Goal: Contribute content: Add original content to the website for others to see

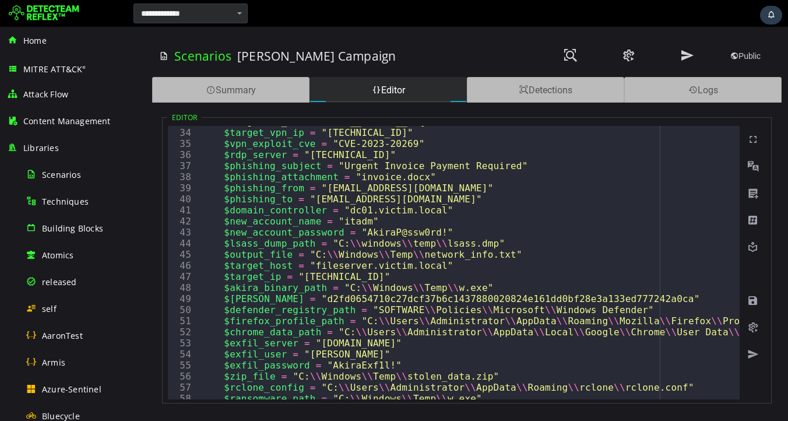
scroll to position [364, 0]
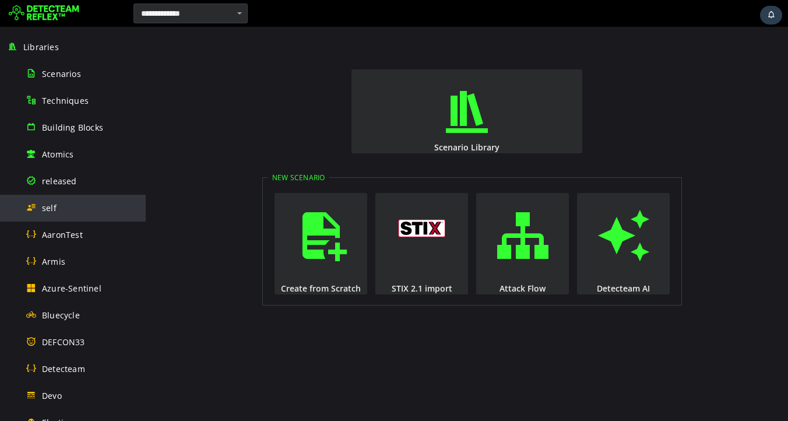
scroll to position [119, 0]
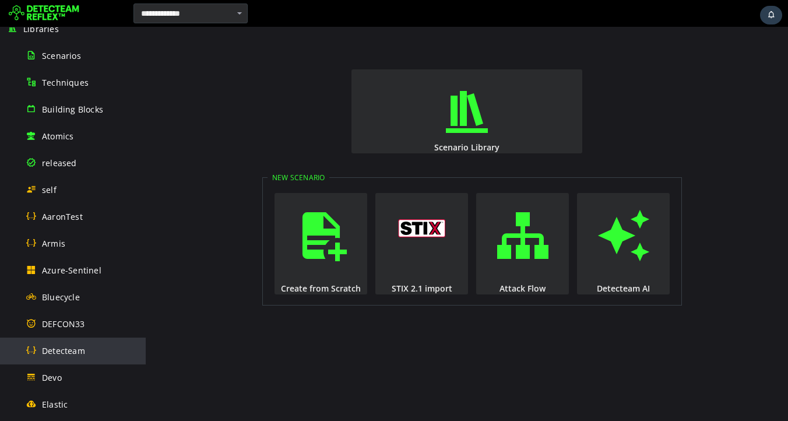
click at [68, 350] on span "Detecteam" at bounding box center [63, 350] width 43 height 11
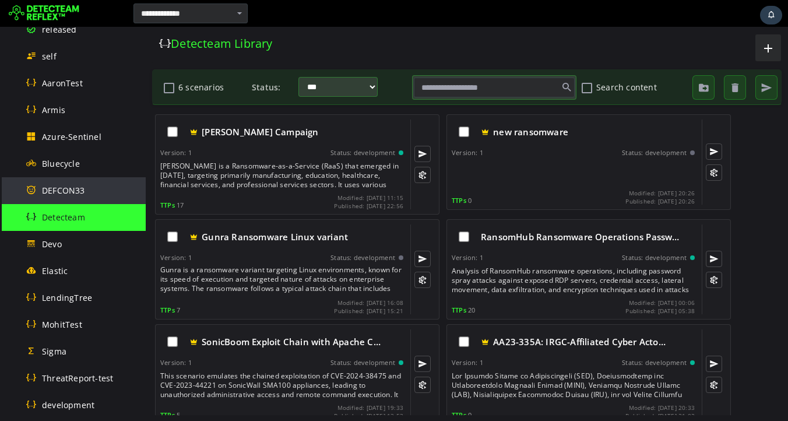
scroll to position [262, 0]
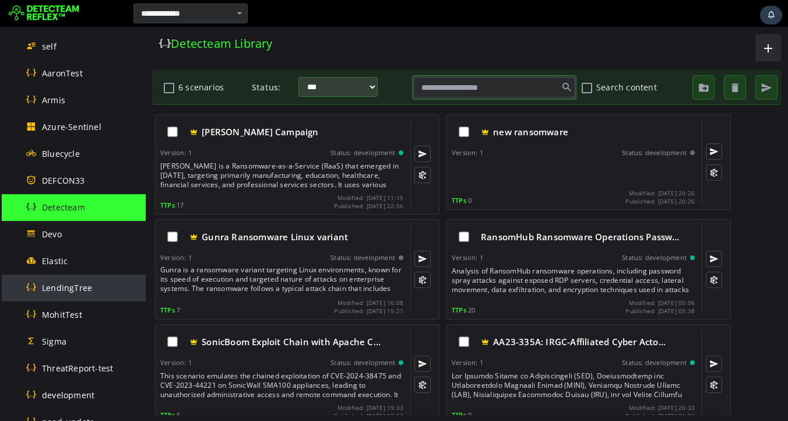
click at [69, 287] on span "LendingTree" at bounding box center [67, 287] width 50 height 11
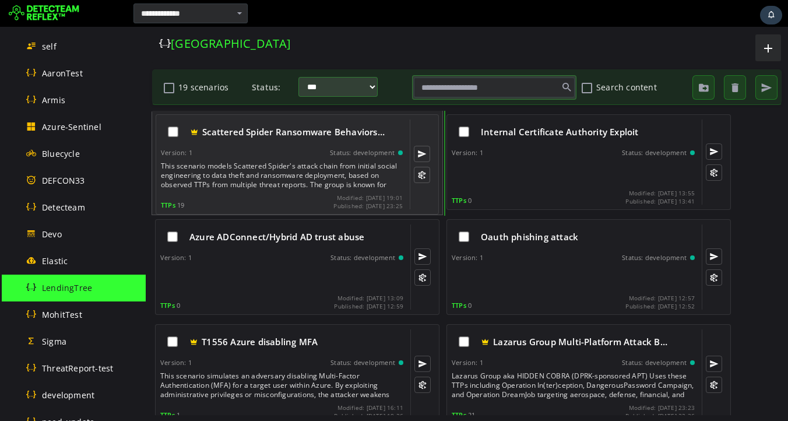
click at [264, 175] on div "This scenario models Scattered Spider's attack chain from initial social engine…" at bounding box center [283, 175] width 244 height 28
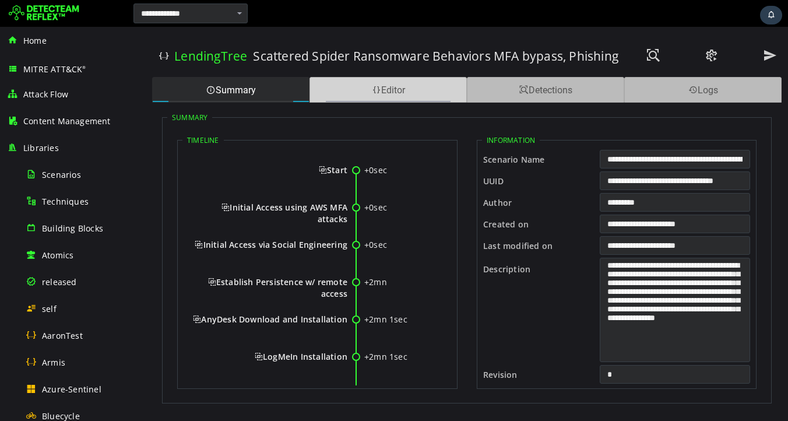
click at [387, 90] on div "Editor" at bounding box center [387, 90] width 157 height 26
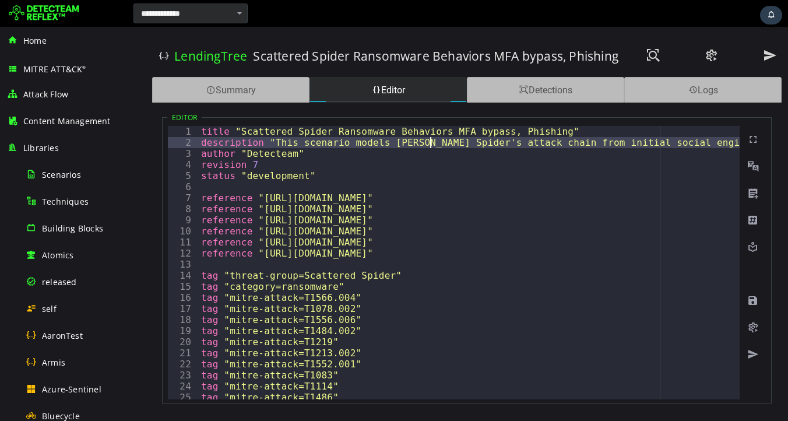
type textarea "**********"
click at [755, 301] on span at bounding box center [753, 301] width 12 height 12
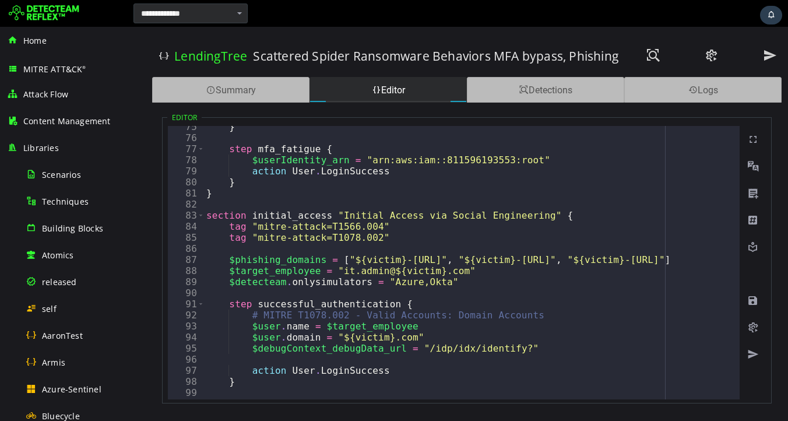
scroll to position [837, 0]
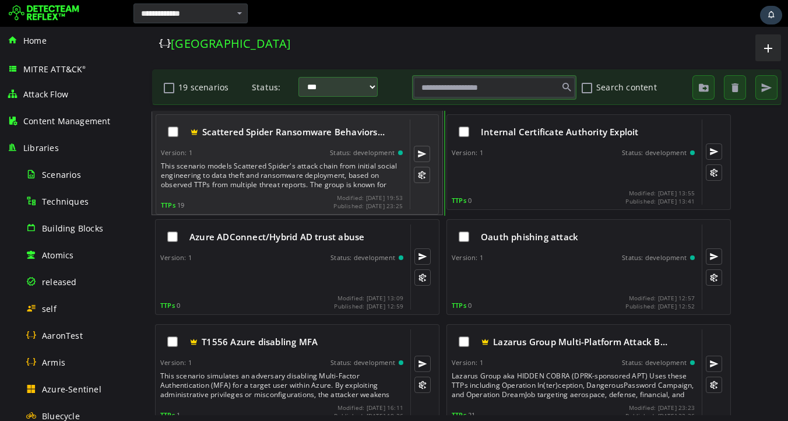
click at [262, 182] on div "This scenario models Scattered Spider's attack chain from initial social engine…" at bounding box center [283, 175] width 244 height 28
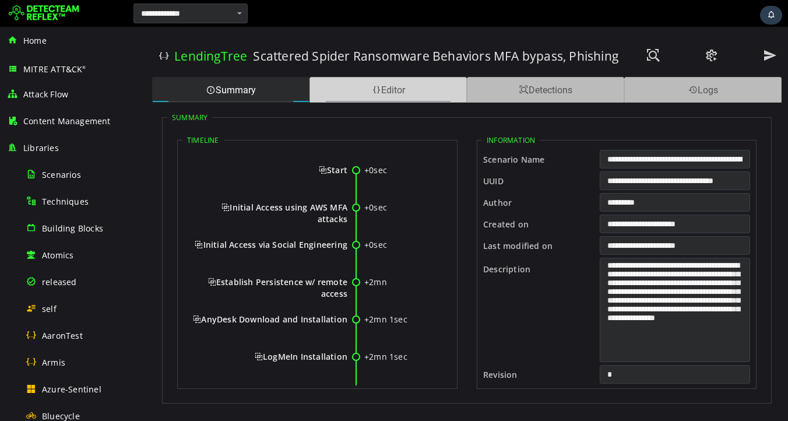
click at [407, 96] on div "Editor" at bounding box center [387, 90] width 157 height 26
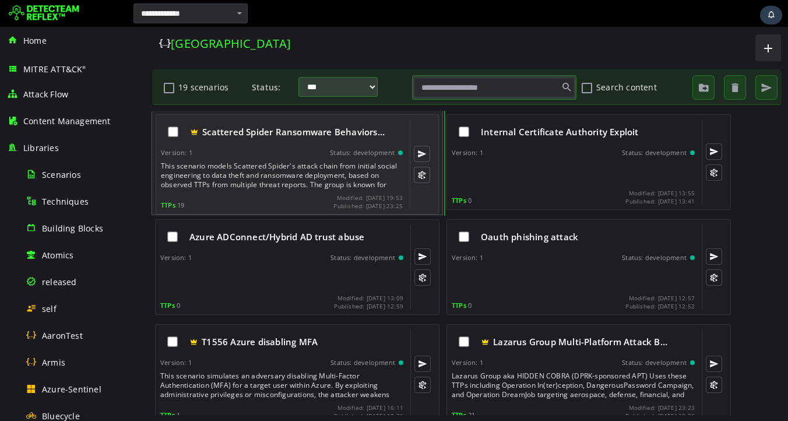
click at [275, 176] on div "This scenario models Scattered Spider's attack chain from initial social engine…" at bounding box center [283, 175] width 244 height 28
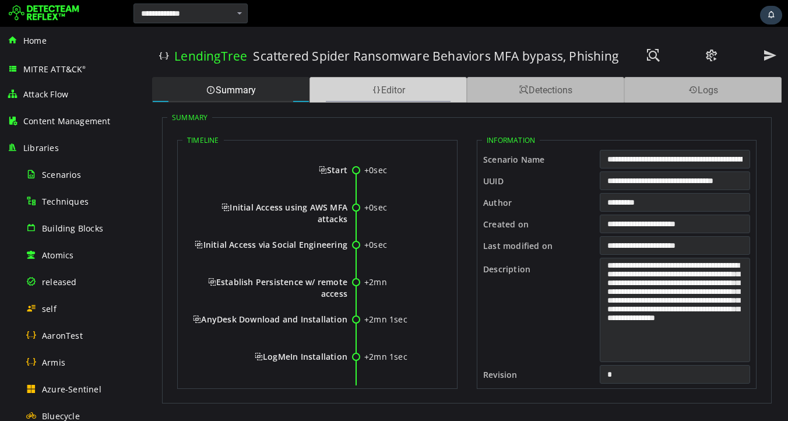
click at [393, 92] on div "Editor" at bounding box center [387, 90] width 157 height 26
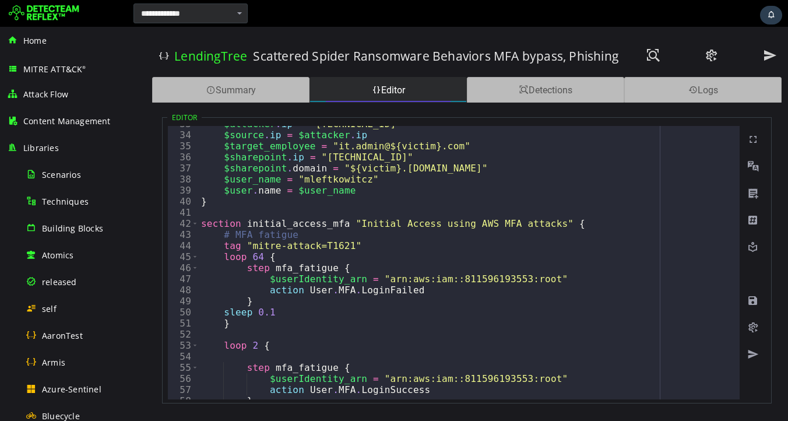
scroll to position [362, 0]
click at [611, 16] on div at bounding box center [518, 13] width 535 height 23
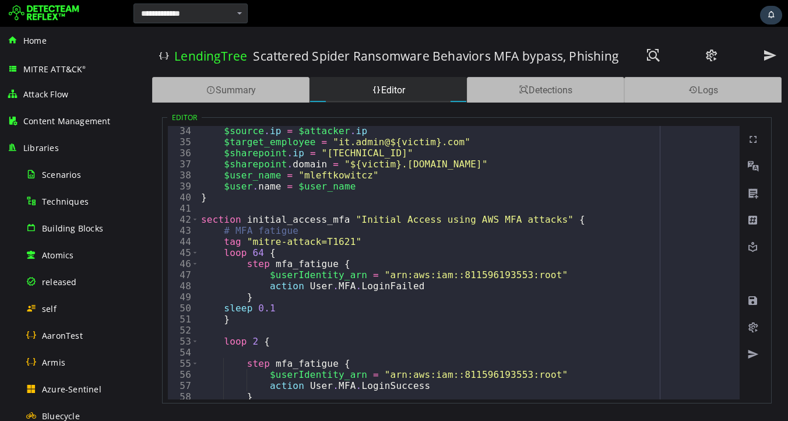
scroll to position [375, 0]
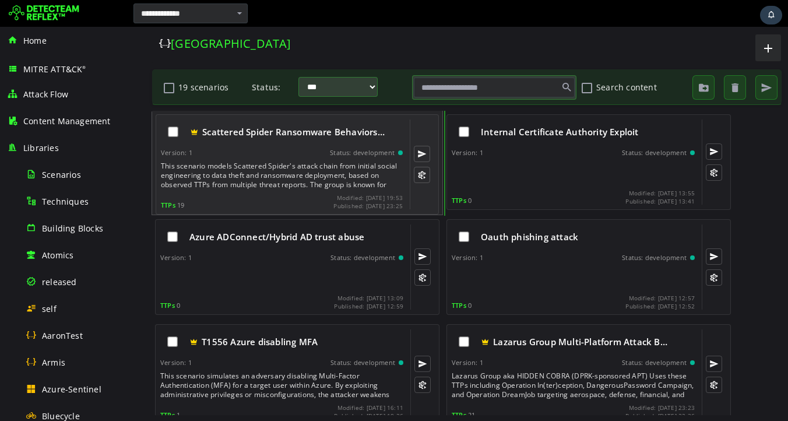
click at [252, 171] on div "This scenario models Scattered Spider's attack chain from initial social engine…" at bounding box center [283, 175] width 244 height 28
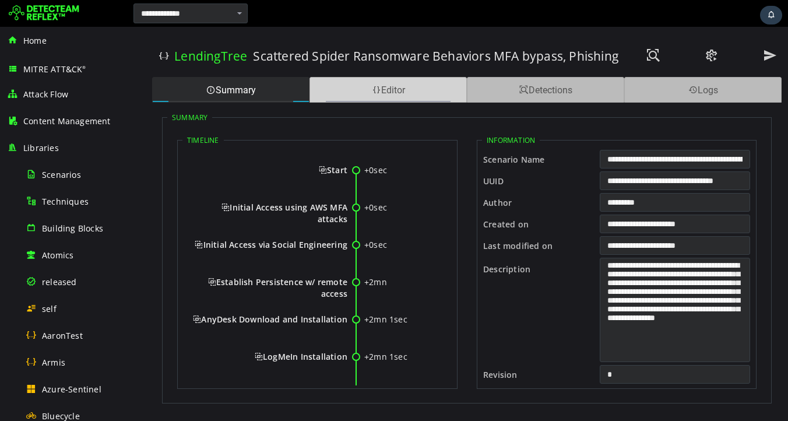
click at [391, 97] on div "Editor" at bounding box center [387, 90] width 157 height 26
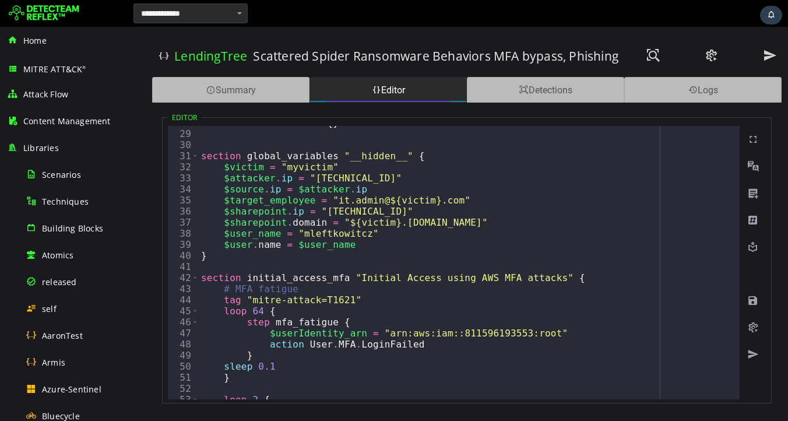
scroll to position [297, 0]
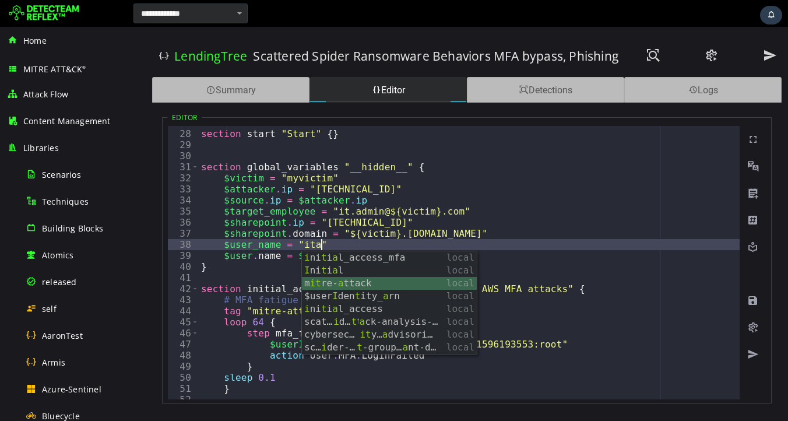
scroll to position [0, 5]
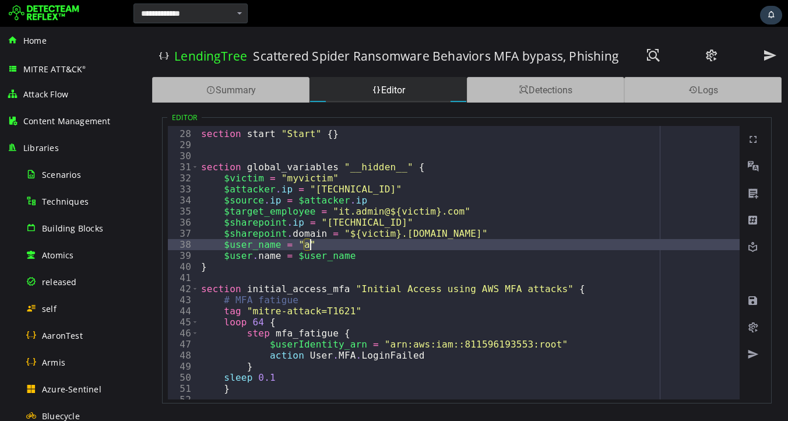
type textarea "**********"
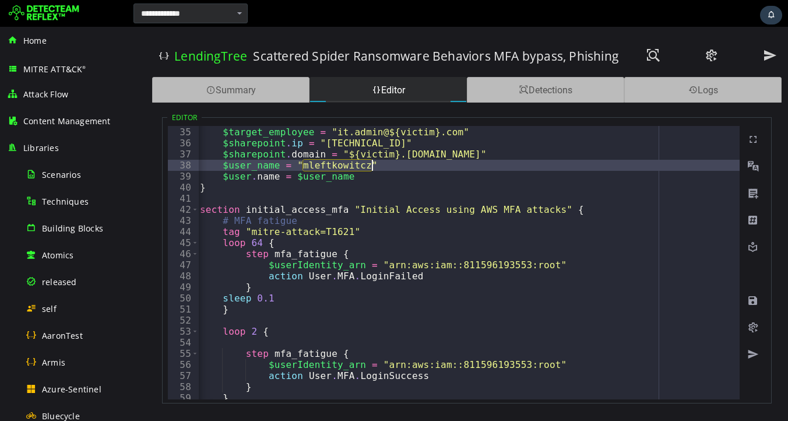
scroll to position [374, 0]
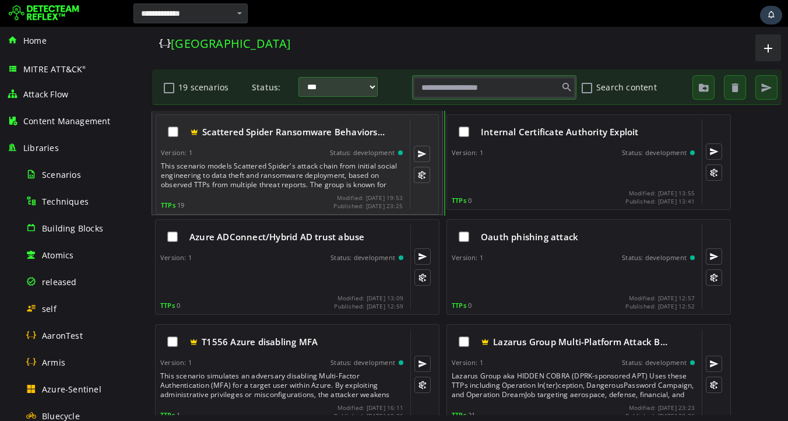
click at [263, 175] on div "This scenario models Scattered Spider's attack chain from initial social engine…" at bounding box center [283, 175] width 244 height 28
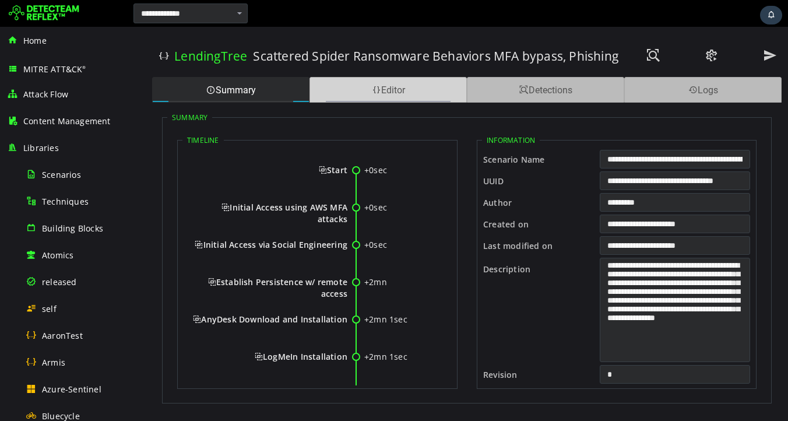
click at [394, 87] on div "Editor" at bounding box center [387, 90] width 157 height 26
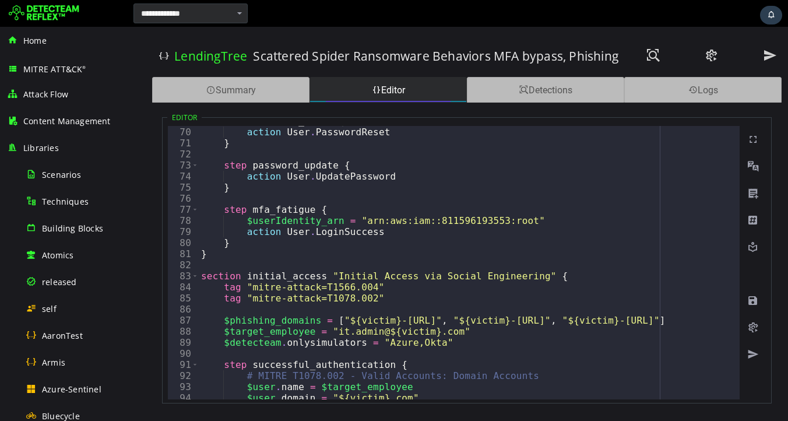
scroll to position [757, 0]
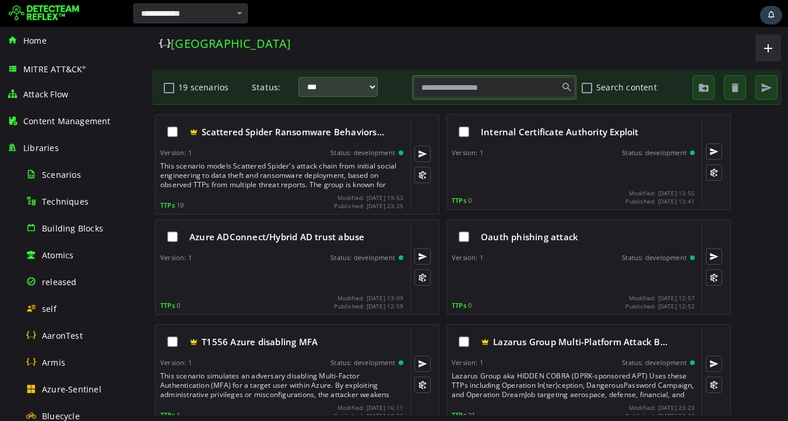
scroll to position [9, 0]
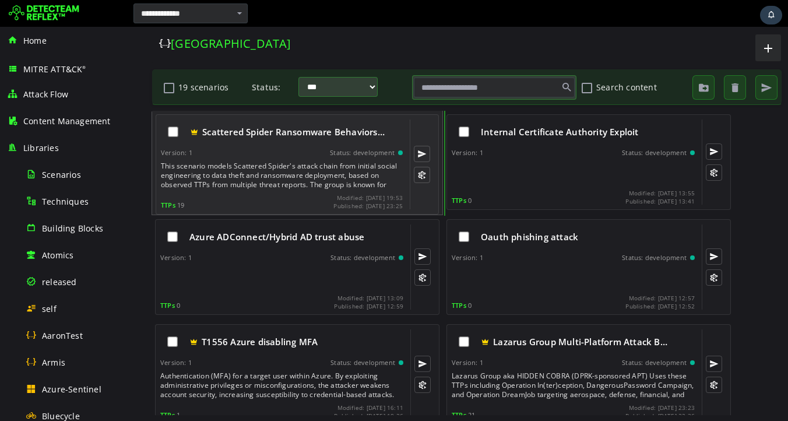
click at [269, 165] on div "This scenario models Scattered Spider's attack chain from initial social engine…" at bounding box center [283, 175] width 244 height 28
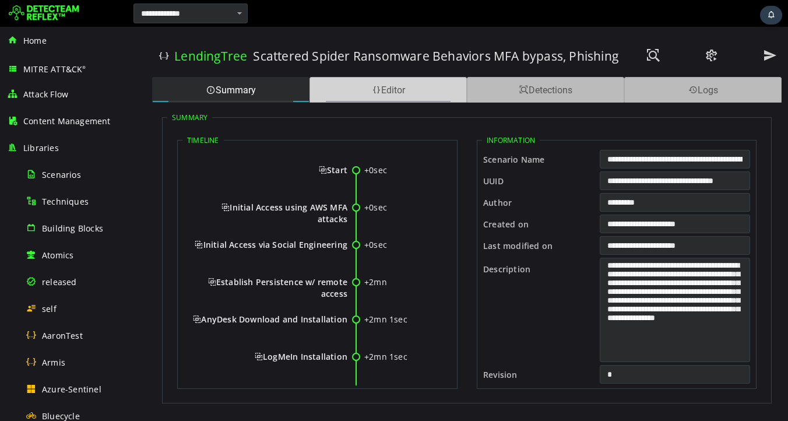
click at [390, 90] on div "Editor" at bounding box center [387, 90] width 157 height 26
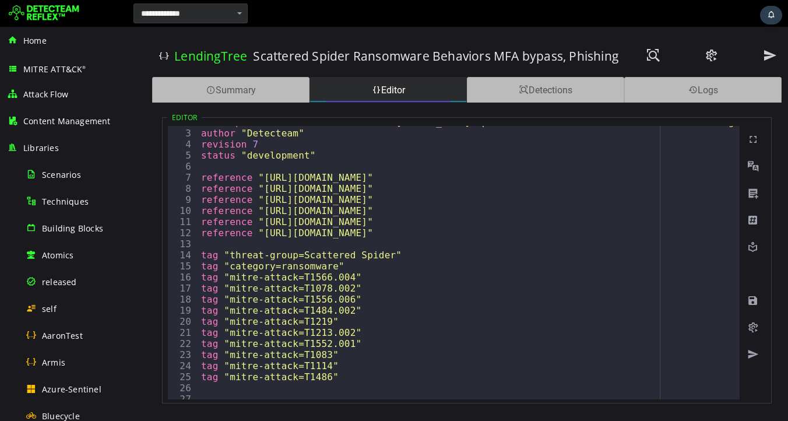
scroll to position [20, 0]
type textarea "**********"
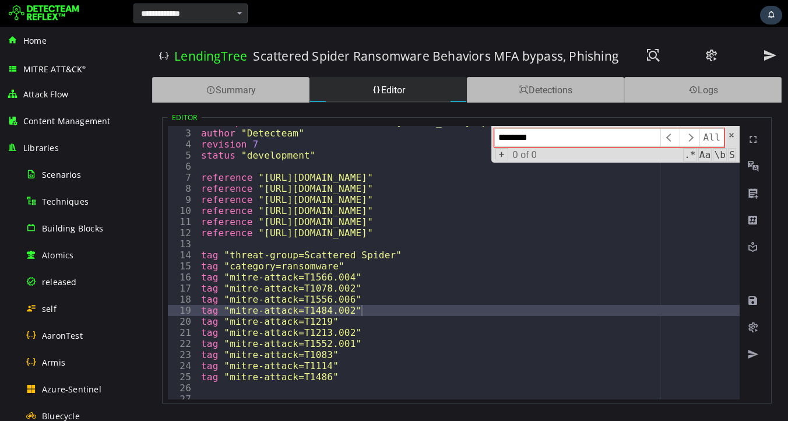
type input "********"
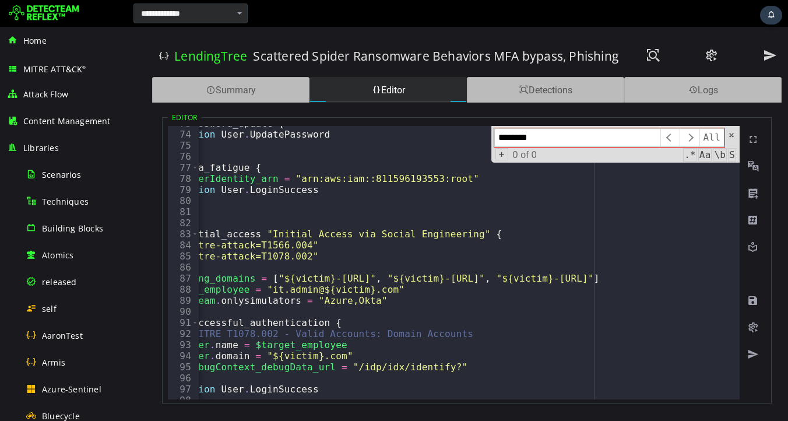
scroll to position [0, 65]
click at [731, 133] on span at bounding box center [731, 135] width 8 height 8
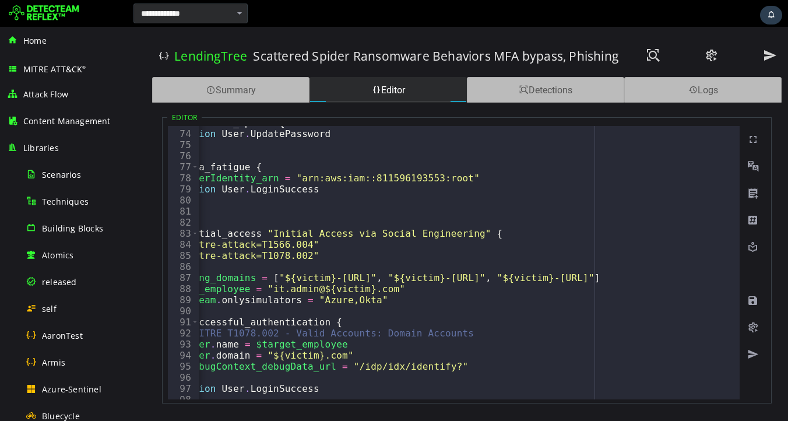
scroll to position [0, 19]
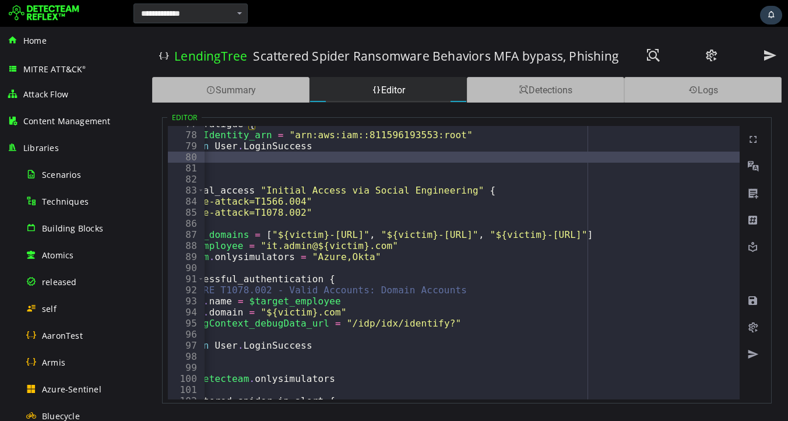
scroll to position [0, 85]
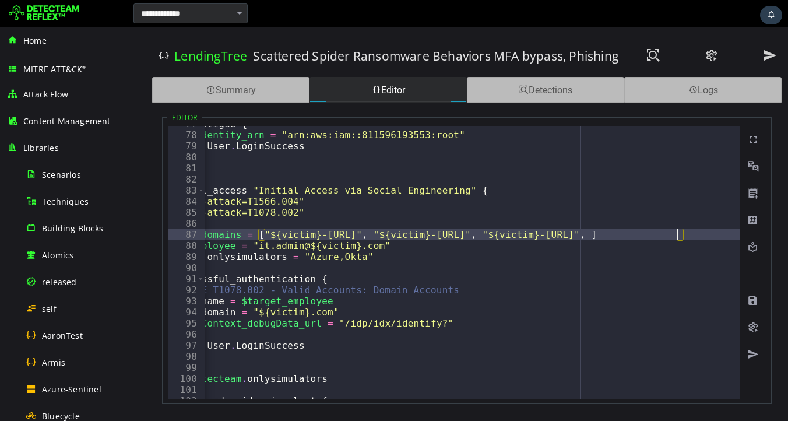
scroll to position [0, 33]
paste textarea
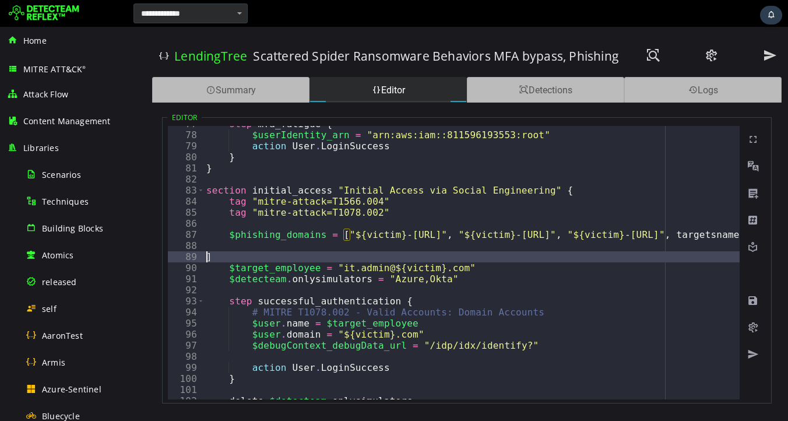
scroll to position [0, 0]
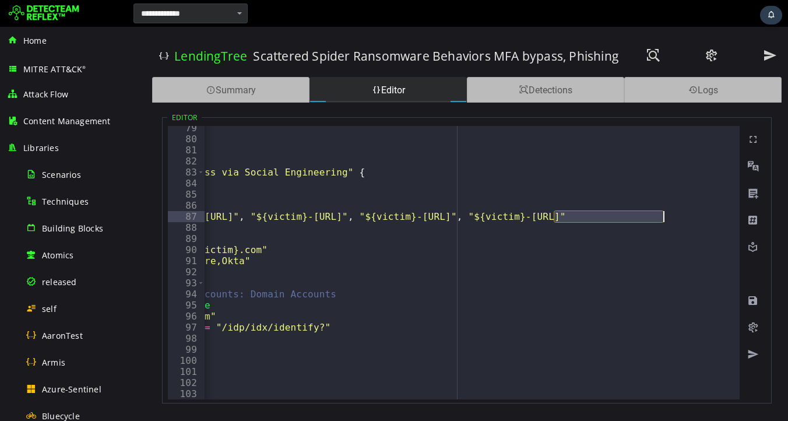
drag, startPoint x: 554, startPoint y: 214, endPoint x: 667, endPoint y: 219, distance: 113.8
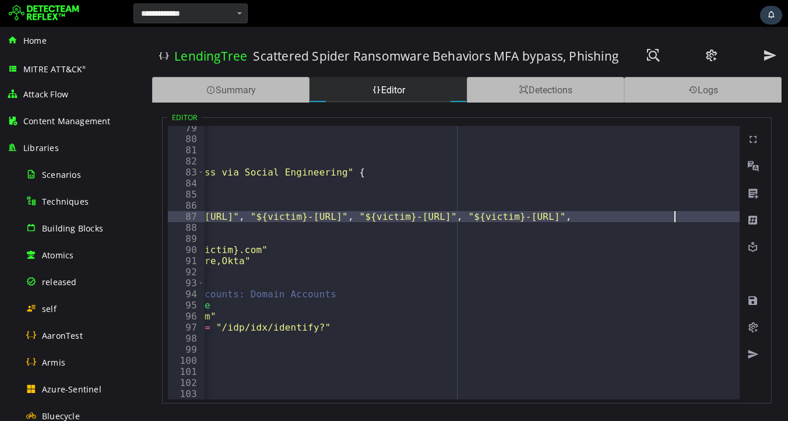
paste textarea "**********"
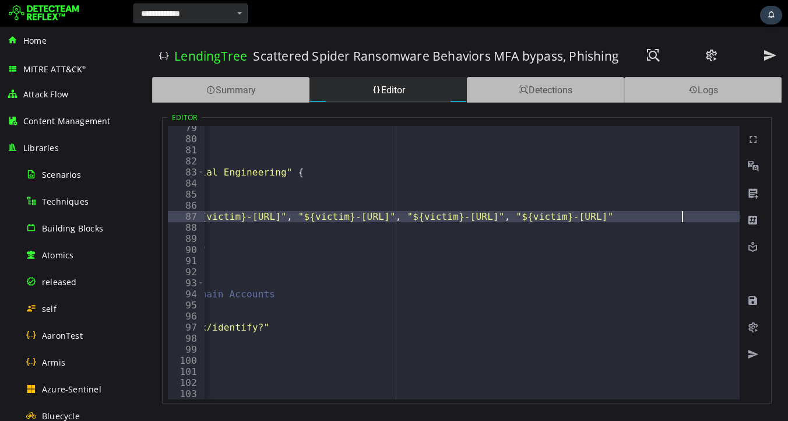
click at [683, 216] on div "action User . LoginSuccess } } section initial_access "Initial Access via Socia…" at bounding box center [797, 270] width 1724 height 296
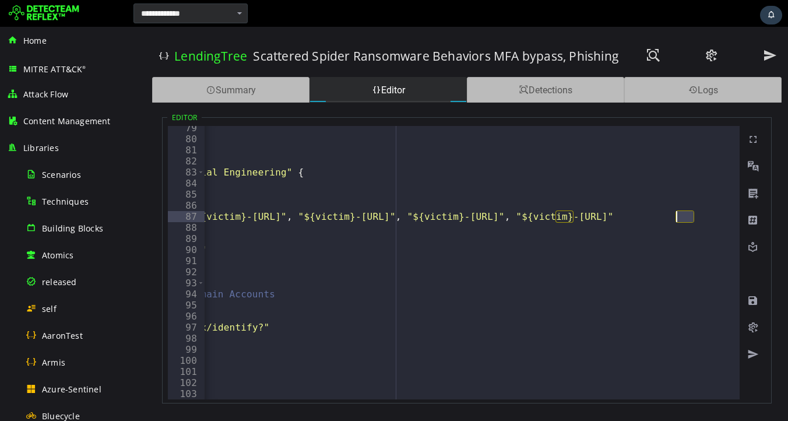
paste textarea "*****"
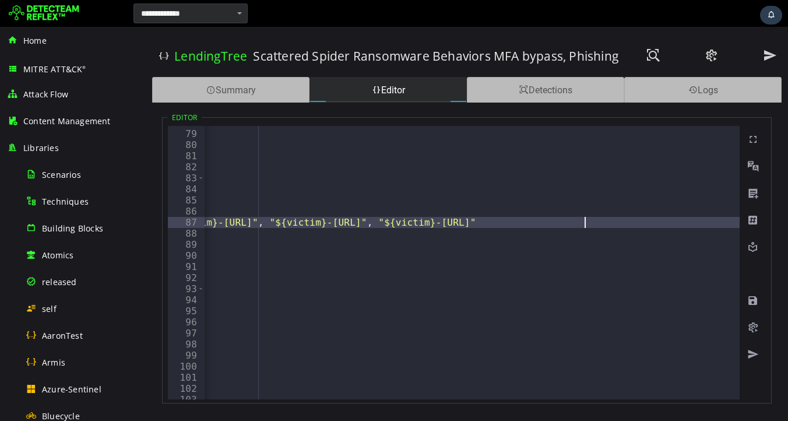
click at [619, 223] on div "$userIdentity_arn = "arn:aws:iam::811596193553:root" action User . LoginSuccess…" at bounding box center [659, 265] width 1724 height 296
paste textarea "*********"
click at [751, 302] on span at bounding box center [753, 301] width 12 height 12
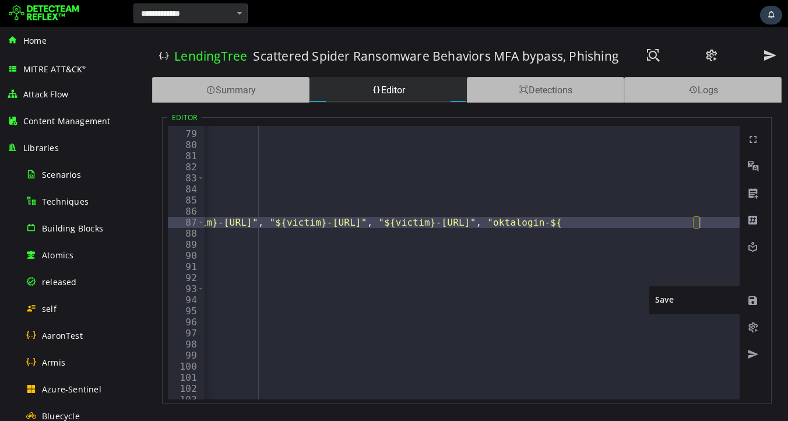
click at [751, 302] on span at bounding box center [753, 301] width 12 height 12
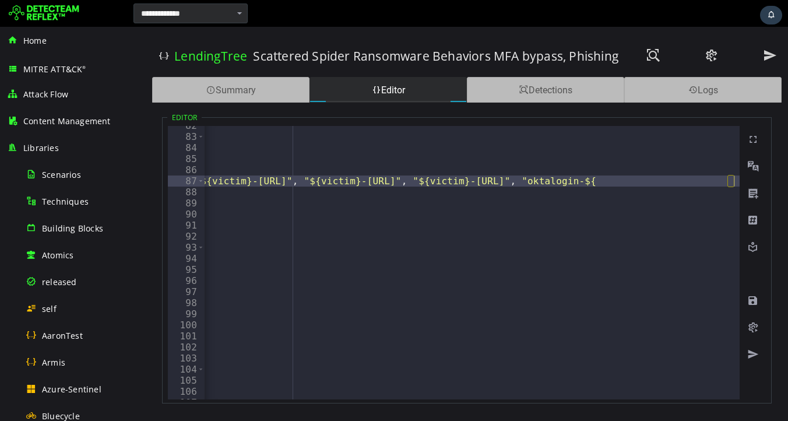
scroll to position [0, 372]
type textarea "**********"
click at [269, 156] on div "section initial_access "Initial Access via Social Engineering" { tag "mitre-att…" at bounding box center [694, 268] width 1724 height 296
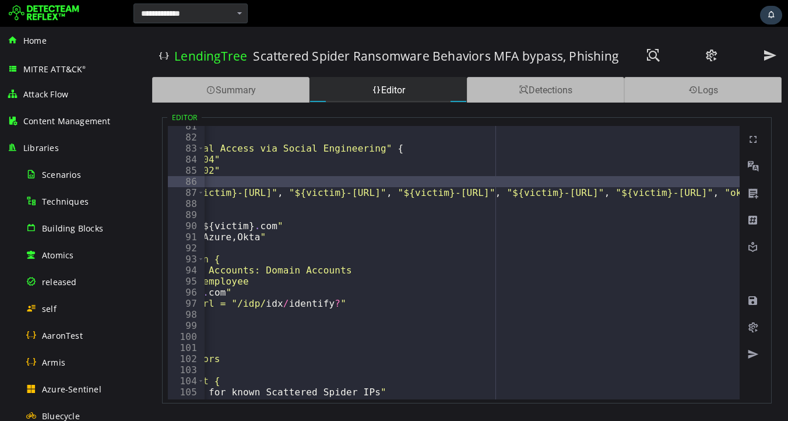
drag, startPoint x: 284, startPoint y: 185, endPoint x: 254, endPoint y: 182, distance: 30.4
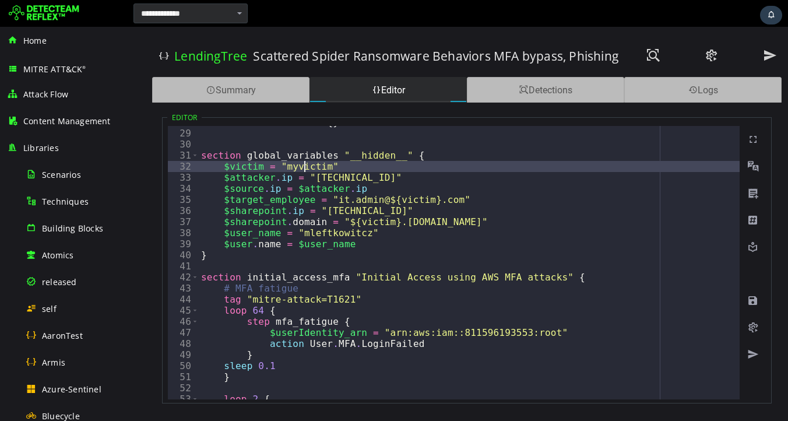
type textarea "**********"
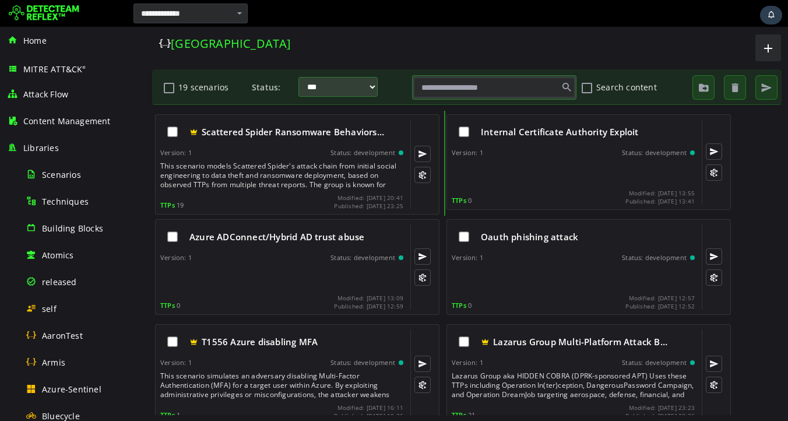
click at [264, 164] on div "This scenario models Scattered Spider's attack chain from initial social engine…" at bounding box center [282, 175] width 245 height 28
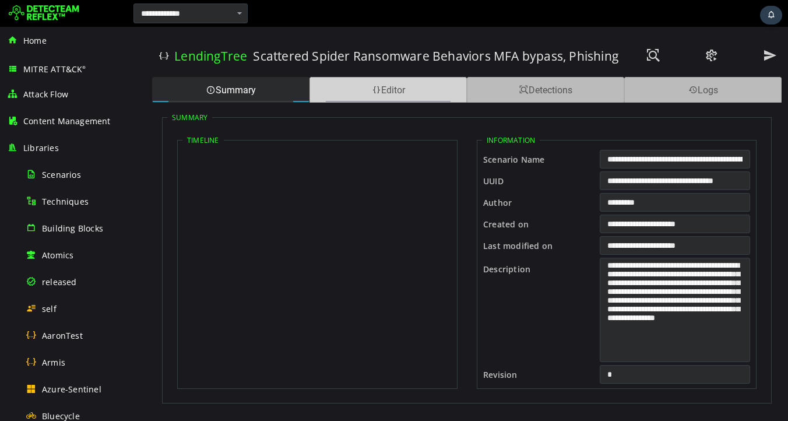
click at [353, 92] on div "Editor" at bounding box center [387, 90] width 157 height 26
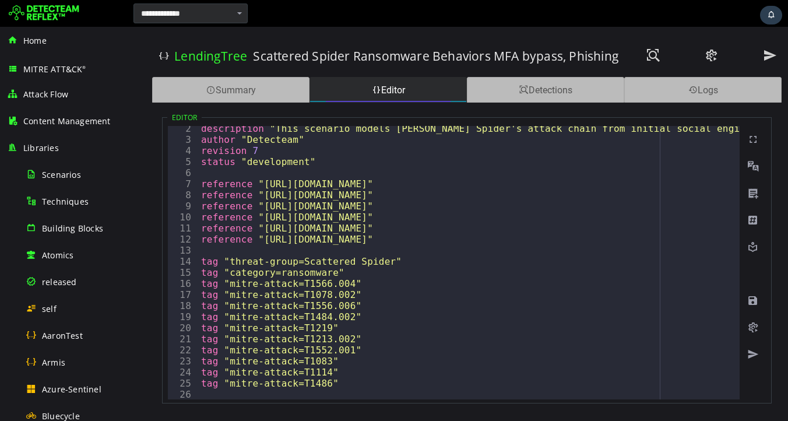
scroll to position [14, 0]
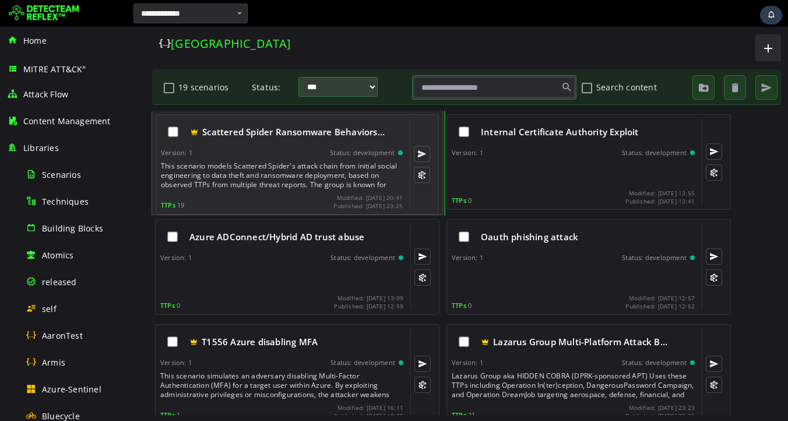
click at [273, 174] on div "This scenario models Scattered Spider's attack chain from initial social engine…" at bounding box center [283, 175] width 244 height 28
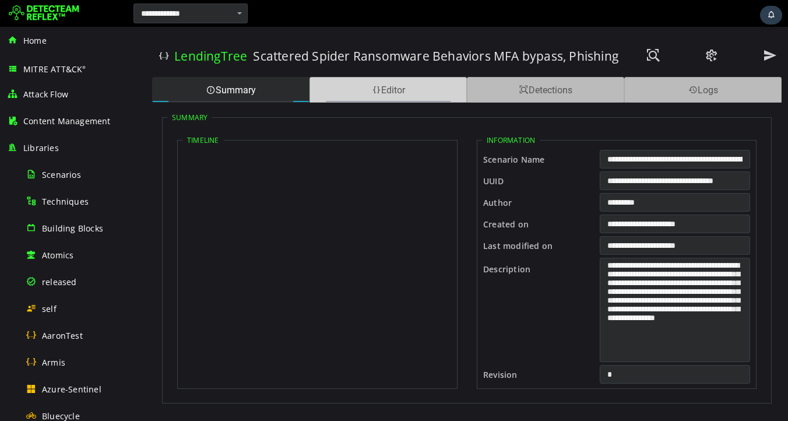
click at [368, 97] on div "Editor" at bounding box center [387, 90] width 157 height 26
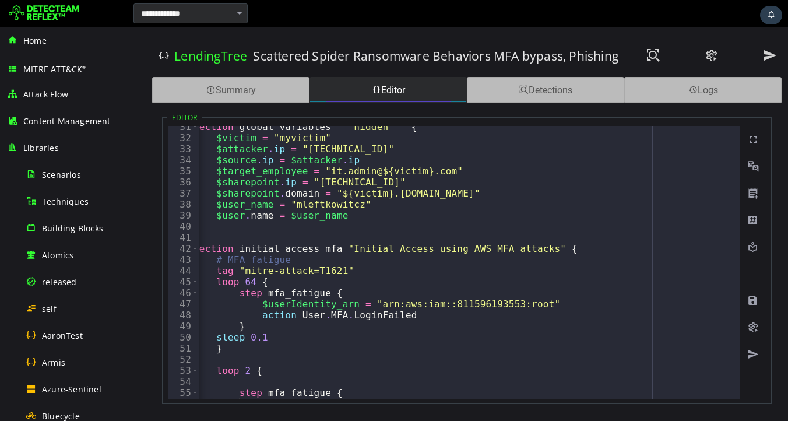
scroll to position [331, 0]
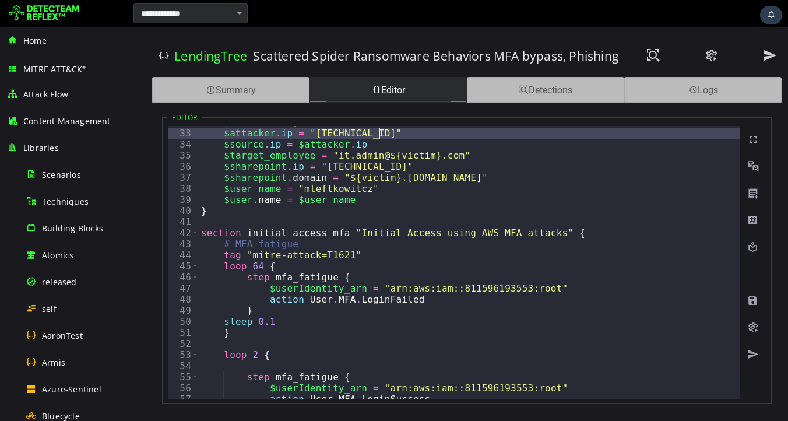
scroll to position [358, 0]
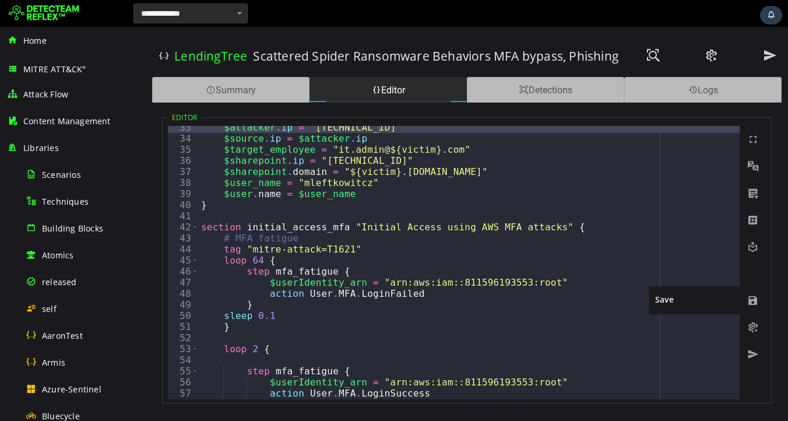
click at [754, 300] on span at bounding box center [753, 301] width 12 height 12
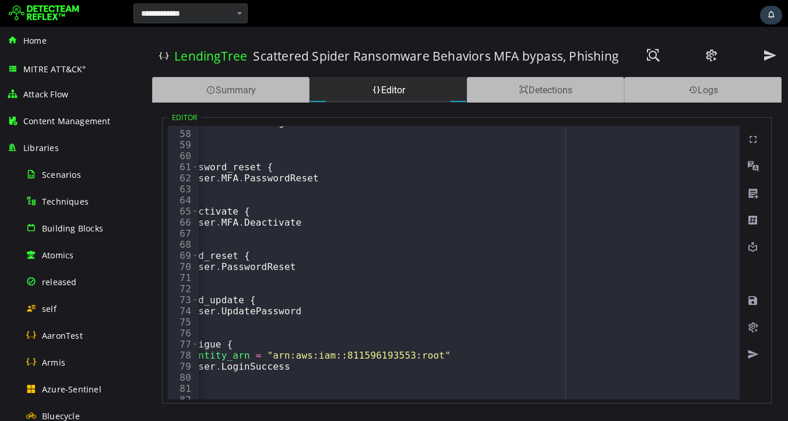
scroll to position [0, 0]
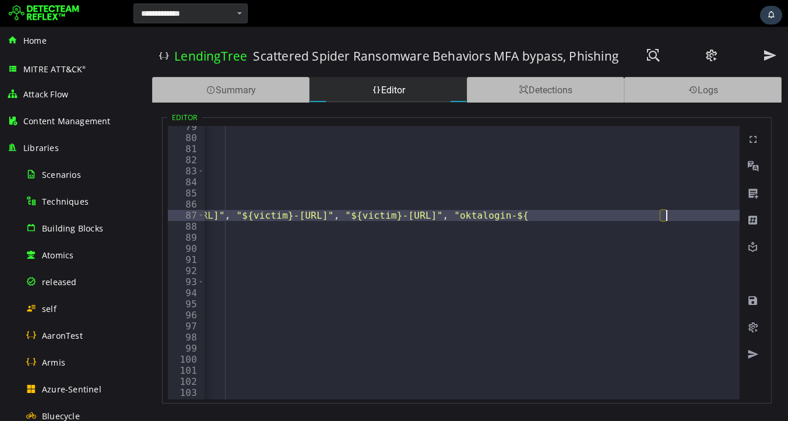
click at [670, 216] on div "action User . LoginSuccess } } section initial_access "Initial Access via Socia…" at bounding box center [626, 269] width 1724 height 296
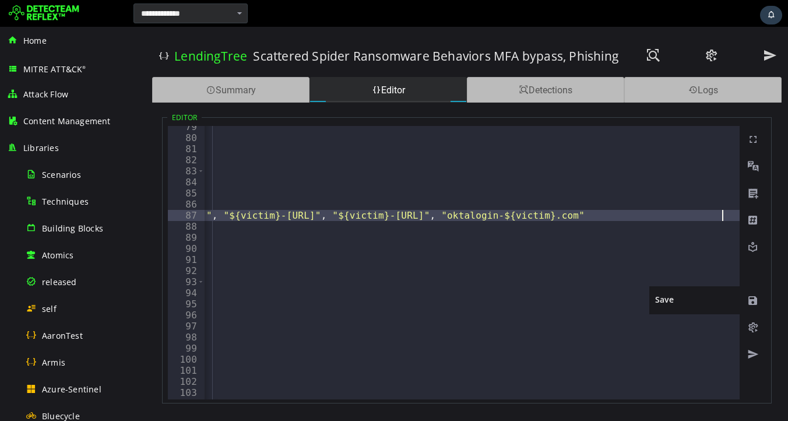
type textarea "**********"
click at [750, 301] on span at bounding box center [753, 301] width 12 height 12
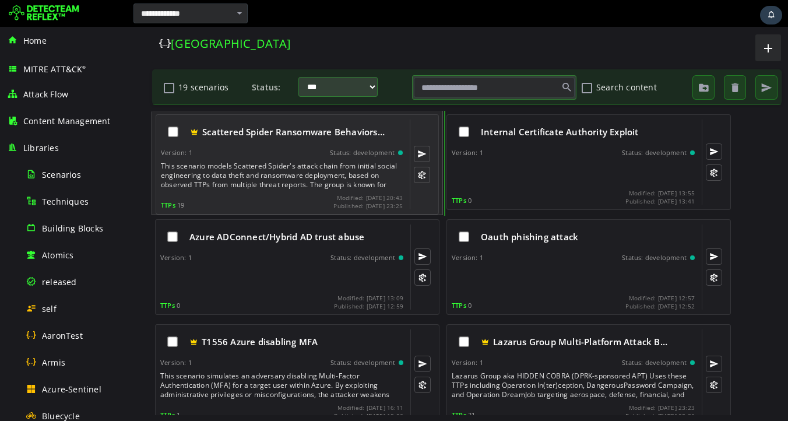
click at [275, 161] on div "Scattered Spider Ransomware Behaviors… Version: 1 Status: development This scen…" at bounding box center [282, 164] width 242 height 90
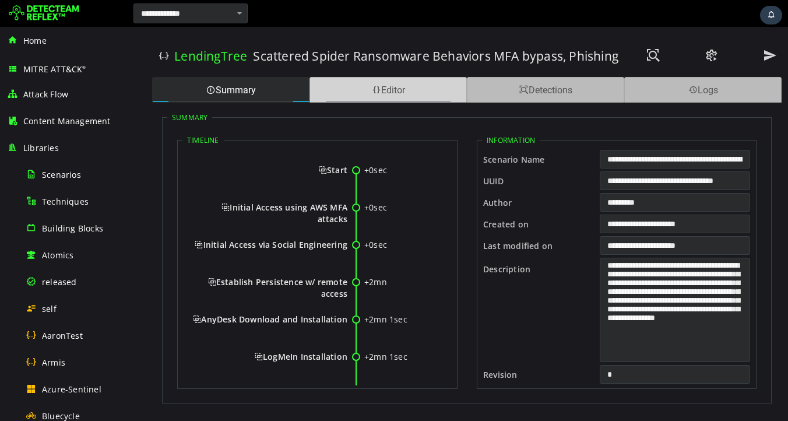
click at [348, 100] on div "Editor" at bounding box center [387, 90] width 157 height 26
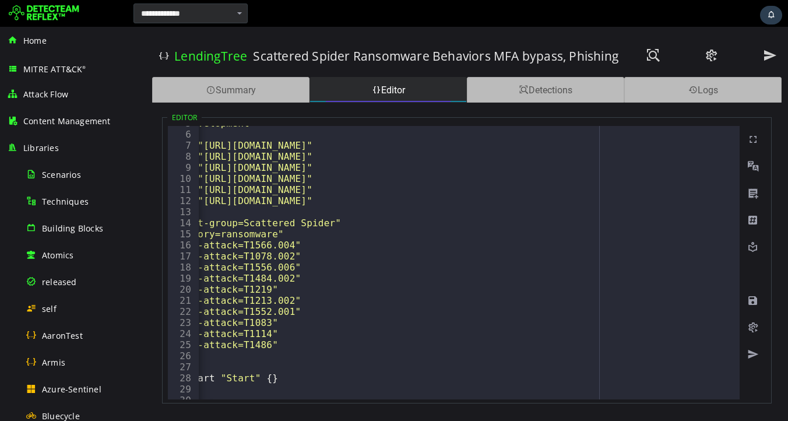
scroll to position [0, 61]
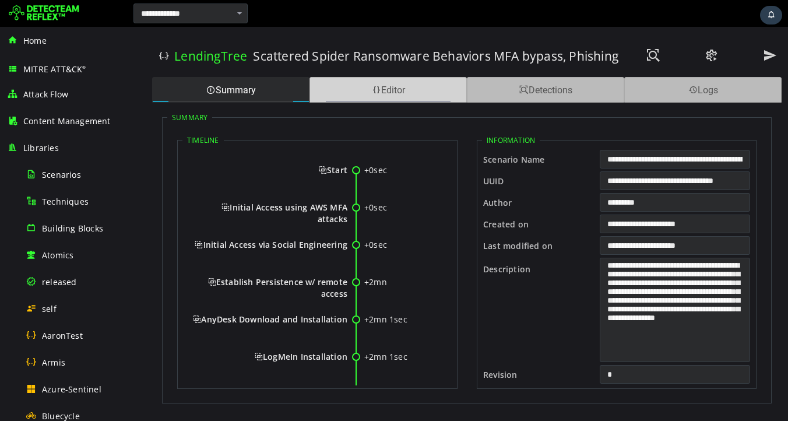
click at [409, 90] on div "Editor" at bounding box center [387, 90] width 157 height 26
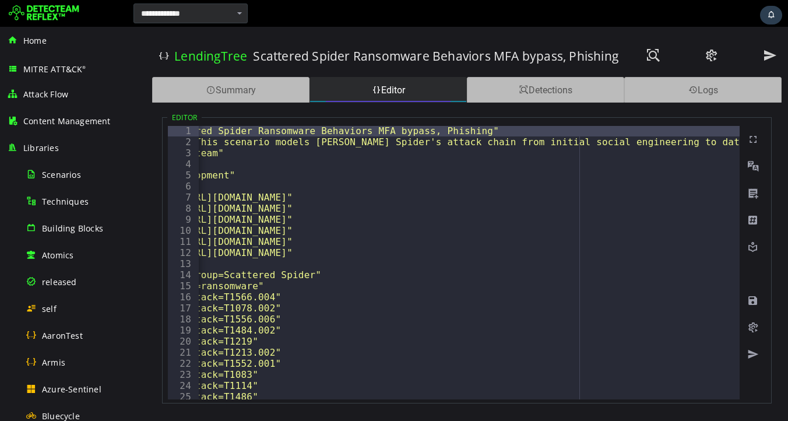
scroll to position [0, 90]
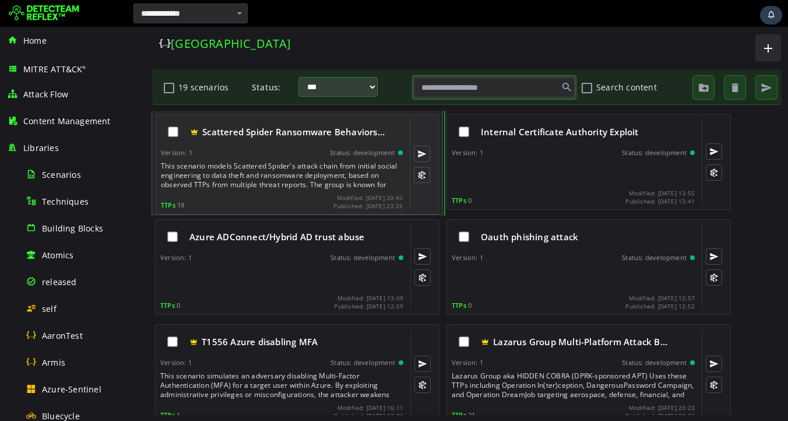
click at [305, 156] on div "Version: 1 Status: development" at bounding box center [282, 153] width 242 height 8
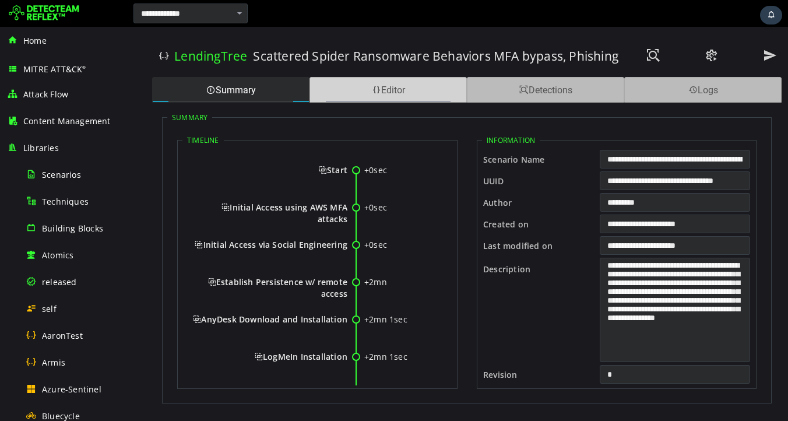
click at [395, 96] on div "Editor" at bounding box center [387, 90] width 157 height 26
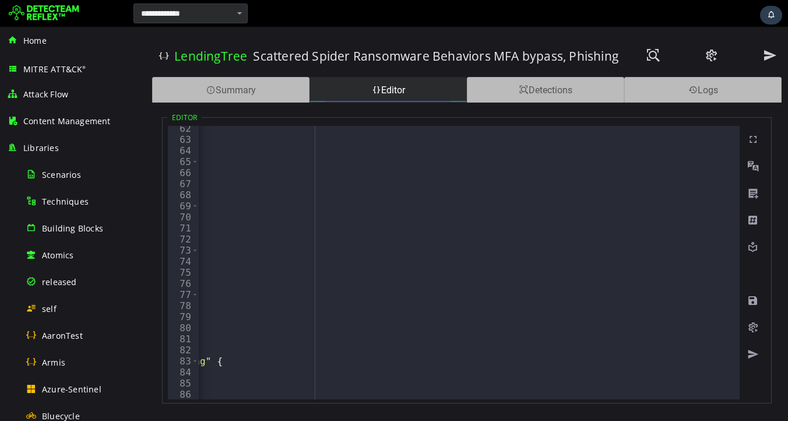
scroll to position [0, 347]
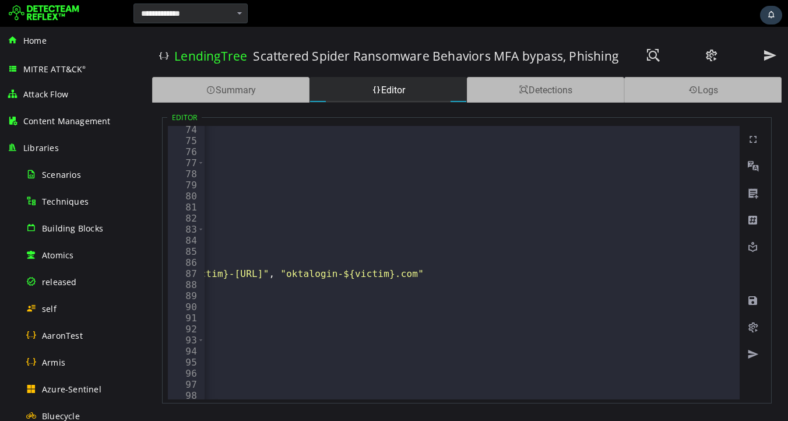
click at [567, 273] on div "action User . UpdatePassword } step mfa_fatigue { $userIdentity_arn = "arn:aws:…" at bounding box center [452, 272] width 1724 height 296
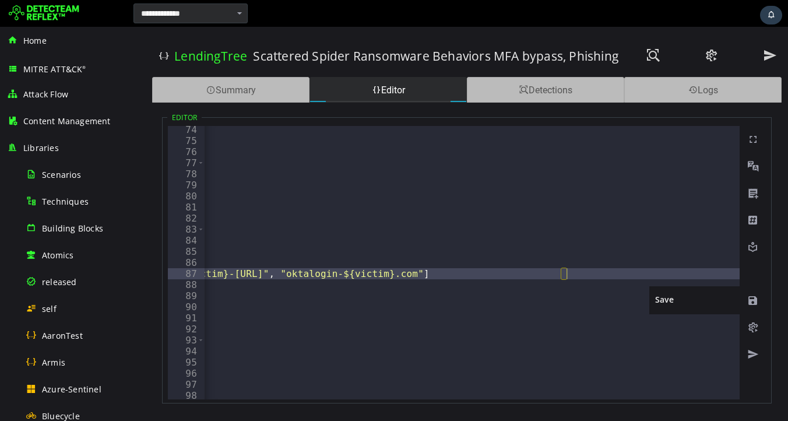
click at [754, 300] on span at bounding box center [753, 301] width 12 height 12
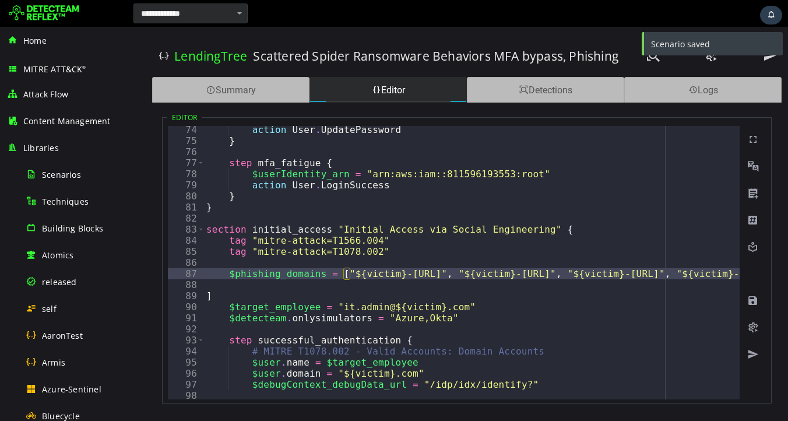
type textarea "*"
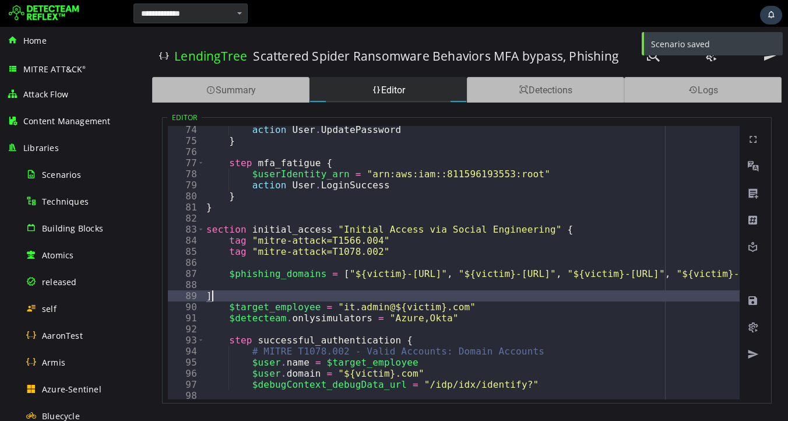
type textarea "*"
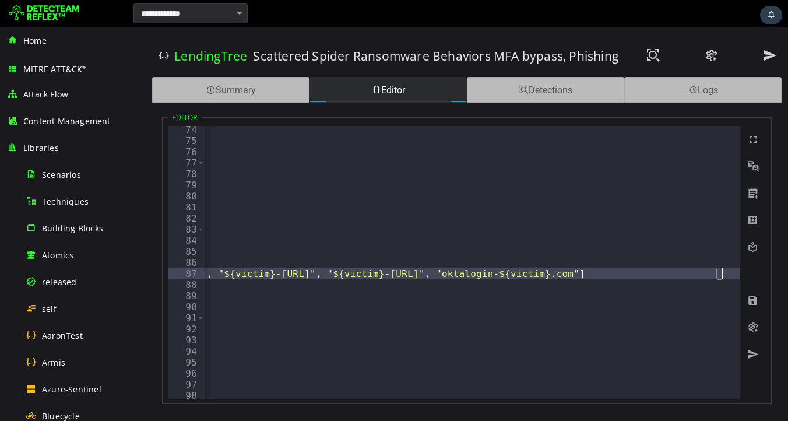
click at [754, 300] on span at bounding box center [753, 301] width 12 height 12
type textarea "**********"
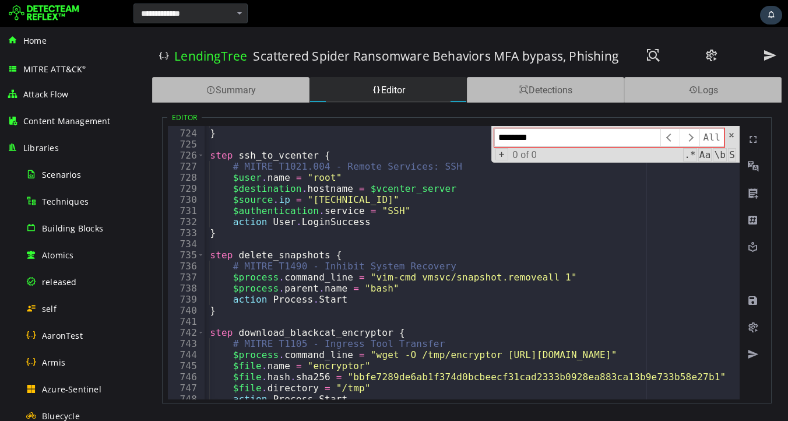
scroll to position [0, 19]
type input "********"
type textarea "**********"
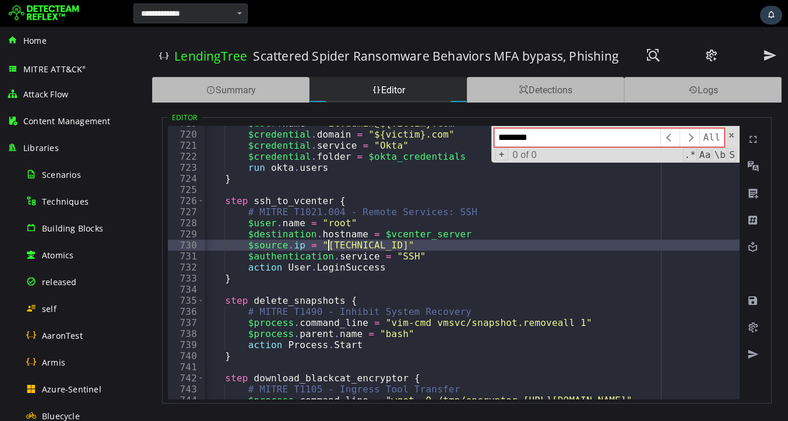
scroll to position [0, 1]
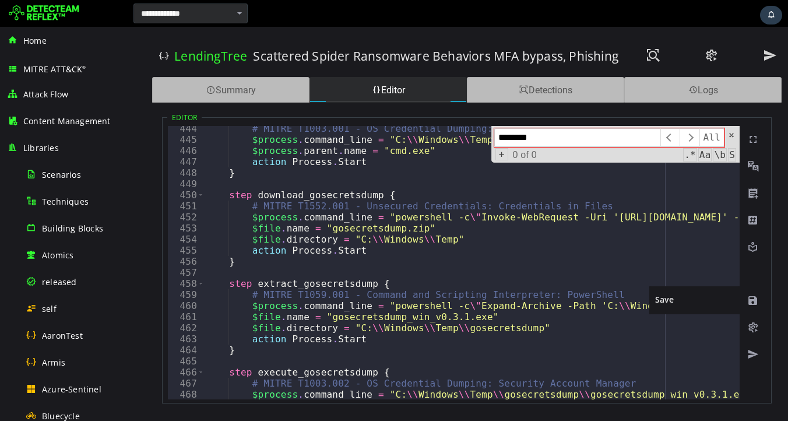
click at [754, 300] on span at bounding box center [753, 301] width 12 height 12
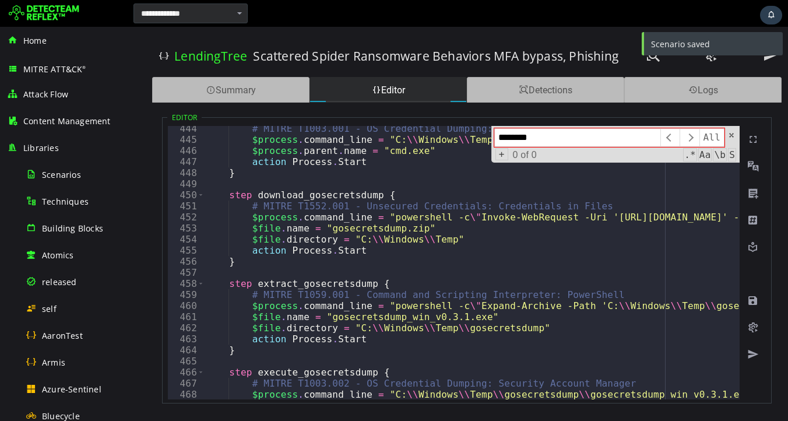
click at [569, 138] on input "********" at bounding box center [577, 137] width 166 height 19
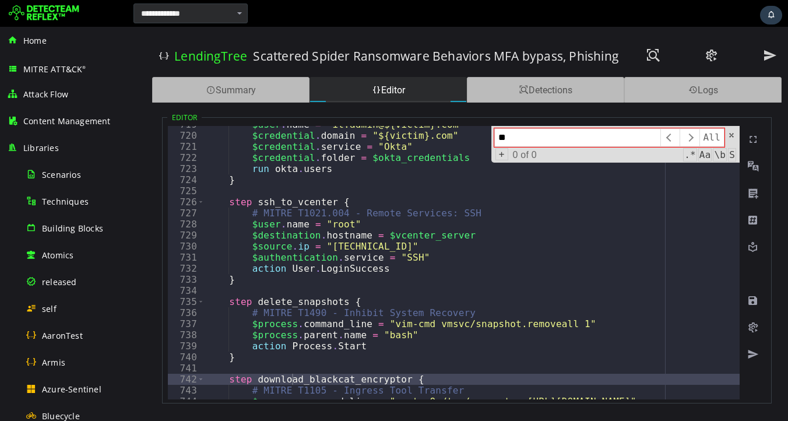
type input "*"
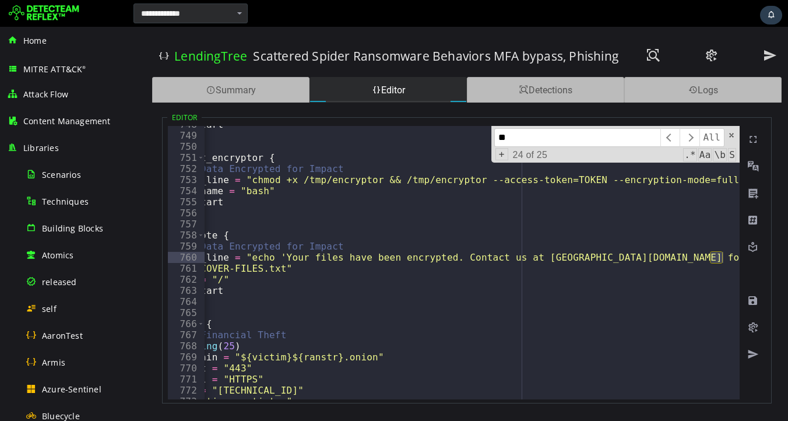
scroll to position [0, 143]
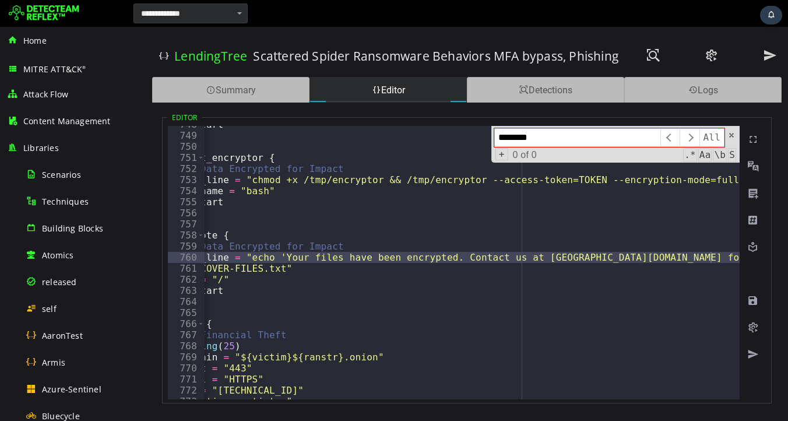
click at [553, 140] on input "********" at bounding box center [577, 137] width 166 height 19
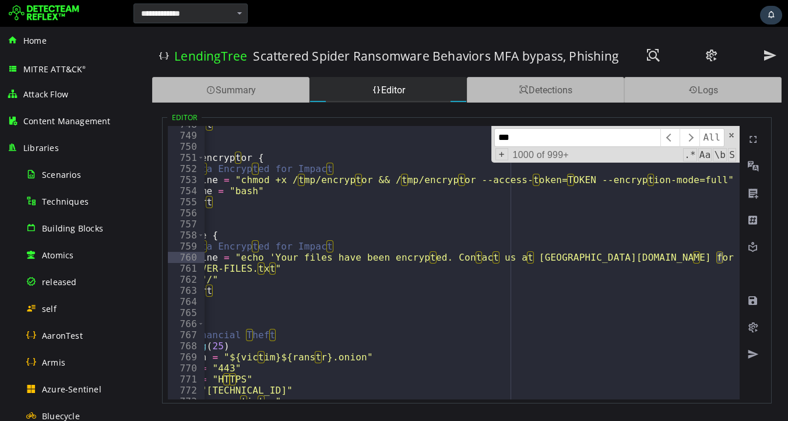
scroll to position [4403, 0]
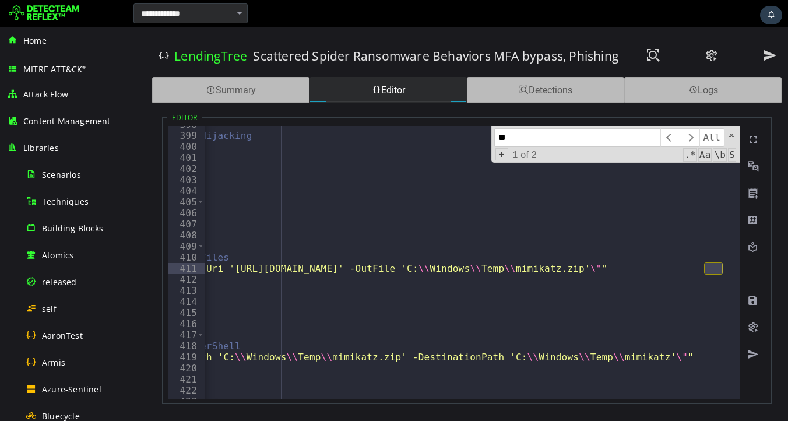
type input "*"
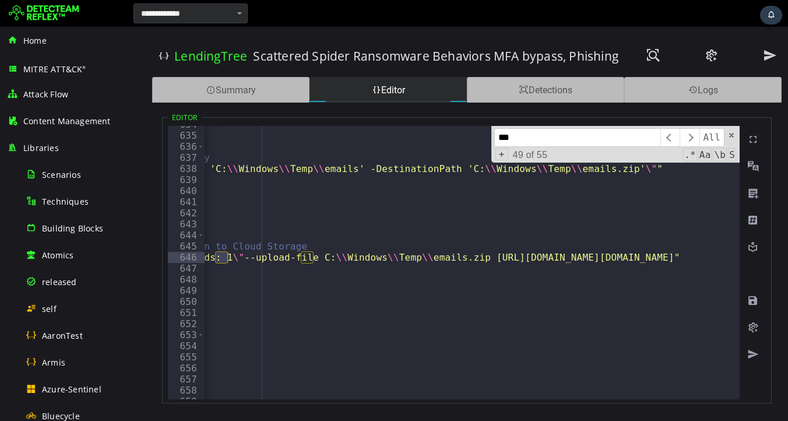
scroll to position [0, 323]
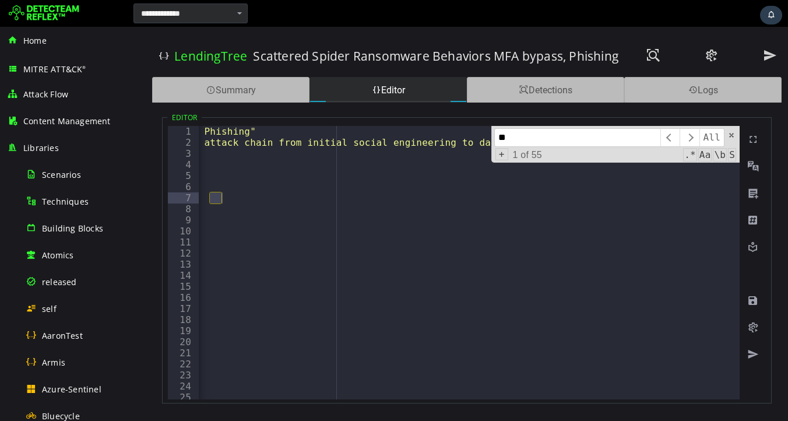
type input "*"
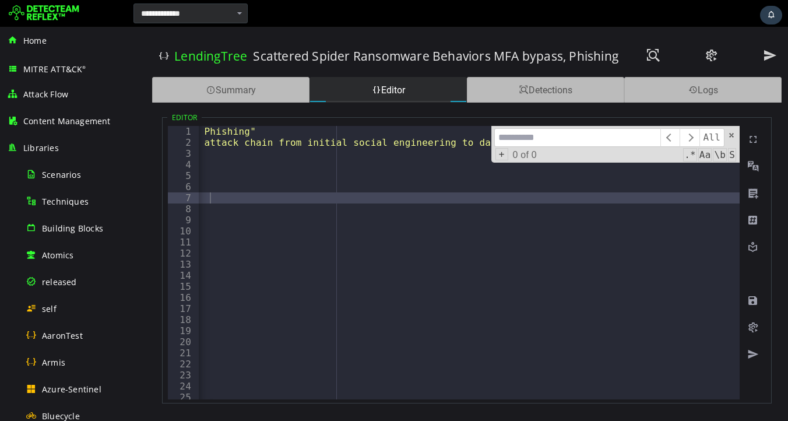
click at [551, 141] on input at bounding box center [577, 137] width 166 height 19
paste input "**********"
type input "**********"
click at [511, 138] on input "**********" at bounding box center [577, 137] width 166 height 19
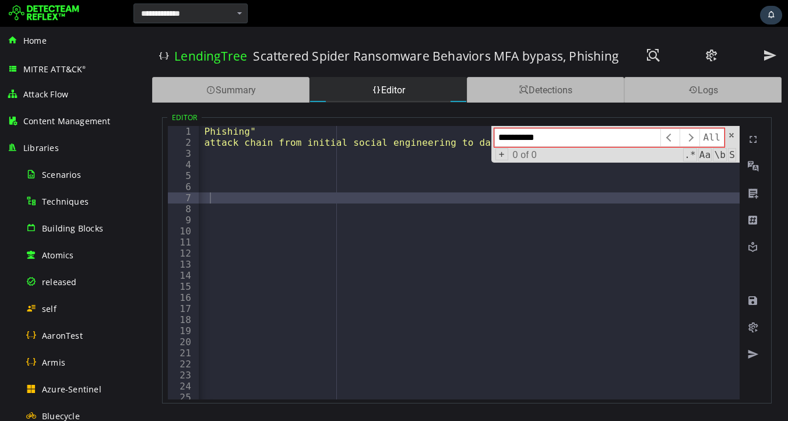
click at [511, 138] on input "**********" at bounding box center [577, 137] width 166 height 19
click at [546, 136] on input at bounding box center [577, 137] width 166 height 19
paste input "********"
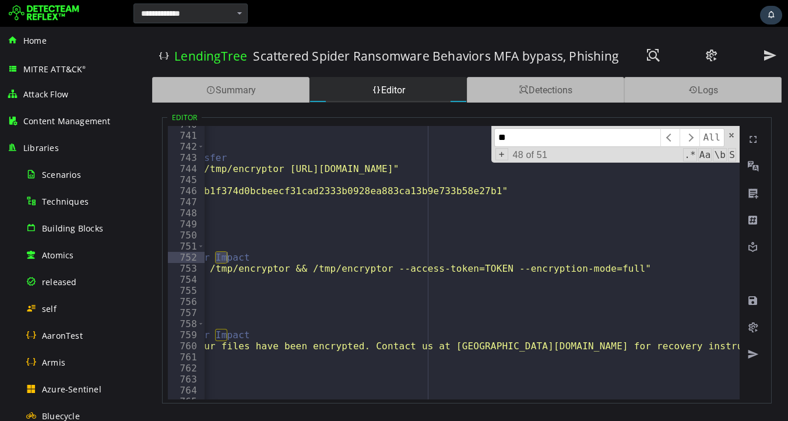
type input "*"
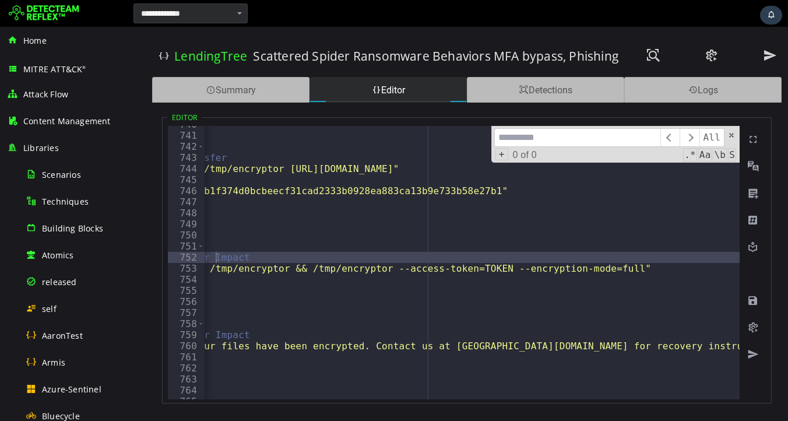
click at [554, 143] on input at bounding box center [577, 137] width 166 height 19
paste input "********"
type input "*"
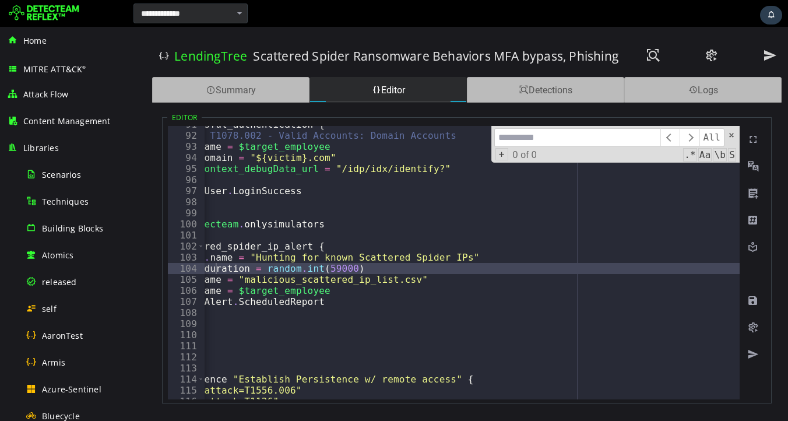
click at [572, 138] on input at bounding box center [577, 137] width 166 height 19
paste input "*********"
type input "*"
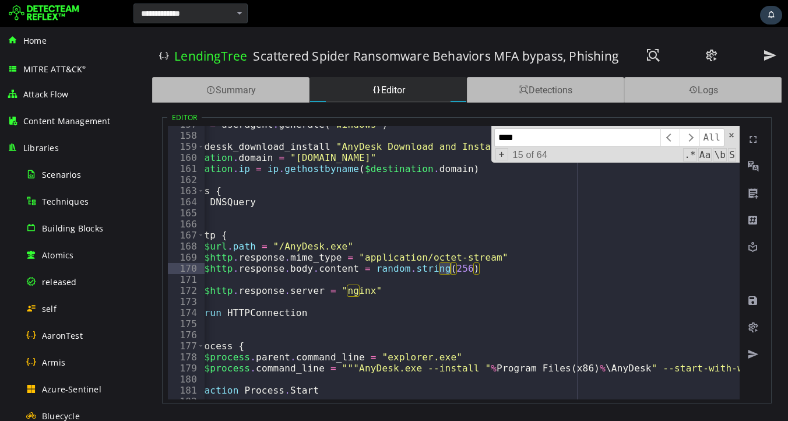
scroll to position [6153, 0]
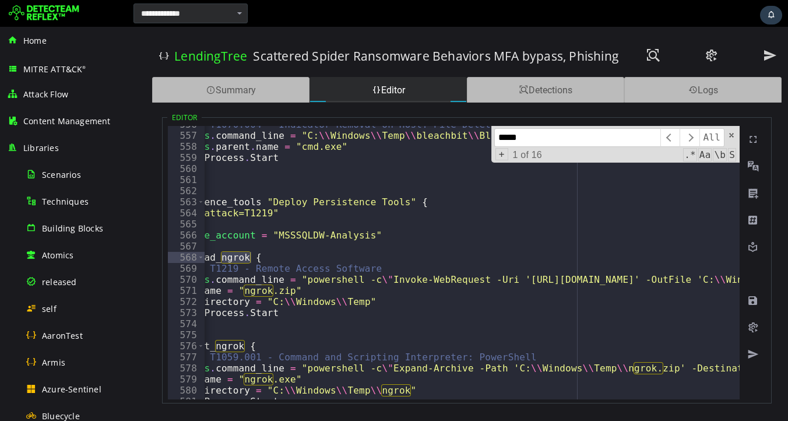
click at [536, 141] on input "*****" at bounding box center [577, 137] width 166 height 19
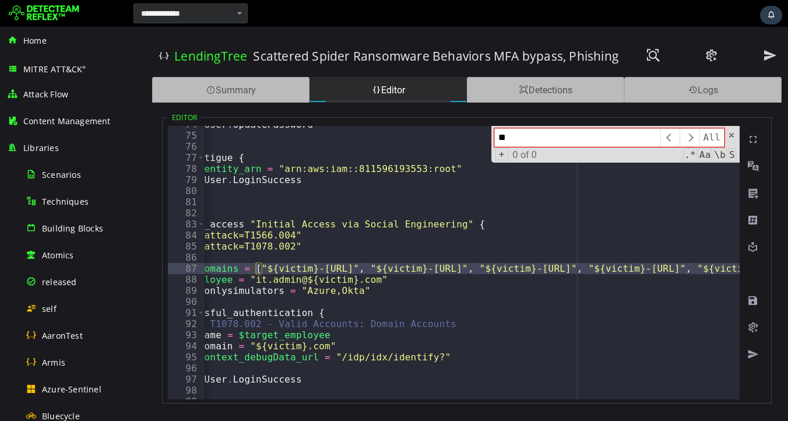
type input "*"
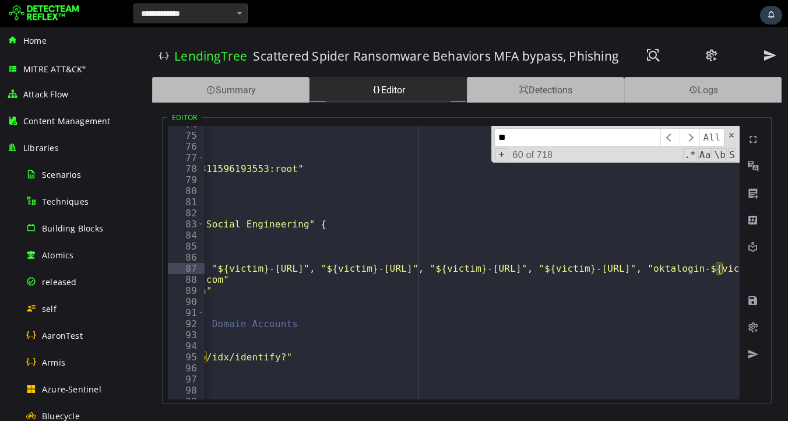
scroll to position [3695, 0]
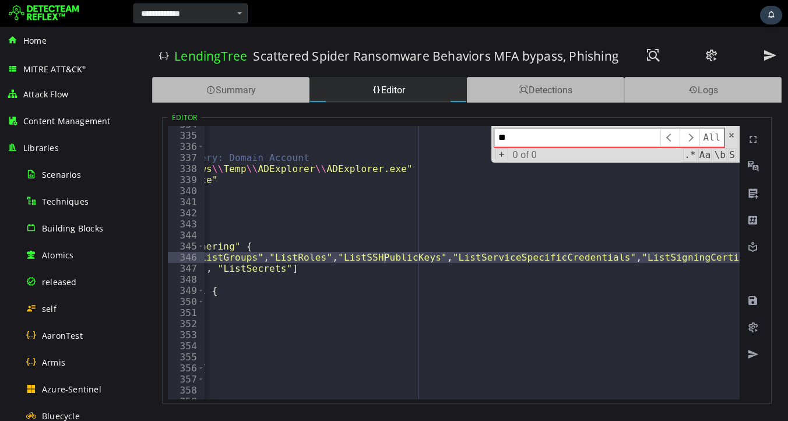
type input "*"
click at [512, 137] on input "*********" at bounding box center [577, 137] width 166 height 19
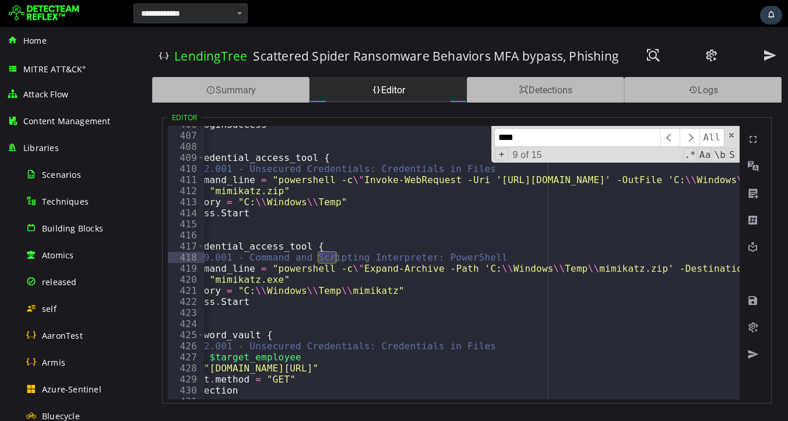
scroll to position [1192, 0]
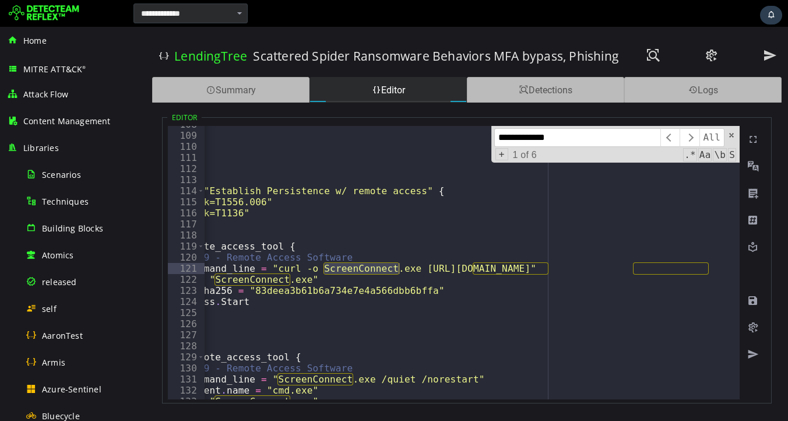
click at [519, 140] on input "**********" at bounding box center [577, 137] width 166 height 19
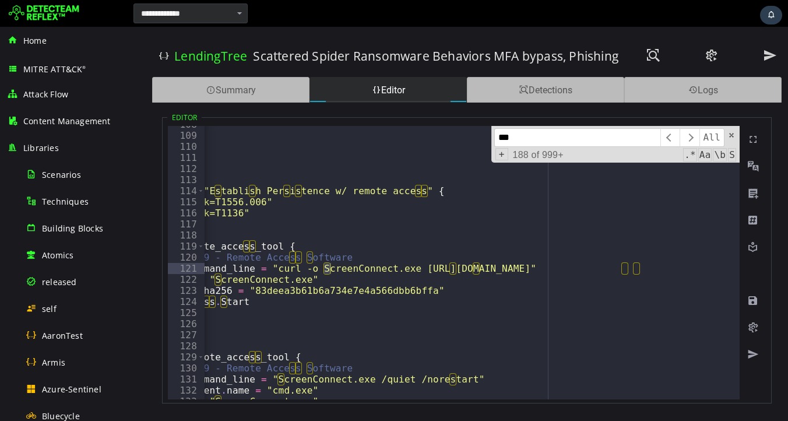
scroll to position [1735, 0]
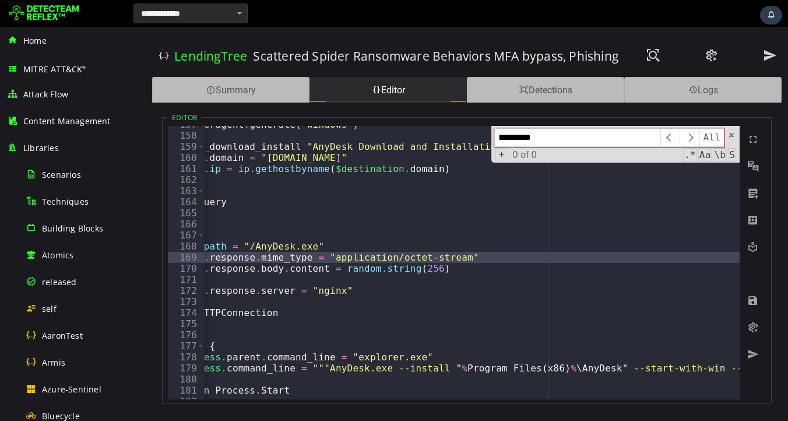
click at [521, 140] on input "*********" at bounding box center [577, 137] width 166 height 19
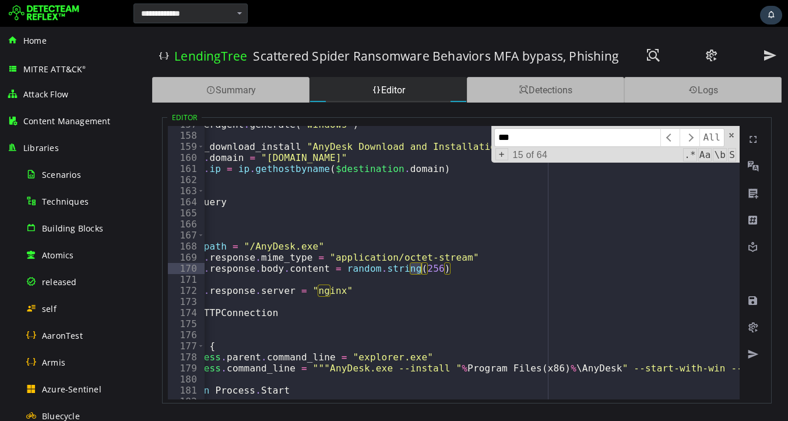
scroll to position [0, 94]
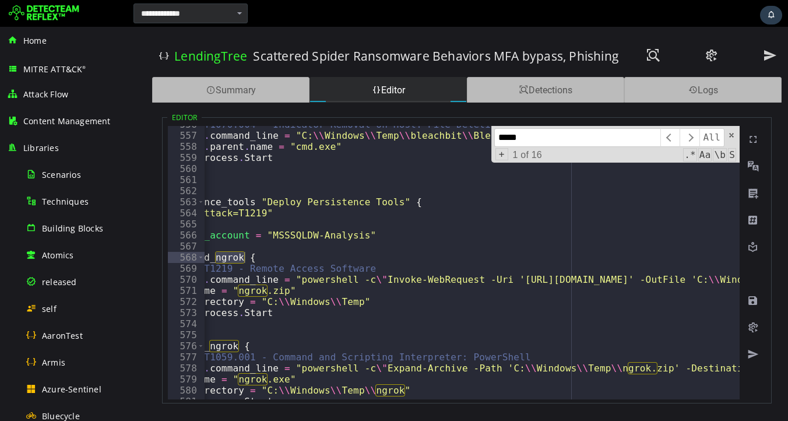
click at [551, 140] on input "*****" at bounding box center [577, 137] width 166 height 19
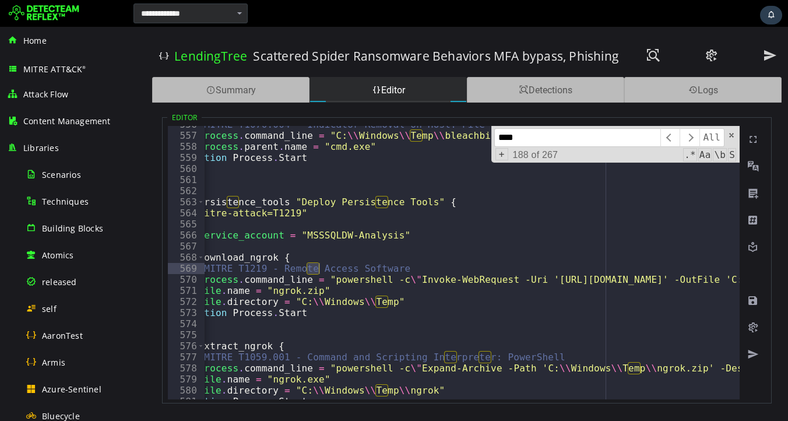
scroll to position [0, 0]
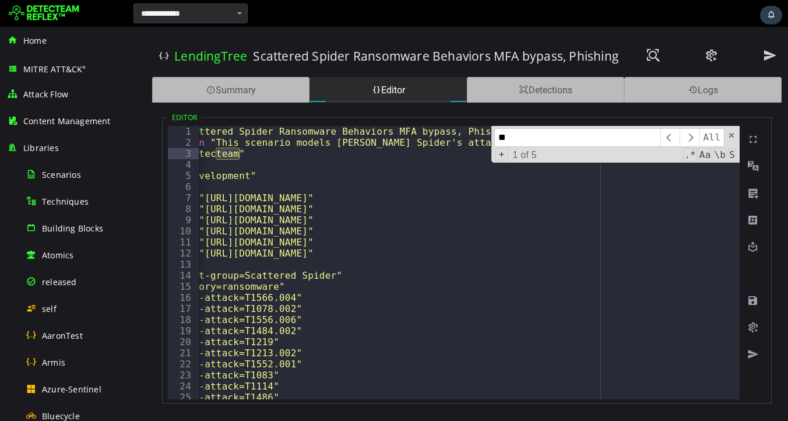
type input "*"
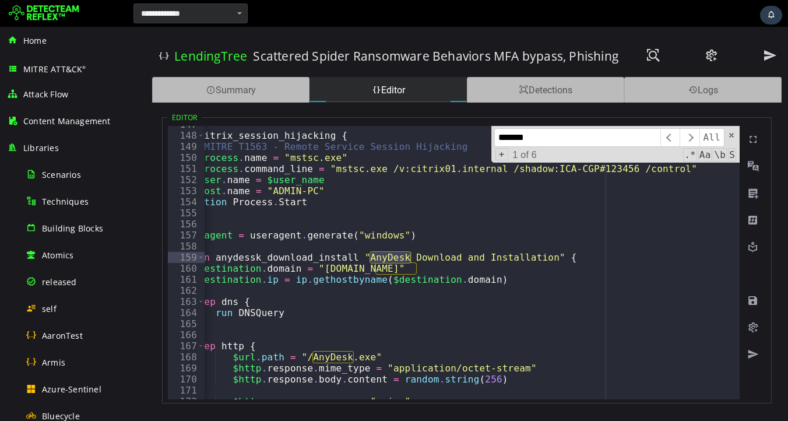
click at [572, 141] on input "*******" at bounding box center [577, 137] width 166 height 19
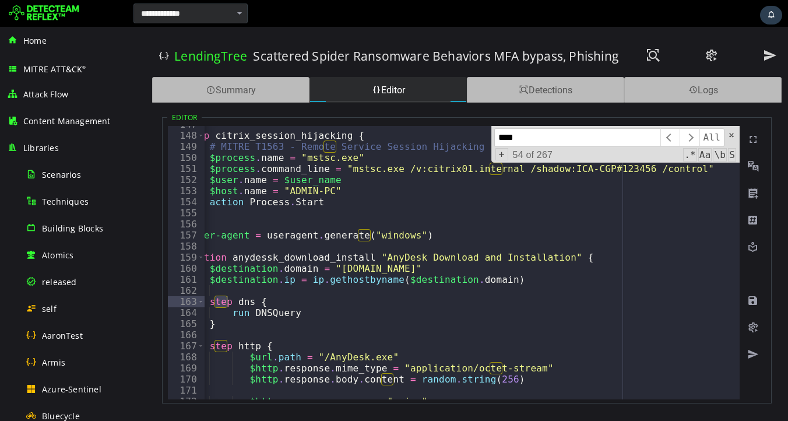
scroll to position [3673, 0]
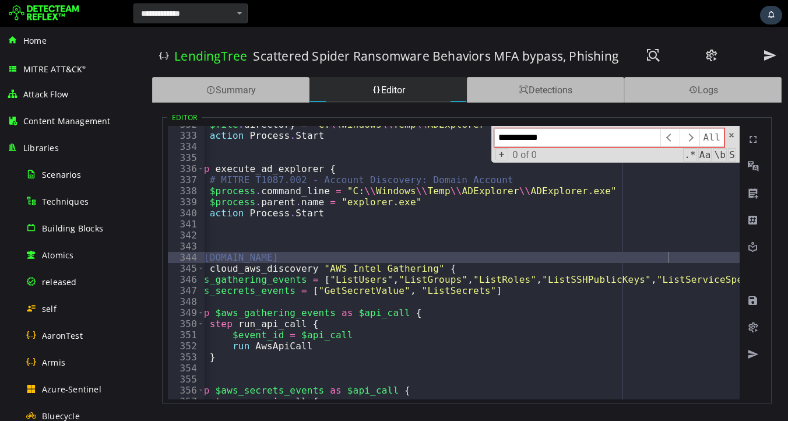
click at [526, 138] on input "**********" at bounding box center [577, 137] width 166 height 19
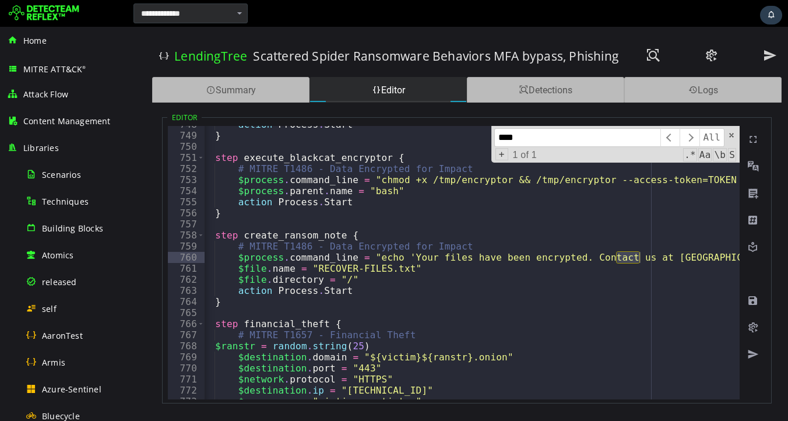
scroll to position [8279, 0]
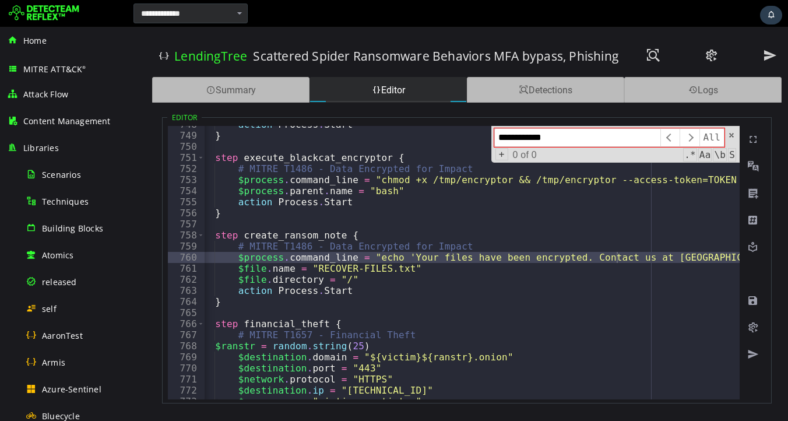
click at [509, 139] on input "**********" at bounding box center [577, 137] width 166 height 19
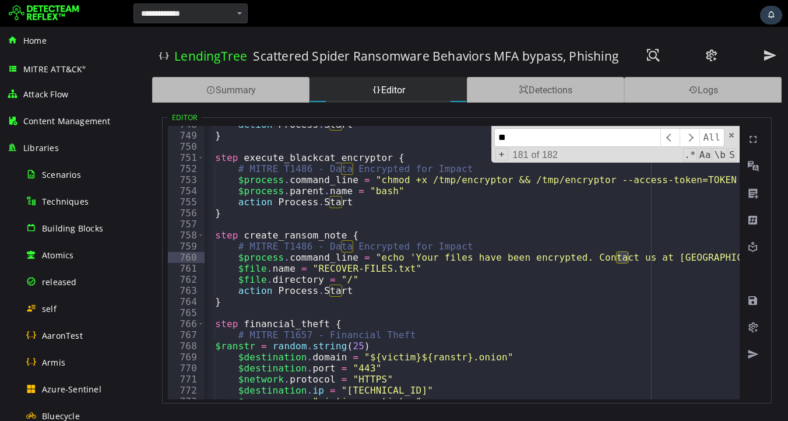
type input "*"
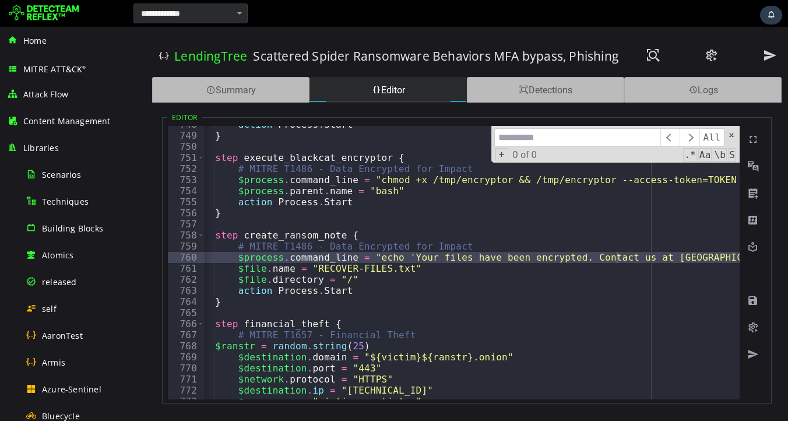
click at [543, 138] on input at bounding box center [577, 137] width 166 height 19
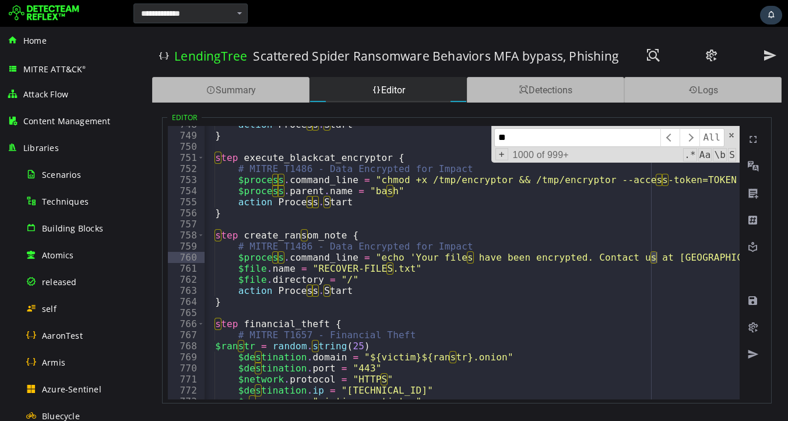
scroll to position [0, 0]
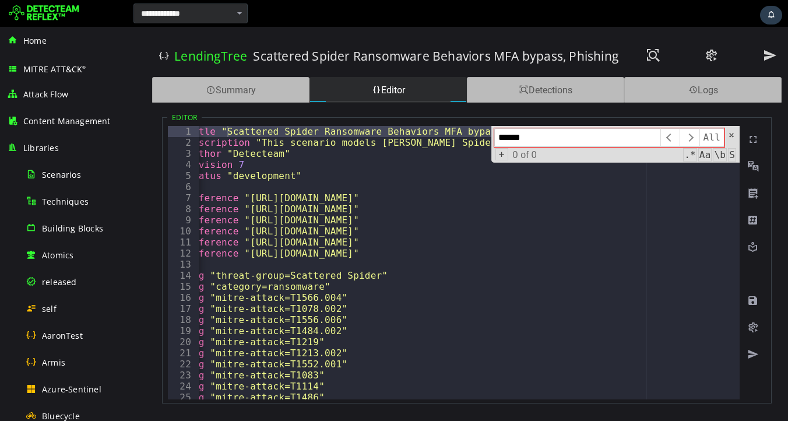
type input "*******"
click at [517, 138] on input "*******" at bounding box center [577, 137] width 166 height 19
click at [729, 135] on span at bounding box center [731, 135] width 8 height 8
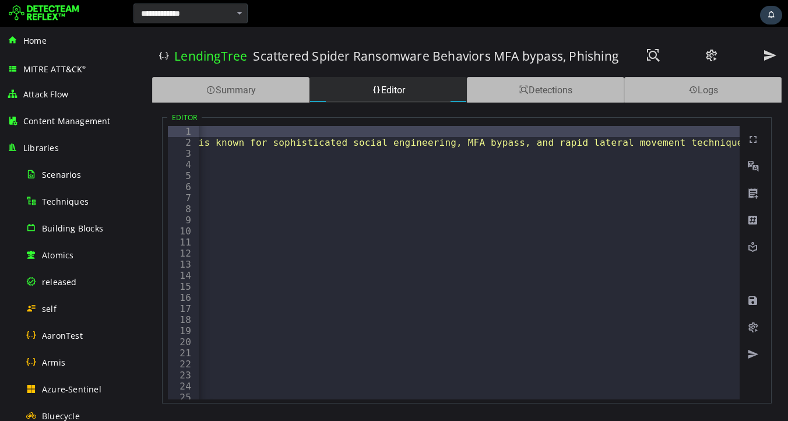
scroll to position [0, 94]
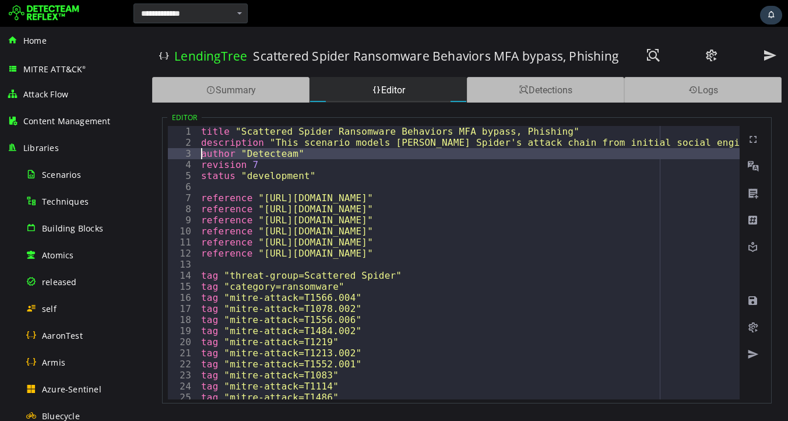
scroll to position [0, 1183]
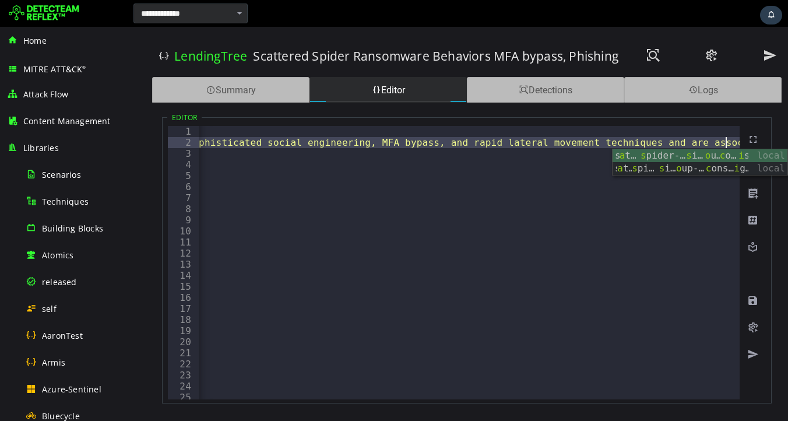
scroll to position [0, 1280]
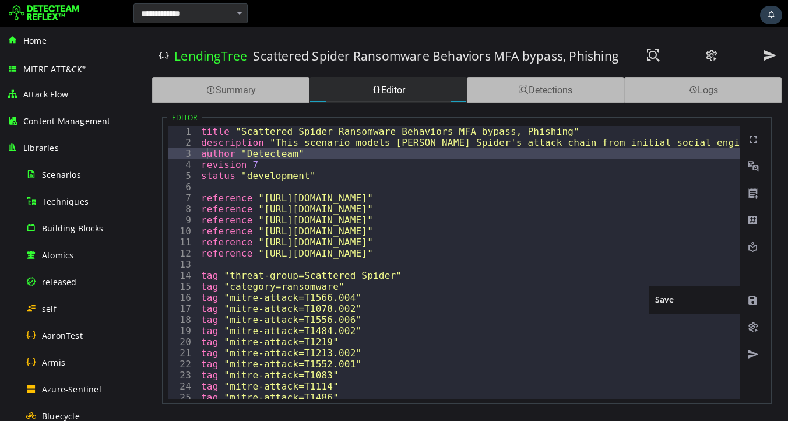
click at [752, 301] on span at bounding box center [753, 301] width 12 height 12
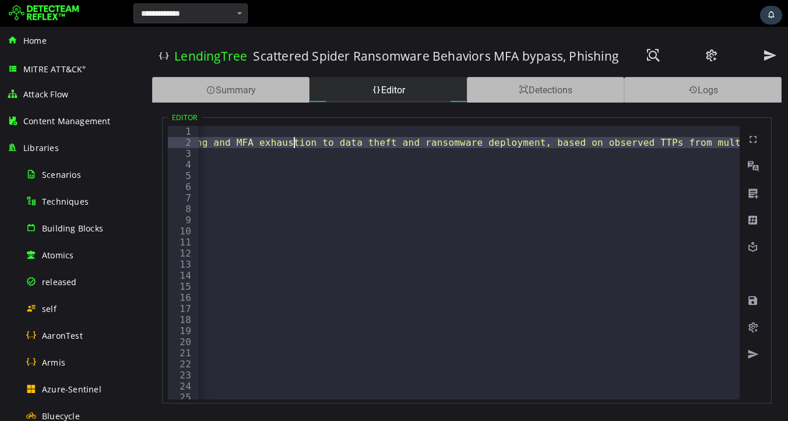
click at [526, 145] on div "title "Scattered Spider Ransomware Behaviors MFA bypass, Phishing" description …" at bounding box center [757, 274] width 2171 height 296
type textarea "**********"
click at [752, 302] on span at bounding box center [753, 301] width 12 height 12
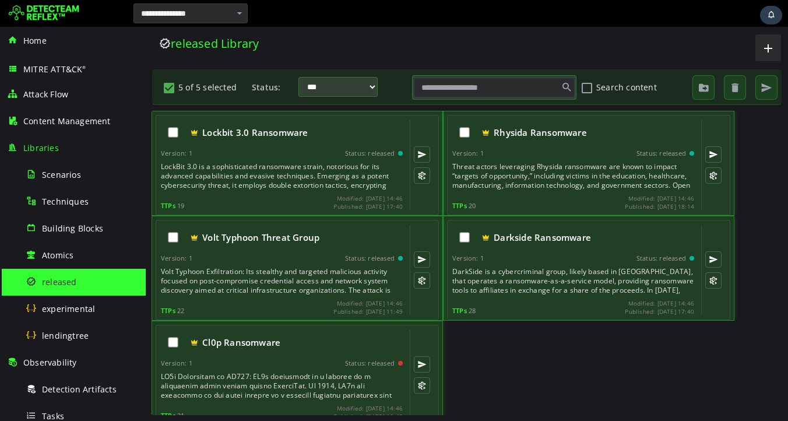
click at [170, 86] on button "5 of 5 selected" at bounding box center [169, 88] width 14 height 20
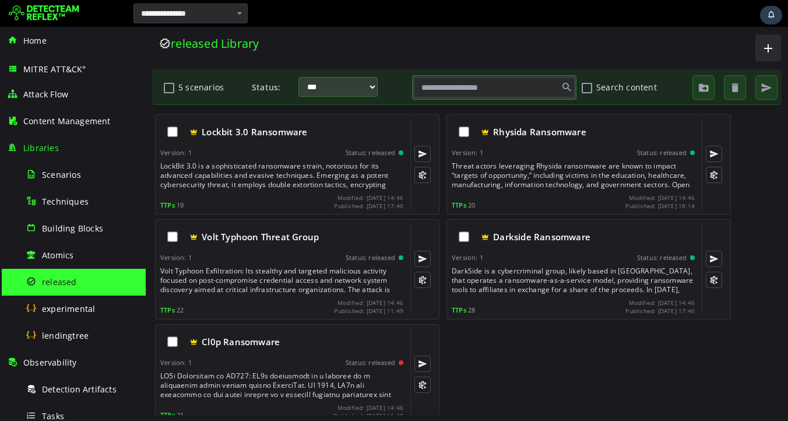
click at [315, 26] on div "Home MITRE ATT&CK ® Attack Flow Content Management Libraries Scenarios Techniqu…" at bounding box center [394, 210] width 788 height 421
click at [315, 26] on div at bounding box center [394, 13] width 788 height 27
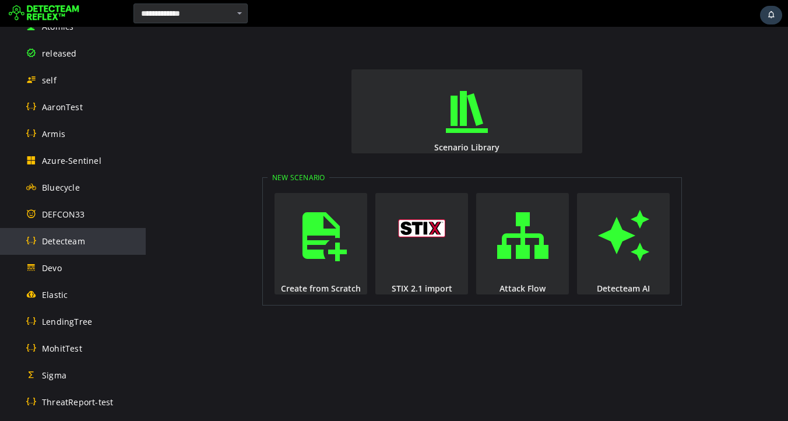
scroll to position [306, 0]
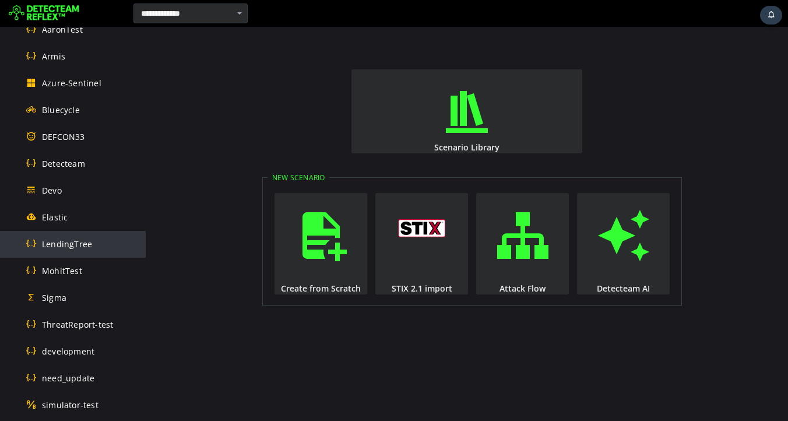
click at [68, 248] on span "LendingTree" at bounding box center [67, 243] width 50 height 11
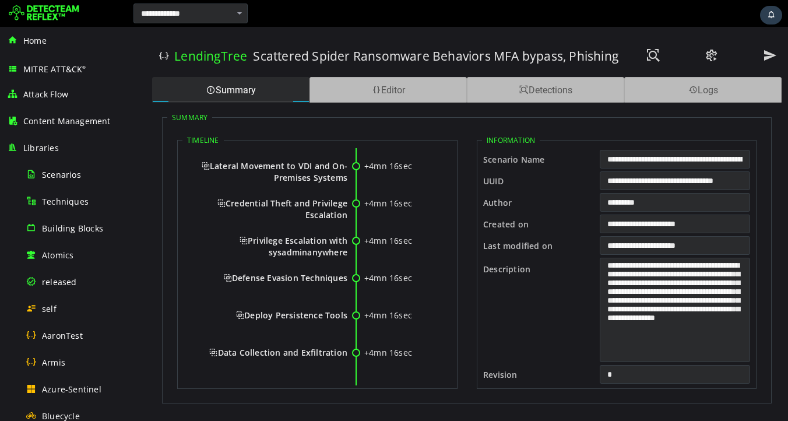
scroll to position [376, 0]
click at [242, 318] on span "Deploy Persistence Tools" at bounding box center [291, 316] width 111 height 11
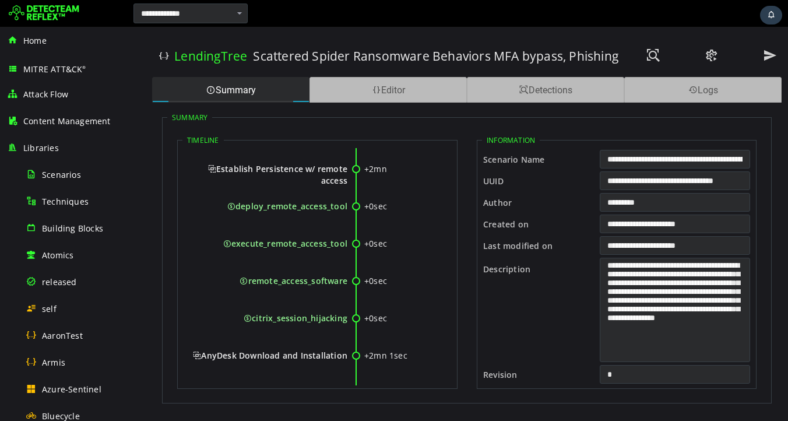
scroll to position [470, 0]
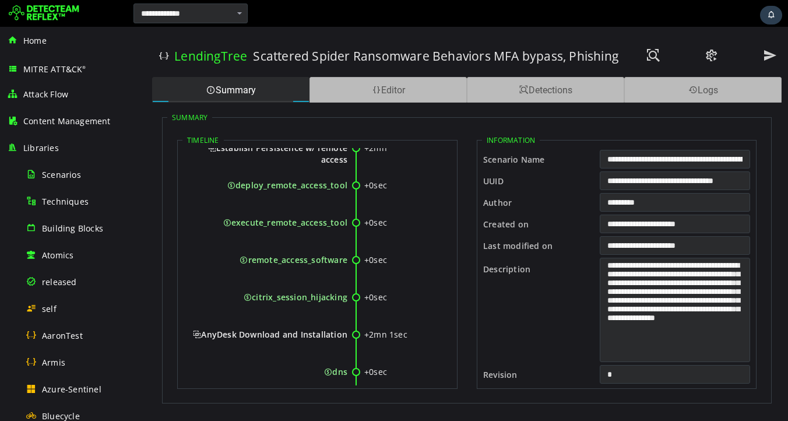
click at [305, 188] on span "deploy_remote_access_tool" at bounding box center [287, 185] width 120 height 11
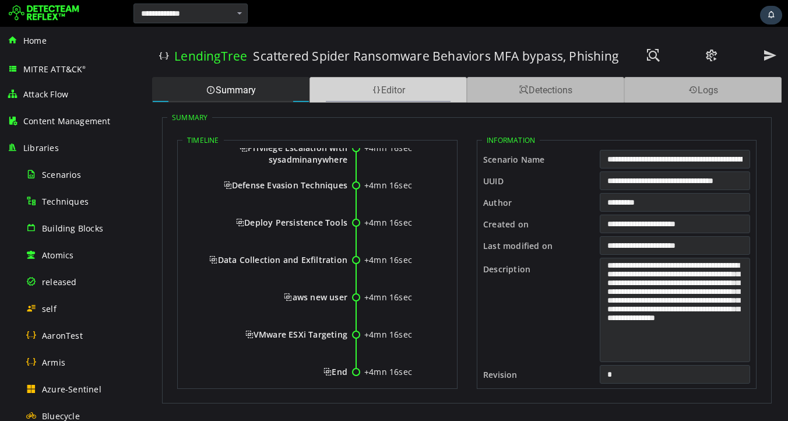
click at [414, 88] on div "Editor" at bounding box center [387, 90] width 157 height 26
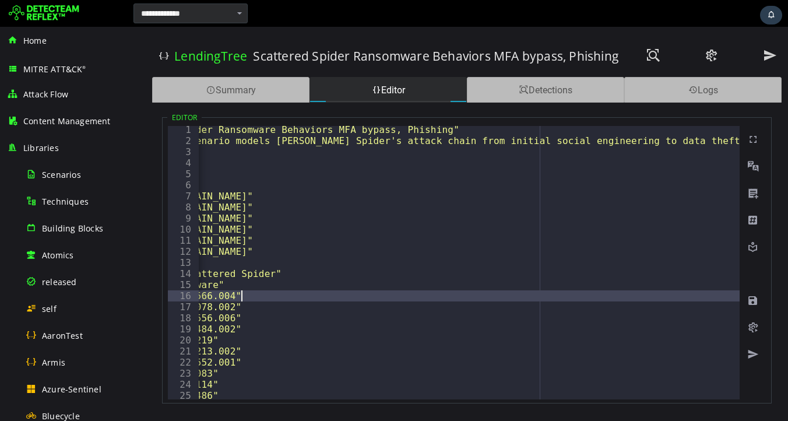
scroll to position [0, 0]
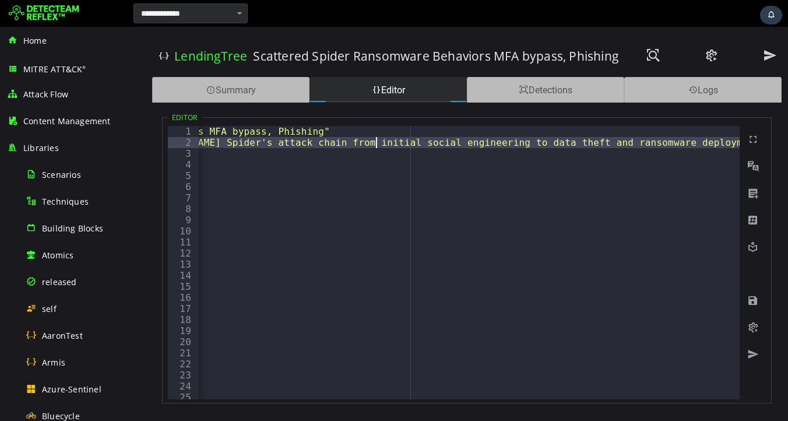
click at [468, 145] on div "title "Scattered Spider Ransomware Behaviors MFA bypass, Phishing" description …" at bounding box center [788, 274] width 1678 height 296
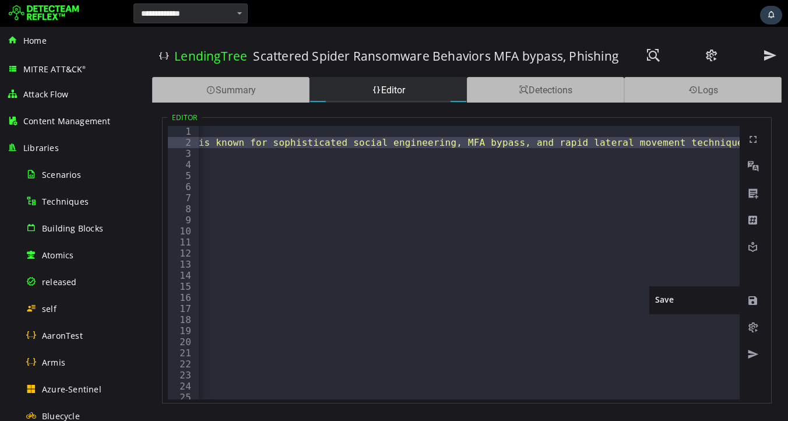
click at [755, 304] on span at bounding box center [753, 301] width 12 height 12
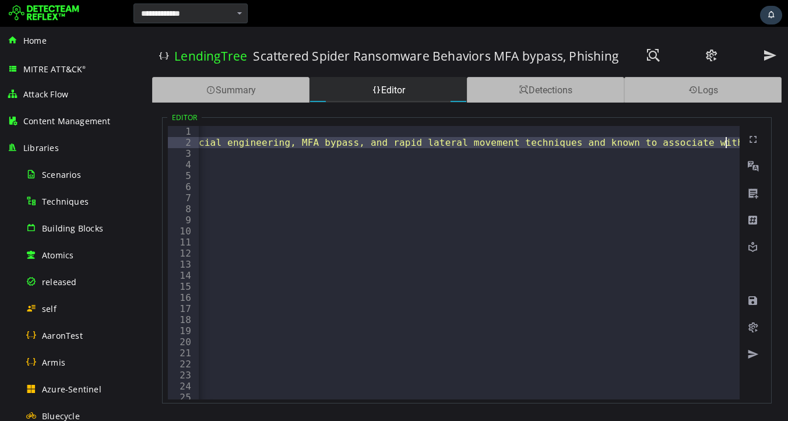
type textarea "**********"
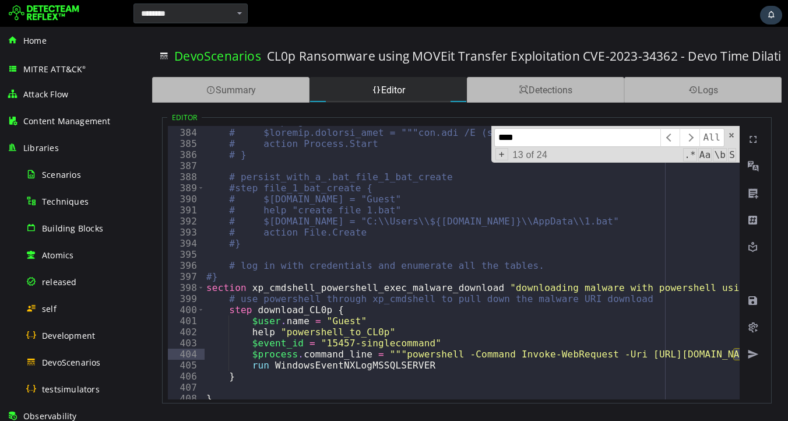
scroll to position [4088, 0]
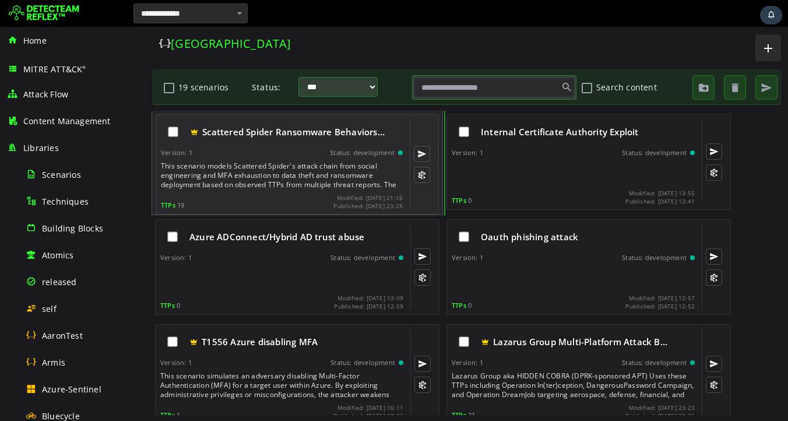
click at [260, 166] on div "This scenario models Scattered Spider's attack chain from social engineering an…" at bounding box center [283, 175] width 244 height 28
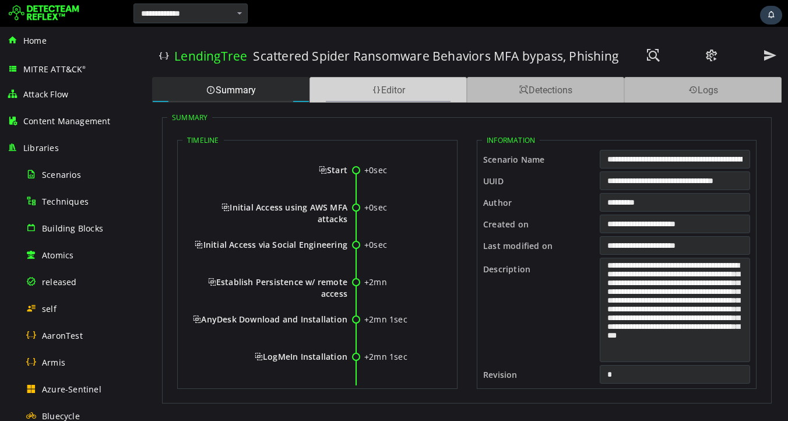
click at [391, 98] on div "Editor" at bounding box center [387, 90] width 157 height 26
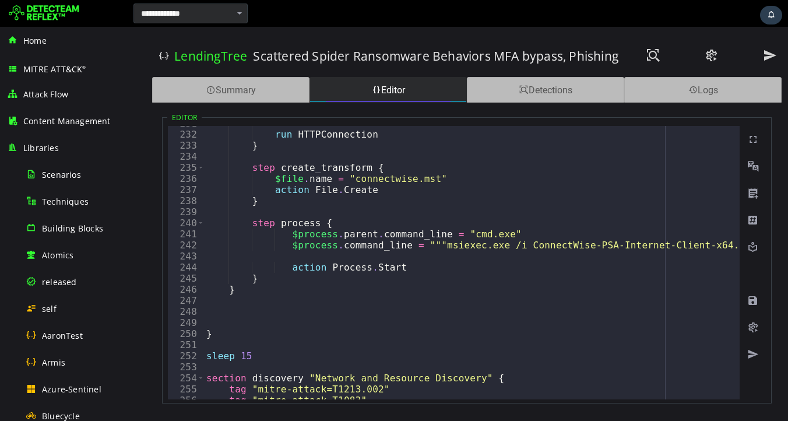
scroll to position [2544, 0]
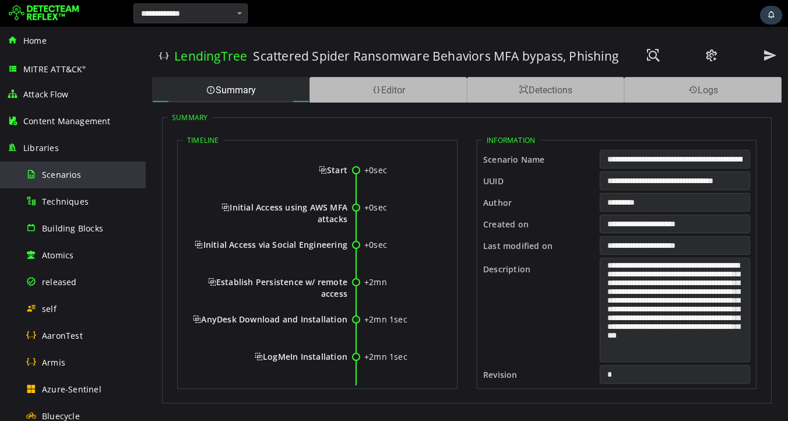
click at [62, 176] on span "Scenarios" at bounding box center [61, 174] width 39 height 11
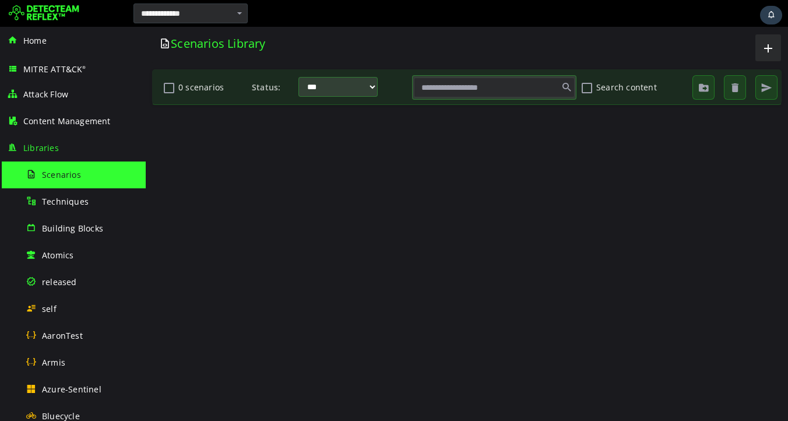
click at [509, 85] on input "text" at bounding box center [494, 88] width 161 height 20
click at [588, 90] on button "Search content" at bounding box center [587, 88] width 14 height 20
click at [518, 90] on input "text" at bounding box center [494, 88] width 161 height 20
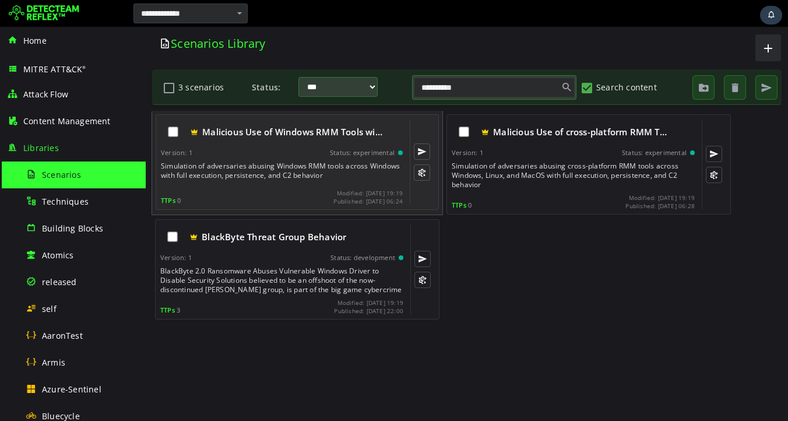
type input "**********"
click at [254, 161] on div "Malicious Use of Windows RMM Tools wi… Version: 1 Status: experimental Simulati…" at bounding box center [282, 161] width 242 height 85
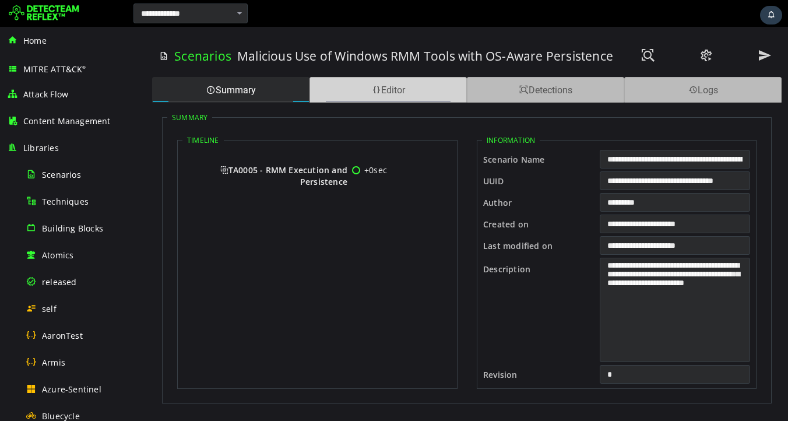
click at [403, 88] on div "Editor" at bounding box center [387, 90] width 157 height 26
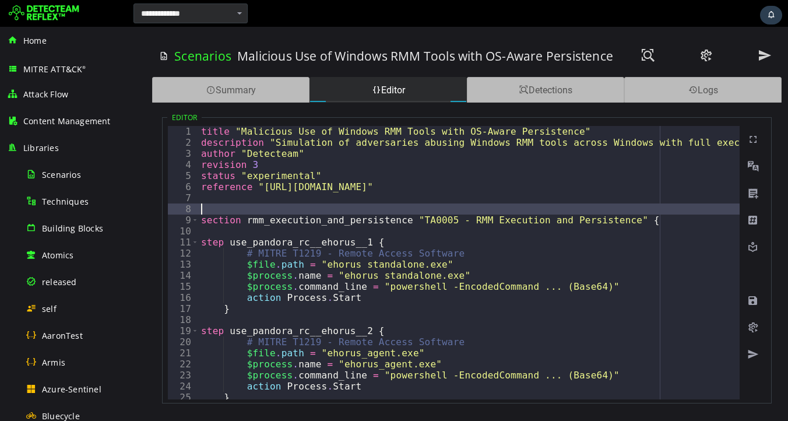
click at [430, 212] on div "title "Malicious Use of Windows RMM Tools with OS-Aware Persistence" descriptio…" at bounding box center [617, 274] width 836 height 296
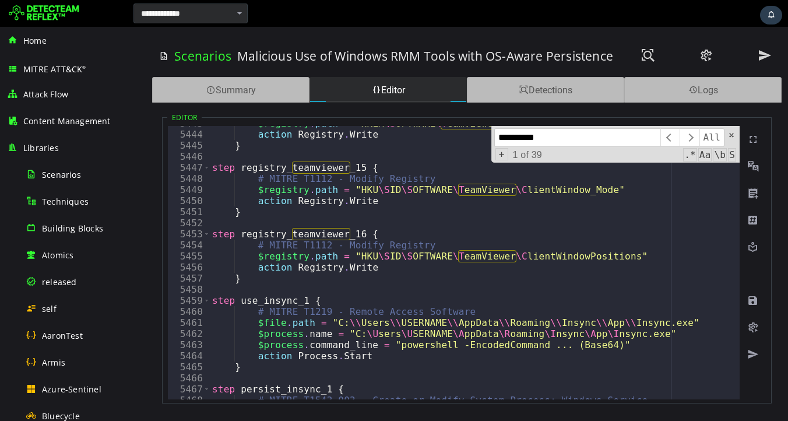
scroll to position [14998, 0]
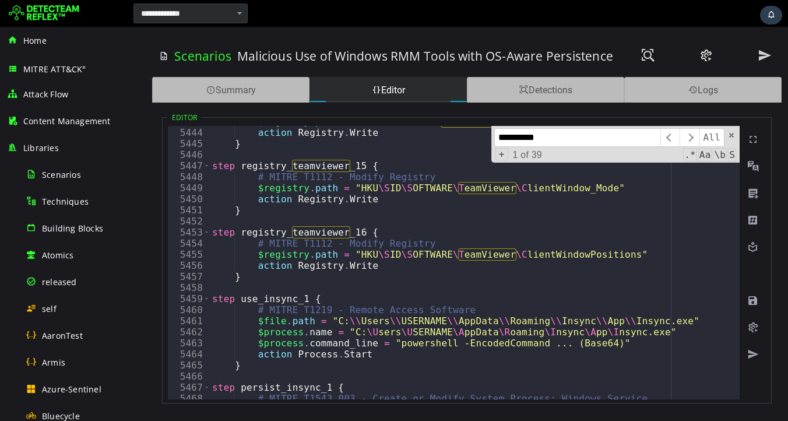
type input "**********"
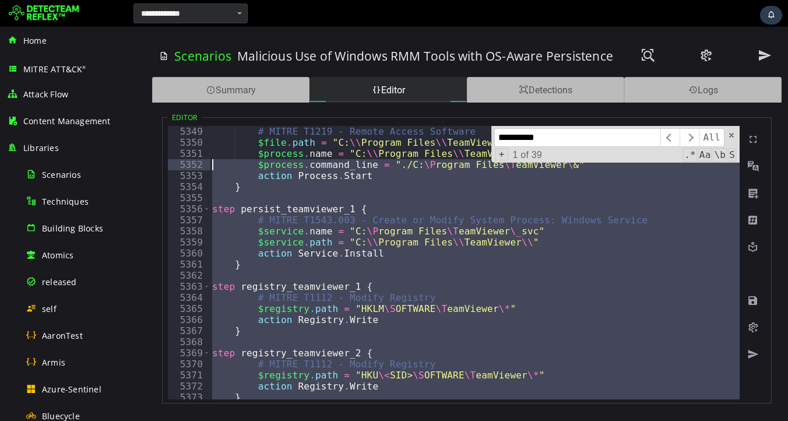
scroll to position [14737, 0]
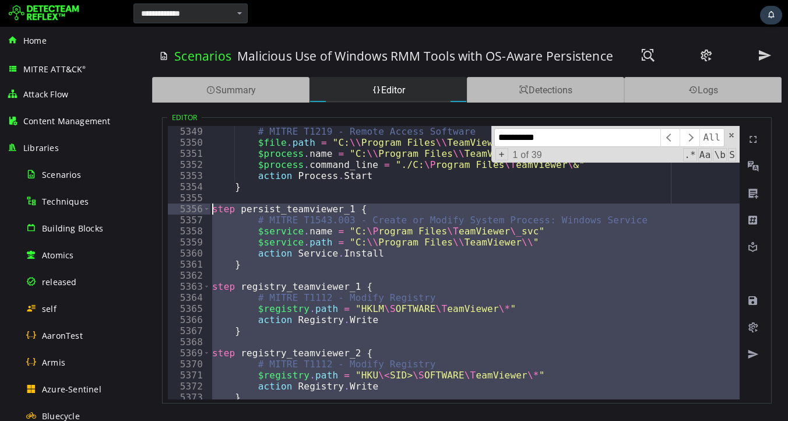
drag, startPoint x: 245, startPoint y: 279, endPoint x: 210, endPoint y: 205, distance: 82.4
click at [210, 205] on div "# MITRE T1219 - Remote Access Software $file . path = "C: \\ Program Files \\ T…" at bounding box center [628, 274] width 836 height 296
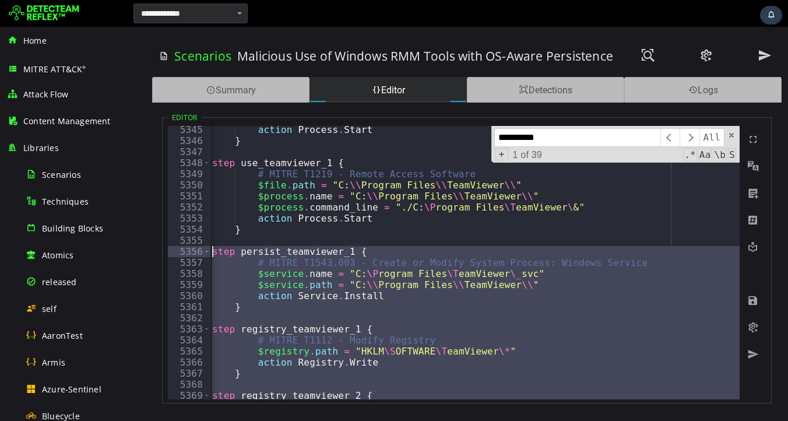
scroll to position [14724, 0]
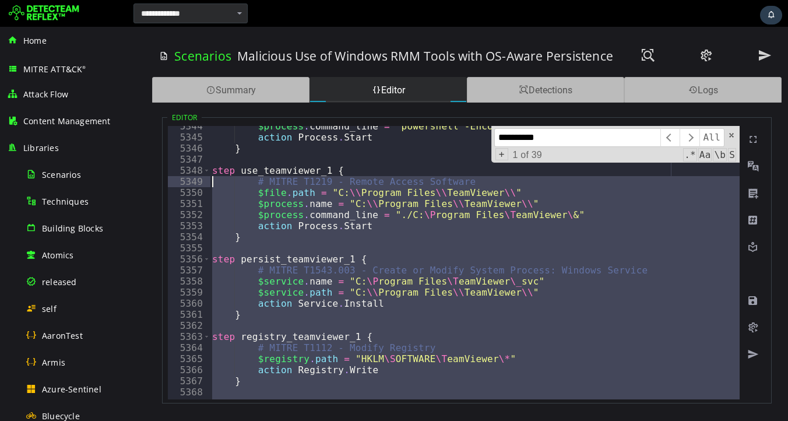
type textarea "**********"
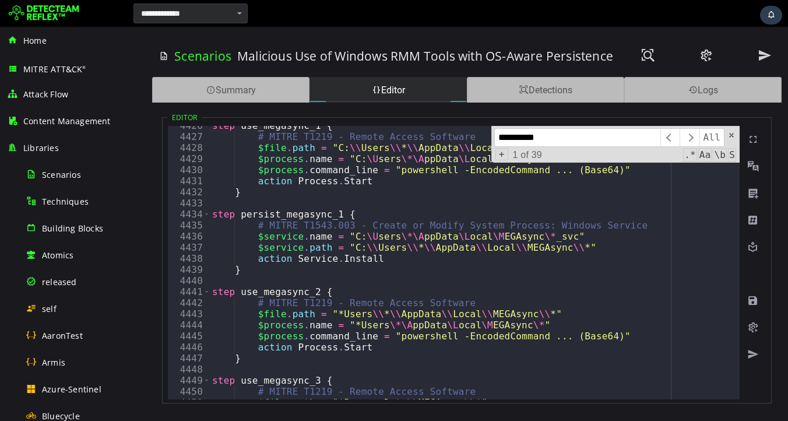
scroll to position [12198, 0]
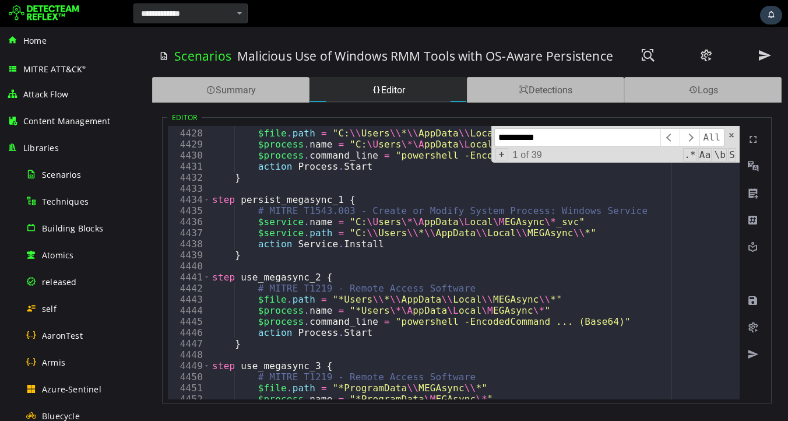
click at [576, 138] on input "**********" at bounding box center [577, 137] width 166 height 19
click at [691, 138] on span "​" at bounding box center [689, 137] width 19 height 19
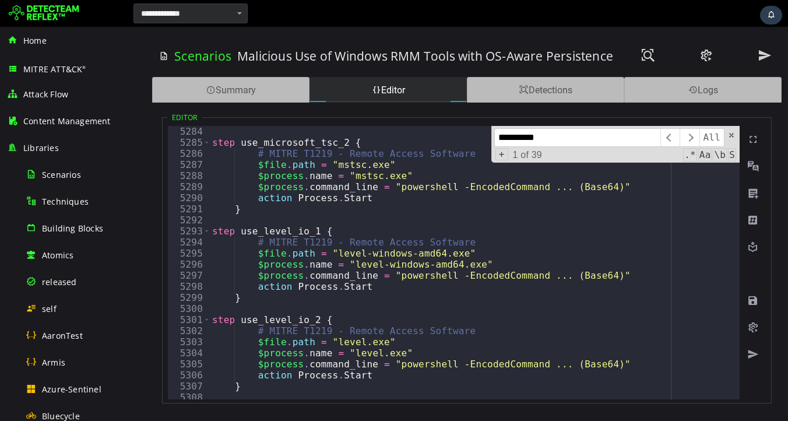
scroll to position [14702, 0]
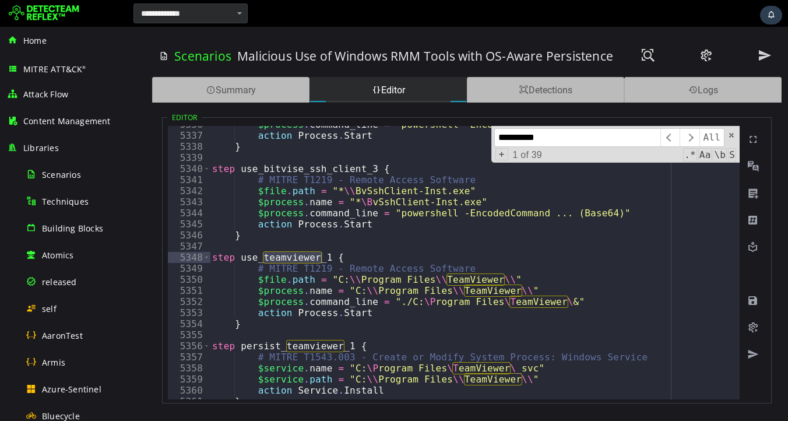
click at [541, 146] on input "**********" at bounding box center [577, 137] width 166 height 19
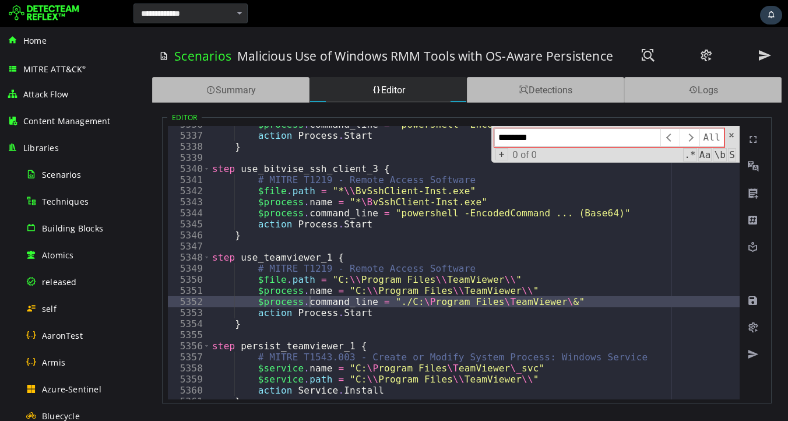
type input "*********"
click at [529, 138] on input "*********" at bounding box center [577, 137] width 166 height 19
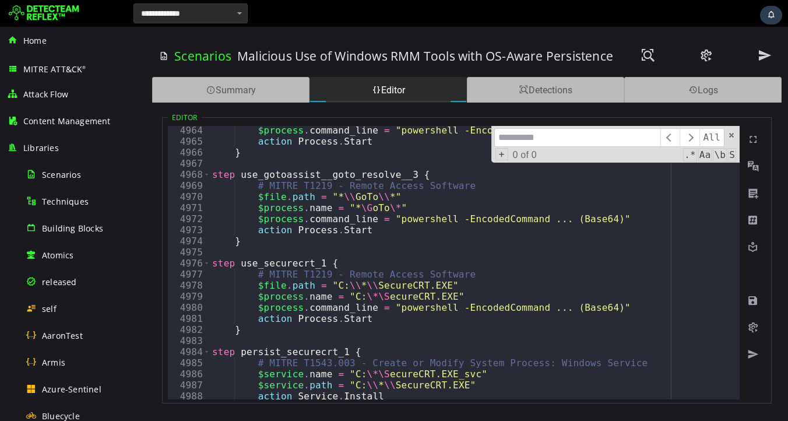
scroll to position [13675, 0]
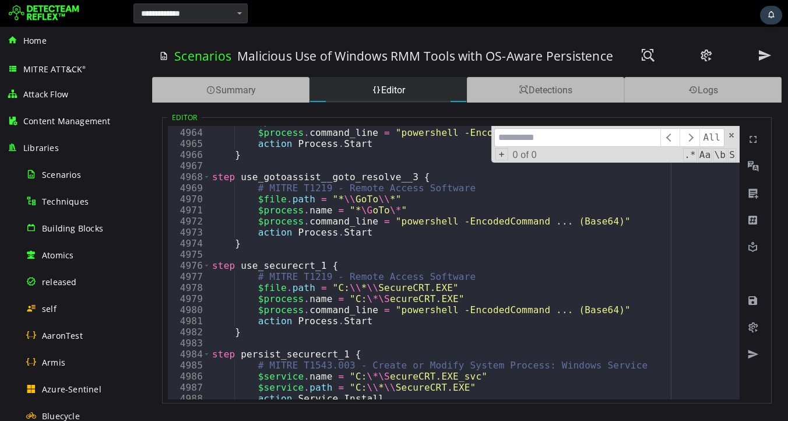
click at [541, 135] on input at bounding box center [577, 137] width 166 height 19
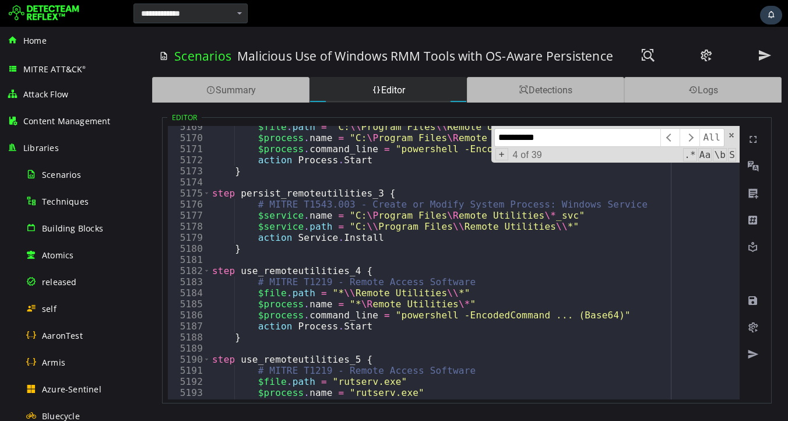
scroll to position [14240, 0]
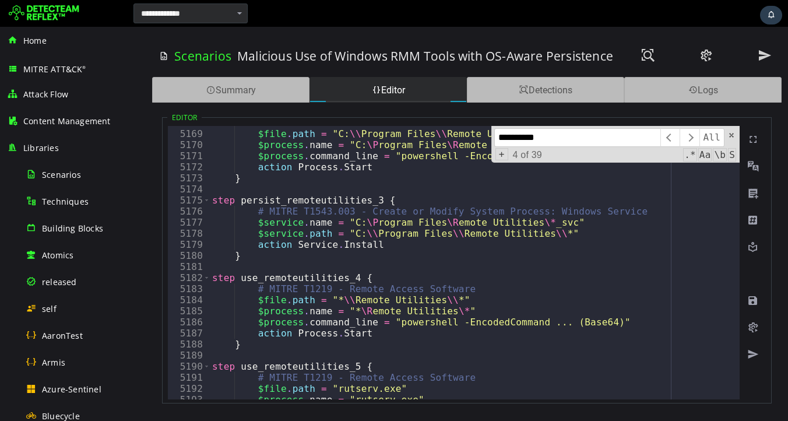
type input "**********"
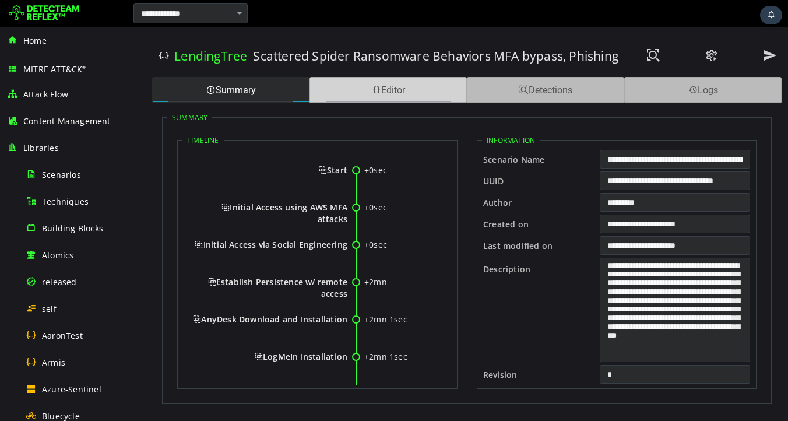
click at [386, 97] on div "Editor" at bounding box center [387, 90] width 157 height 26
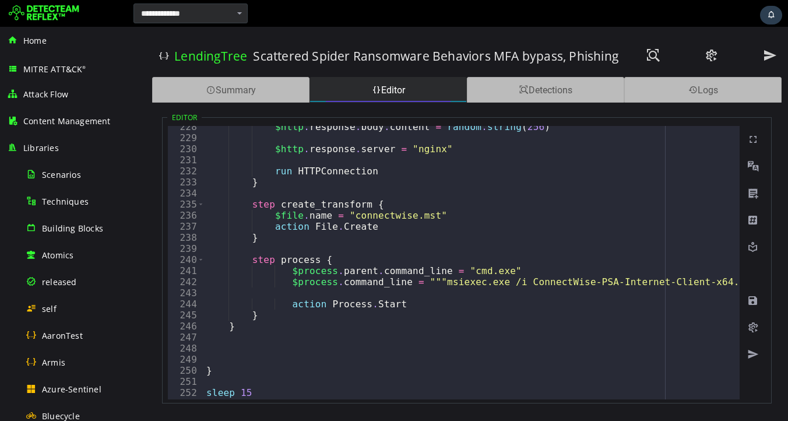
scroll to position [2507, 0]
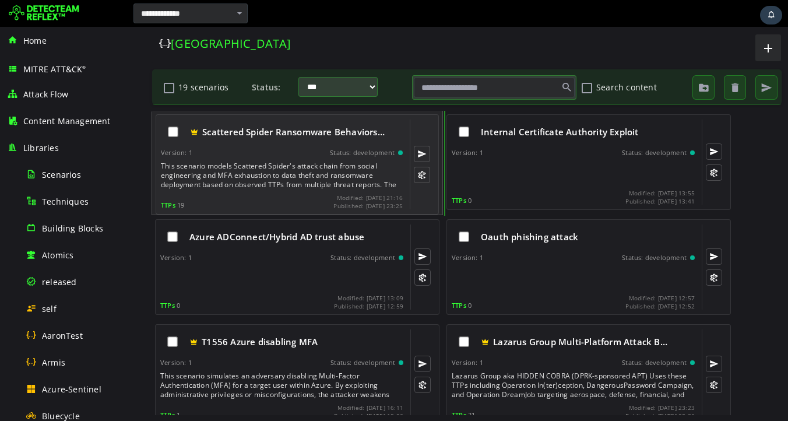
click at [233, 157] on div "Scattered Spider Ransomware Behaviors… Version: 1 Status: development This scen…" at bounding box center [282, 164] width 242 height 90
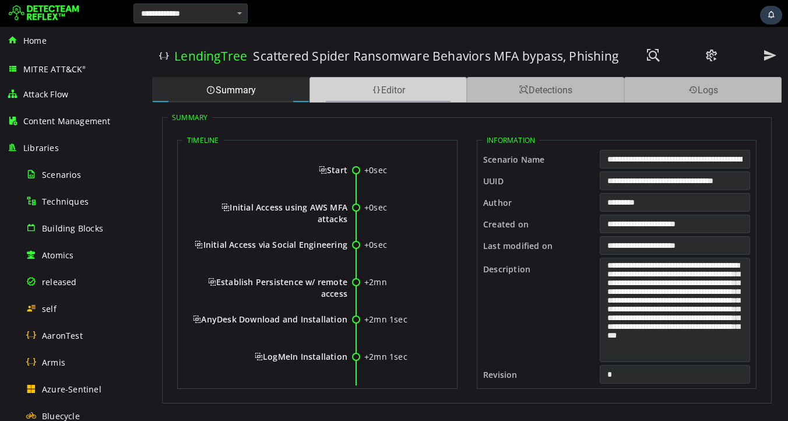
click at [402, 94] on div "Editor" at bounding box center [387, 90] width 157 height 26
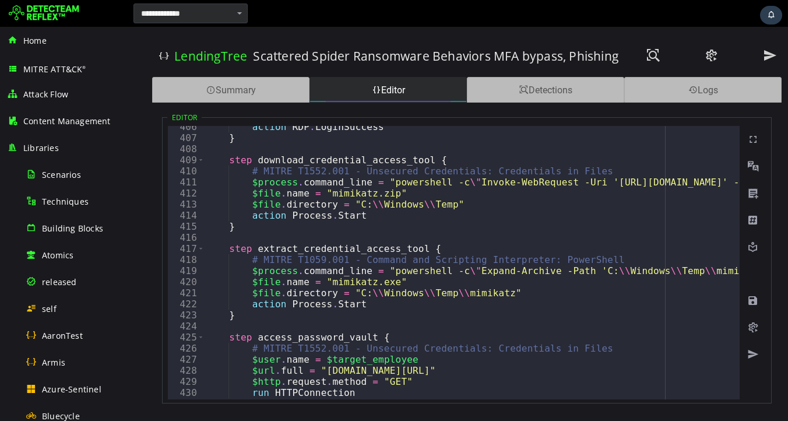
scroll to position [4484, 0]
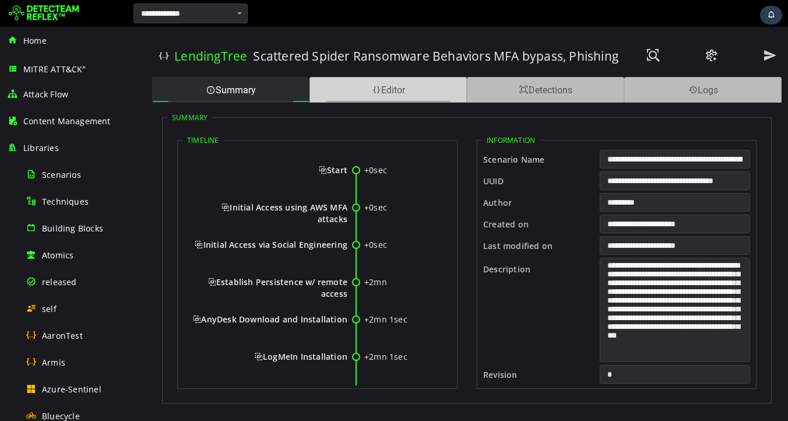
click at [389, 95] on div "Editor" at bounding box center [387, 90] width 157 height 26
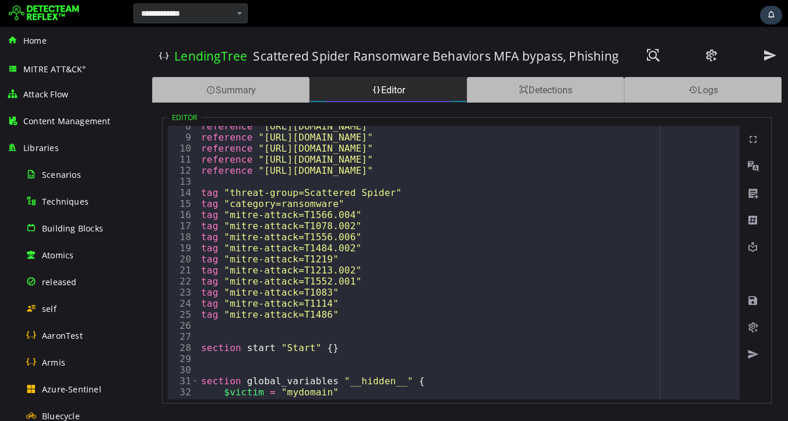
scroll to position [56, 0]
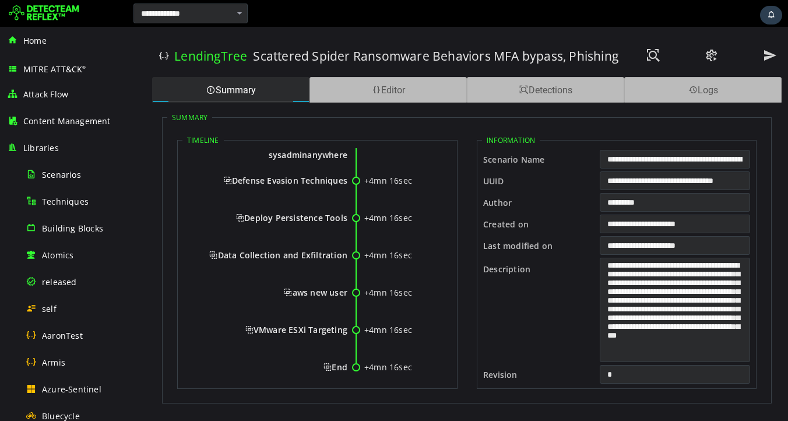
scroll to position [499, 0]
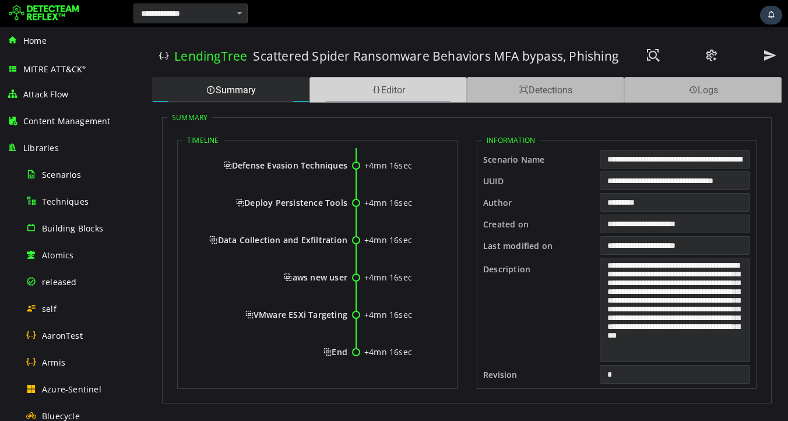
click at [406, 96] on div "Editor" at bounding box center [387, 90] width 157 height 26
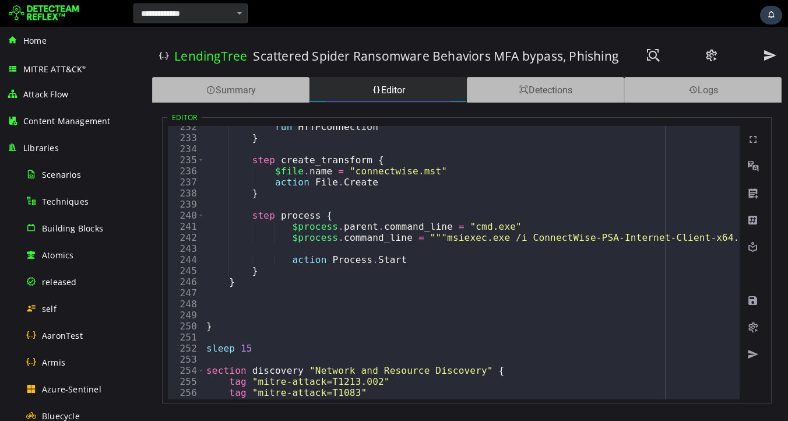
scroll to position [2593, 0]
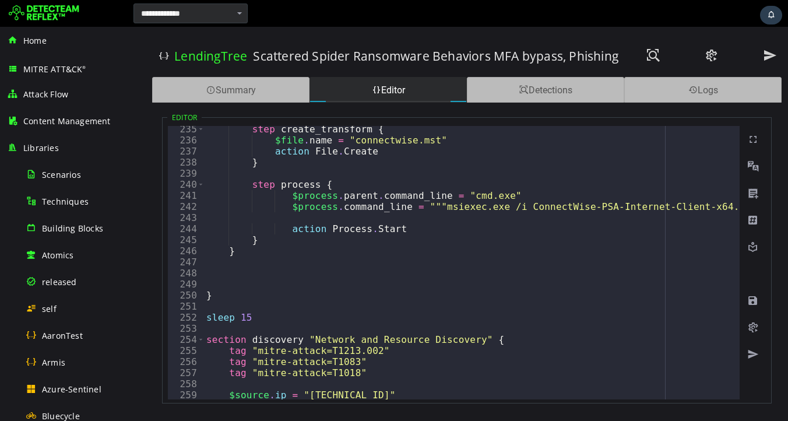
type textarea "*"
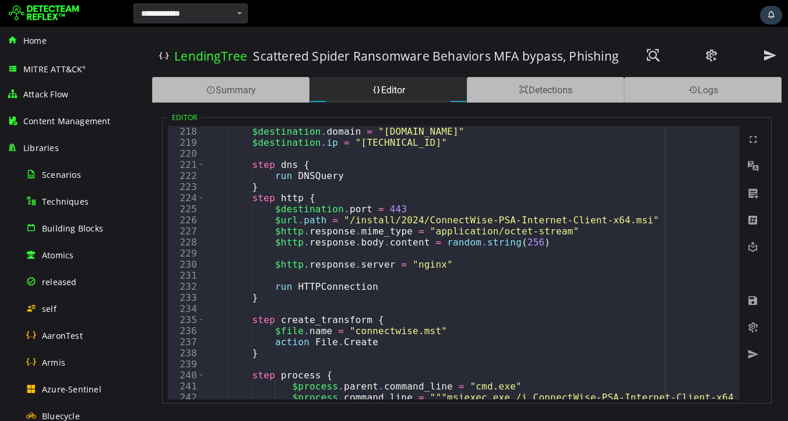
scroll to position [2405, 0]
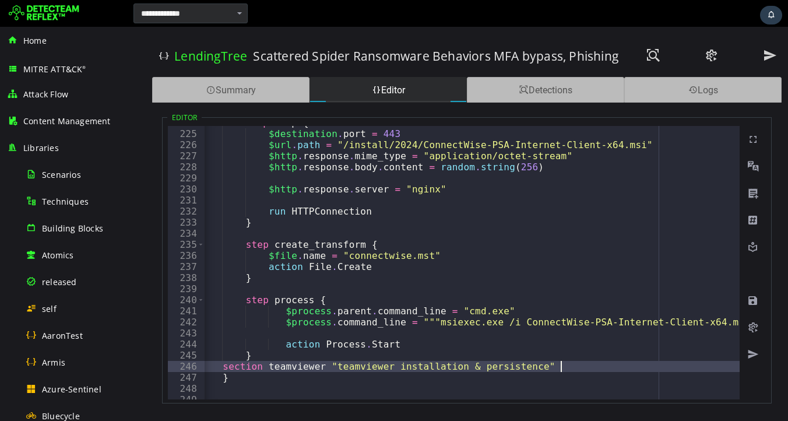
type textarea "**********"
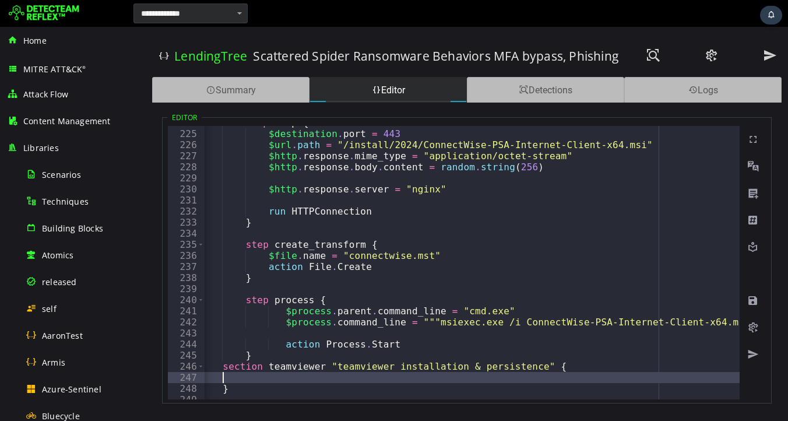
paste textarea "*"
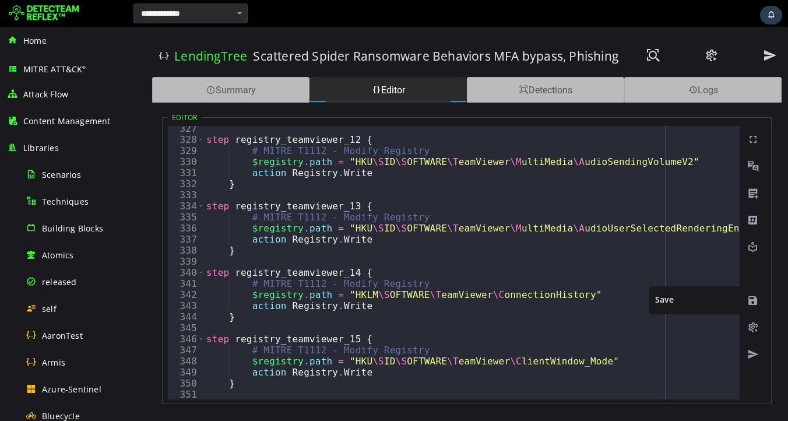
click at [752, 301] on span at bounding box center [753, 301] width 12 height 12
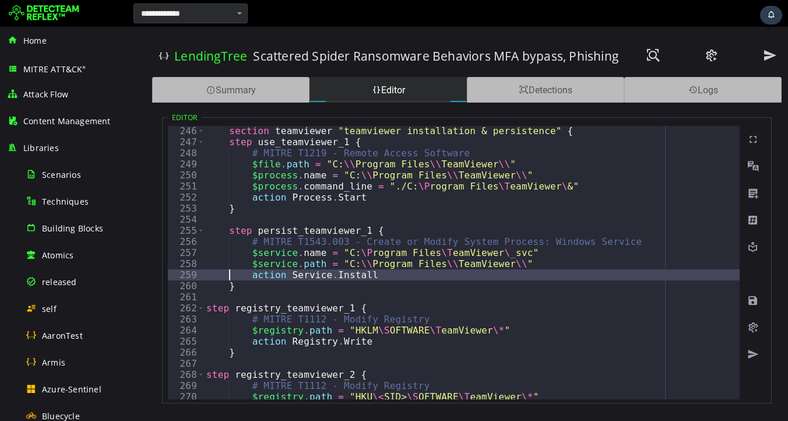
type textarea "*"
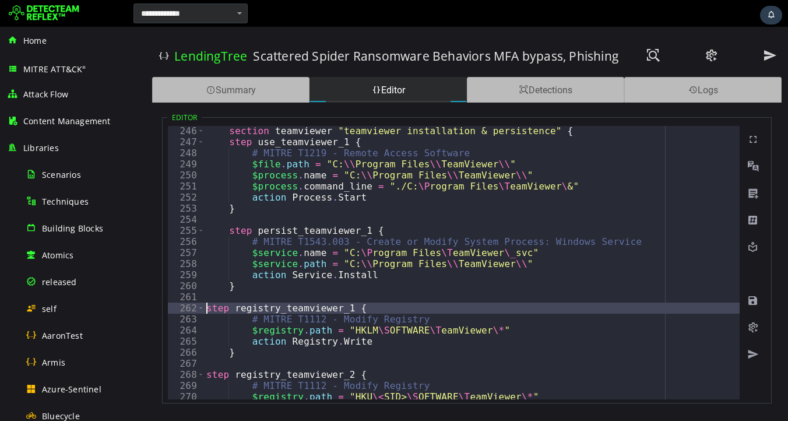
type textarea "**********"
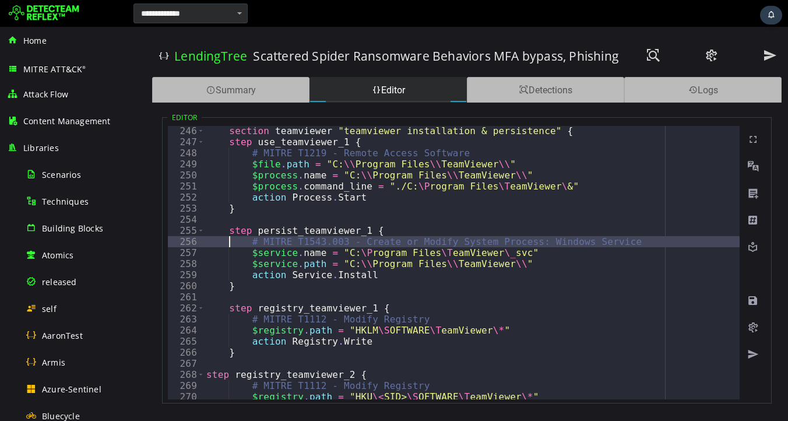
type textarea "**********"
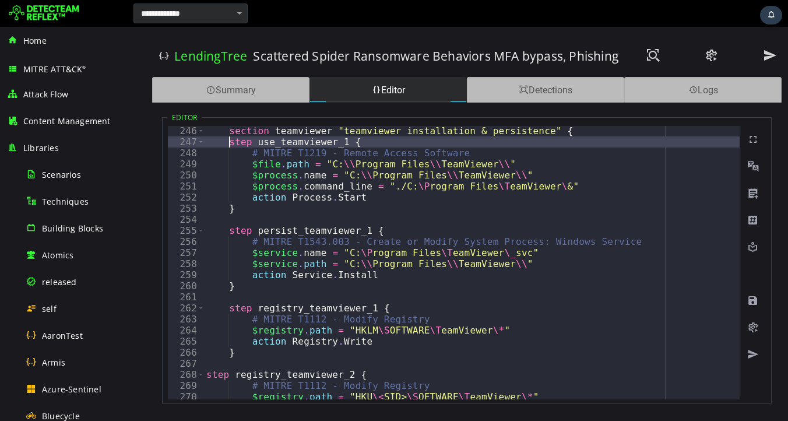
scroll to position [2713, 0]
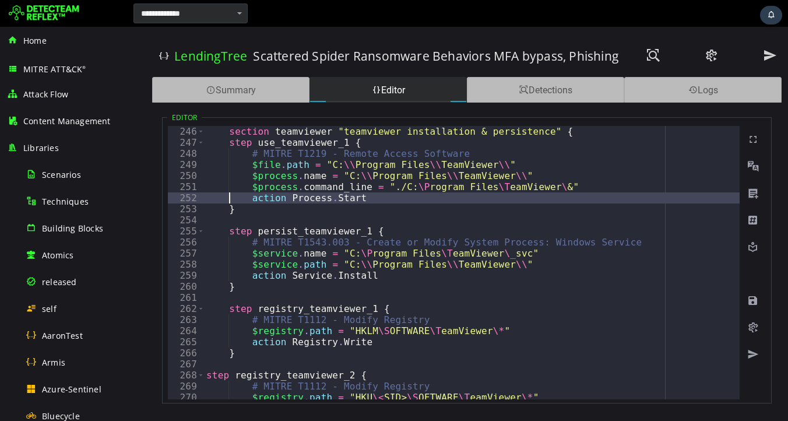
type textarea "*"
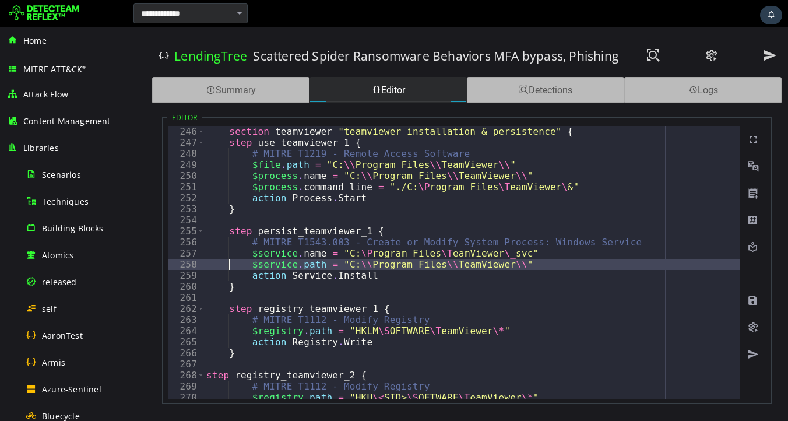
type textarea "*"
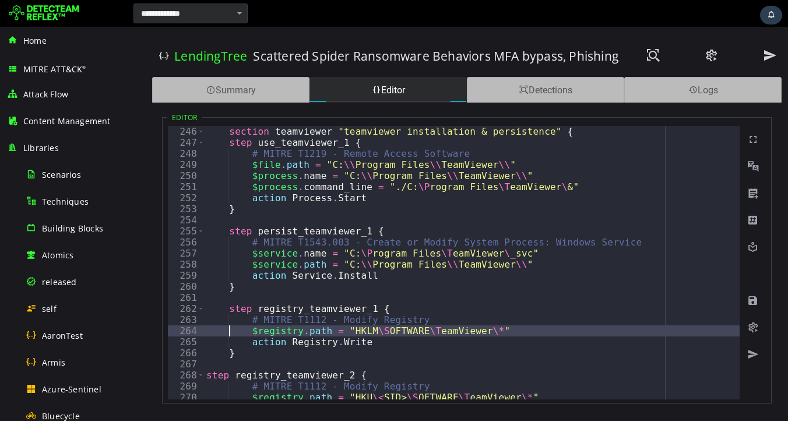
type textarea "*"
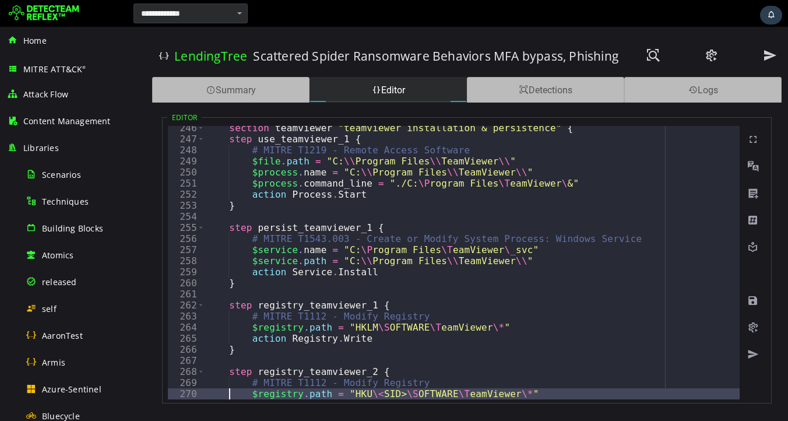
type textarea "*"
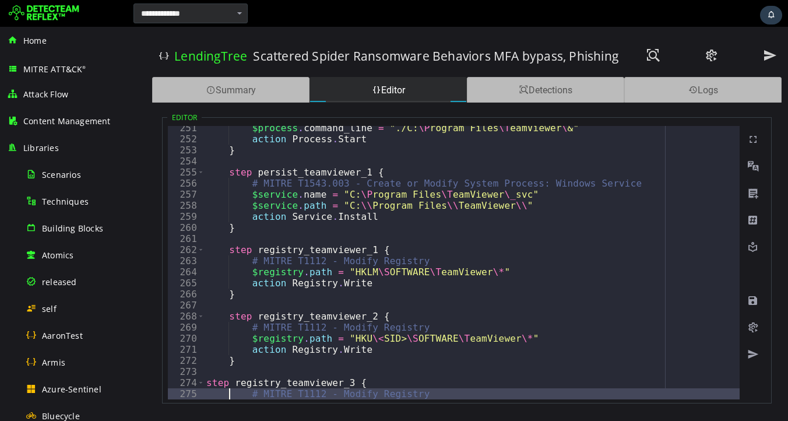
type textarea "*"
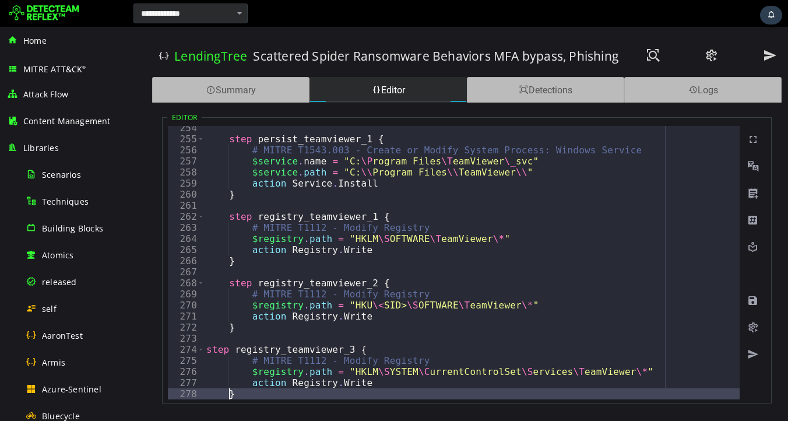
scroll to position [2838, 0]
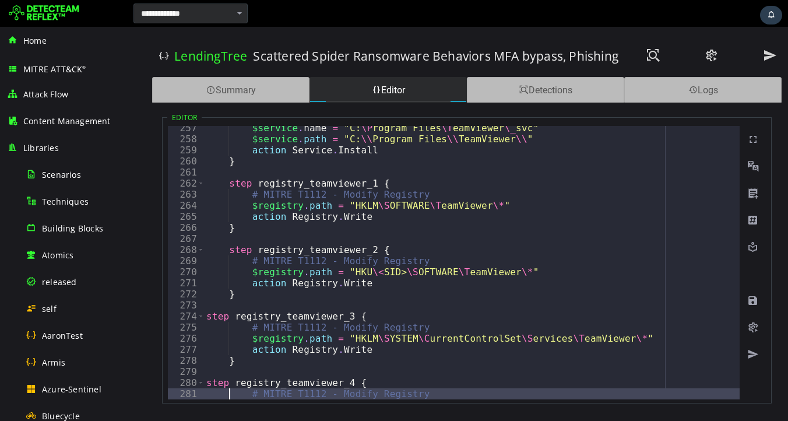
type textarea "**********"
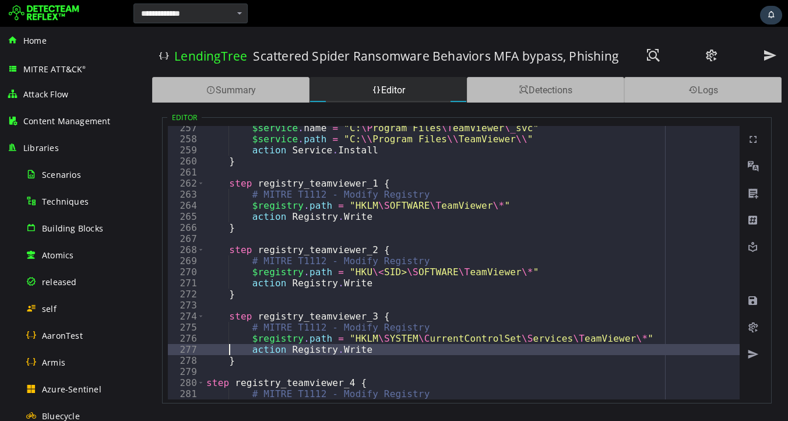
type textarea "*"
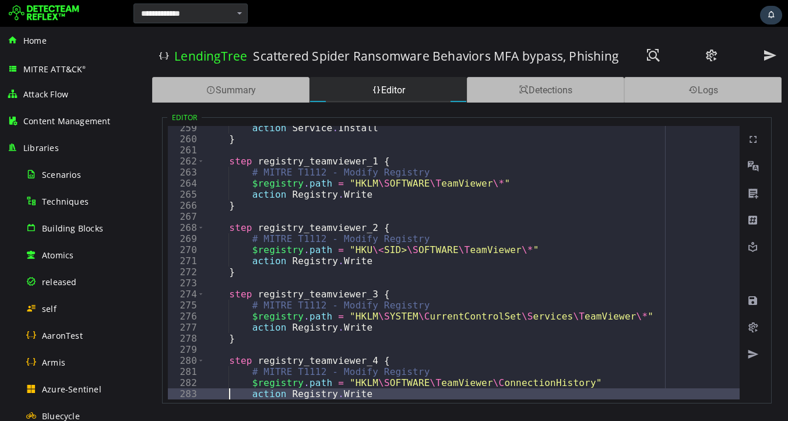
type textarea "*"
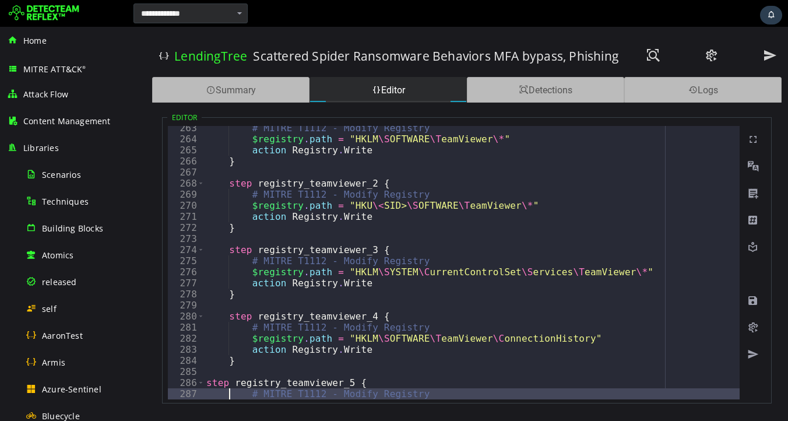
scroll to position [2916, 0]
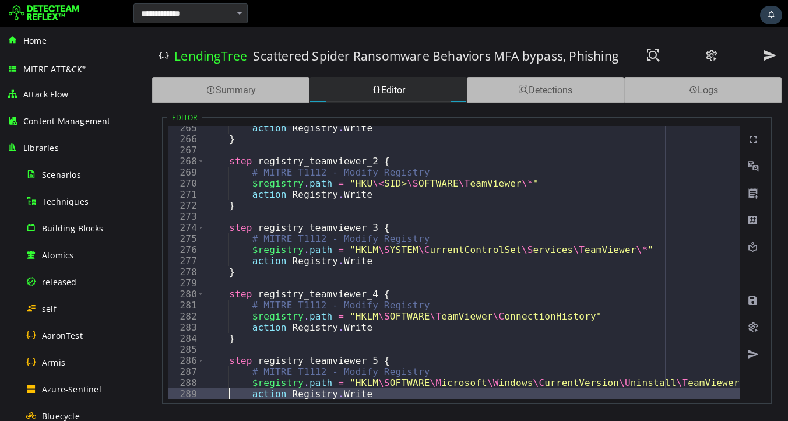
type textarea "*"
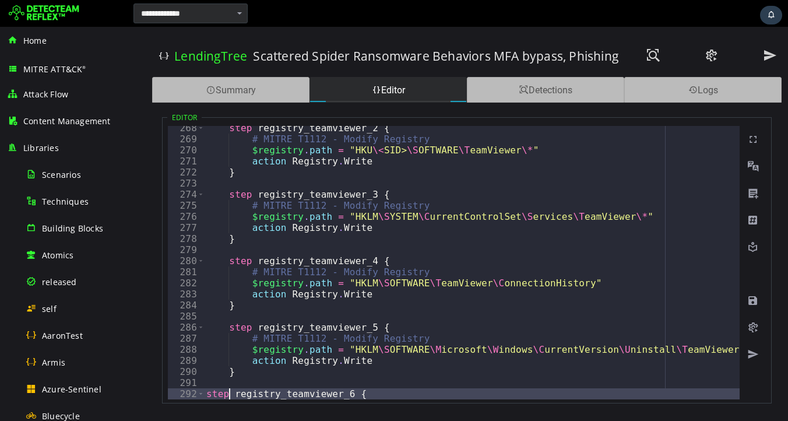
scroll to position [2971, 0]
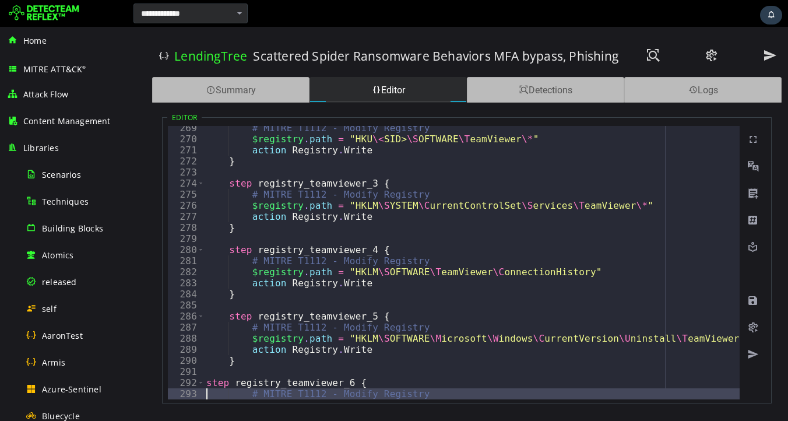
type textarea "**********"
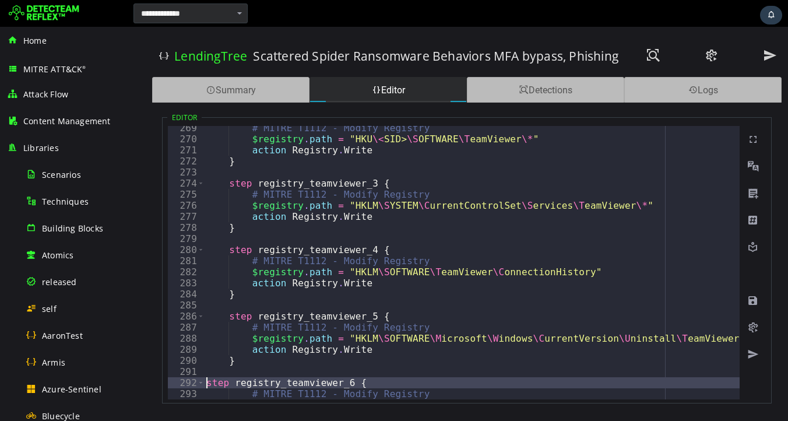
click at [752, 303] on span at bounding box center [753, 301] width 12 height 12
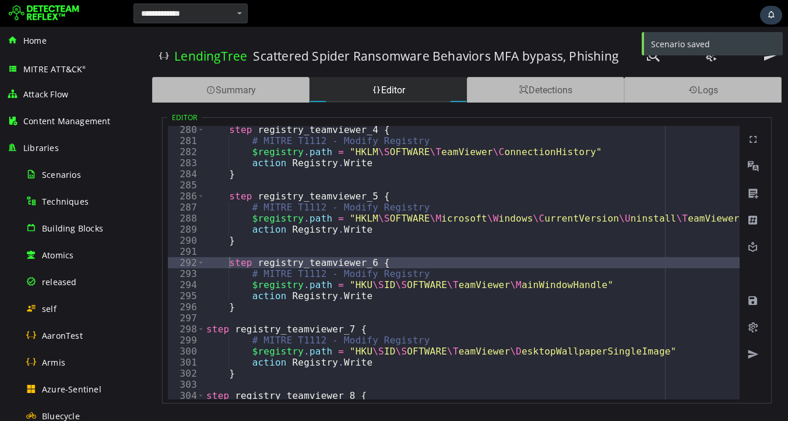
scroll to position [3124, 0]
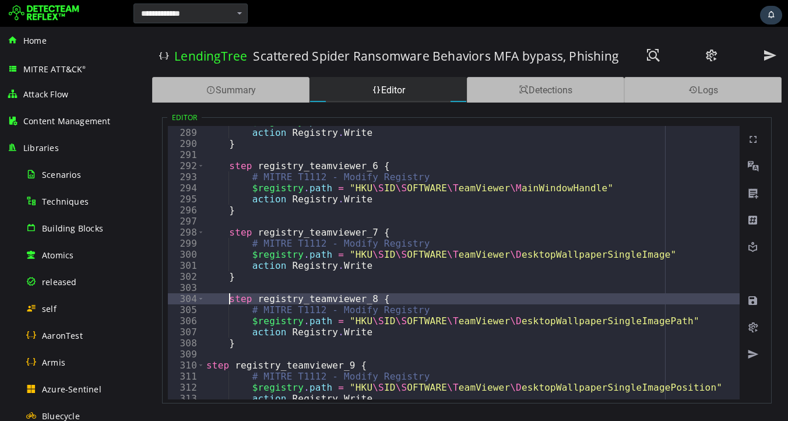
scroll to position [3192, 0]
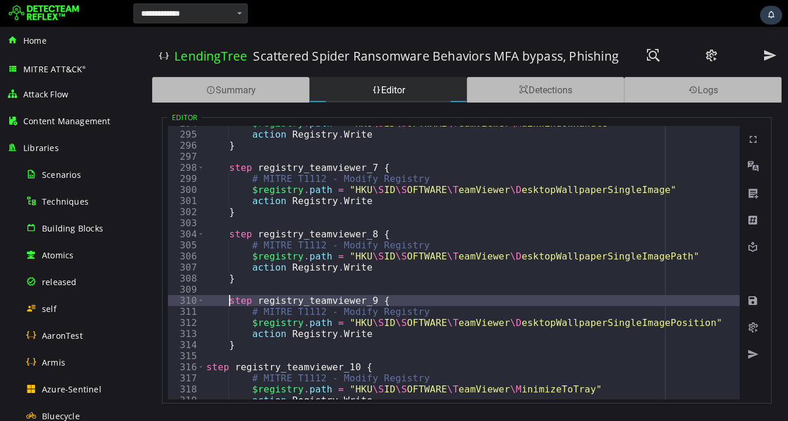
scroll to position [3263, 0]
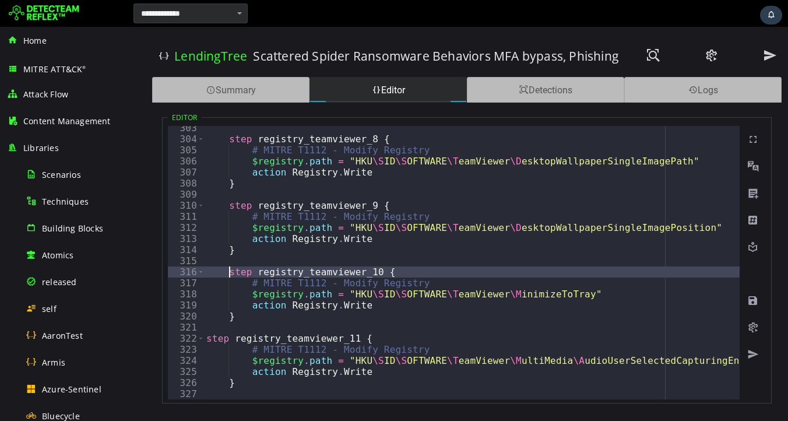
scroll to position [3348, 0]
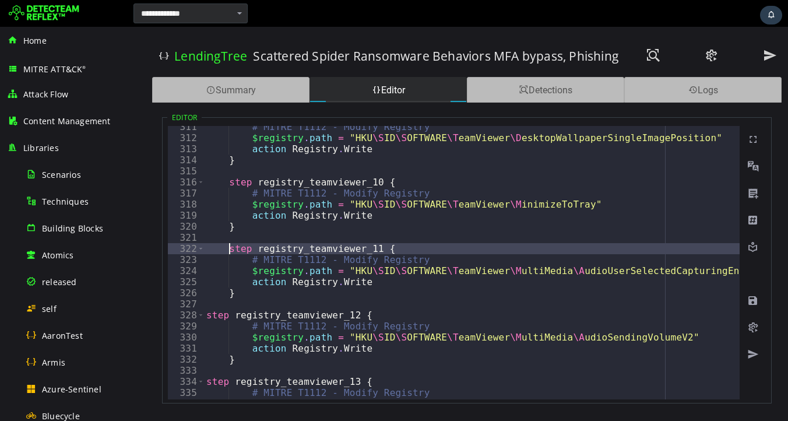
scroll to position [3438, 0]
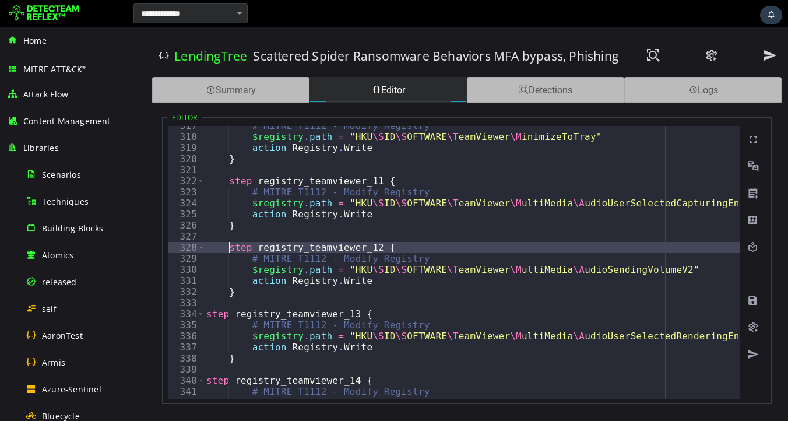
scroll to position [3505, 0]
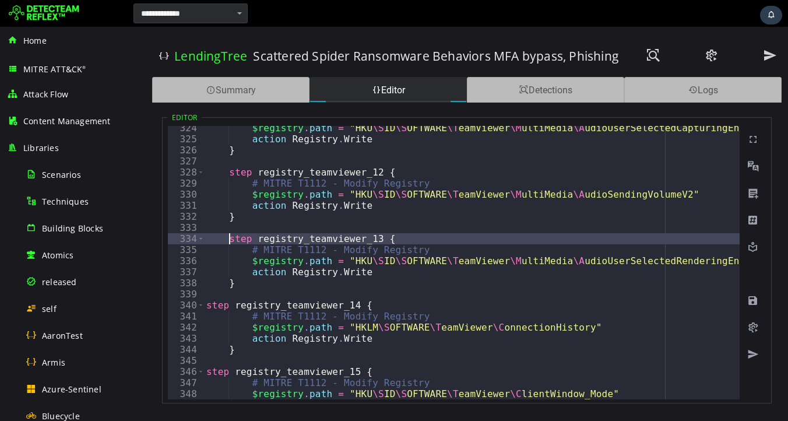
scroll to position [3582, 0]
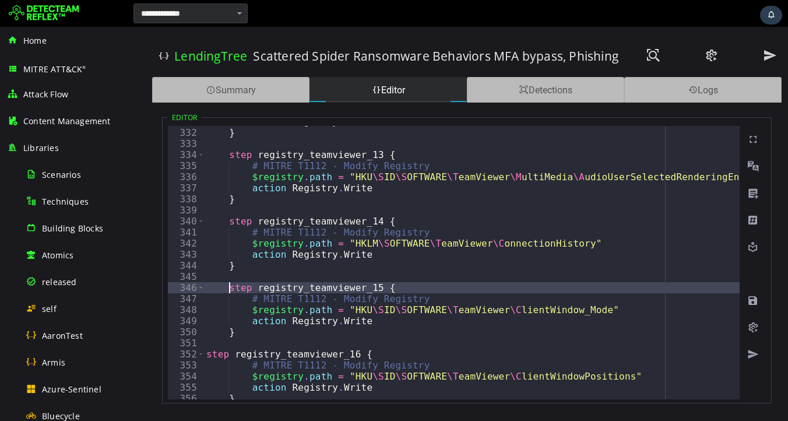
scroll to position [3668, 0]
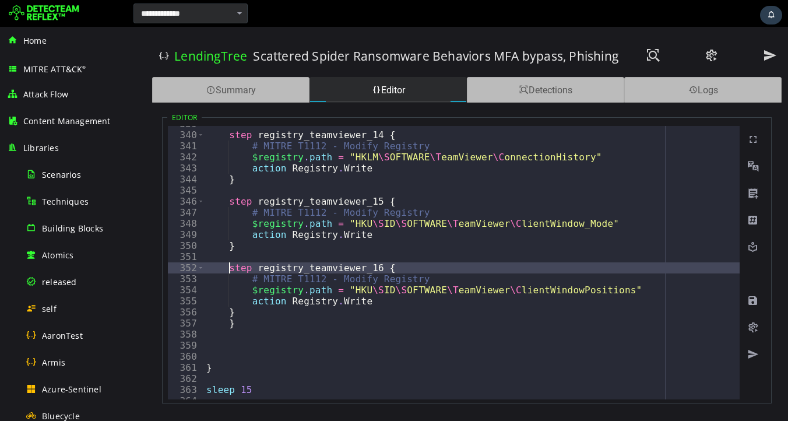
scroll to position [3751, 0]
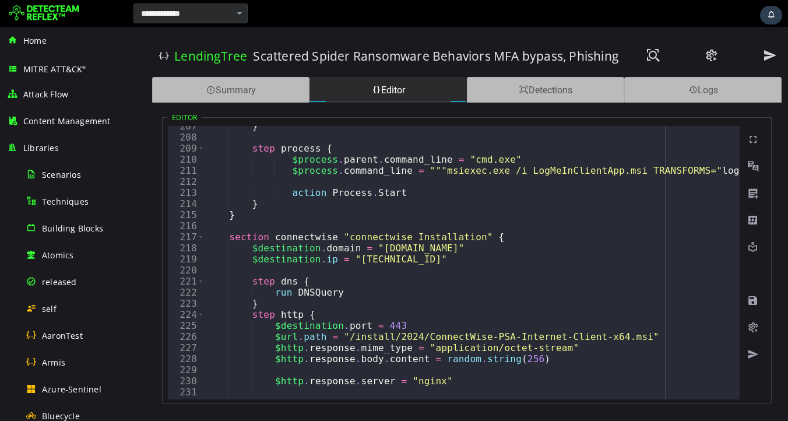
scroll to position [2267, 0]
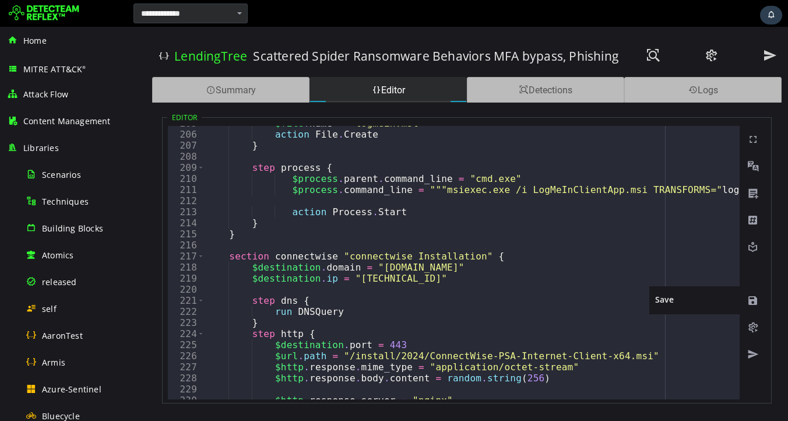
click at [751, 298] on span at bounding box center [753, 301] width 12 height 12
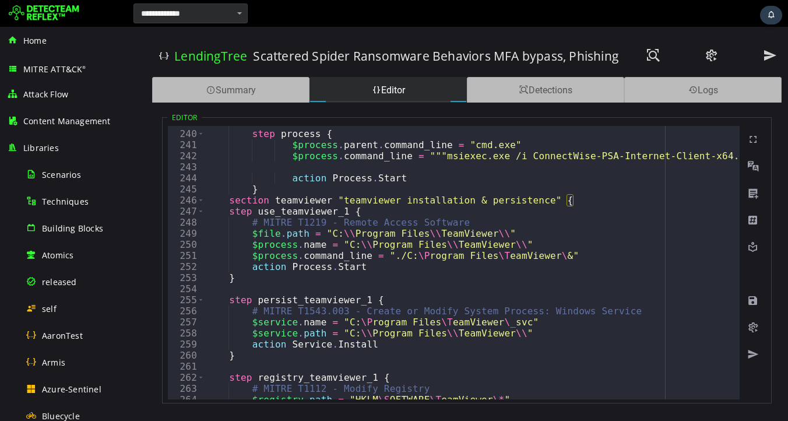
scroll to position [2644, 0]
type textarea "**********"
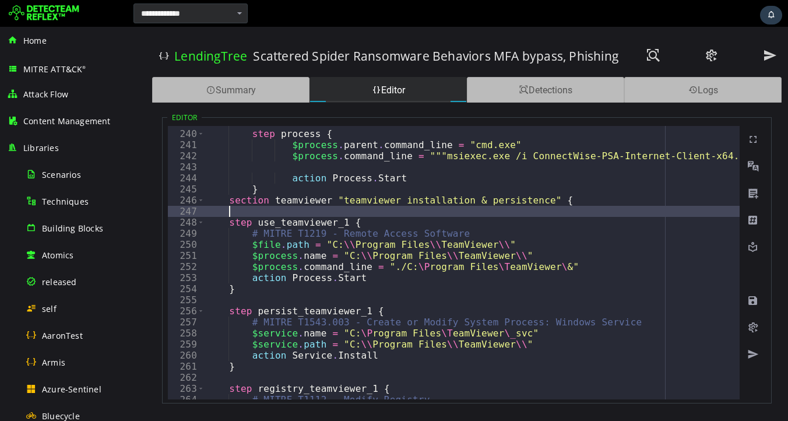
type textarea "*"
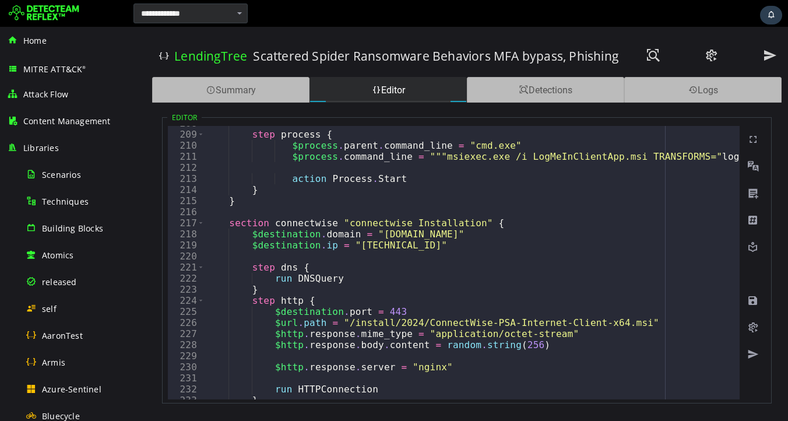
scroll to position [2299, 0]
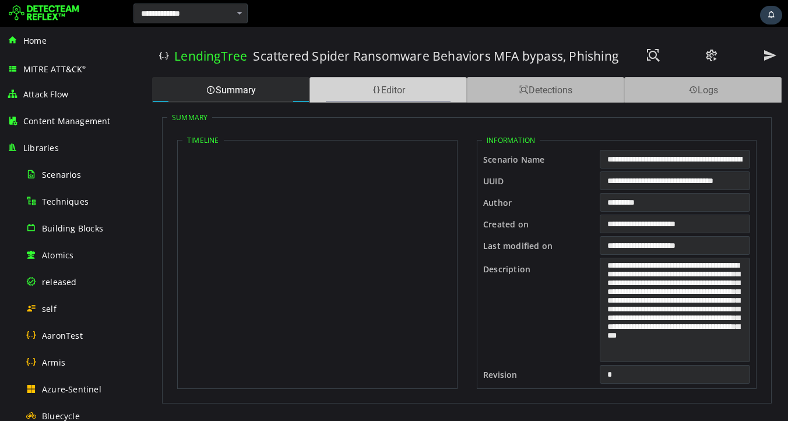
click at [398, 99] on div "Editor" at bounding box center [387, 90] width 157 height 26
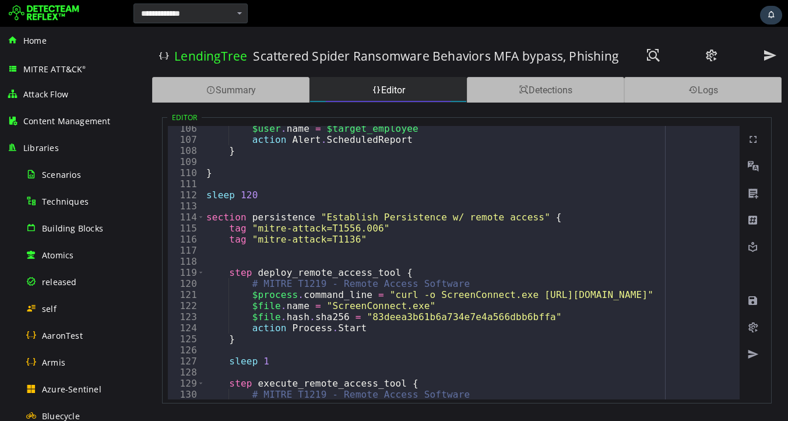
scroll to position [1255, 0]
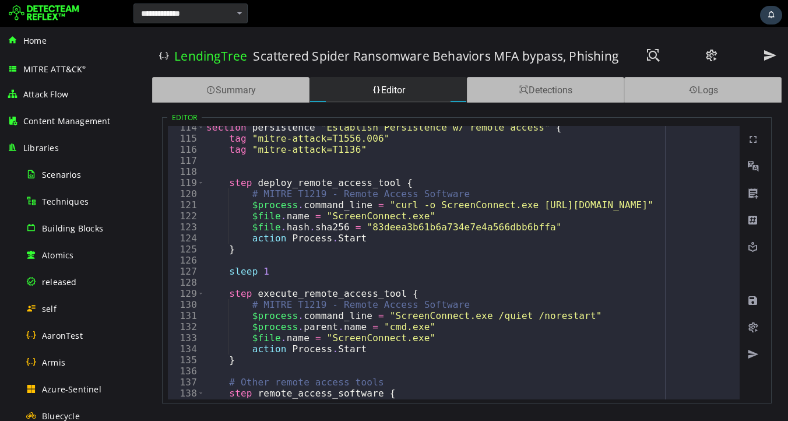
type textarea "**********"
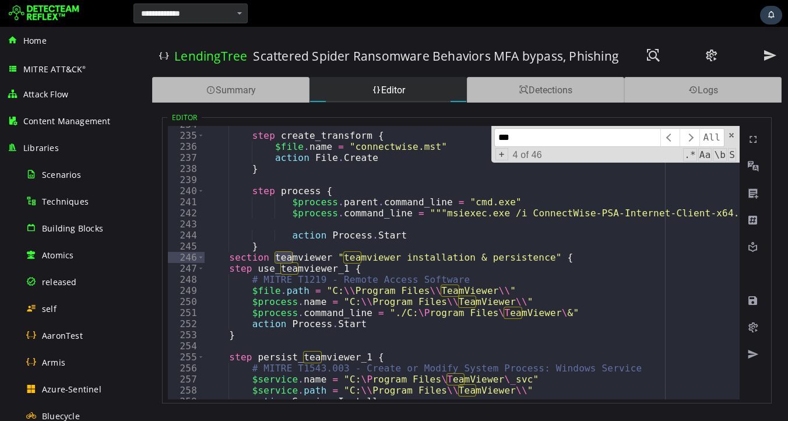
scroll to position [2587, 0]
type input "******"
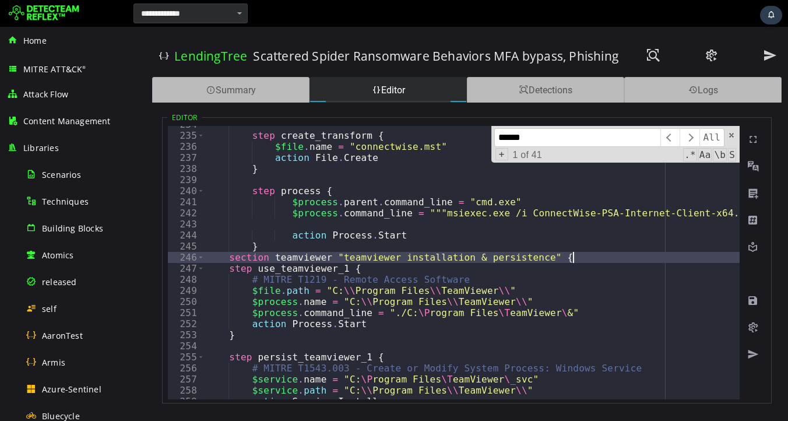
type textarea "**********"
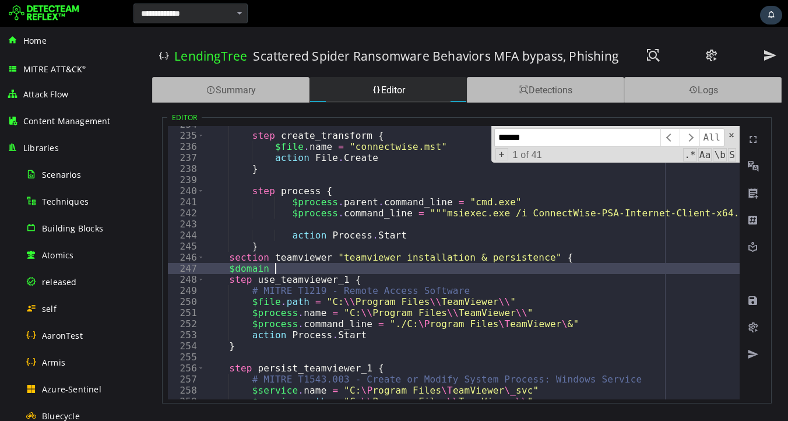
scroll to position [0, 3]
paste textarea "**********"
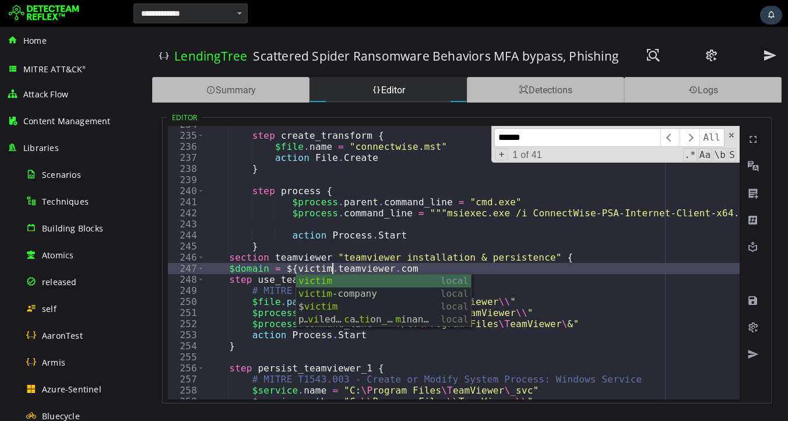
scroll to position [0, 6]
type textarea "**********"
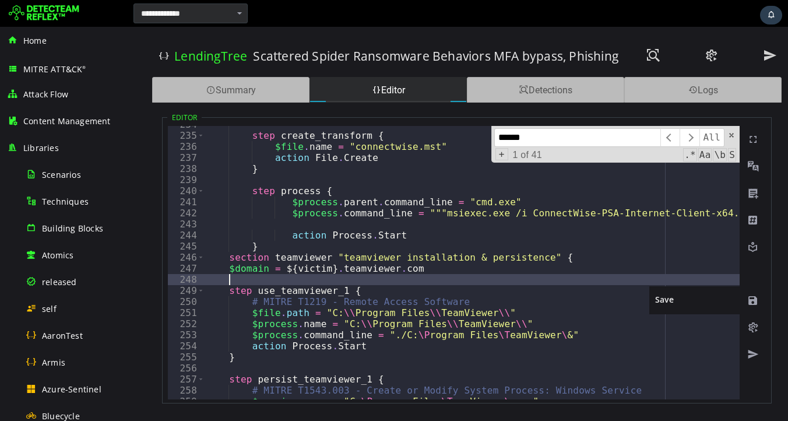
click at [751, 299] on span at bounding box center [753, 301] width 12 height 12
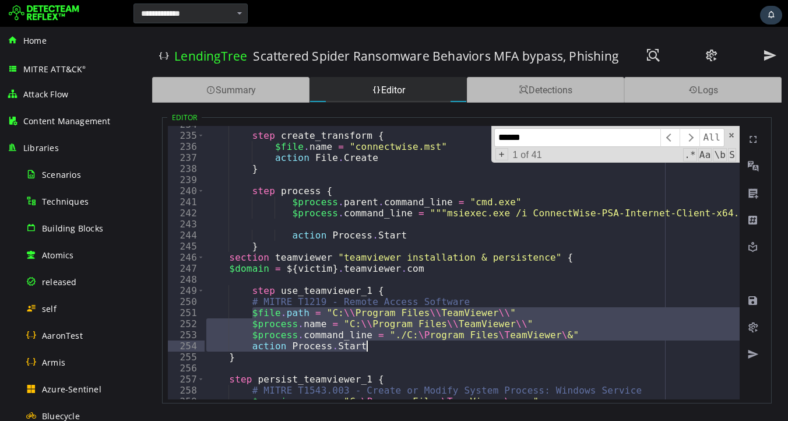
drag, startPoint x: 252, startPoint y: 312, endPoint x: 387, endPoint y: 344, distance: 138.4
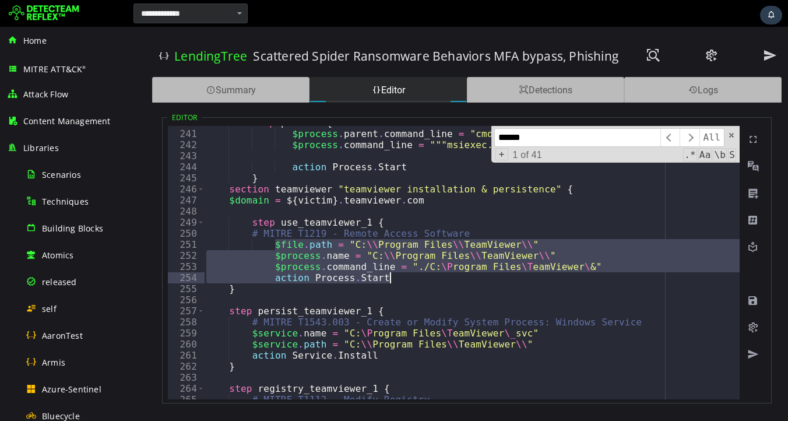
scroll to position [2655, 0]
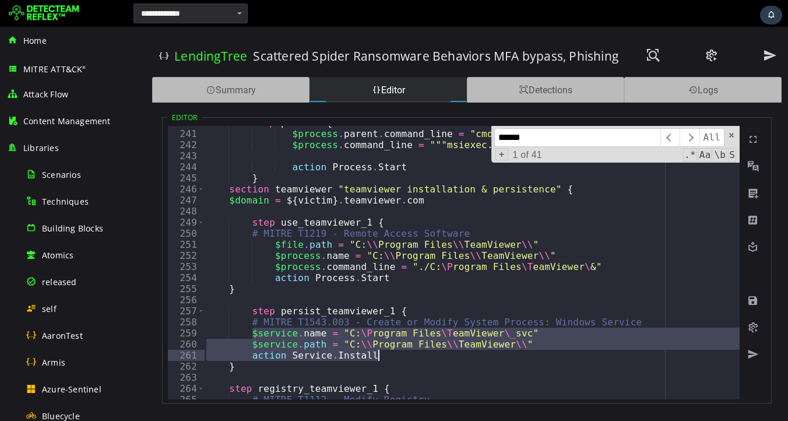
drag, startPoint x: 251, startPoint y: 334, endPoint x: 401, endPoint y: 353, distance: 151.0
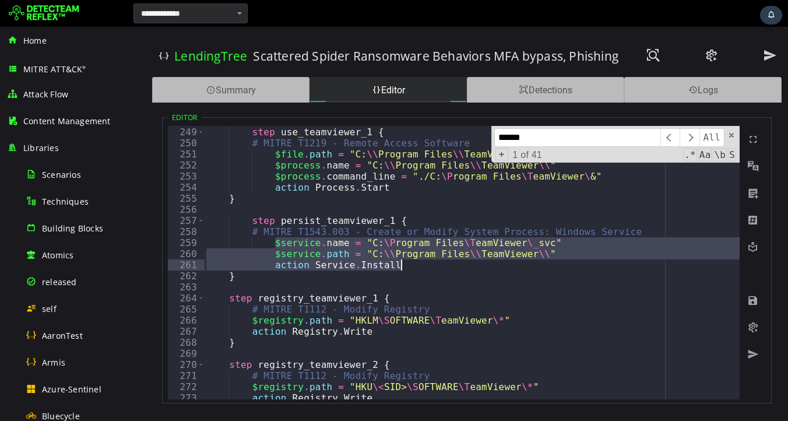
scroll to position [2754, 0]
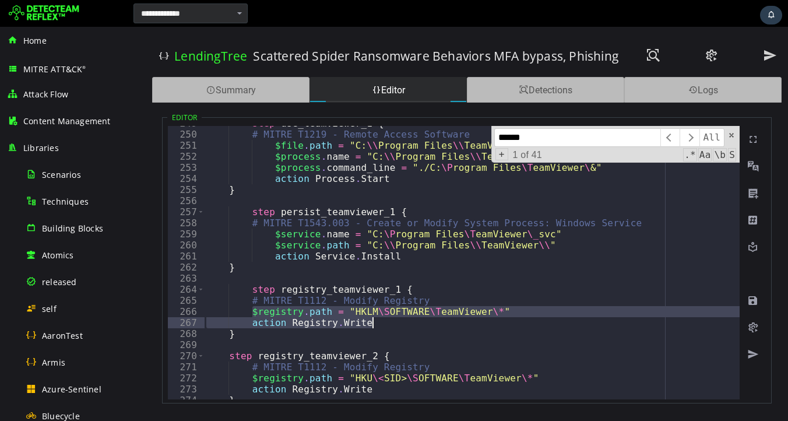
drag, startPoint x: 253, startPoint y: 313, endPoint x: 434, endPoint y: 326, distance: 181.2
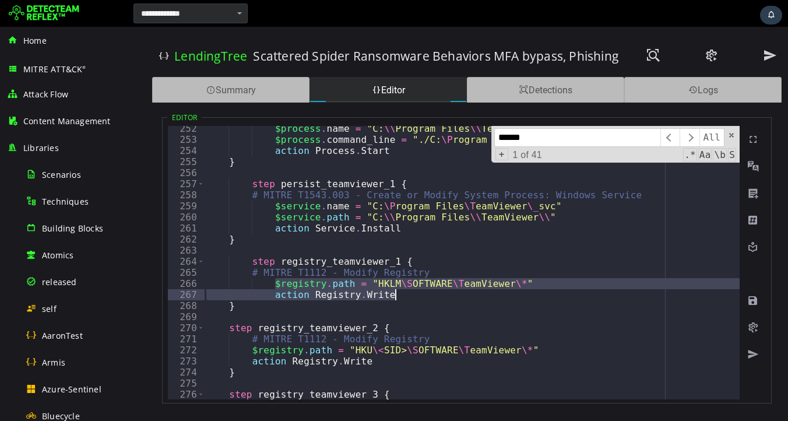
scroll to position [2810, 0]
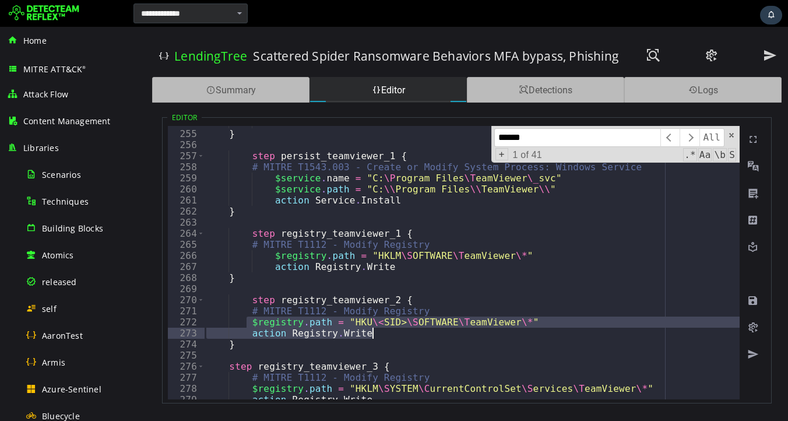
drag, startPoint x: 249, startPoint y: 324, endPoint x: 398, endPoint y: 332, distance: 148.9
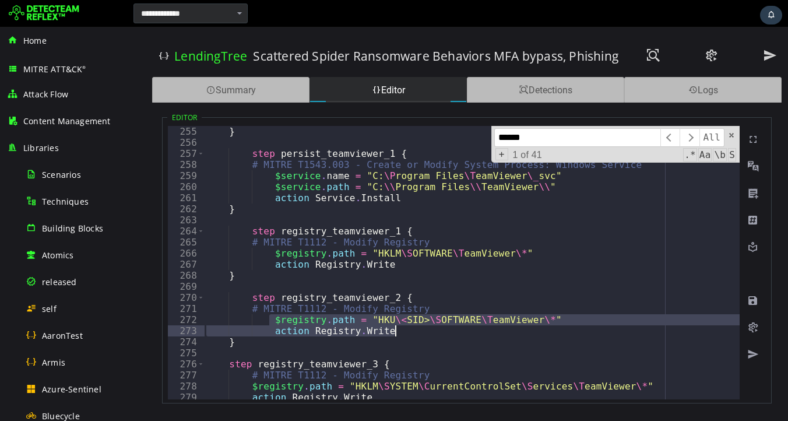
scroll to position [2873, 0]
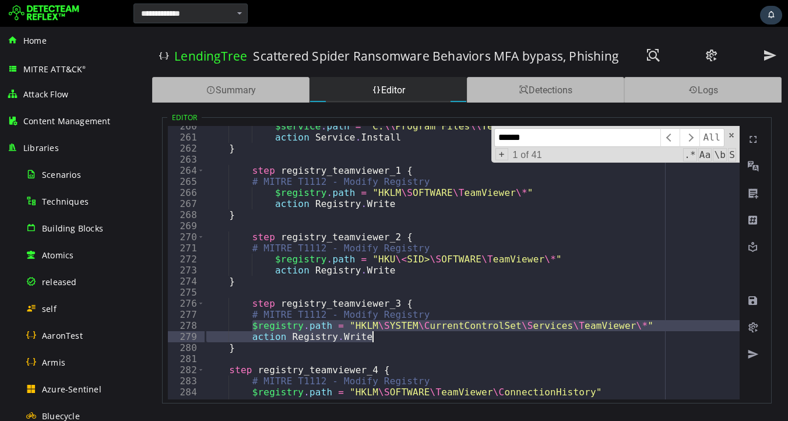
drag, startPoint x: 251, startPoint y: 324, endPoint x: 408, endPoint y: 337, distance: 157.3
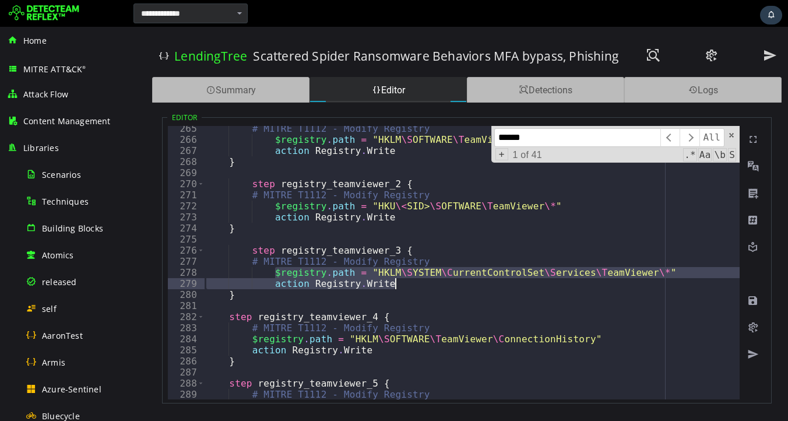
scroll to position [2929, 0]
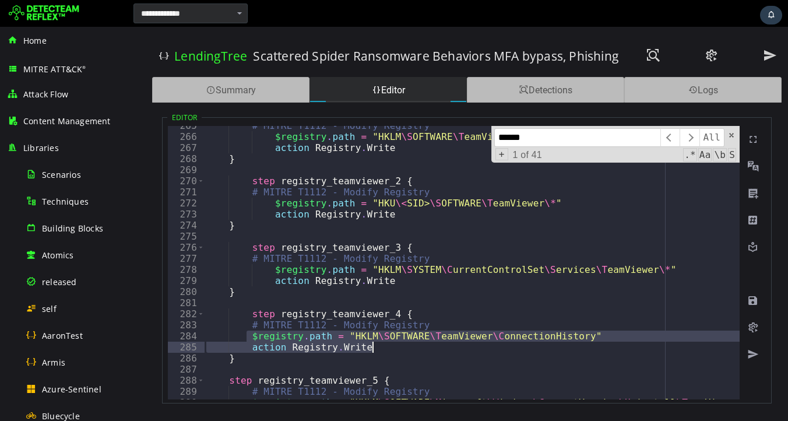
drag, startPoint x: 249, startPoint y: 335, endPoint x: 381, endPoint y: 349, distance: 132.4
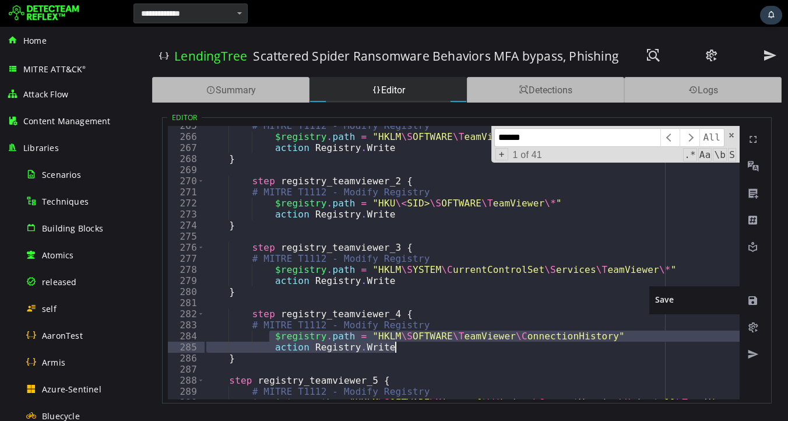
click at [755, 300] on span at bounding box center [753, 301] width 12 height 12
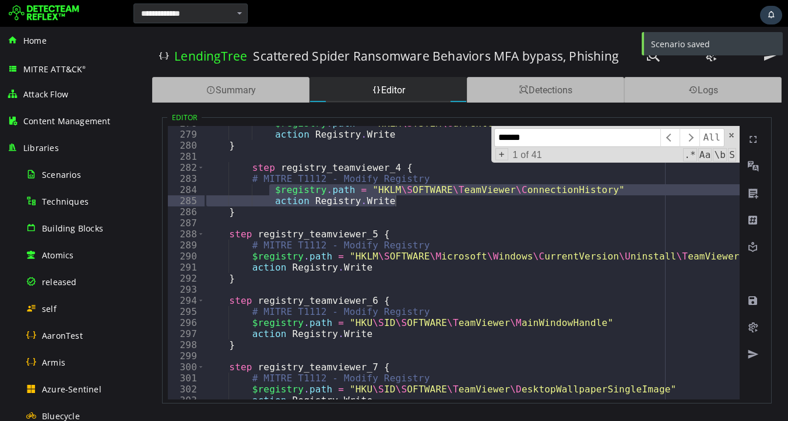
scroll to position [3076, 0]
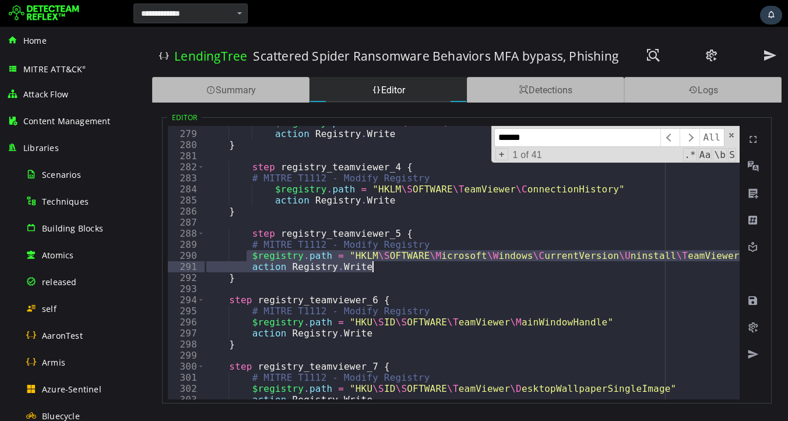
drag, startPoint x: 249, startPoint y: 256, endPoint x: 381, endPoint y: 269, distance: 132.9
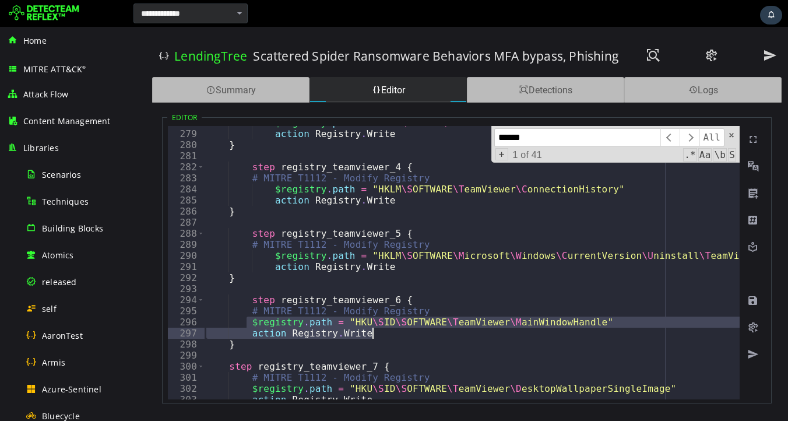
drag, startPoint x: 246, startPoint y: 319, endPoint x: 410, endPoint y: 331, distance: 164.8
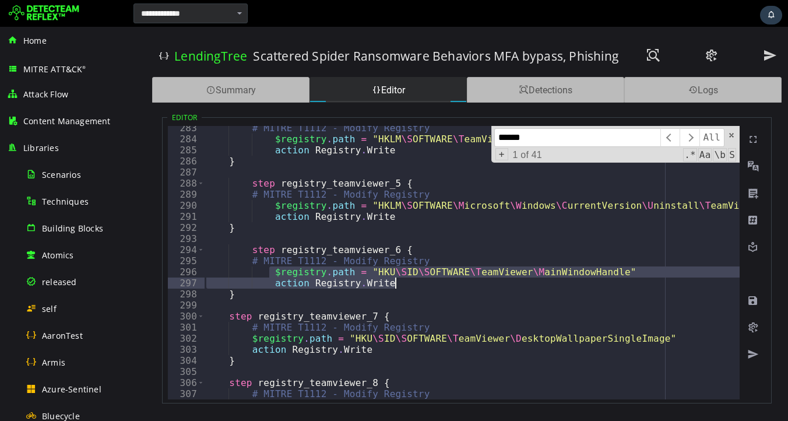
scroll to position [3128, 0]
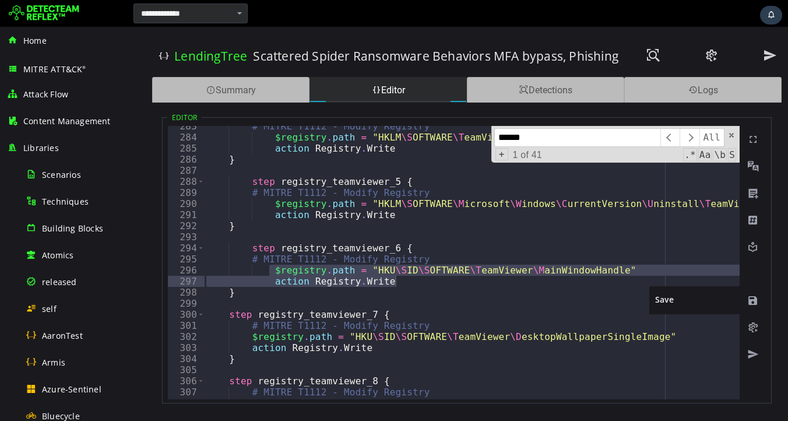
click at [754, 301] on span at bounding box center [753, 301] width 12 height 12
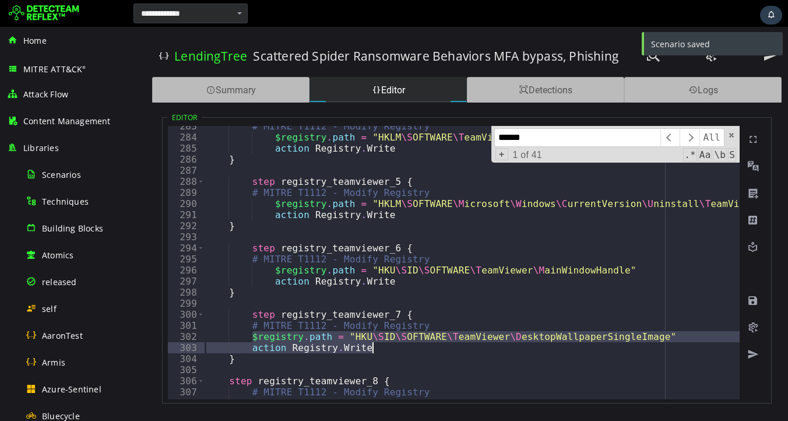
drag, startPoint x: 252, startPoint y: 335, endPoint x: 399, endPoint y: 350, distance: 148.2
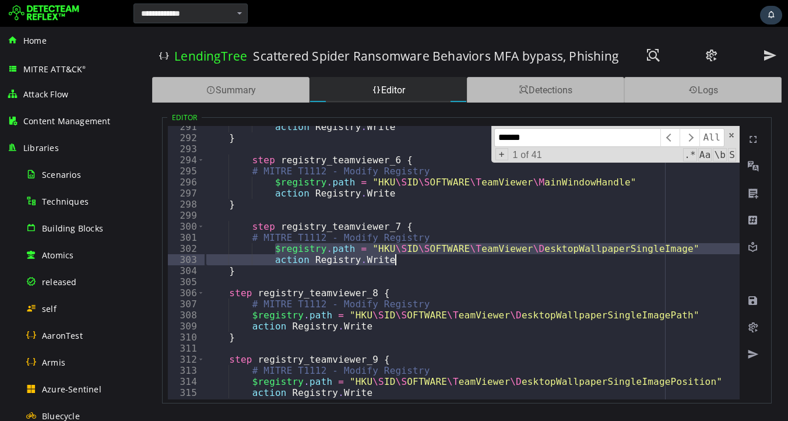
scroll to position [3267, 0]
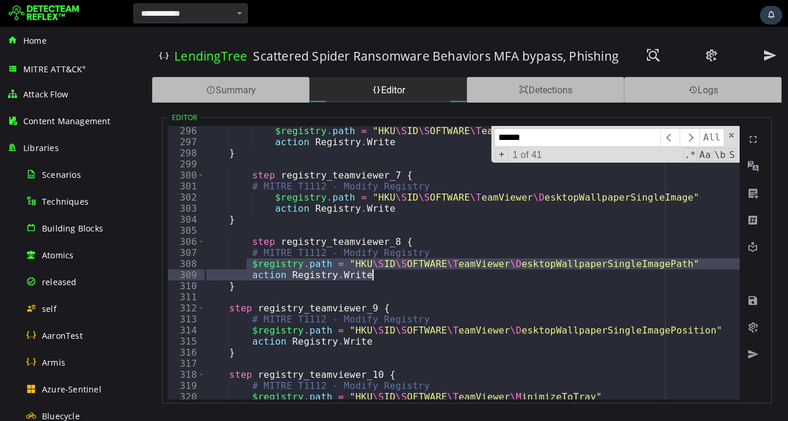
drag, startPoint x: 247, startPoint y: 265, endPoint x: 396, endPoint y: 275, distance: 150.1
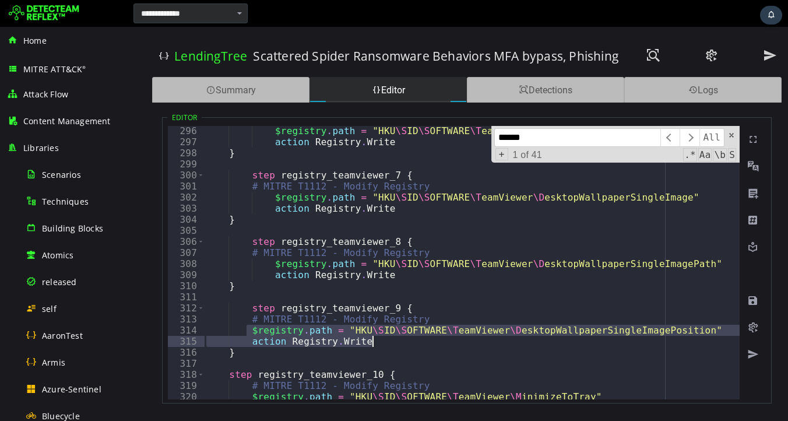
drag, startPoint x: 245, startPoint y: 326, endPoint x: 410, endPoint y: 337, distance: 165.9
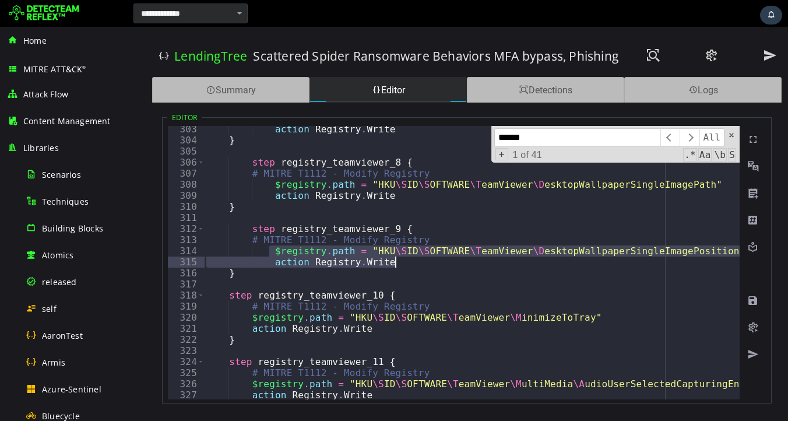
scroll to position [3346, 0]
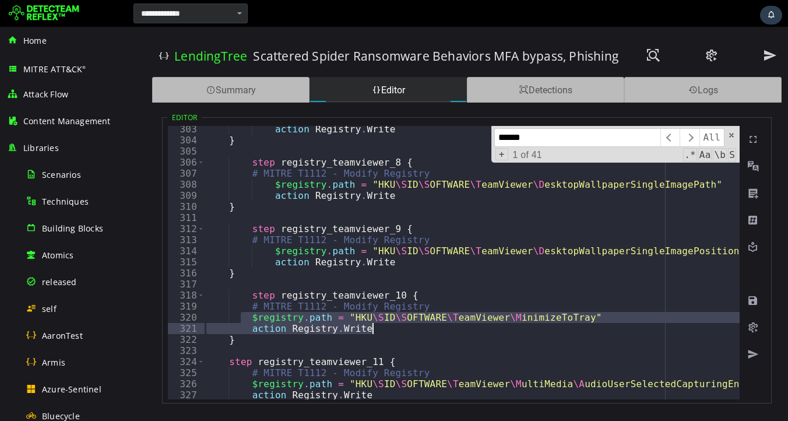
drag, startPoint x: 244, startPoint y: 313, endPoint x: 380, endPoint y: 331, distance: 137.6
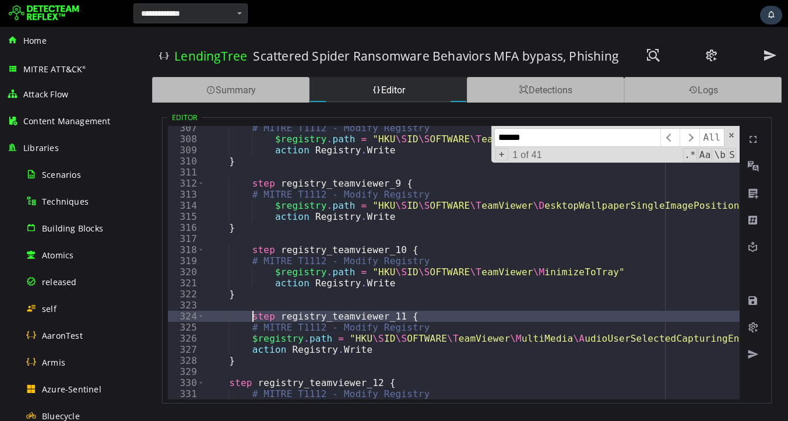
scroll to position [3396, 0]
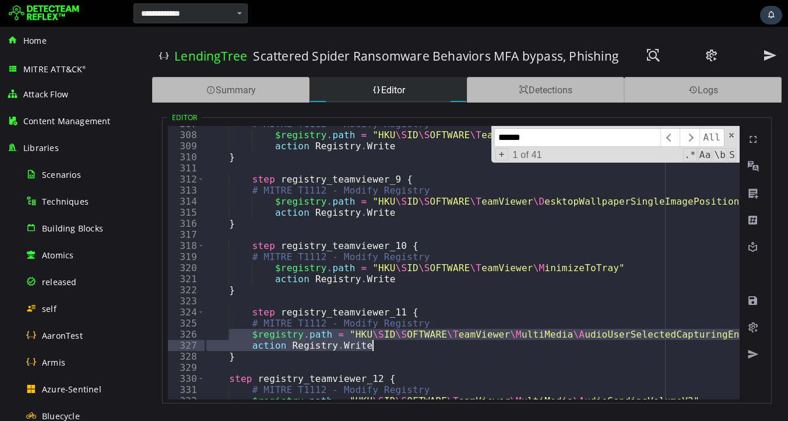
drag, startPoint x: 250, startPoint y: 330, endPoint x: 419, endPoint y: 345, distance: 169.7
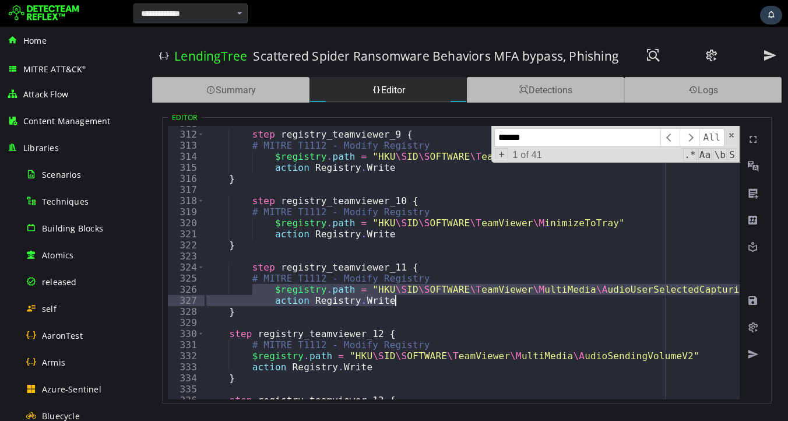
scroll to position [3452, 0]
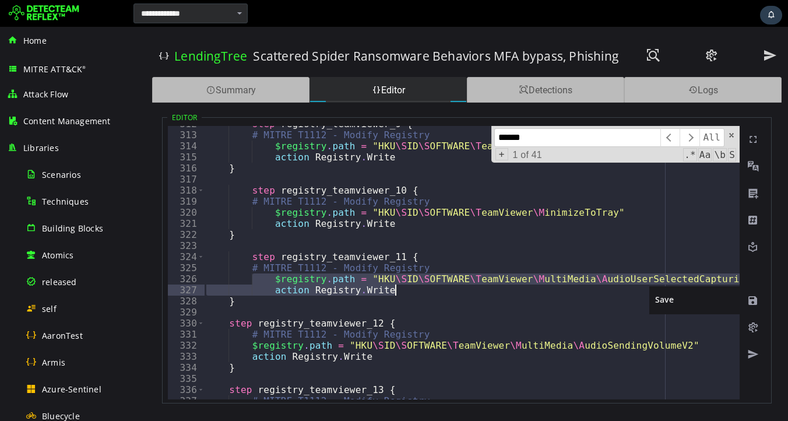
click at [751, 300] on span at bounding box center [753, 301] width 12 height 12
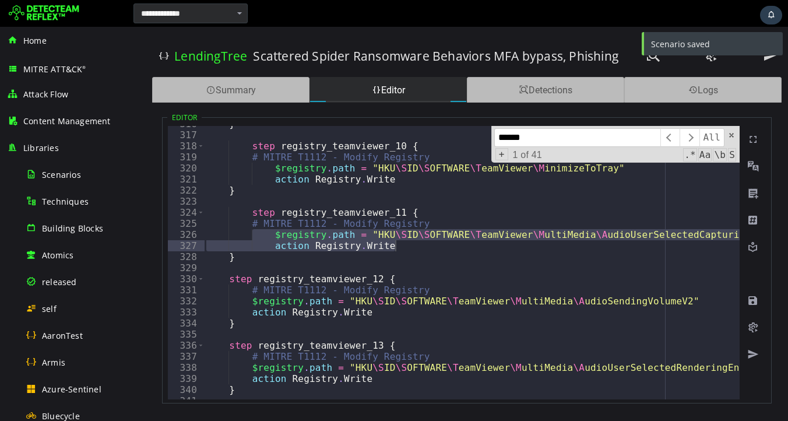
scroll to position [3513, 0]
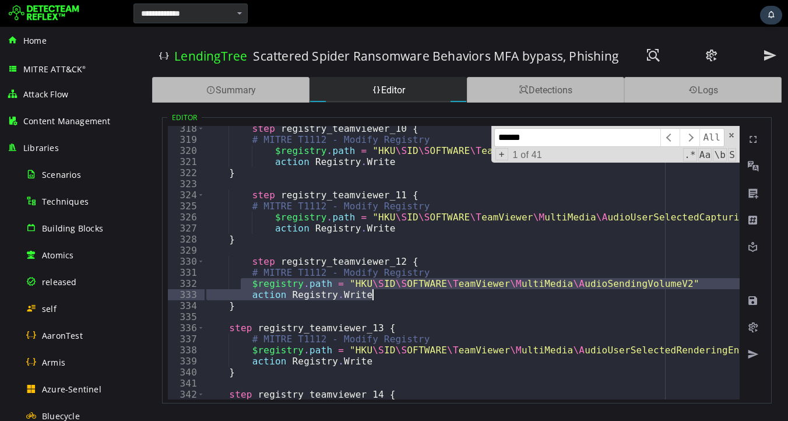
drag, startPoint x: 244, startPoint y: 283, endPoint x: 391, endPoint y: 293, distance: 147.2
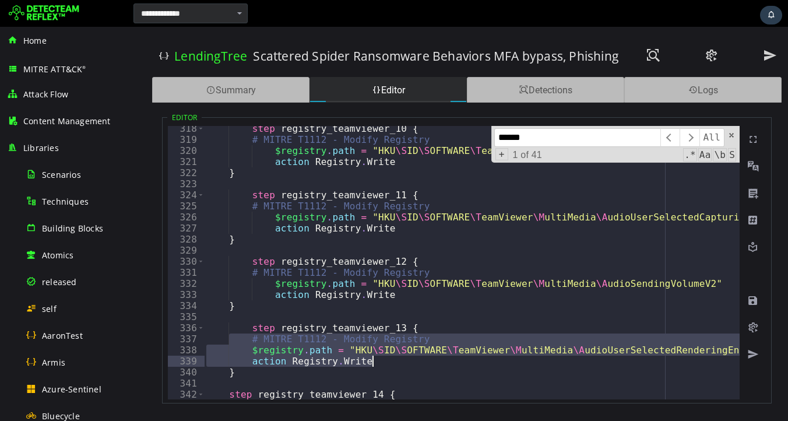
drag, startPoint x: 227, startPoint y: 343, endPoint x: 411, endPoint y: 360, distance: 184.9
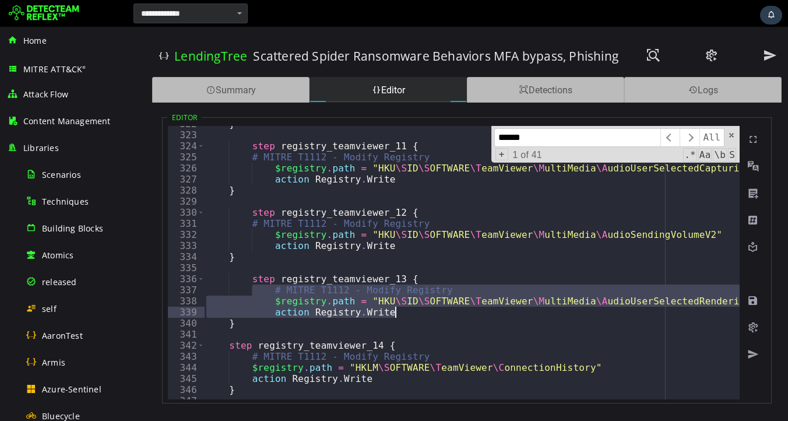
scroll to position [3562, 0]
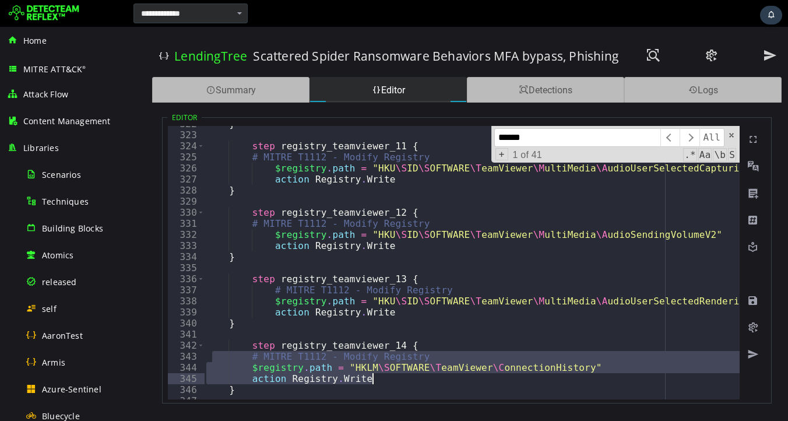
drag, startPoint x: 214, startPoint y: 353, endPoint x: 432, endPoint y: 376, distance: 219.7
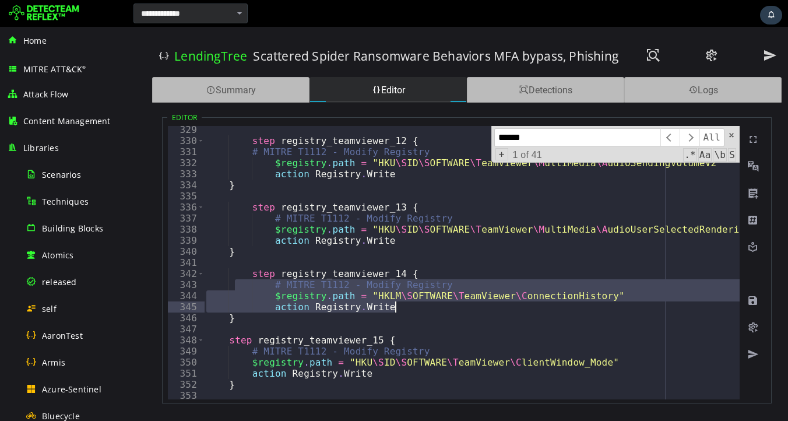
scroll to position [3636, 0]
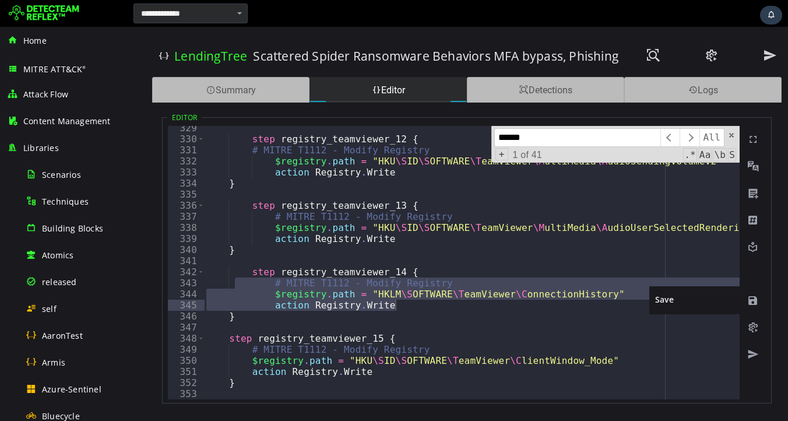
click at [753, 305] on span at bounding box center [753, 301] width 12 height 12
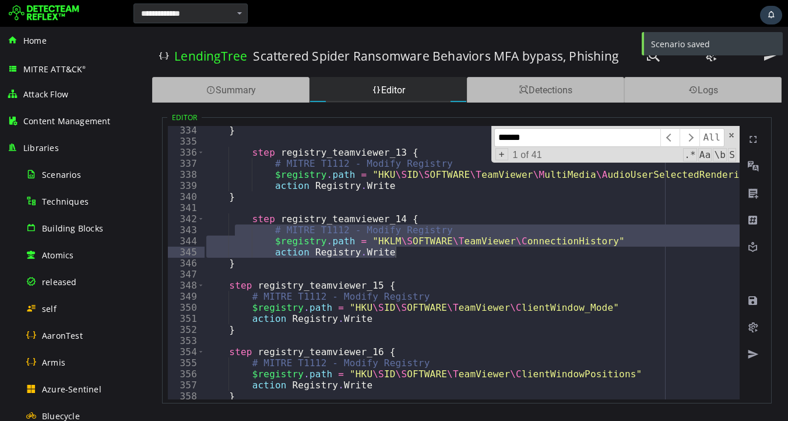
scroll to position [3701, 0]
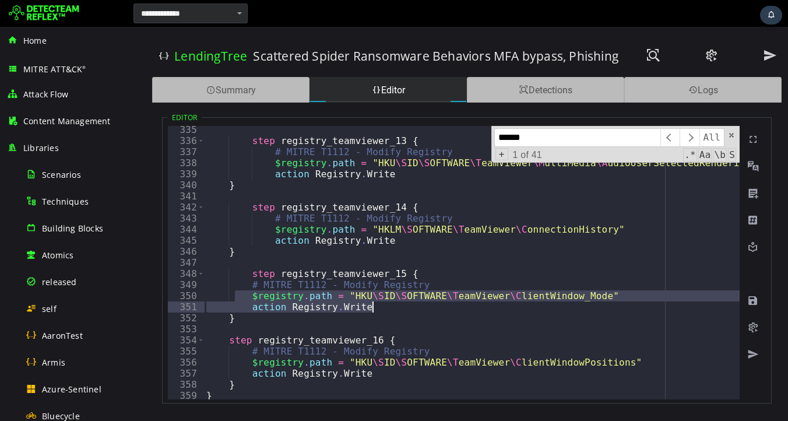
drag, startPoint x: 235, startPoint y: 291, endPoint x: 382, endPoint y: 307, distance: 148.3
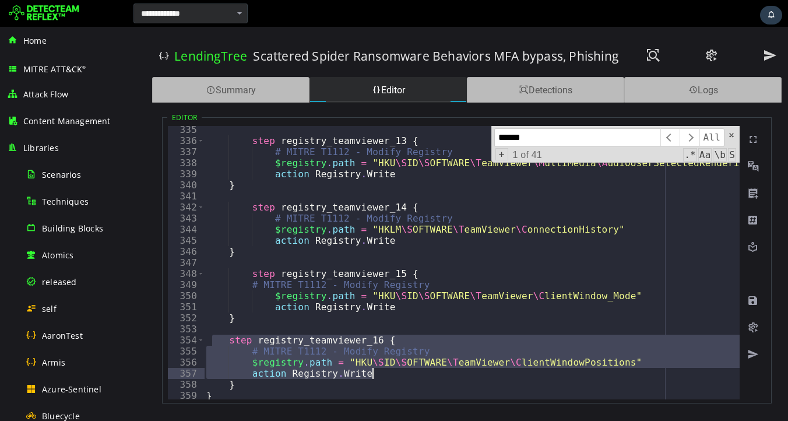
drag, startPoint x: 212, startPoint y: 340, endPoint x: 400, endPoint y: 371, distance: 190.9
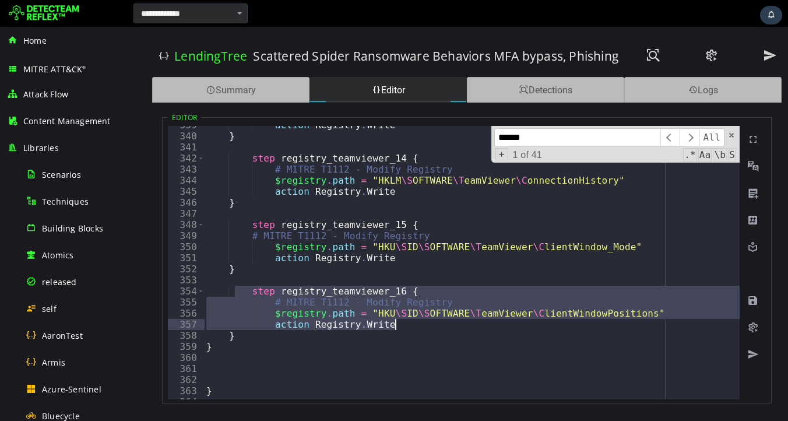
scroll to position [3777, 0]
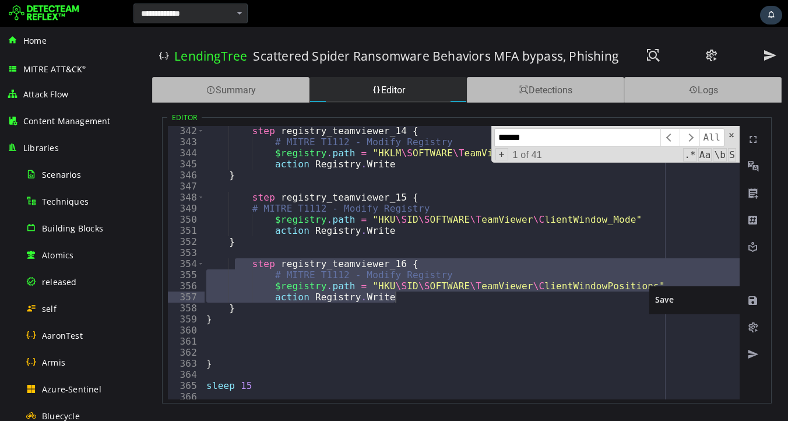
click at [752, 301] on span at bounding box center [753, 301] width 12 height 12
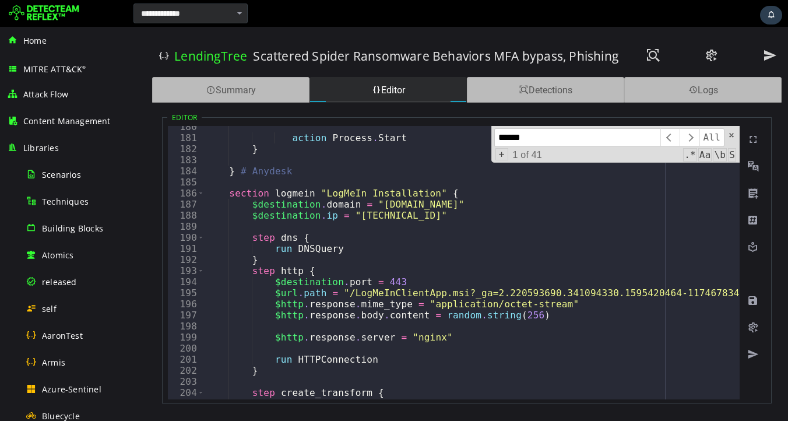
scroll to position [1936, 0]
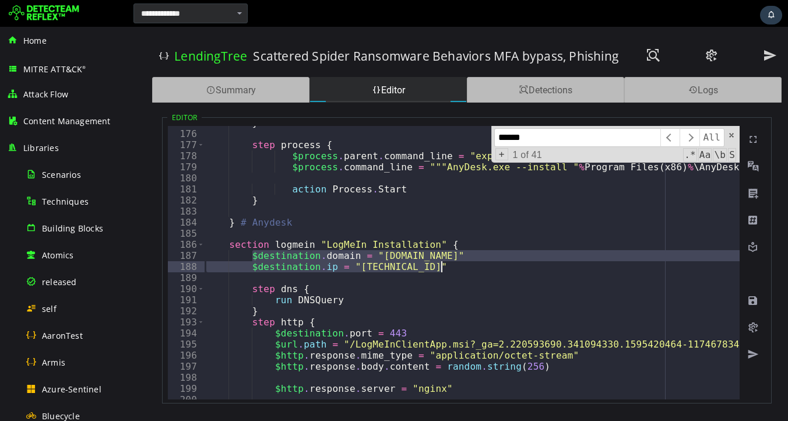
drag, startPoint x: 250, startPoint y: 256, endPoint x: 470, endPoint y: 264, distance: 219.9
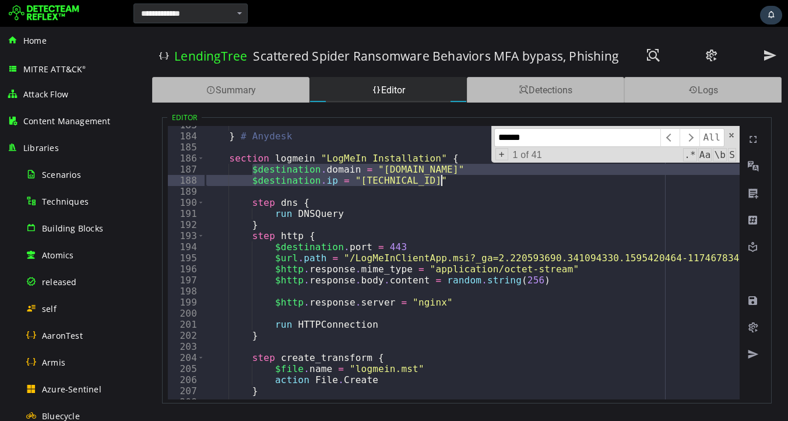
scroll to position [2022, 0]
click at [201, 159] on span "Toggle code folding, rows 186 through 215" at bounding box center [201, 158] width 6 height 11
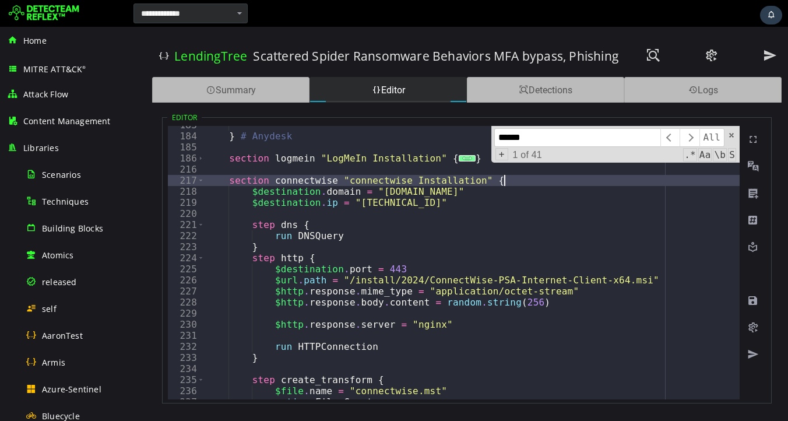
type textarea "**********"
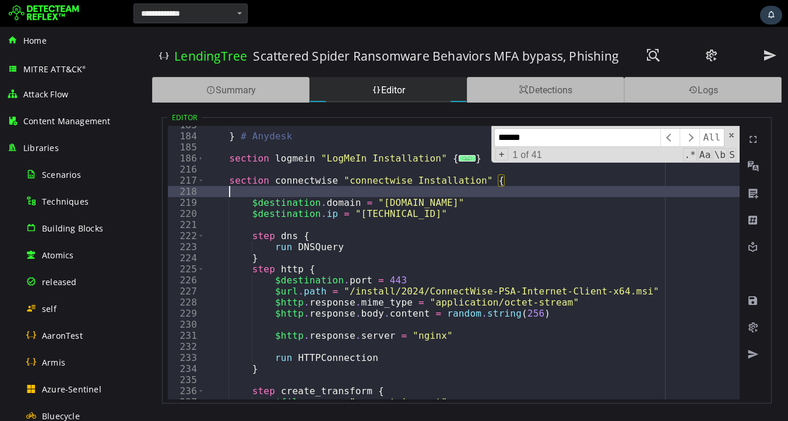
scroll to position [0, 1]
paste textarea "**********"
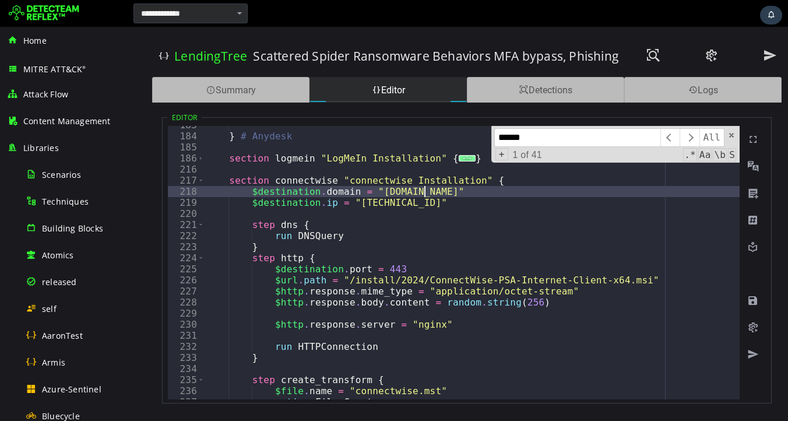
scroll to position [0, 16]
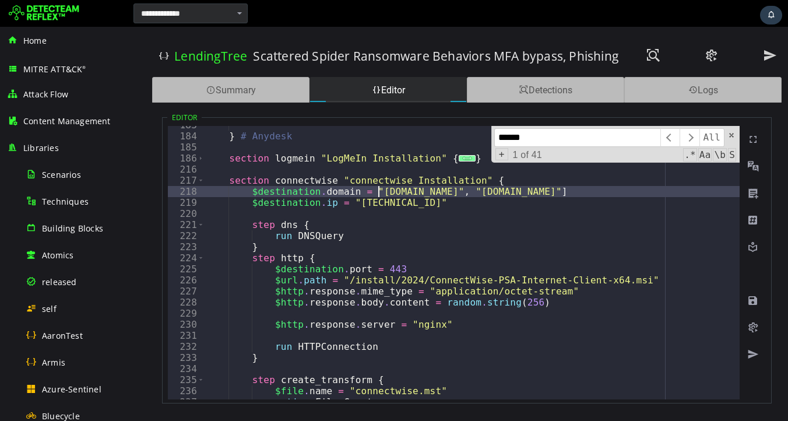
scroll to position [0, 14]
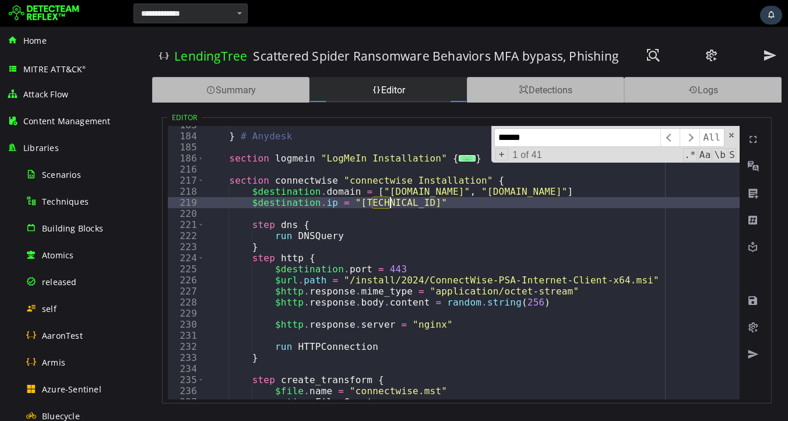
drag, startPoint x: 363, startPoint y: 203, endPoint x: 428, endPoint y: 203, distance: 65.3
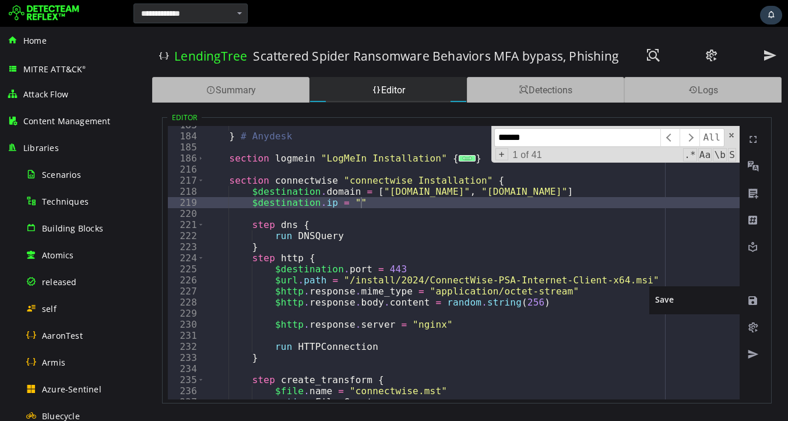
click at [748, 302] on span at bounding box center [753, 301] width 12 height 12
click at [752, 302] on span at bounding box center [753, 301] width 12 height 12
click at [564, 143] on input "******" at bounding box center [577, 137] width 166 height 19
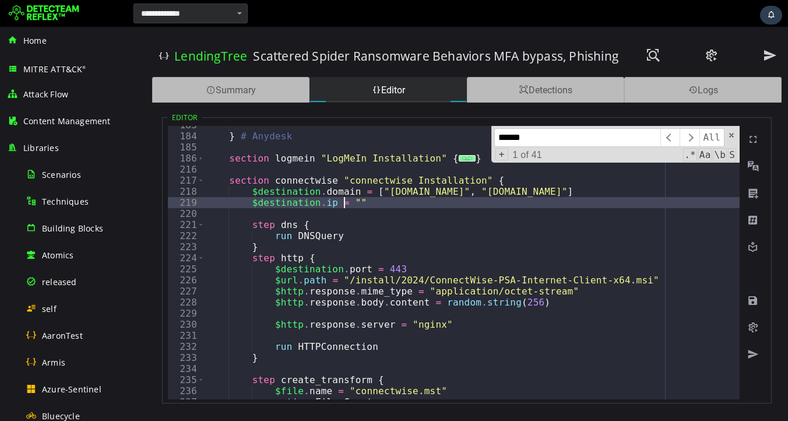
type textarea "**********"
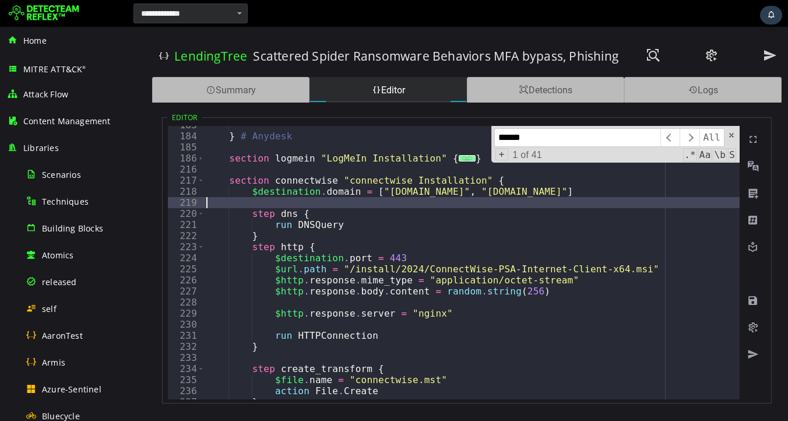
scroll to position [0, 0]
click at [754, 304] on span at bounding box center [753, 301] width 12 height 12
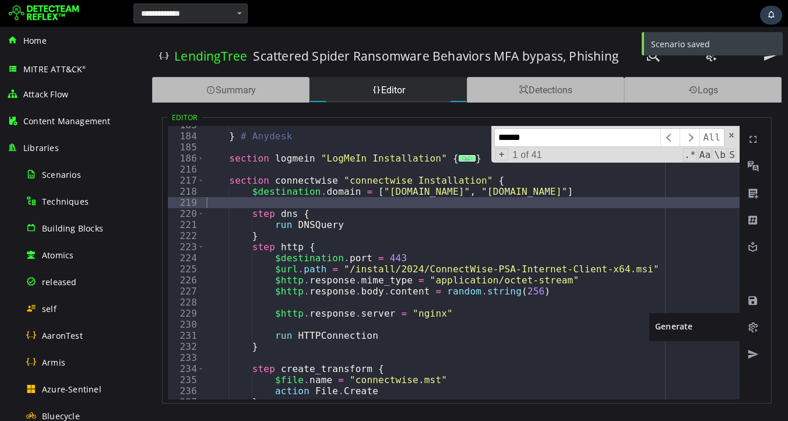
click at [753, 330] on span at bounding box center [753, 328] width 12 height 12
click at [754, 329] on span at bounding box center [753, 328] width 12 height 12
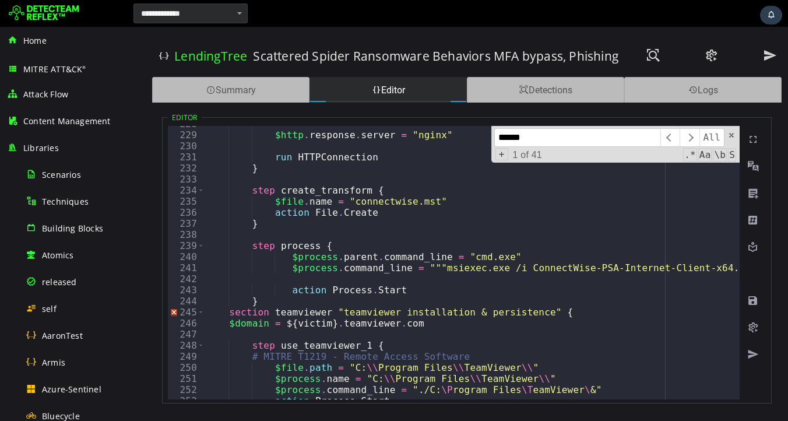
scroll to position [2201, 0]
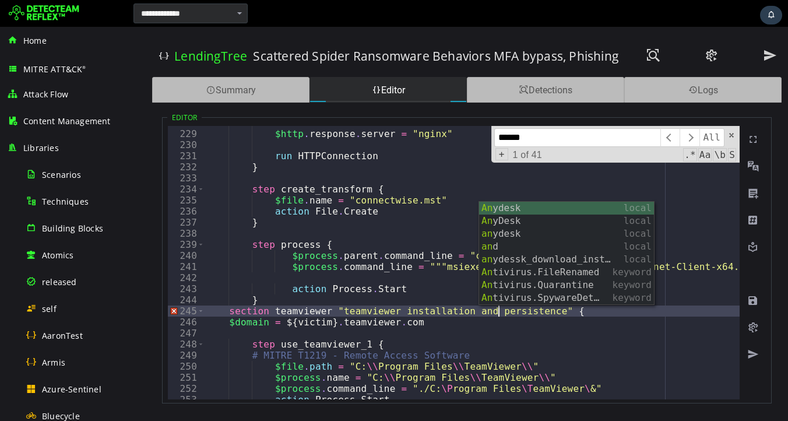
scroll to position [0, 17]
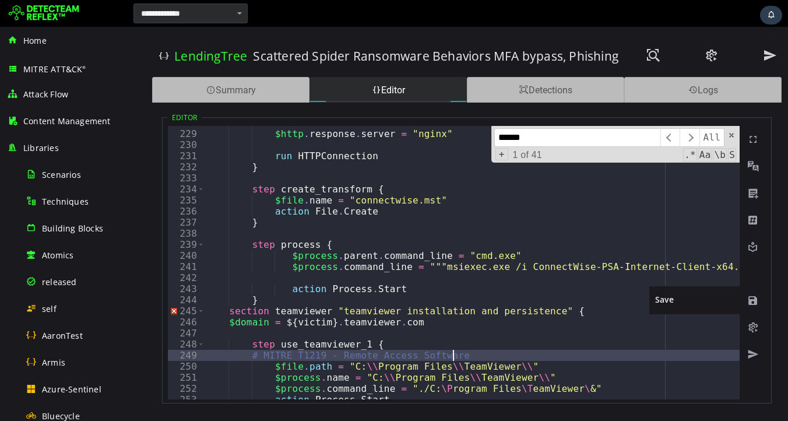
click at [752, 301] on span at bounding box center [753, 301] width 12 height 12
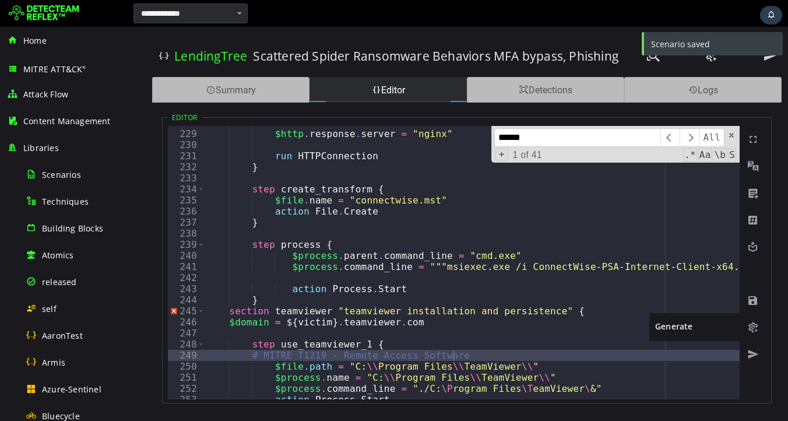
click at [752, 330] on span at bounding box center [753, 328] width 12 height 12
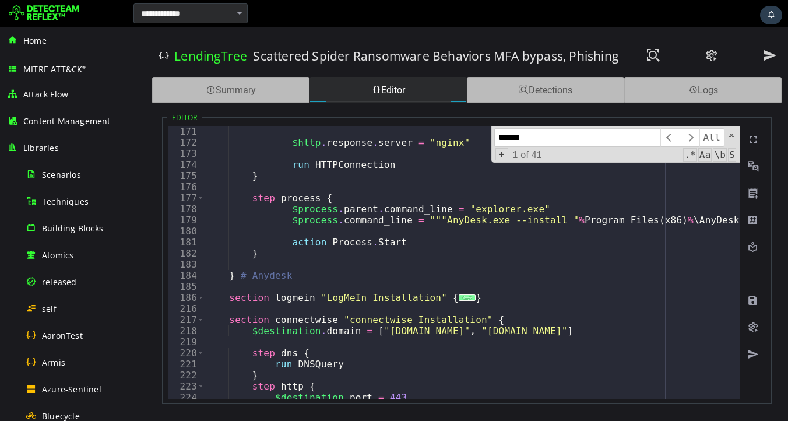
scroll to position [1883, 0]
click at [202, 319] on span "Toggle code folding, rows 217 through 362" at bounding box center [201, 319] width 6 height 11
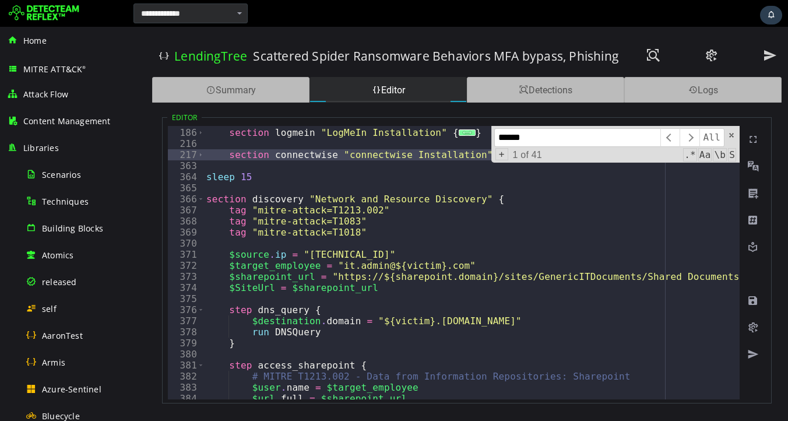
scroll to position [2048, 0]
click at [202, 201] on span "Toggle code folding, rows 366 through 454" at bounding box center [201, 199] width 6 height 11
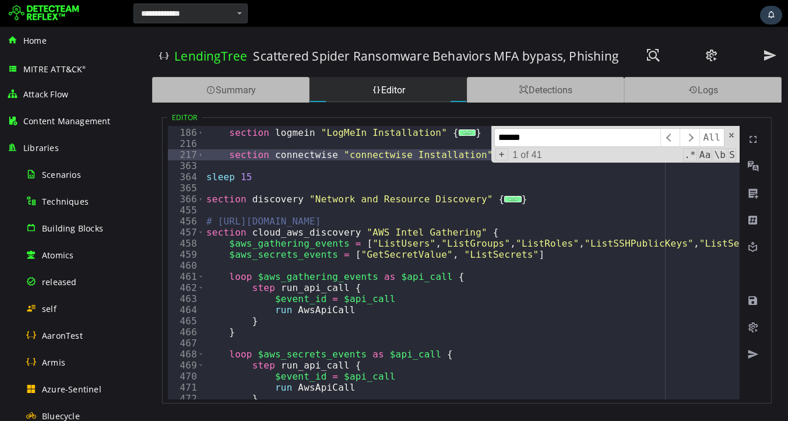
click at [204, 235] on div "457" at bounding box center [186, 232] width 37 height 11
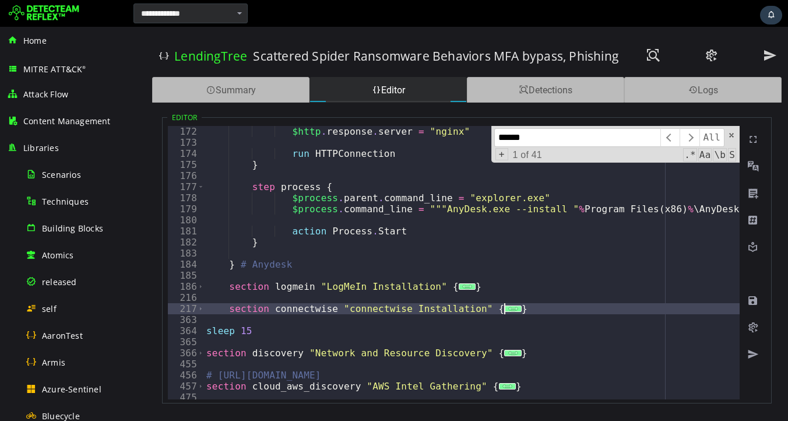
scroll to position [1884, 0]
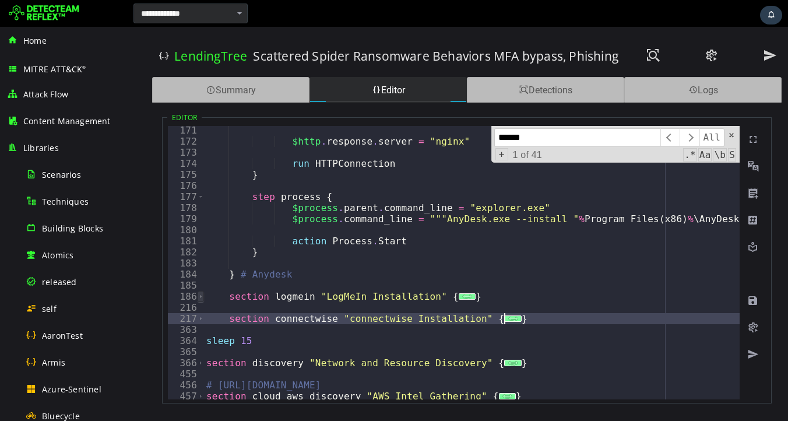
click at [200, 297] on span "Toggle code folding, rows 186 through 215" at bounding box center [201, 296] width 6 height 11
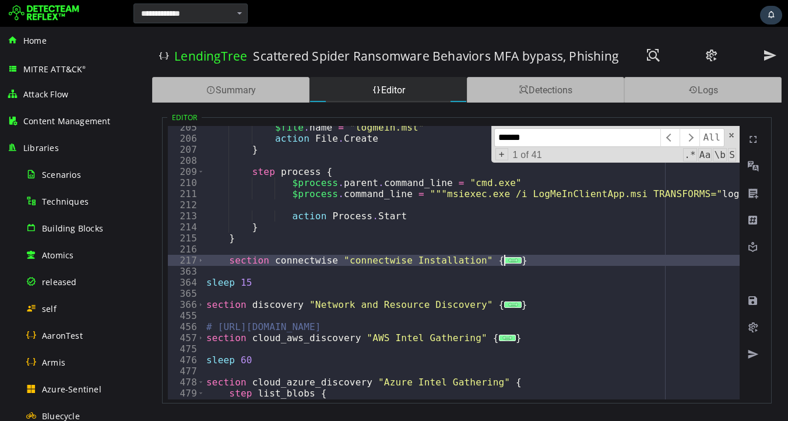
scroll to position [2279, 0]
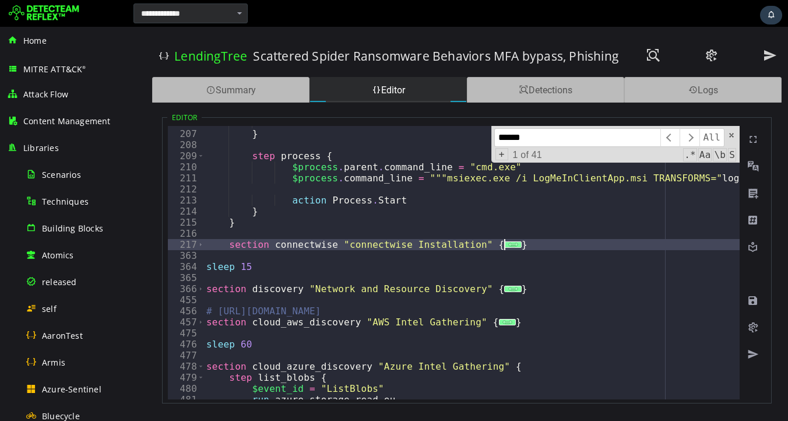
click at [195, 244] on div "217" at bounding box center [186, 244] width 37 height 11
type textarea "**********"
click at [202, 244] on span "Toggle code folding, rows 217 through 362" at bounding box center [201, 244] width 6 height 11
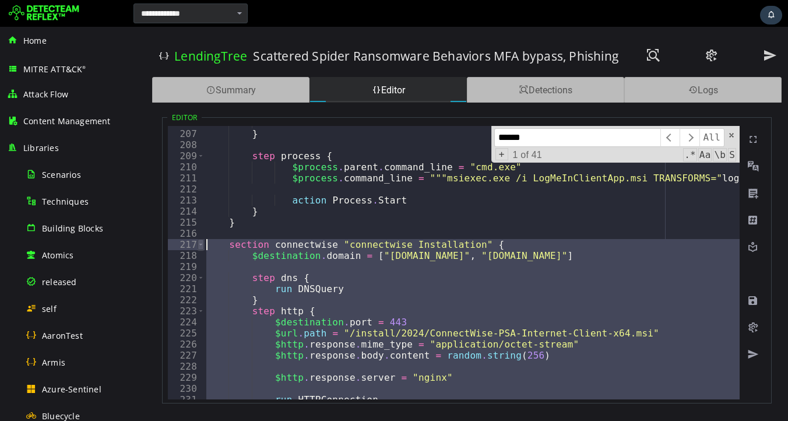
click at [202, 244] on span "Toggle code folding, rows 217 through 362" at bounding box center [201, 244] width 6 height 11
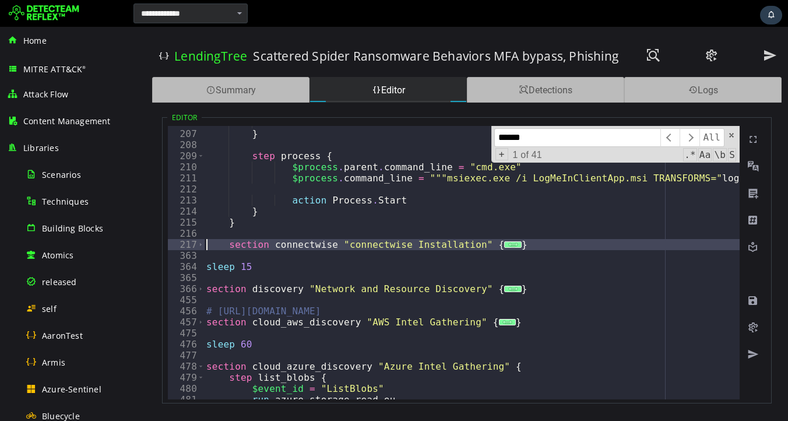
click at [548, 140] on input "******" at bounding box center [577, 137] width 166 height 19
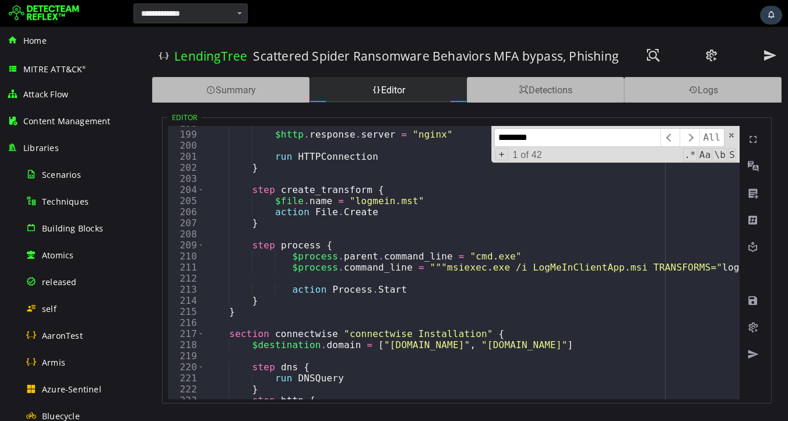
scroll to position [2297, 0]
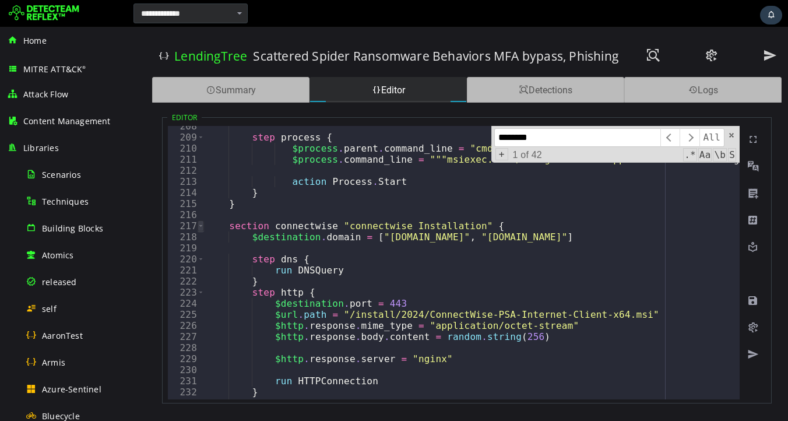
type input "********"
click at [200, 227] on span "Toggle code folding, rows 217 through 362" at bounding box center [201, 225] width 6 height 11
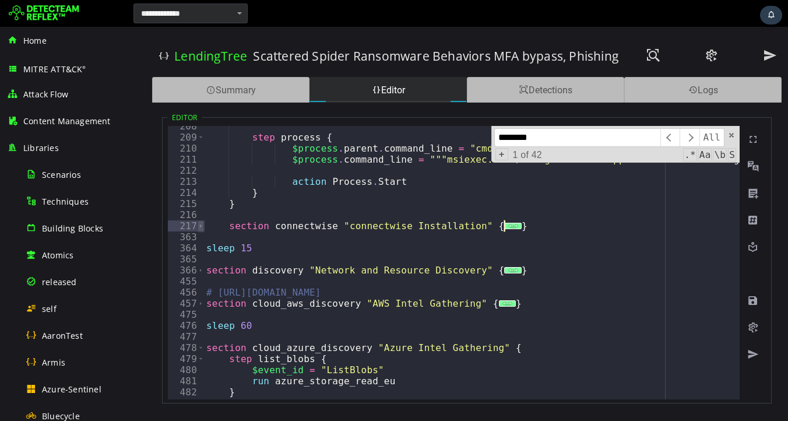
click at [202, 227] on span "Toggle code folding, rows 217 through 362" at bounding box center [201, 225] width 6 height 11
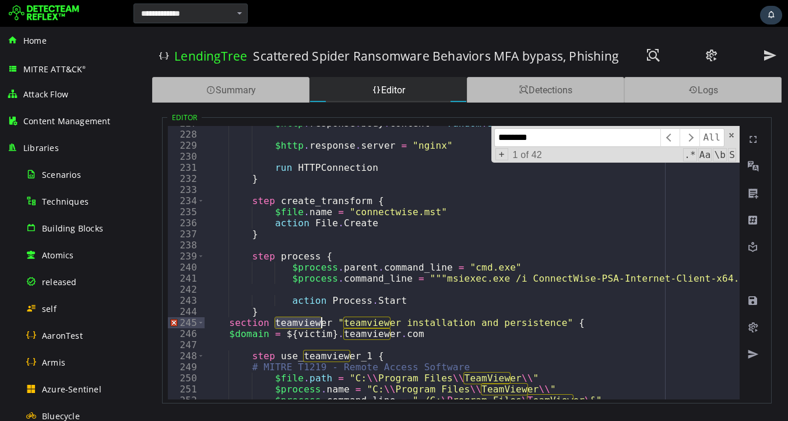
scroll to position [2522, 0]
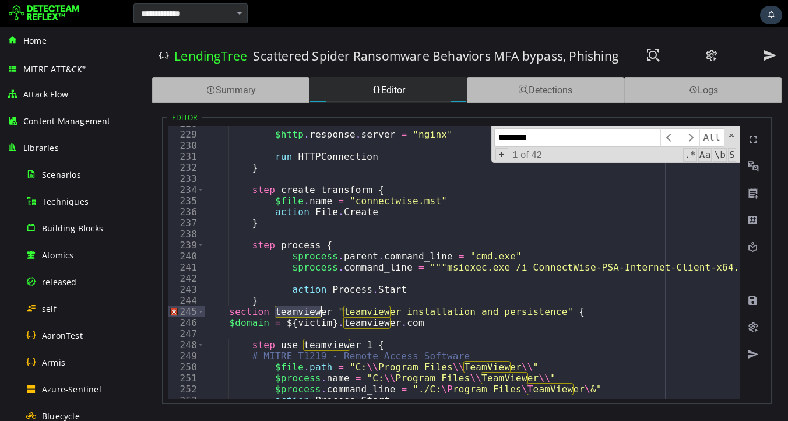
type textarea "*"
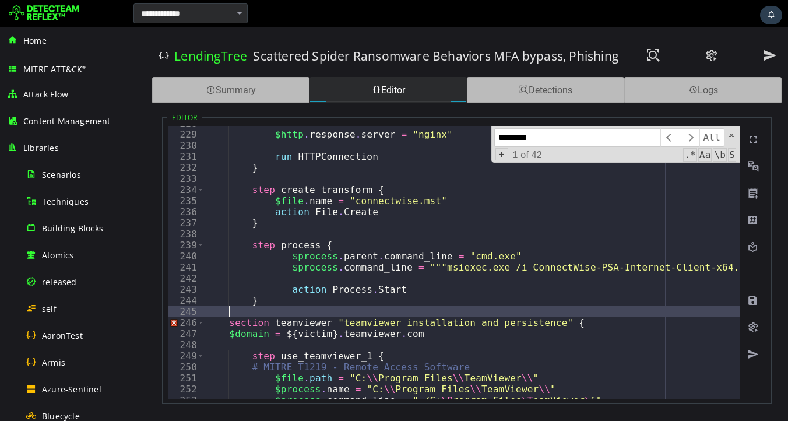
scroll to position [0, 1]
click at [752, 300] on span at bounding box center [753, 301] width 12 height 12
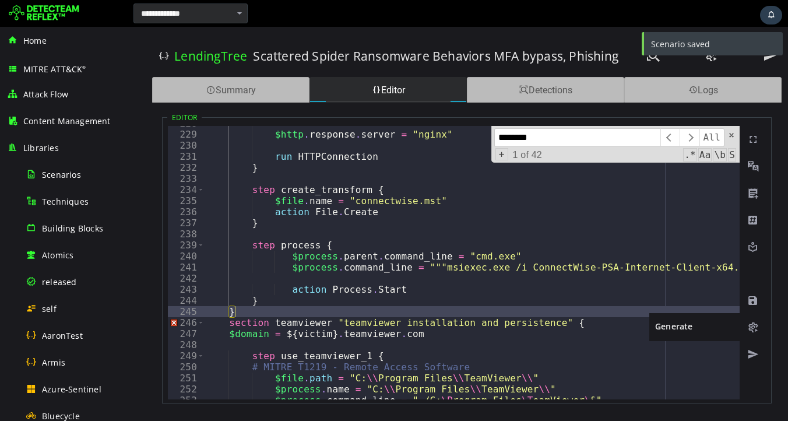
click at [752, 329] on span at bounding box center [753, 328] width 12 height 12
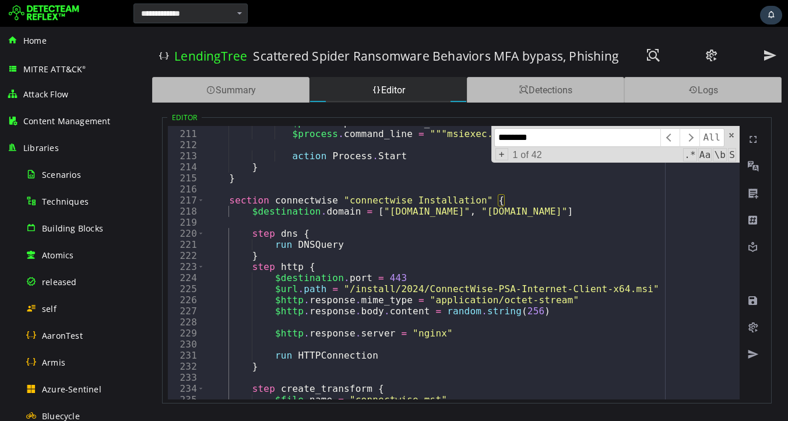
scroll to position [2258, 0]
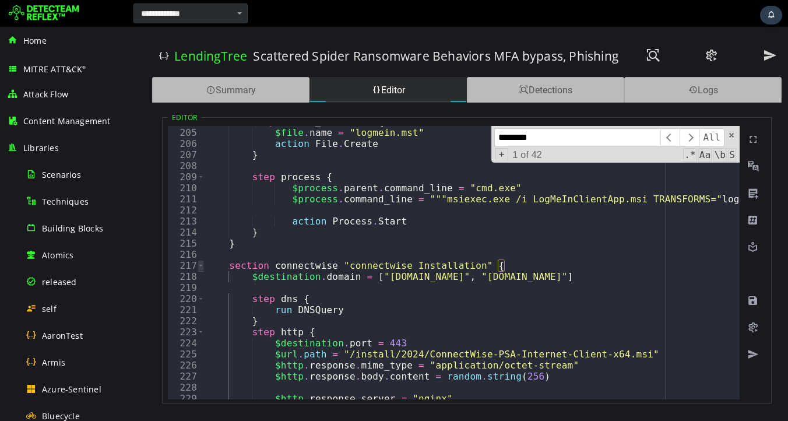
click at [201, 265] on span "Toggle code folding, rows 217 through 245" at bounding box center [201, 265] width 6 height 11
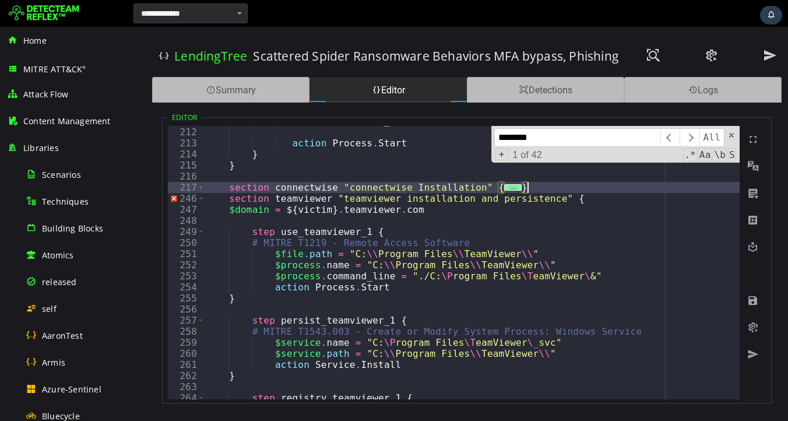
scroll to position [2329, 0]
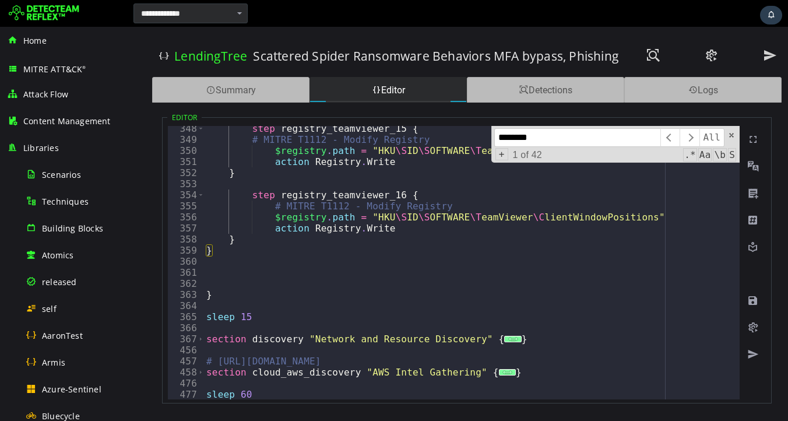
scroll to position [3527, 0]
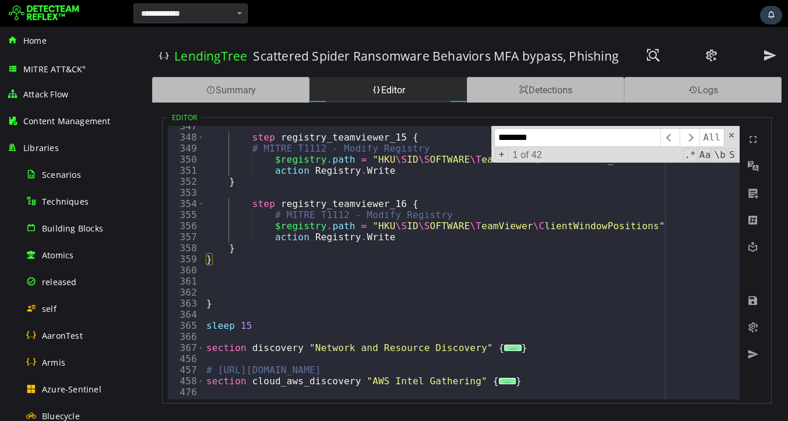
type textarea "*"
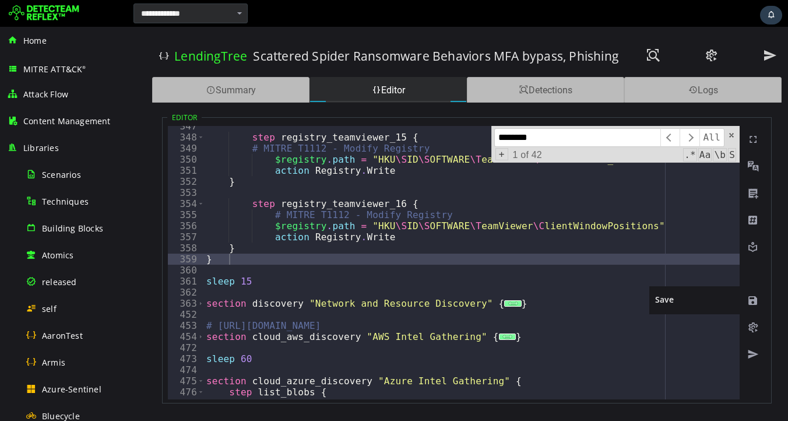
click at [752, 301] on span at bounding box center [753, 301] width 12 height 12
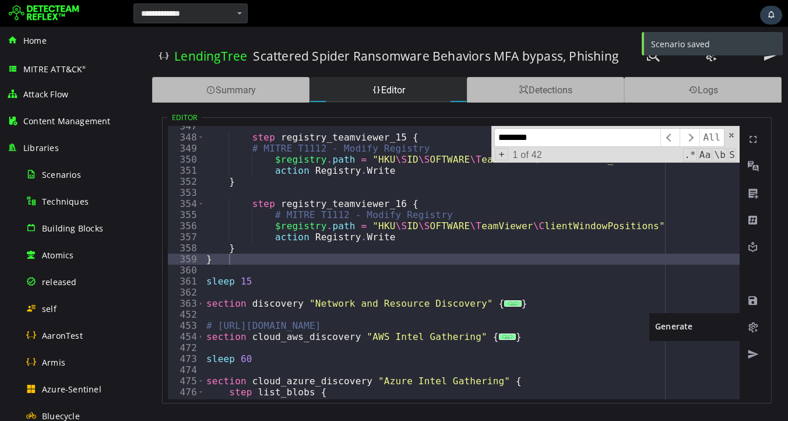
click at [753, 328] on span at bounding box center [753, 328] width 12 height 12
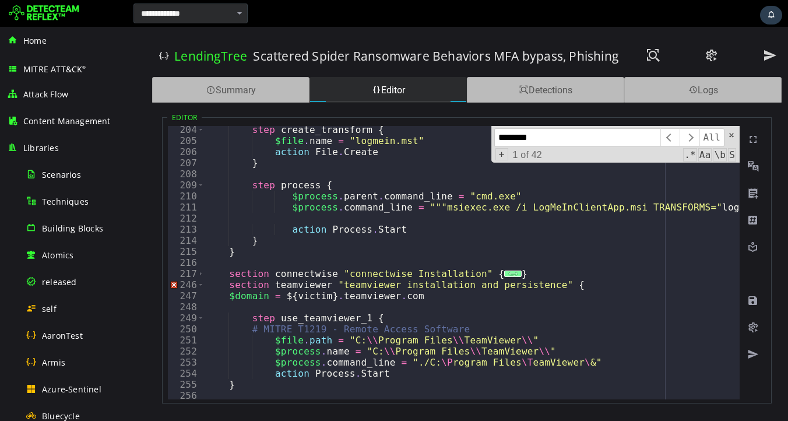
scroll to position [2250, 0]
click at [200, 283] on span "Toggle code folding, rows 246 through 359" at bounding box center [201, 284] width 6 height 11
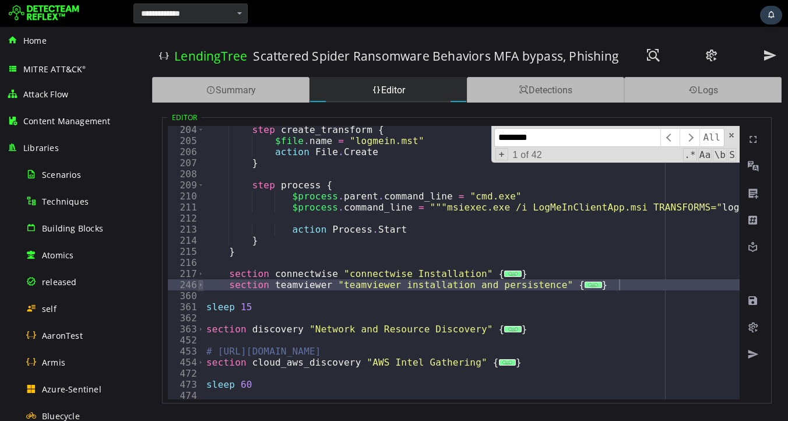
click at [201, 283] on span "Toggle code folding, rows 246 through 359" at bounding box center [201, 284] width 6 height 11
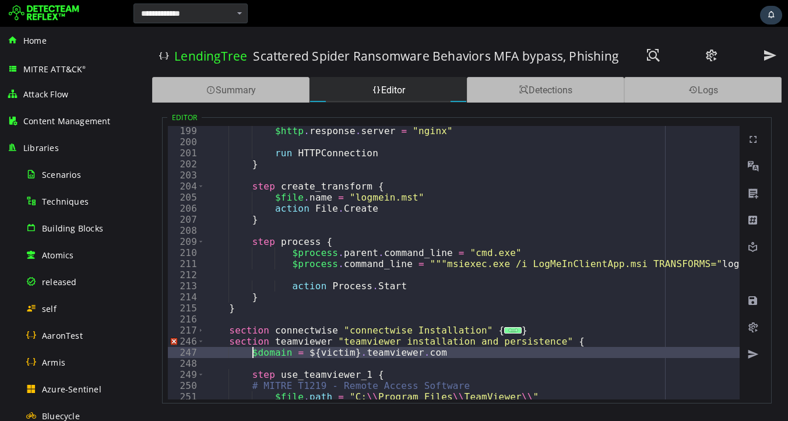
scroll to position [2196, 0]
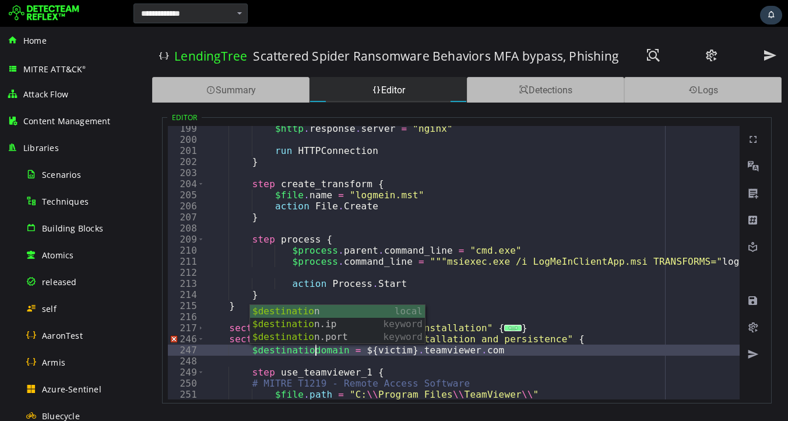
type textarea "**********"
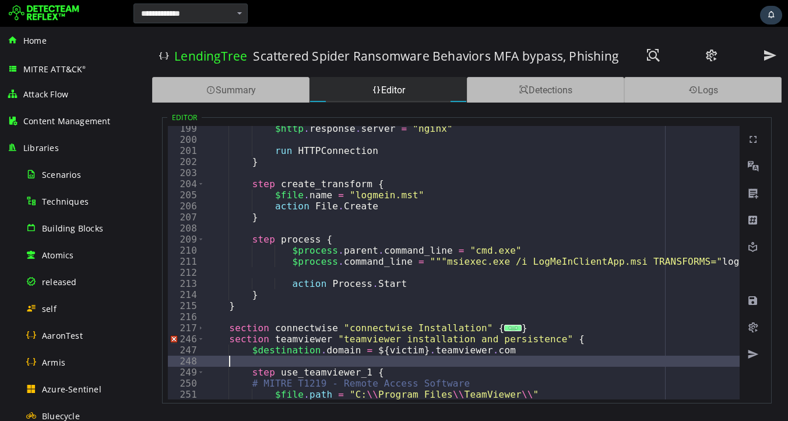
click at [752, 301] on span at bounding box center [753, 301] width 12 height 12
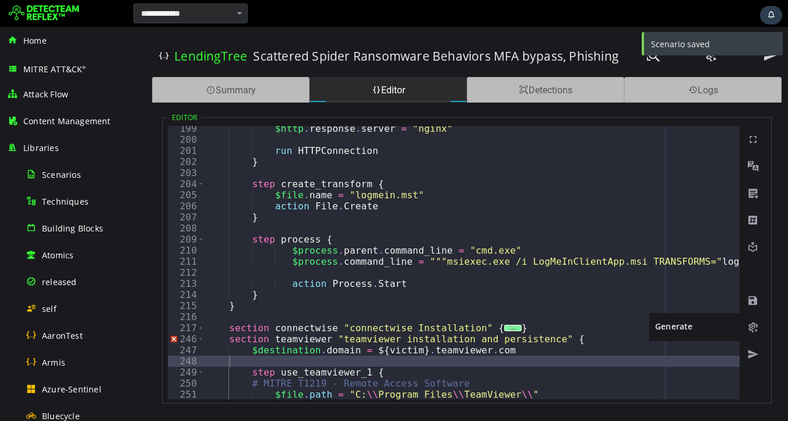
click at [752, 328] on span at bounding box center [753, 328] width 12 height 12
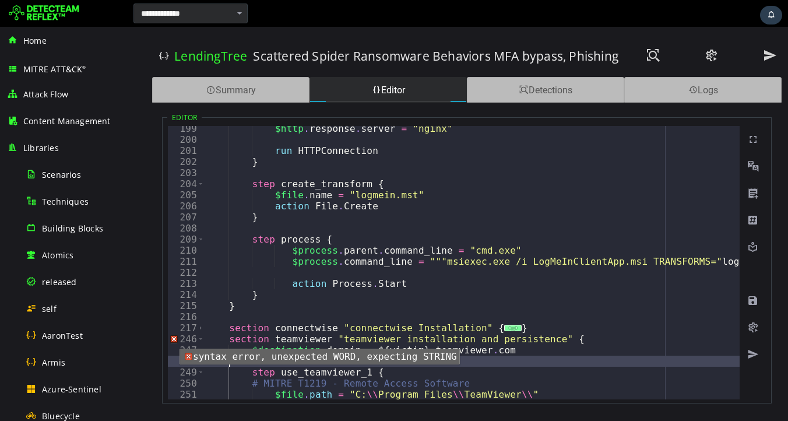
click at [171, 340] on span "Read annotations row 246" at bounding box center [173, 338] width 10 height 11
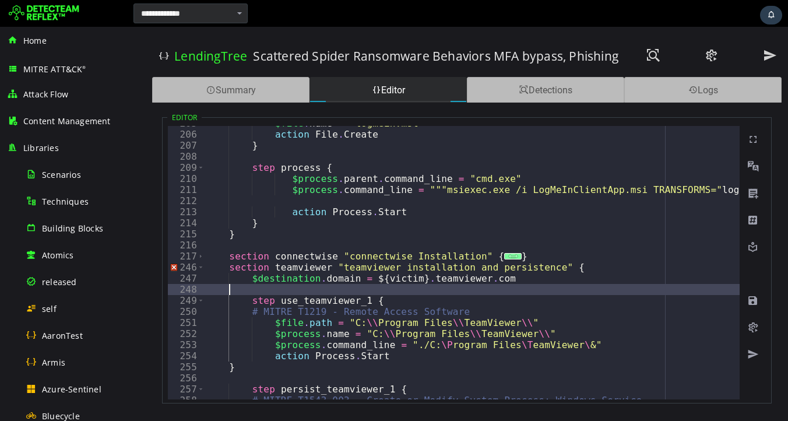
scroll to position [2270, 0]
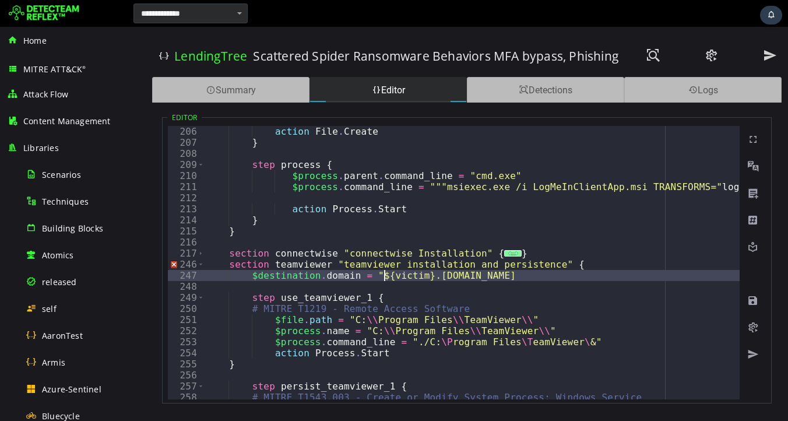
scroll to position [0, 10]
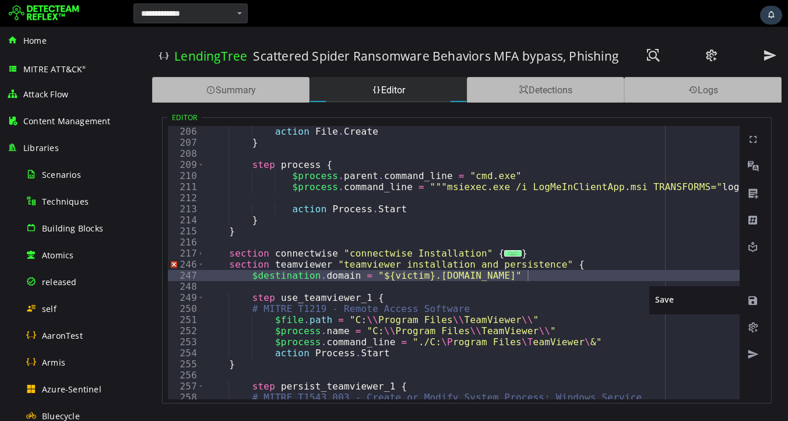
click at [752, 302] on span at bounding box center [753, 301] width 12 height 12
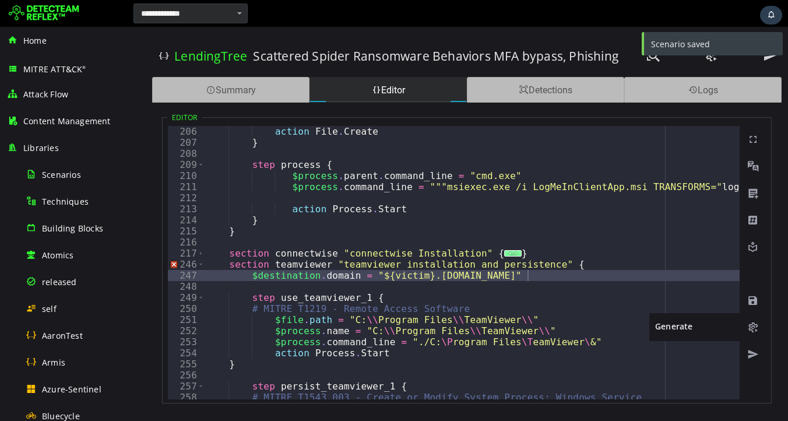
click at [753, 327] on span at bounding box center [753, 328] width 12 height 12
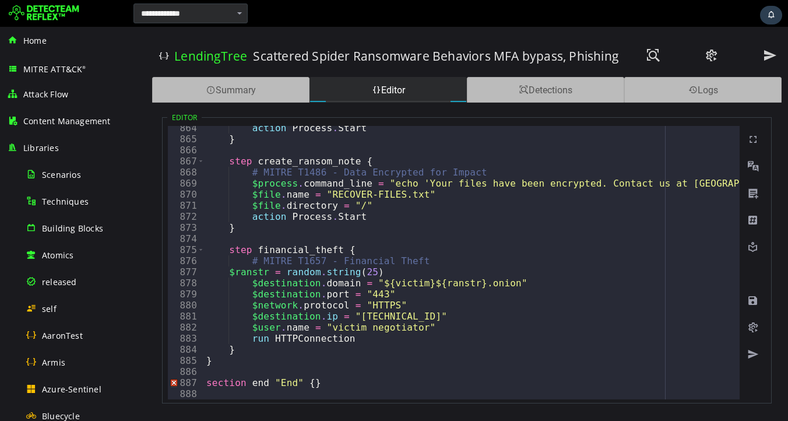
scroll to position [0, 0]
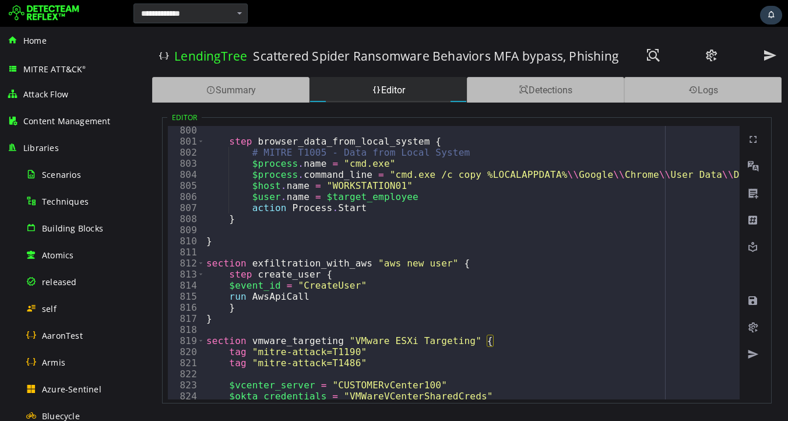
scroll to position [7380, 0]
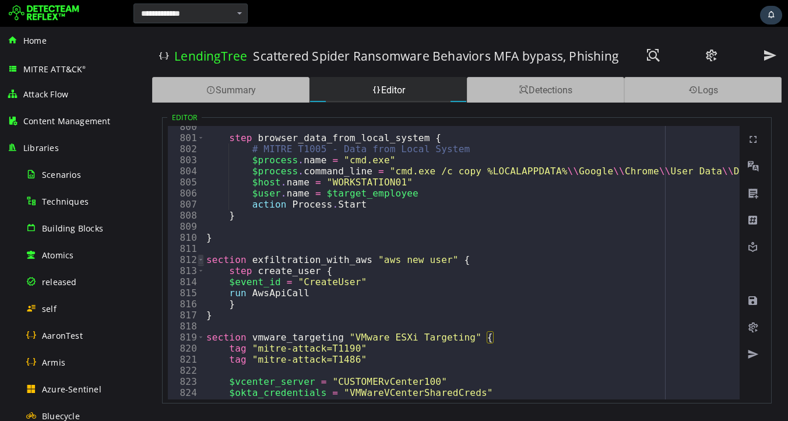
click at [199, 261] on span "Toggle code folding, rows 812 through 817" at bounding box center [201, 259] width 6 height 11
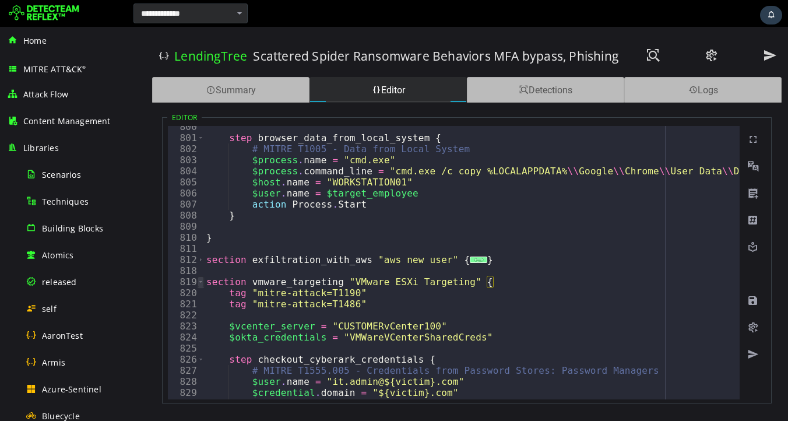
click at [202, 284] on span "Toggle code folding, rows 819 through 885" at bounding box center [201, 281] width 6 height 11
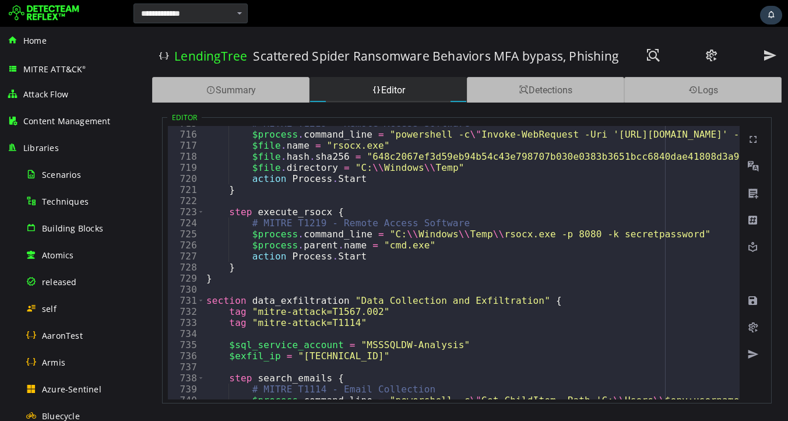
scroll to position [6456, 0]
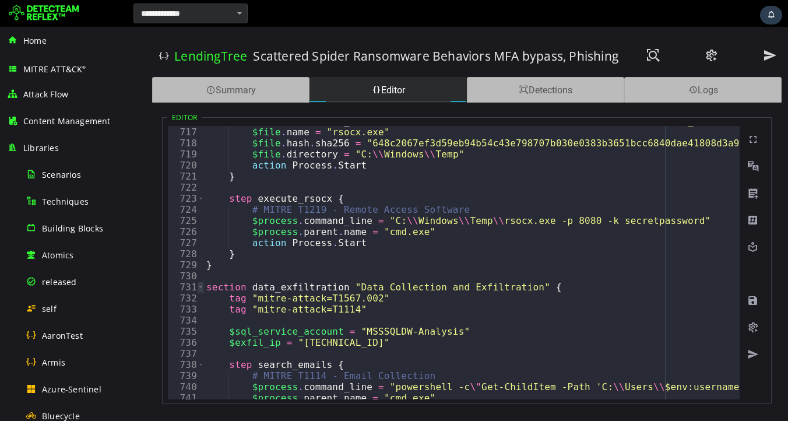
click at [201, 287] on span "Toggle code folding, rows 731 through 810" at bounding box center [201, 287] width 6 height 11
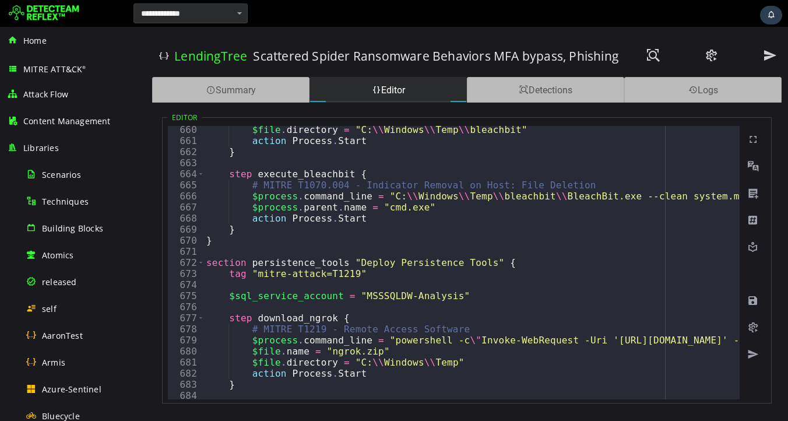
scroll to position [5812, 0]
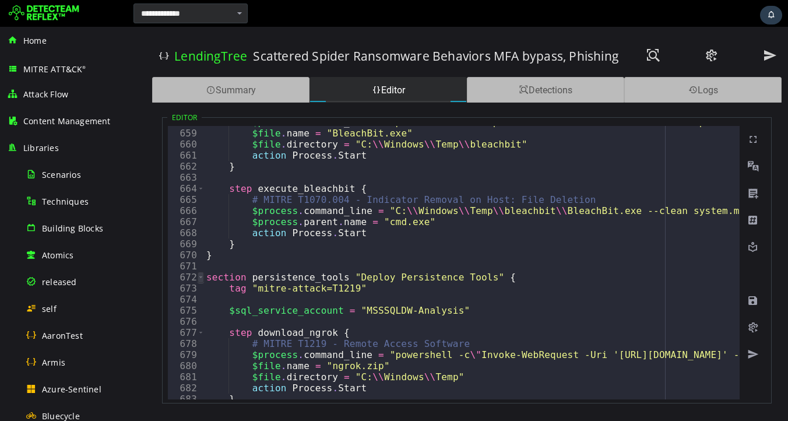
click at [200, 276] on span "Toggle code folding, rows 672 through 729" at bounding box center [201, 277] width 6 height 11
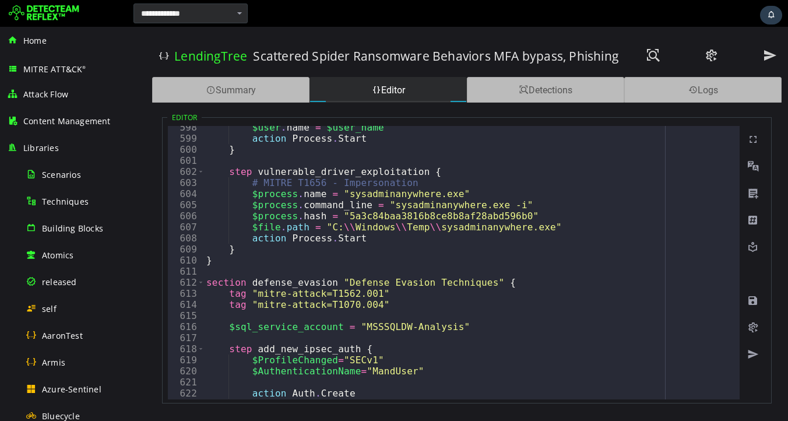
scroll to position [5178, 0]
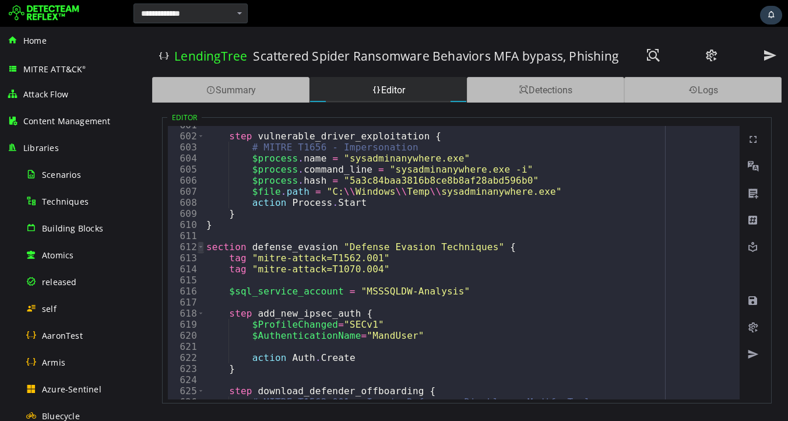
click at [200, 247] on span "Toggle code folding, rows 612 through 670" at bounding box center [201, 246] width 6 height 11
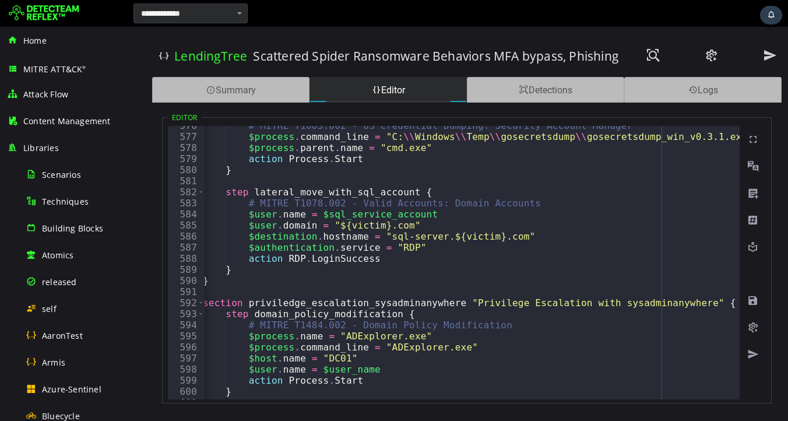
scroll to position [4913, 0]
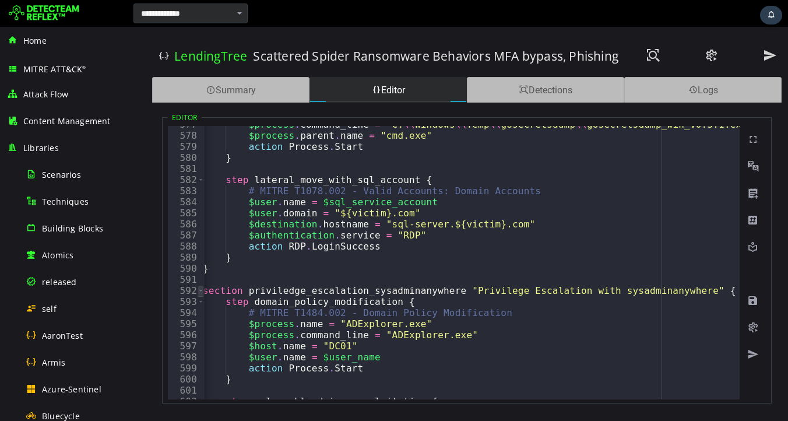
click at [201, 290] on span "Toggle code folding, rows 592 through 610" at bounding box center [201, 290] width 6 height 11
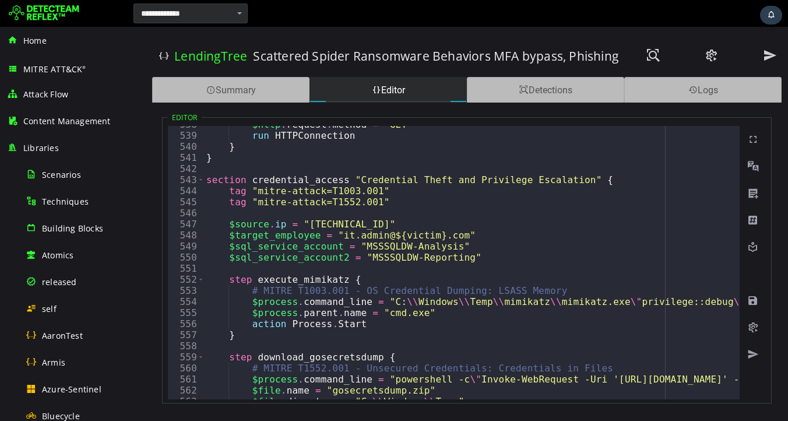
scroll to position [4481, 0]
click at [201, 180] on span "Toggle code folding, rows 543 through 590" at bounding box center [201, 179] width 6 height 11
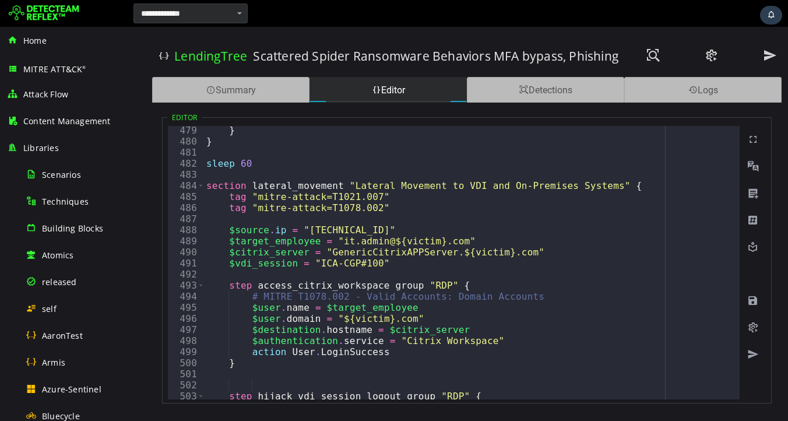
scroll to position [3811, 0]
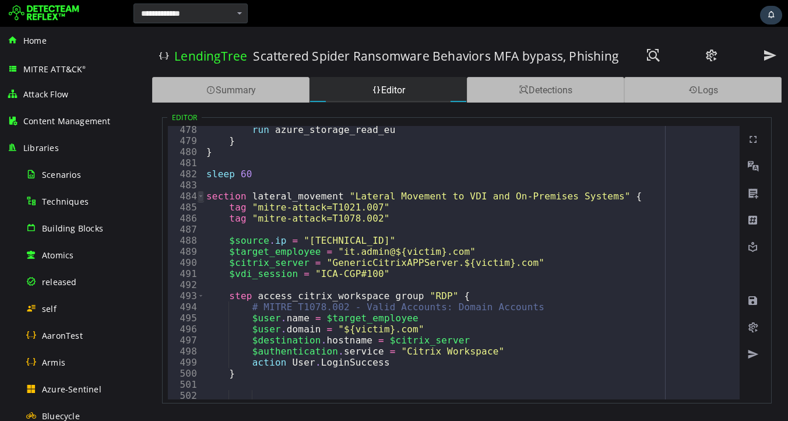
click at [201, 197] on span "Toggle code folding, rows 484 through 541" at bounding box center [201, 196] width 6 height 11
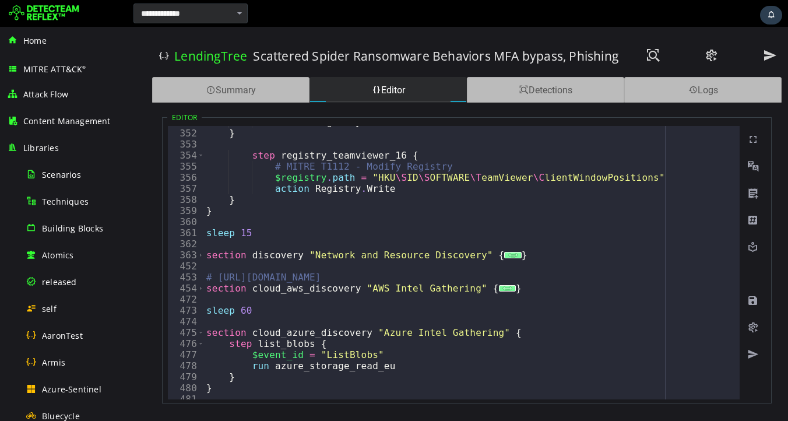
scroll to position [3550, 0]
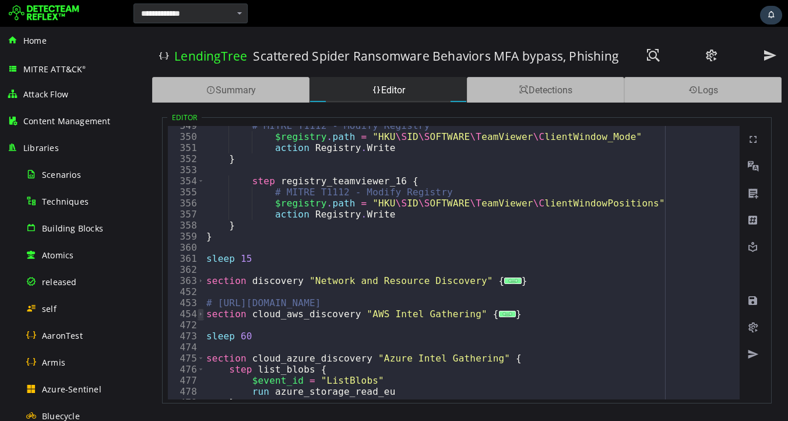
click at [201, 314] on span "Toggle code folding, rows 454 through 471" at bounding box center [201, 313] width 6 height 11
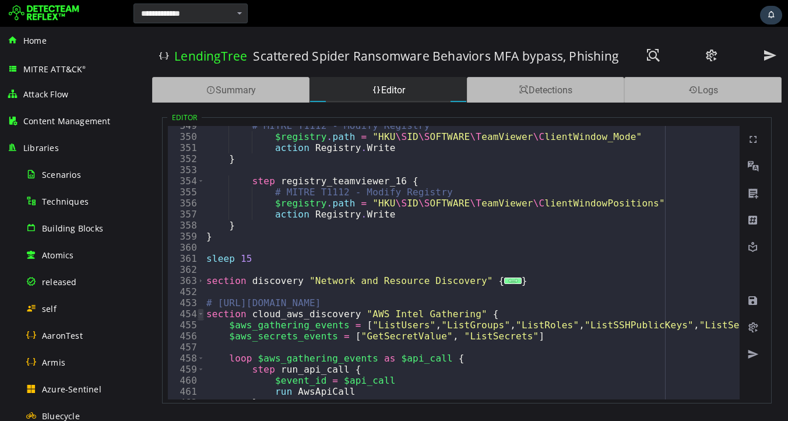
click at [202, 314] on span "Toggle code folding, rows 454 through 471" at bounding box center [201, 313] width 6 height 11
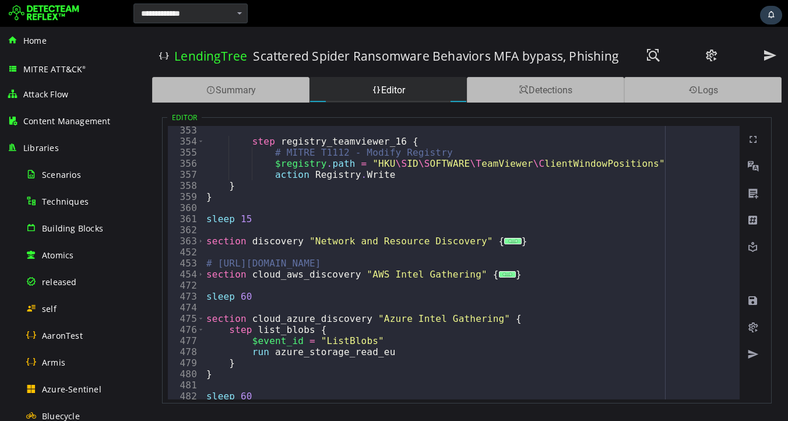
scroll to position [3601, 0]
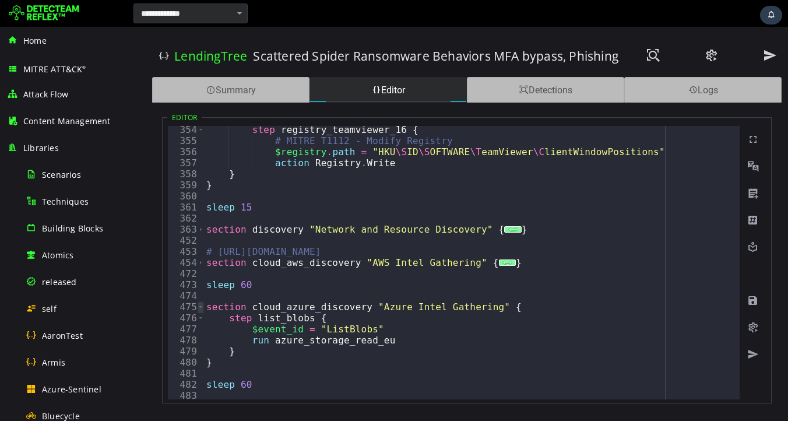
click at [201, 307] on span "Toggle code folding, rows 475 through 480" at bounding box center [201, 306] width 6 height 11
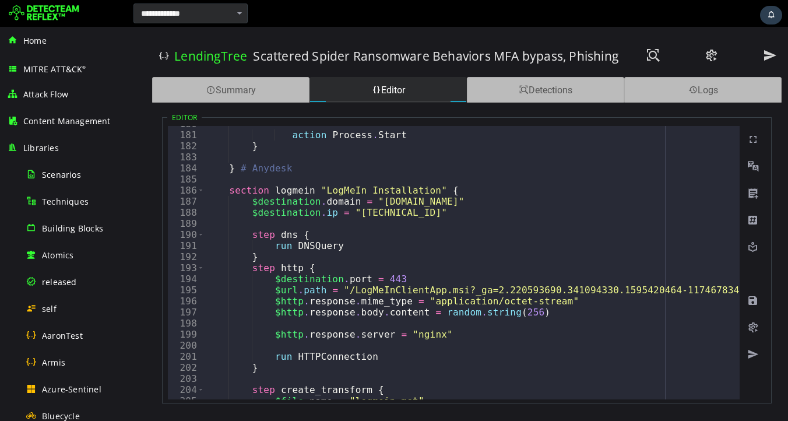
scroll to position [1968, 0]
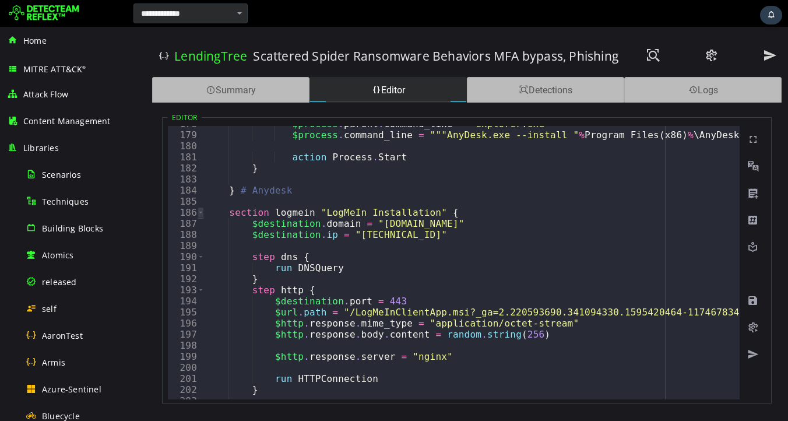
click at [199, 212] on span "Toggle code folding, rows 186 through 215" at bounding box center [201, 212] width 6 height 11
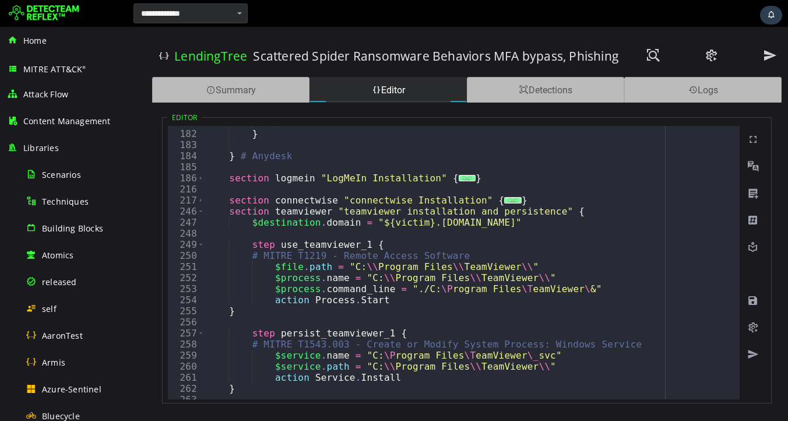
scroll to position [2002, 0]
click at [200, 212] on span "Toggle code folding, rows 246 through 359" at bounding box center [201, 211] width 6 height 11
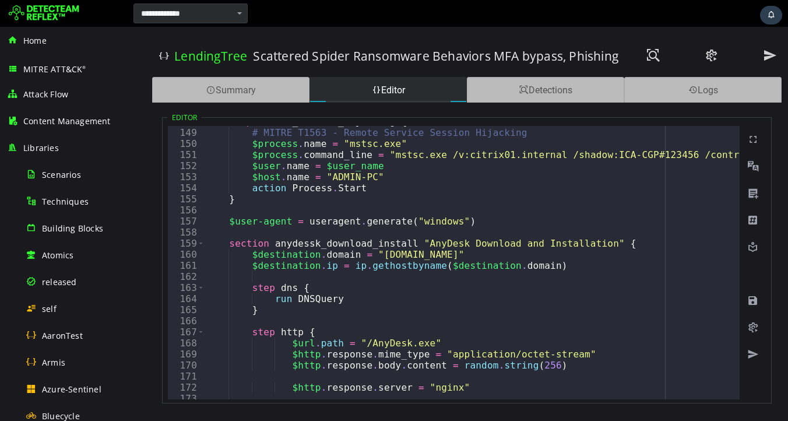
scroll to position [1601, 0]
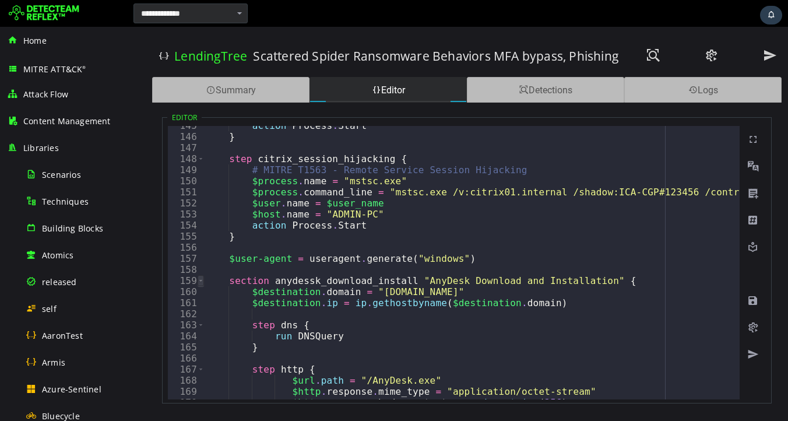
click at [201, 279] on span "Toggle code folding, rows 159 through 184" at bounding box center [201, 280] width 6 height 11
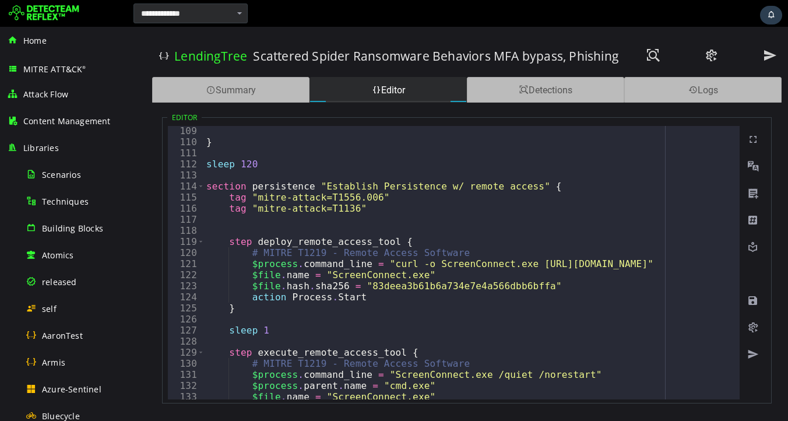
scroll to position [1197, 0]
click at [201, 185] on span "Toggle code folding, rows 159 through 184" at bounding box center [201, 186] width 6 height 11
click at [200, 184] on span "Toggle code folding, rows 159 through 184" at bounding box center [201, 186] width 6 height 11
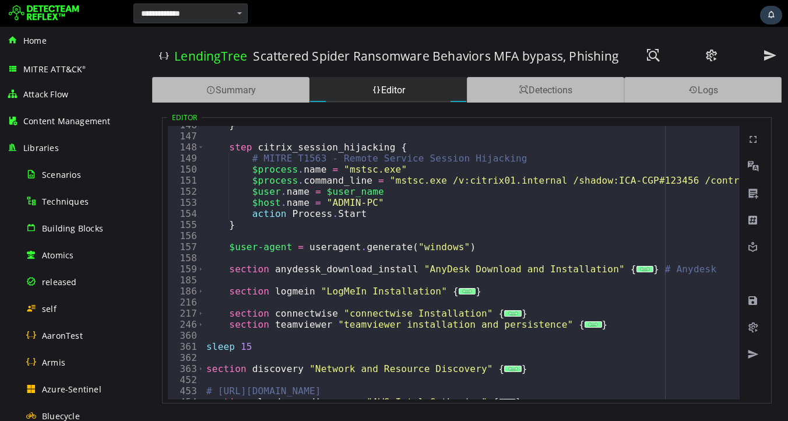
scroll to position [1613, 0]
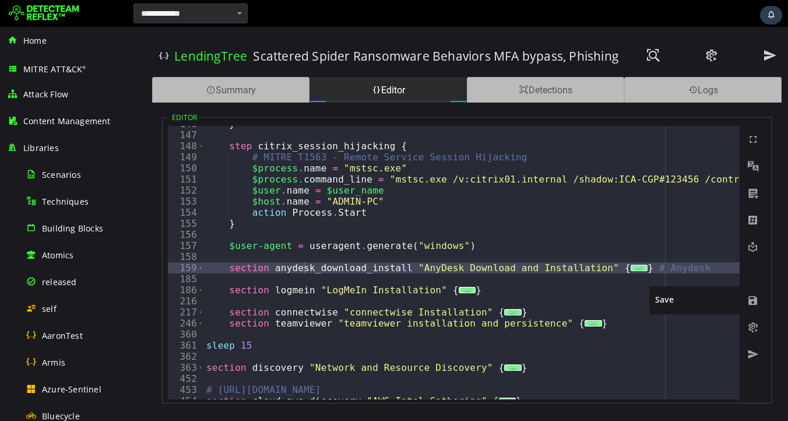
click at [753, 299] on span at bounding box center [753, 301] width 12 height 12
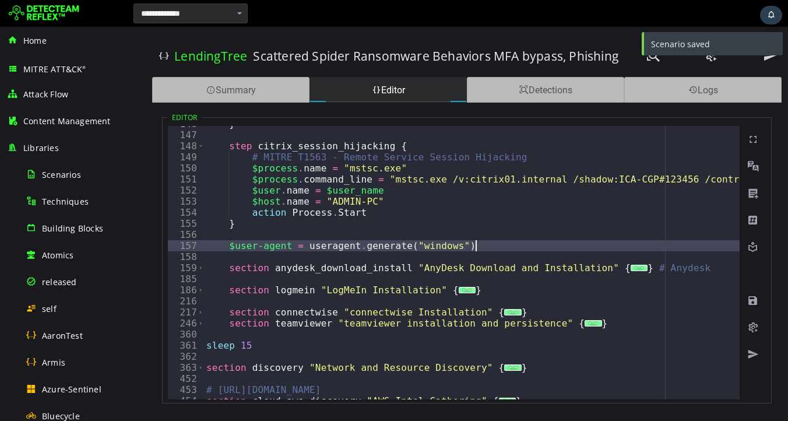
type textarea "**********"
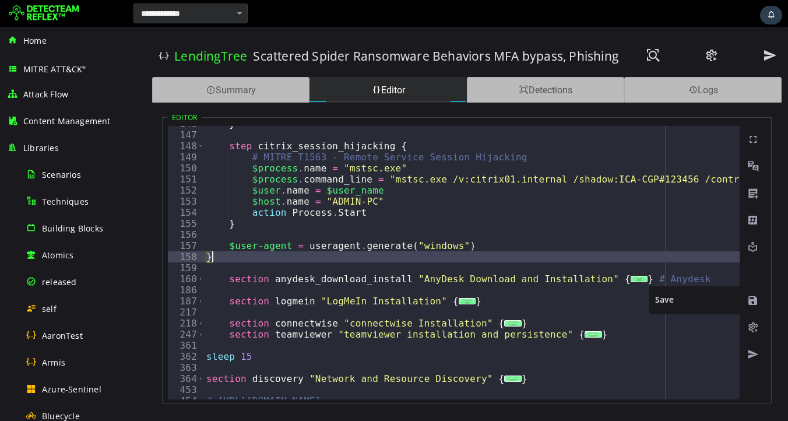
type textarea "*"
click at [752, 302] on span at bounding box center [753, 301] width 12 height 12
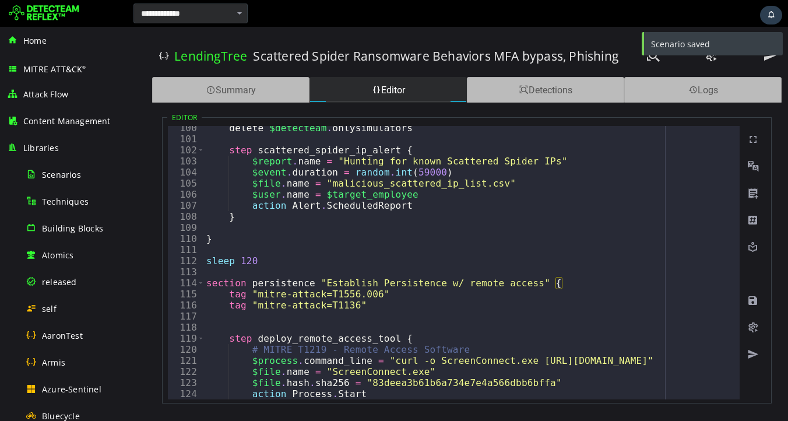
scroll to position [1100, 0]
click at [200, 283] on span "Toggle code folding, rows 114 through 158" at bounding box center [201, 282] width 6 height 11
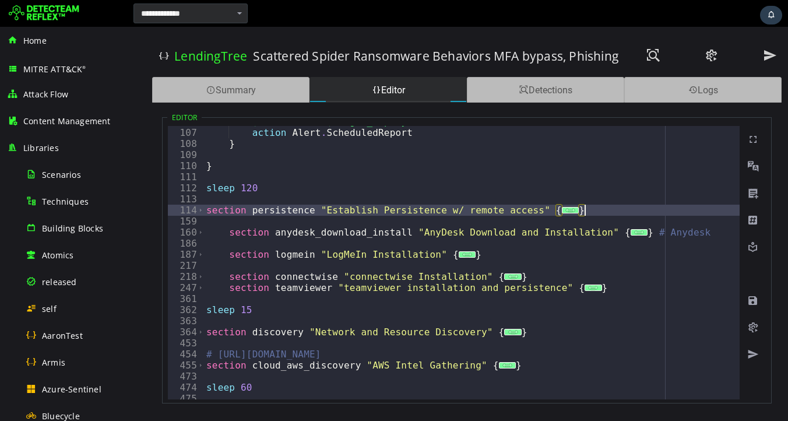
scroll to position [1173, 0]
click at [754, 326] on span at bounding box center [753, 328] width 12 height 12
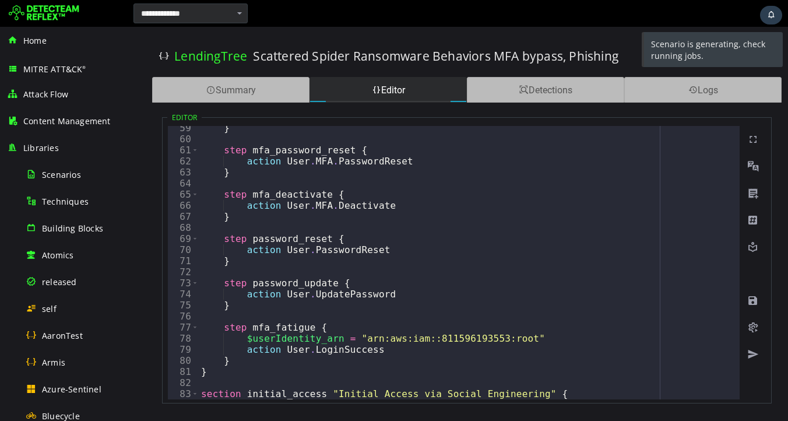
scroll to position [618, 0]
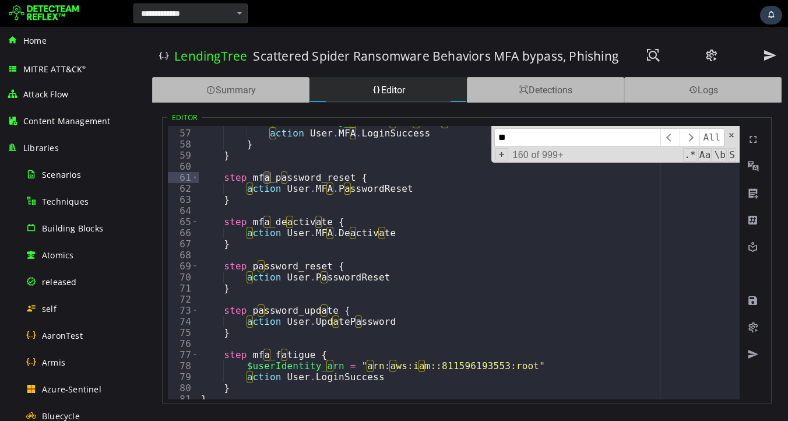
scroll to position [838, 0]
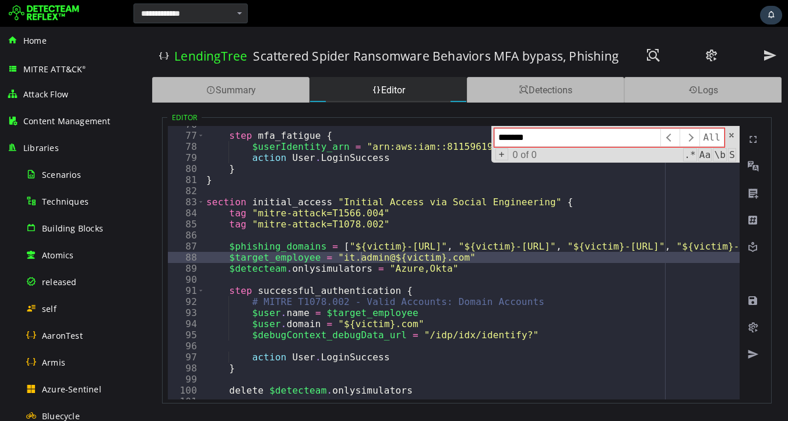
type input "*******"
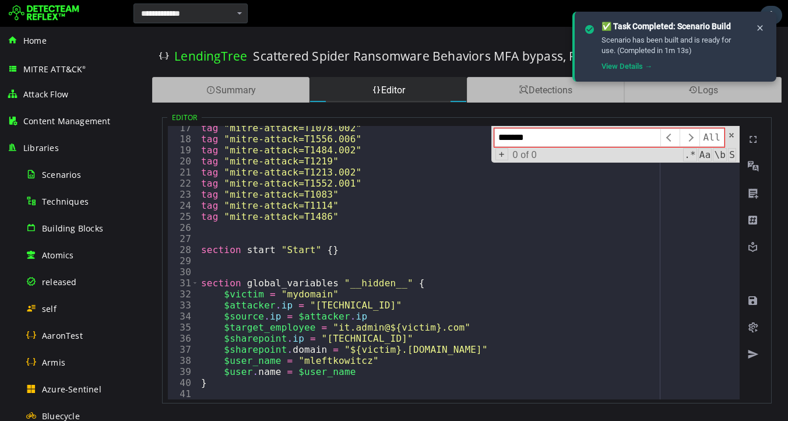
scroll to position [0, 0]
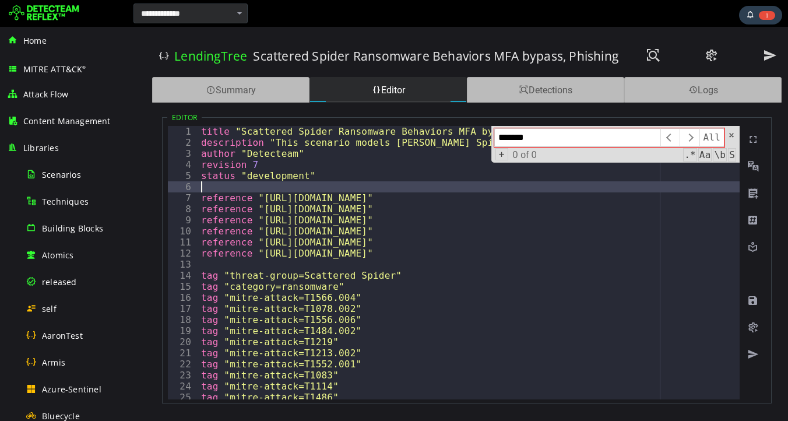
type textarea "**********"
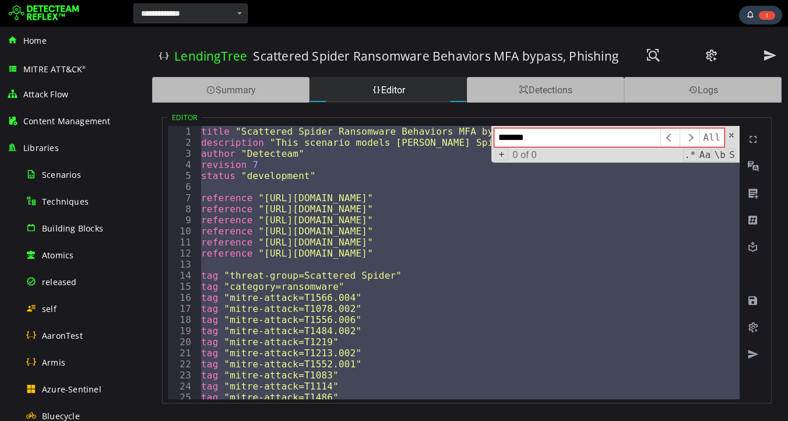
click at [557, 136] on input "*******" at bounding box center [577, 137] width 166 height 19
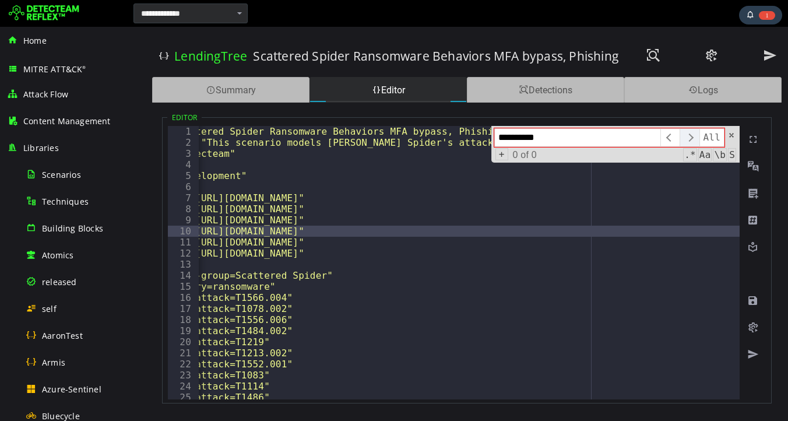
type input "**********"
click at [693, 138] on span "​" at bounding box center [689, 137] width 19 height 19
type textarea "**********"
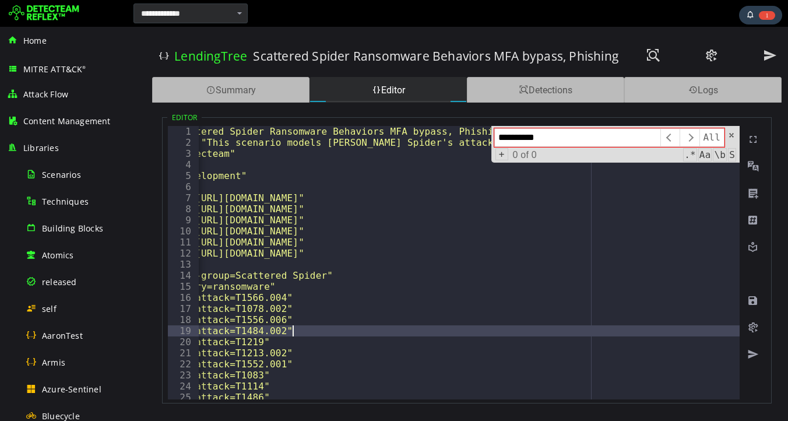
click at [567, 140] on input "**********" at bounding box center [577, 137] width 166 height 19
click at [523, 137] on input "**********" at bounding box center [577, 137] width 166 height 19
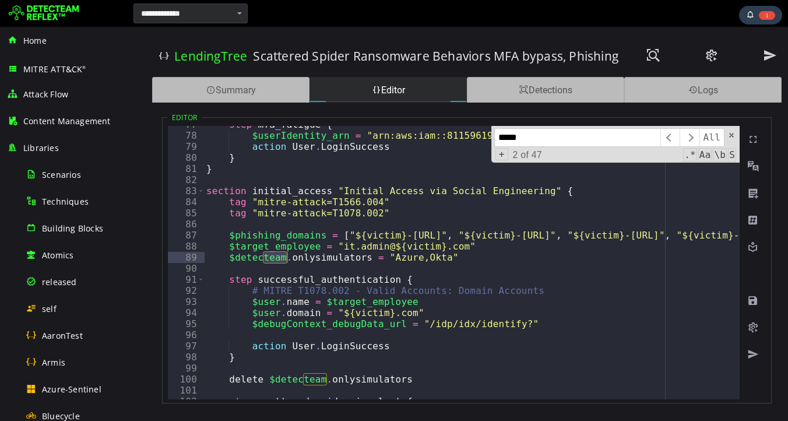
scroll to position [1203, 0]
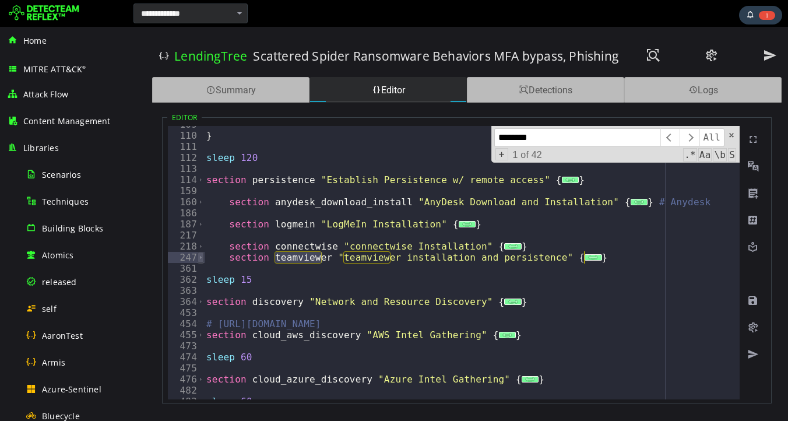
type input "********"
click at [201, 256] on span "Toggle code folding, rows 247 through 360" at bounding box center [201, 257] width 6 height 11
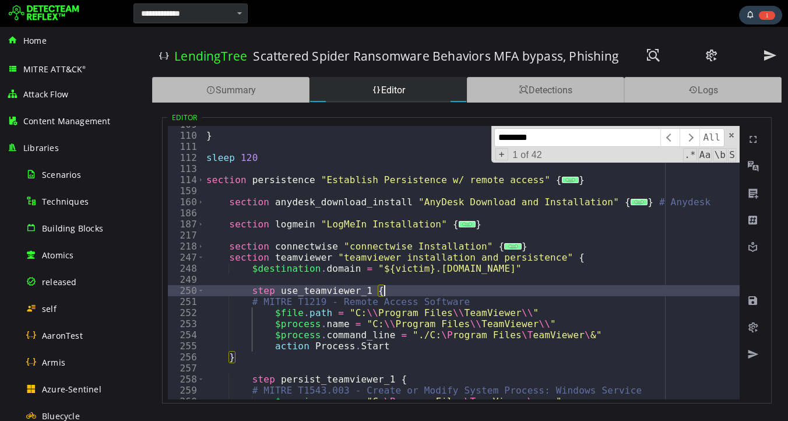
type textarea "**********"
click at [536, 142] on input "********" at bounding box center [577, 137] width 166 height 19
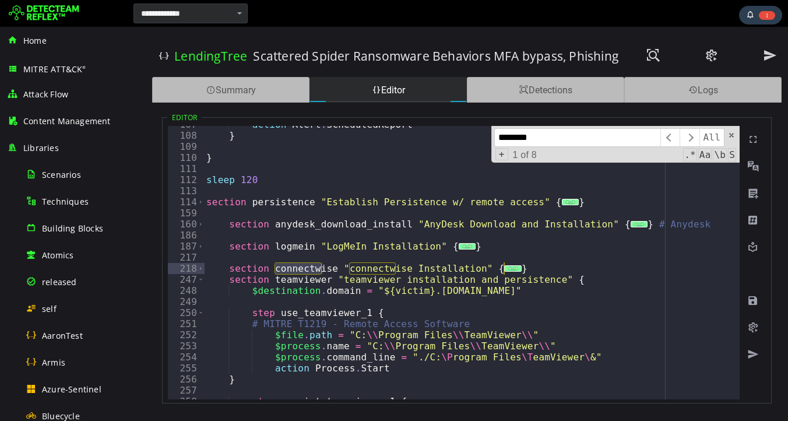
scroll to position [1181, 0]
type input "**********"
type textarea "**********"
click at [201, 269] on span "Toggle code folding, rows 218 through 246" at bounding box center [201, 268] width 6 height 11
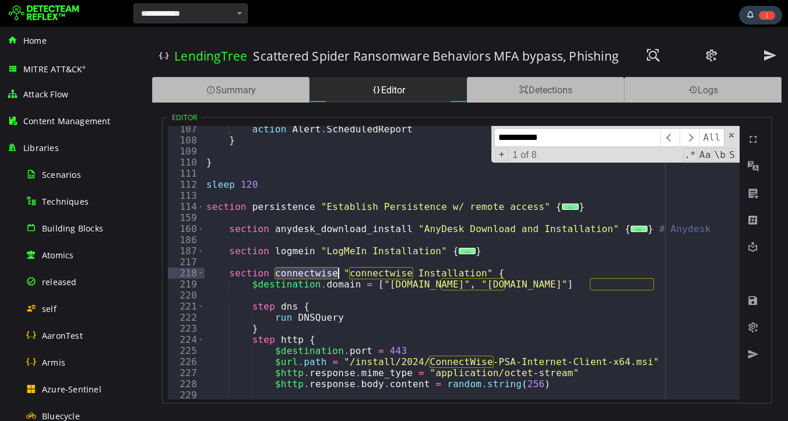
scroll to position [1176, 0]
click at [732, 135] on span at bounding box center [731, 135] width 8 height 8
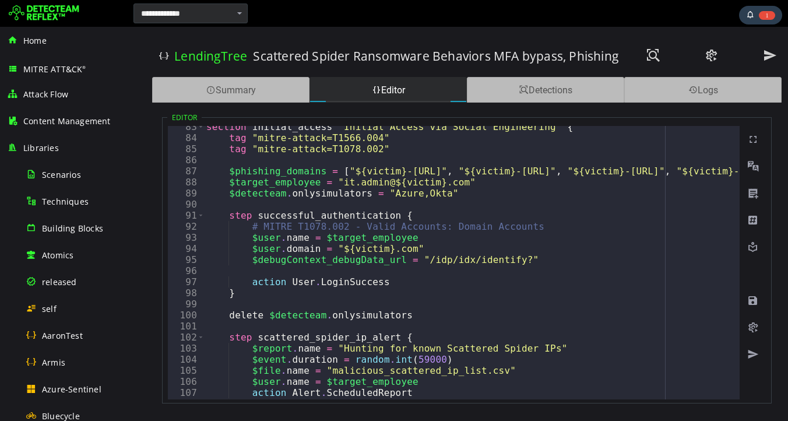
scroll to position [815, 0]
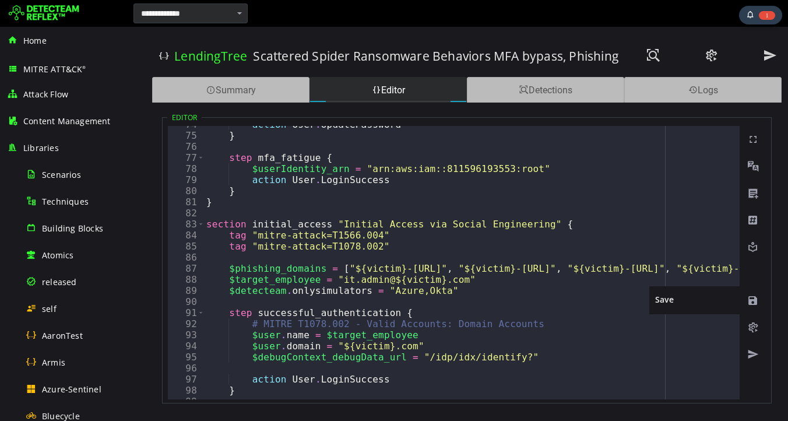
click at [753, 302] on span at bounding box center [753, 301] width 12 height 12
click at [366, 35] on div "LendingTree Scattered Spider Ransomware Behaviors MFA bypass, Phishing Private" at bounding box center [466, 51] width 629 height 37
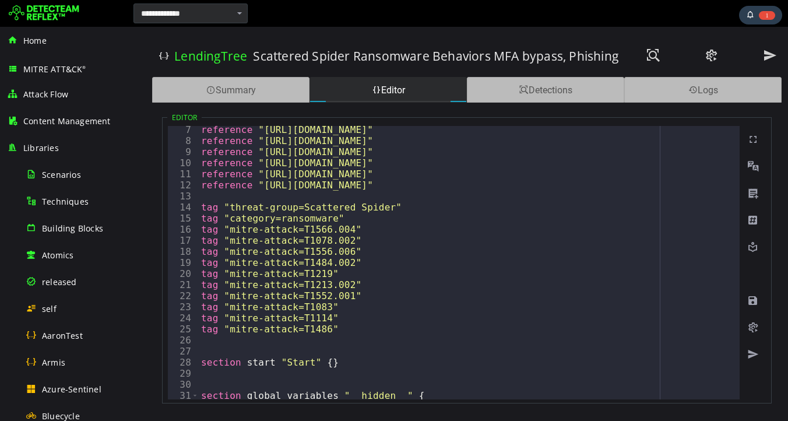
scroll to position [0, 0]
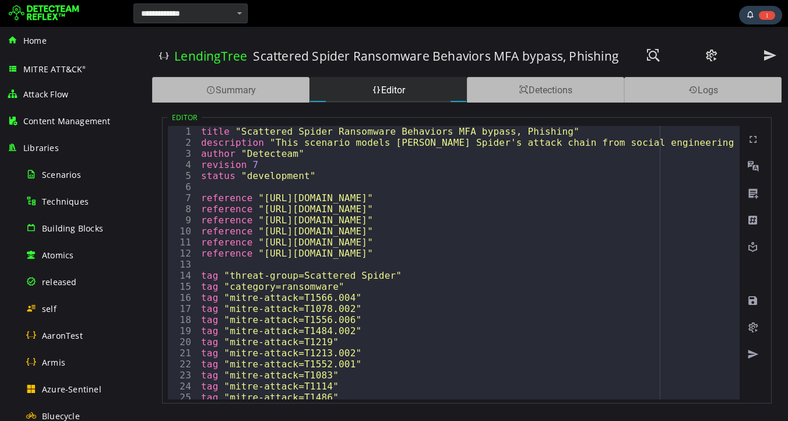
drag, startPoint x: 419, startPoint y: 25, endPoint x: 273, endPoint y: 0, distance: 147.9
click at [419, 25] on div at bounding box center [394, 13] width 788 height 27
click at [453, 17] on div at bounding box center [518, 13] width 535 height 23
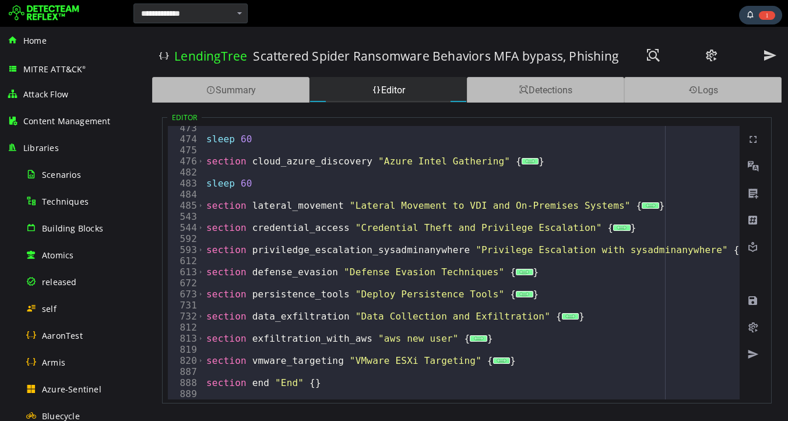
scroll to position [2982, 0]
click at [444, 20] on div at bounding box center [518, 13] width 535 height 23
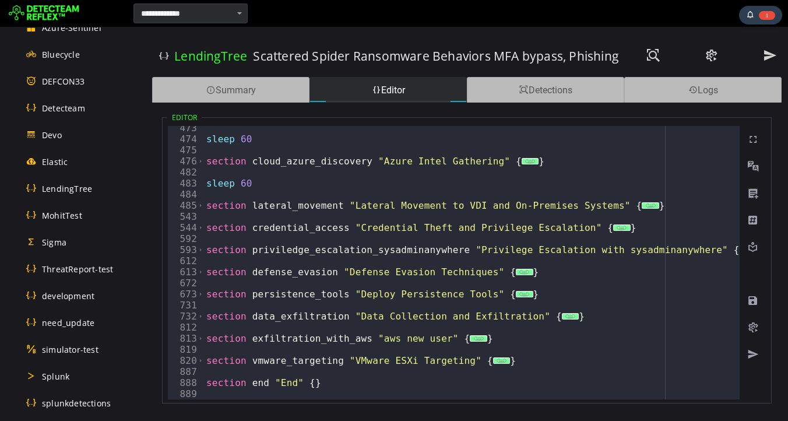
scroll to position [0, 0]
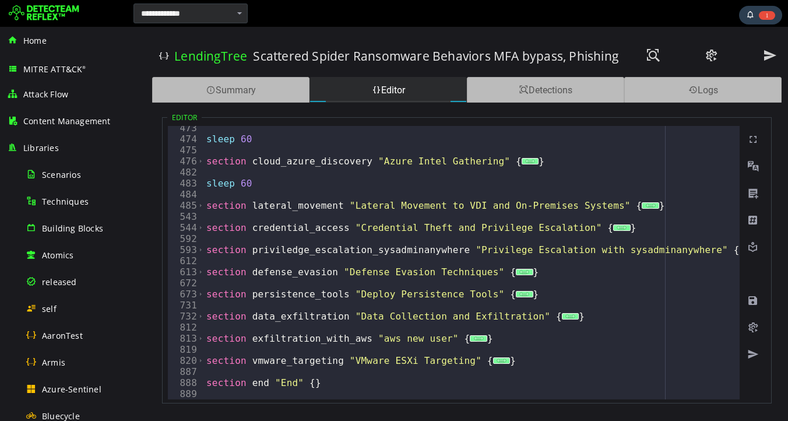
click at [393, 19] on div at bounding box center [518, 13] width 535 height 23
click at [763, 18] on span "1" at bounding box center [767, 14] width 17 height 9
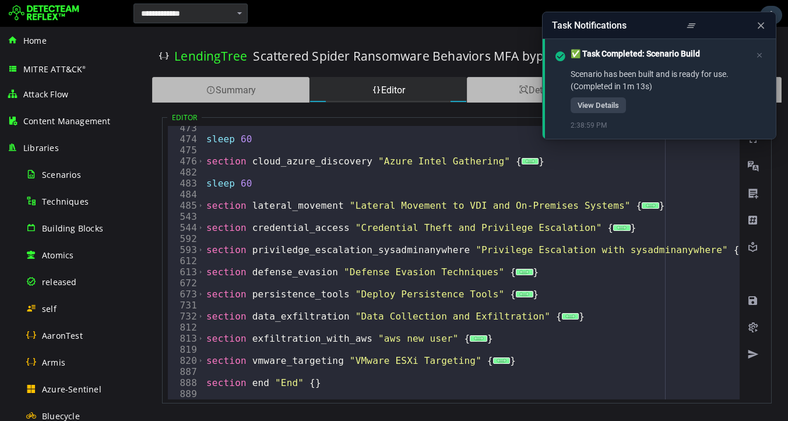
click at [471, 23] on div at bounding box center [518, 13] width 535 height 23
click at [389, 19] on div at bounding box center [518, 13] width 535 height 23
click at [200, 250] on span "Toggle code folding, rows 593 through 611" at bounding box center [201, 249] width 6 height 11
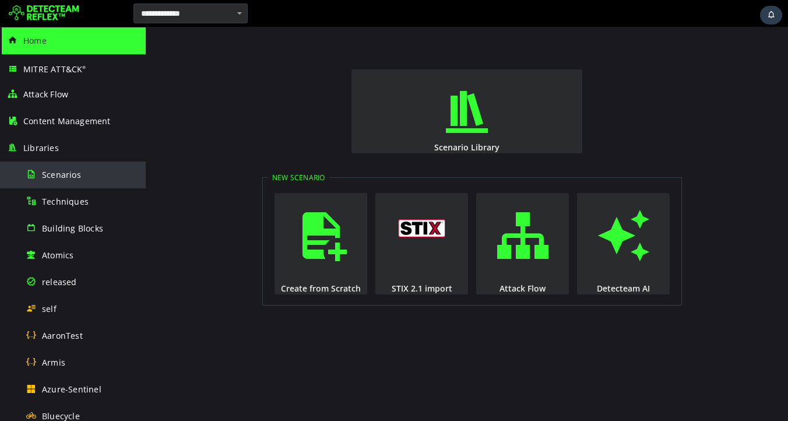
click at [70, 179] on span "Scenarios" at bounding box center [61, 174] width 39 height 11
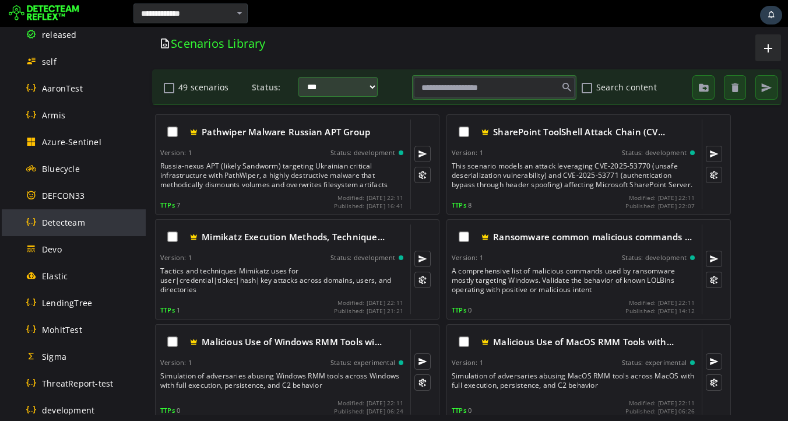
scroll to position [258, 0]
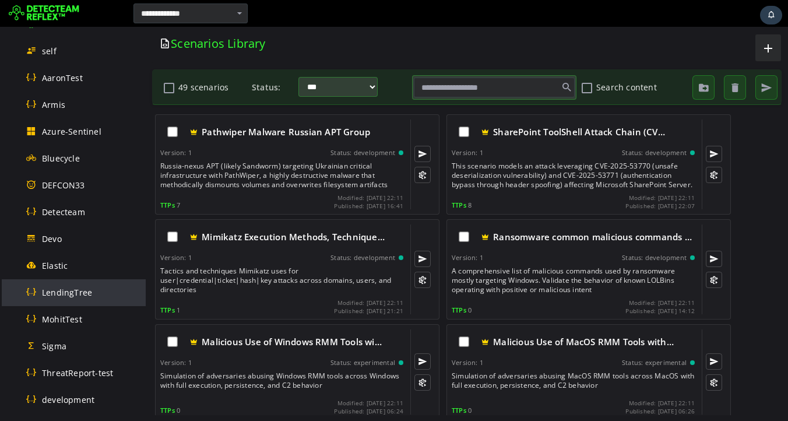
click at [72, 296] on span "LendingTree" at bounding box center [67, 292] width 50 height 11
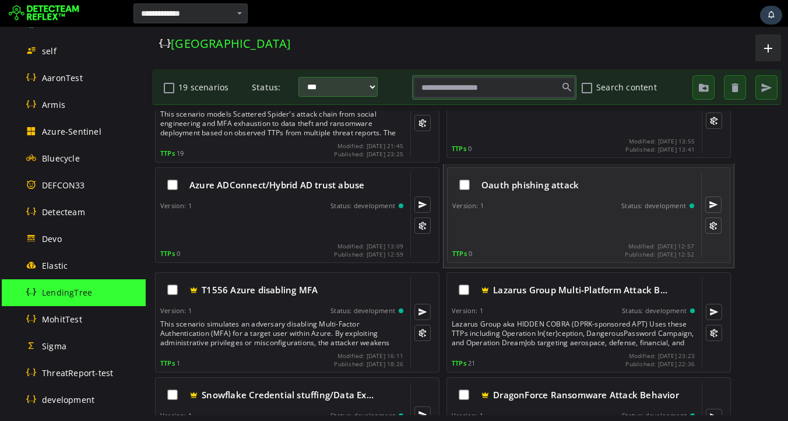
scroll to position [41, 0]
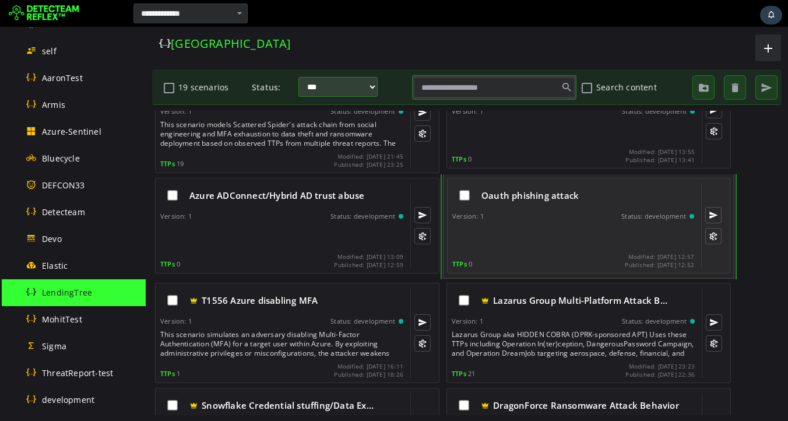
click at [549, 221] on div "Oauth phishing attack Version: 1 Status: development TTPs 0 Modified: 2025-08-0…" at bounding box center [573, 225] width 242 height 85
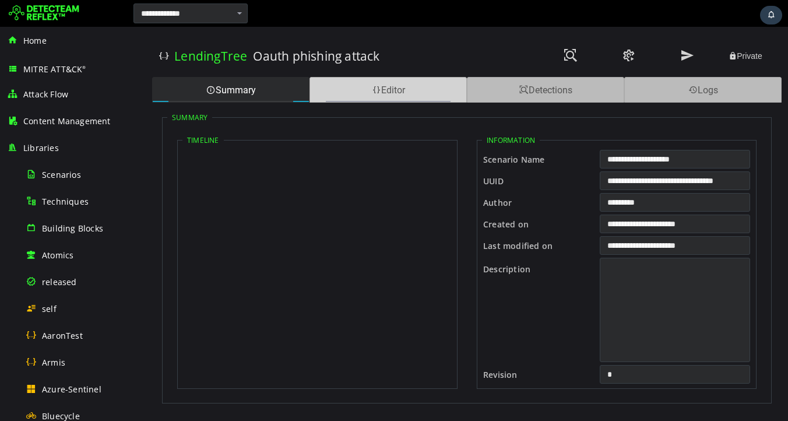
click at [388, 94] on div "Editor" at bounding box center [387, 90] width 157 height 26
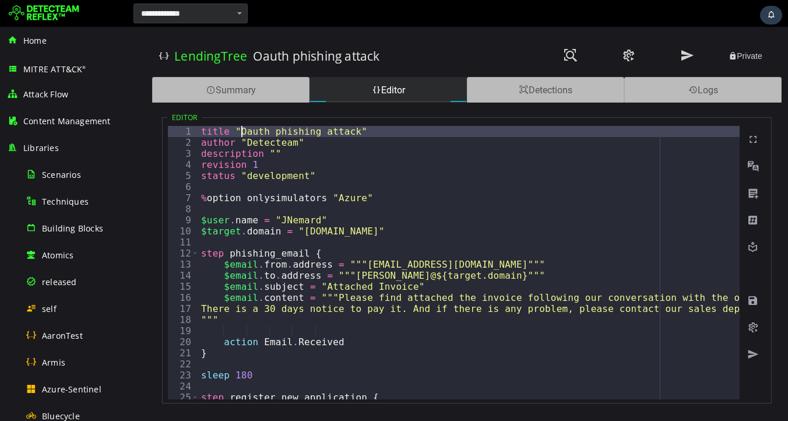
click at [242, 131] on div "title "Oauth phishing attack" author "Detecteam" description "" revision 1 stat…" at bounding box center [516, 274] width 635 height 296
click at [361, 131] on div "title "Oauth phishing attack" author "Detecteam" description "" revision 1 stat…" at bounding box center [516, 274] width 635 height 296
type textarea "**********"
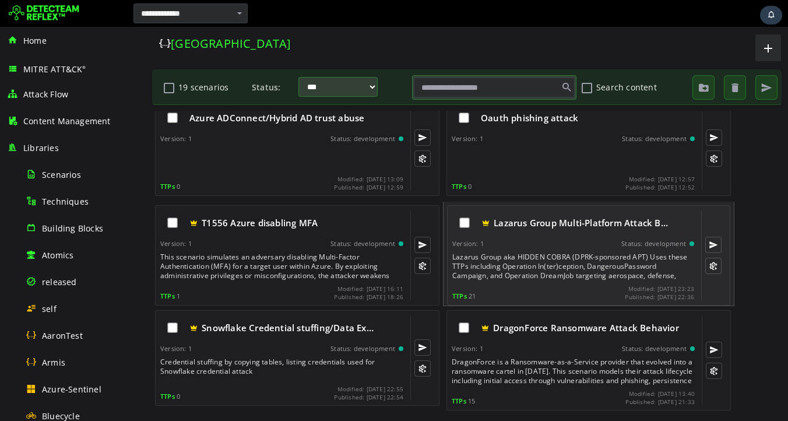
scroll to position [282, 0]
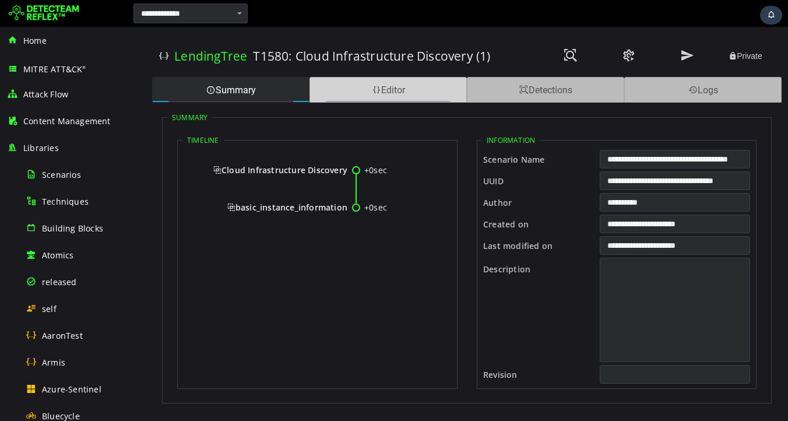
click at [364, 89] on div "Editor" at bounding box center [387, 90] width 157 height 26
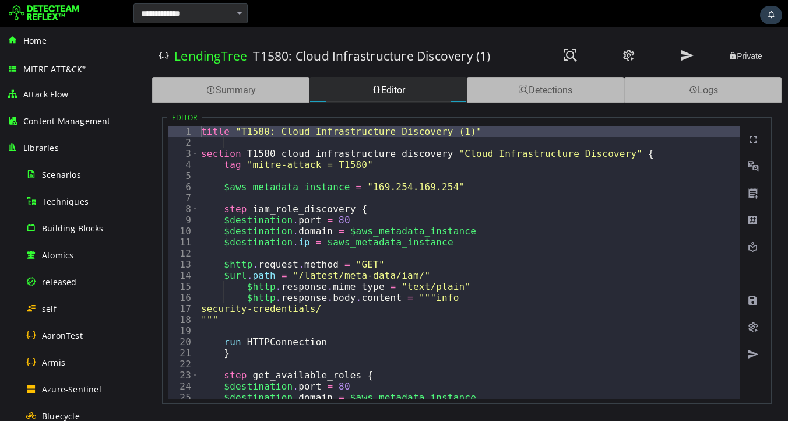
click at [278, 142] on div "title "T1580: Cloud Infrastructure Discovery (1)" section T1580_cloud_infrastru…" at bounding box center [469, 274] width 541 height 296
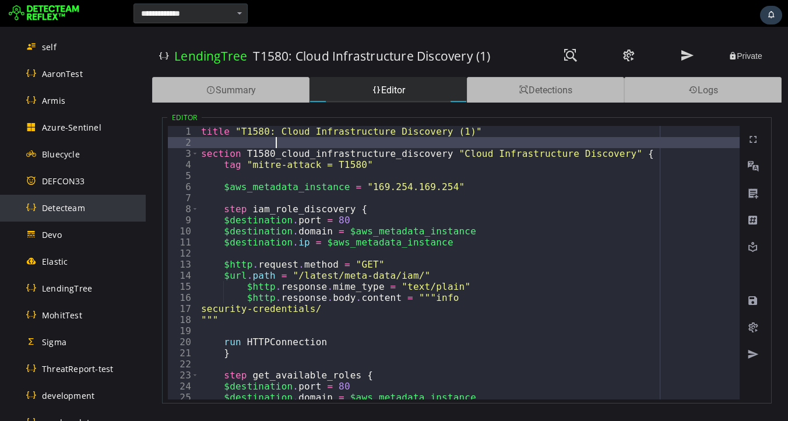
scroll to position [266, 0]
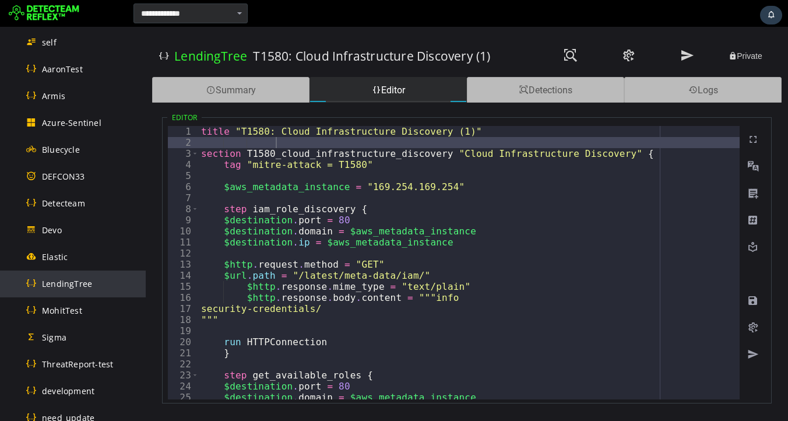
click at [78, 284] on span "LendingTree" at bounding box center [67, 283] width 50 height 11
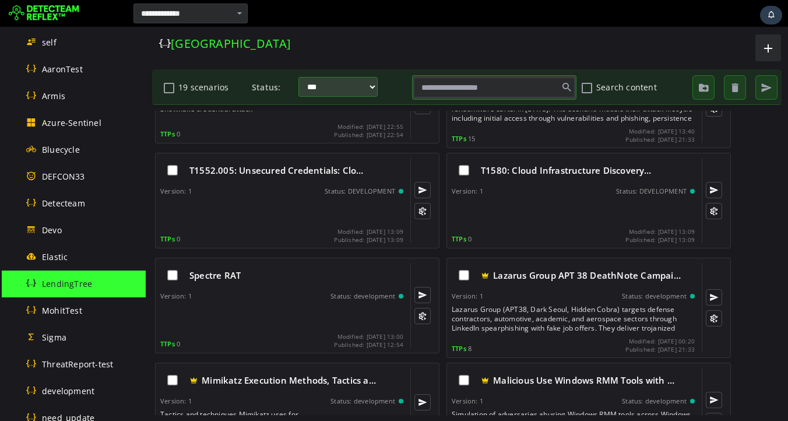
scroll to position [381, 0]
click at [504, 92] on input "text" at bounding box center [494, 88] width 161 height 20
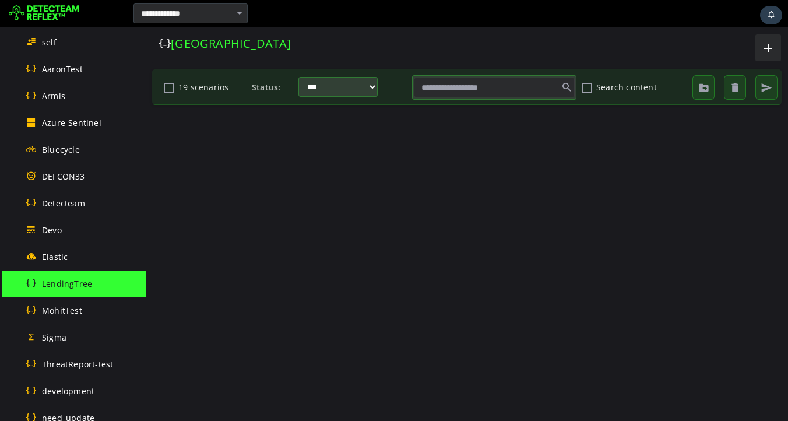
scroll to position [0, 0]
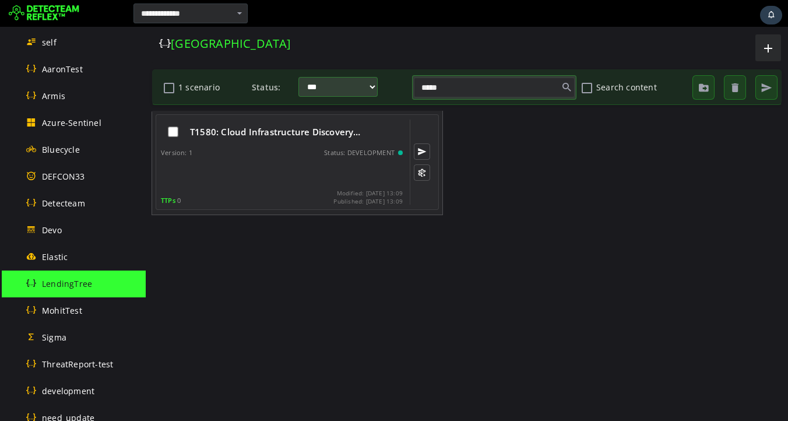
type input "*****"
click at [265, 163] on div at bounding box center [283, 172] width 244 height 23
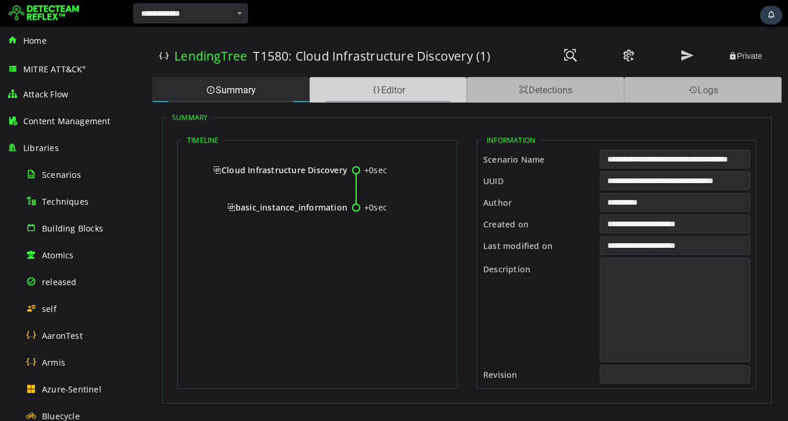
click at [385, 91] on div "Editor" at bounding box center [387, 90] width 157 height 26
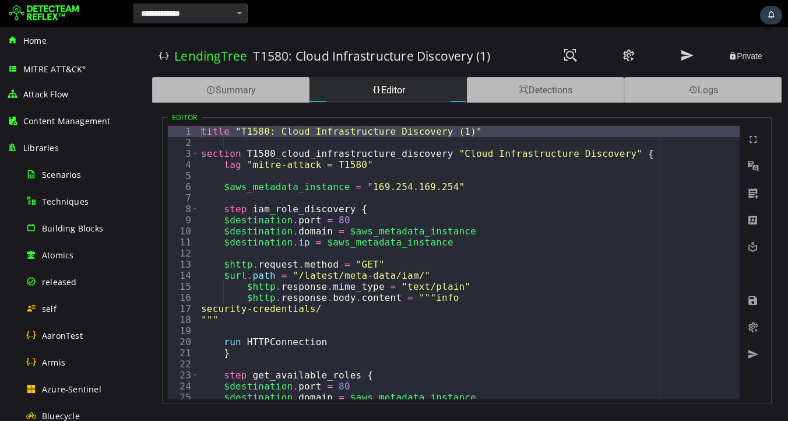
click at [475, 132] on div "title "T1580: Cloud Infrastructure Discovery (1)" section T1580_cloud_infrastru…" at bounding box center [469, 274] width 541 height 296
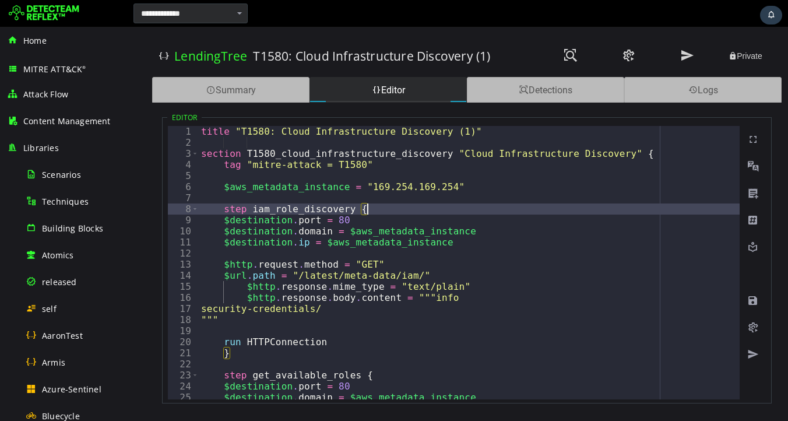
click at [490, 209] on div "title "T1580: Cloud Infrastructure Discovery (1)" section T1580_cloud_infrastru…" at bounding box center [469, 274] width 541 height 296
type textarea "**********"
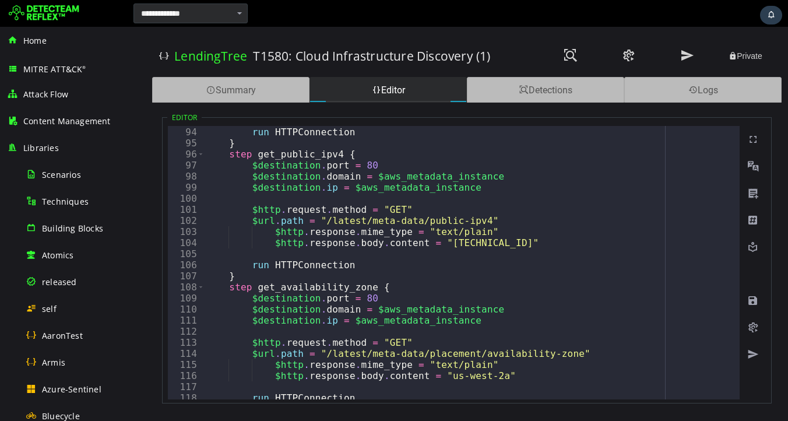
scroll to position [1067, 0]
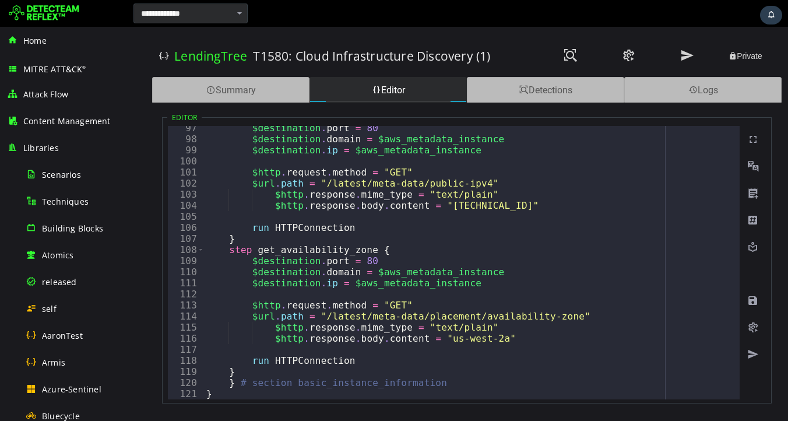
click at [333, 13] on div at bounding box center [518, 13] width 535 height 23
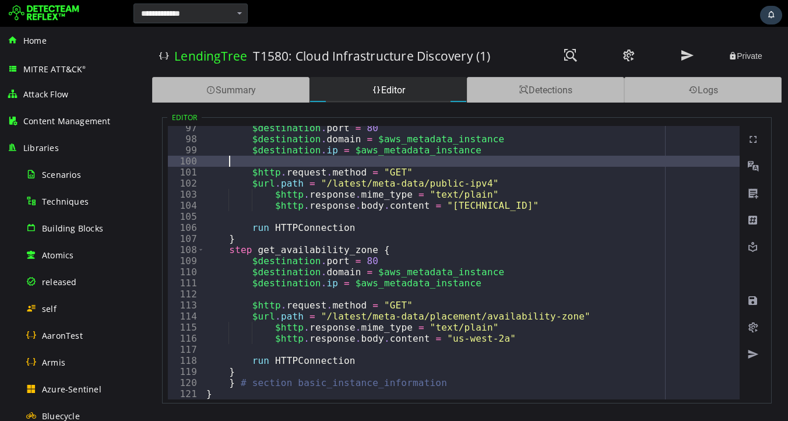
click at [494, 165] on div "$destination . port = 80 $destination . domain = $aws_metadata_instance $destin…" at bounding box center [472, 270] width 536 height 296
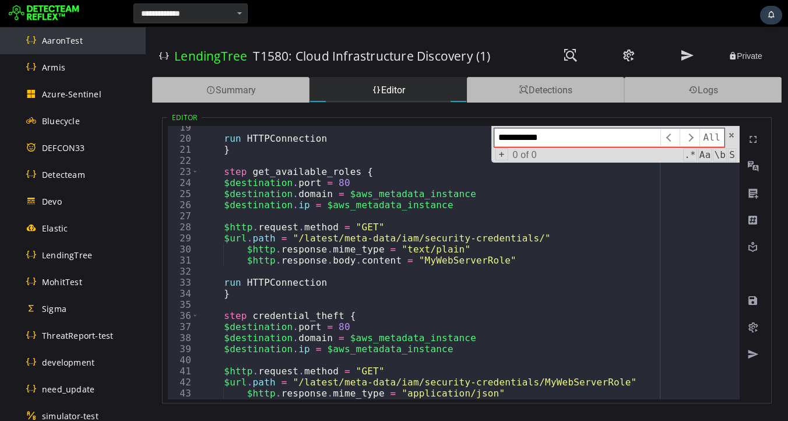
scroll to position [346, 0]
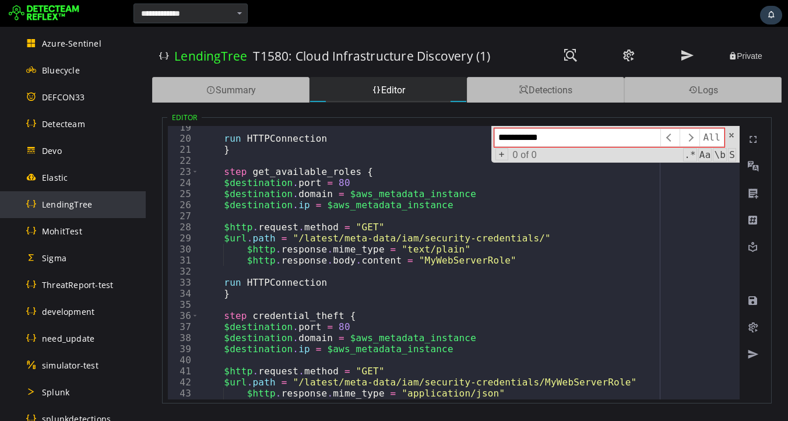
type input "**********"
click at [66, 203] on span "LendingTree" at bounding box center [67, 204] width 50 height 11
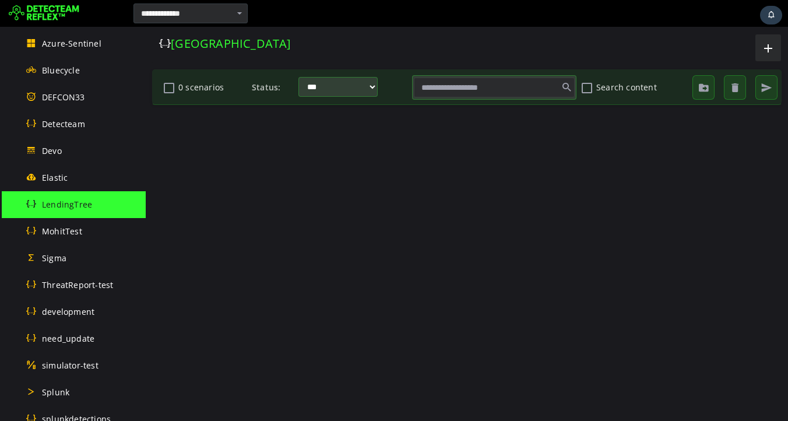
click at [465, 92] on input "text" at bounding box center [494, 88] width 161 height 20
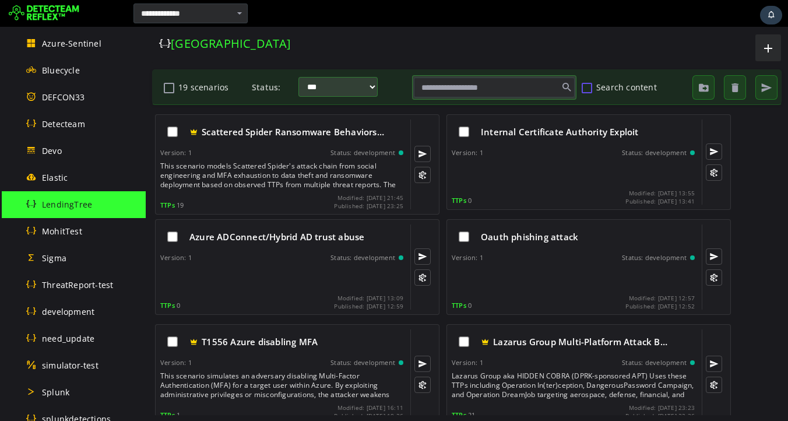
click at [587, 90] on button "Search content" at bounding box center [587, 88] width 14 height 20
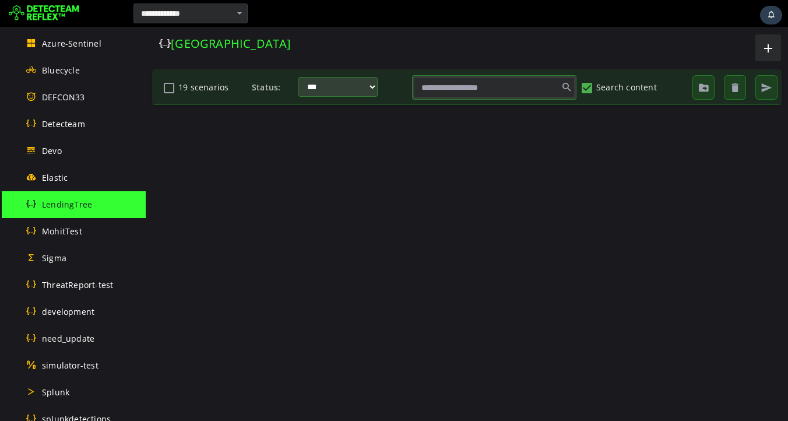
click at [494, 90] on input "text" at bounding box center [494, 88] width 161 height 20
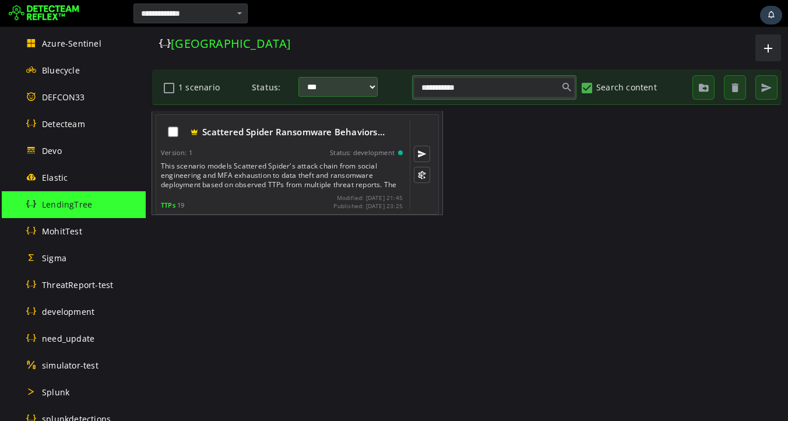
type input "**********"
click at [277, 177] on div "This scenario models Scattered Spider's attack chain from social engineering an…" at bounding box center [283, 175] width 244 height 28
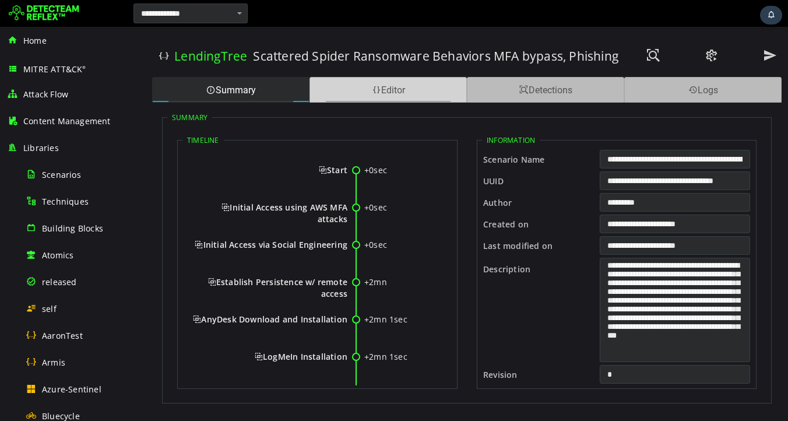
click at [388, 97] on div "Editor" at bounding box center [387, 90] width 157 height 26
click at [399, 87] on div "Editor" at bounding box center [387, 90] width 157 height 26
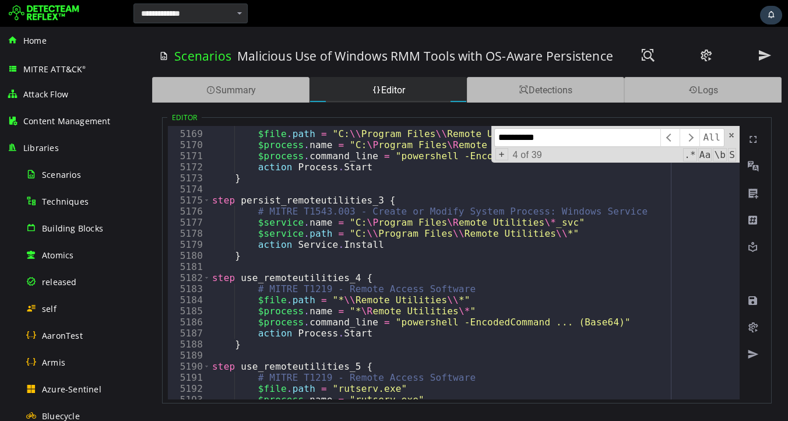
scroll to position [14240, 0]
click at [734, 135] on span at bounding box center [731, 135] width 8 height 8
type textarea "**********"
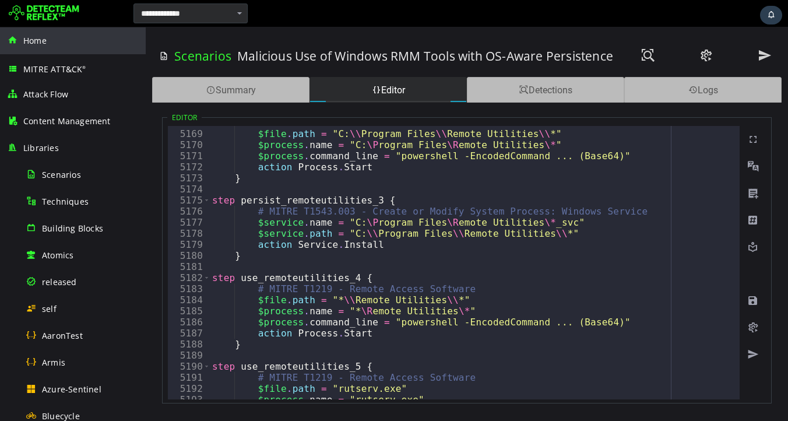
click at [36, 49] on div "Home" at bounding box center [73, 40] width 132 height 27
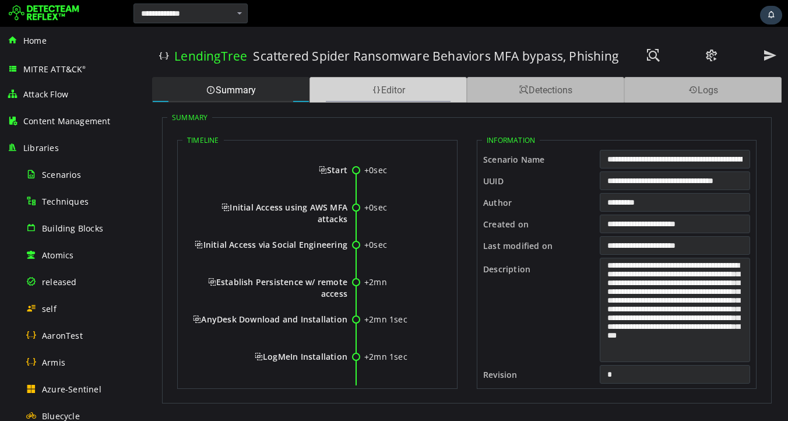
click at [389, 90] on div "Editor" at bounding box center [387, 90] width 157 height 26
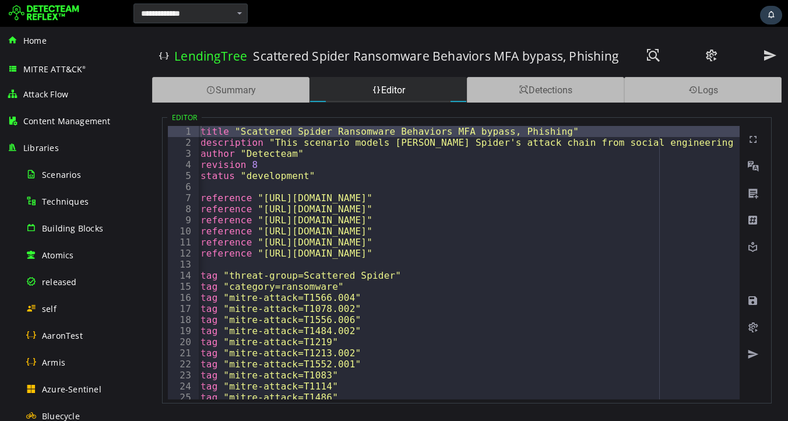
click at [343, 25] on div at bounding box center [394, 13] width 788 height 27
click at [60, 16] on img at bounding box center [44, 13] width 71 height 19
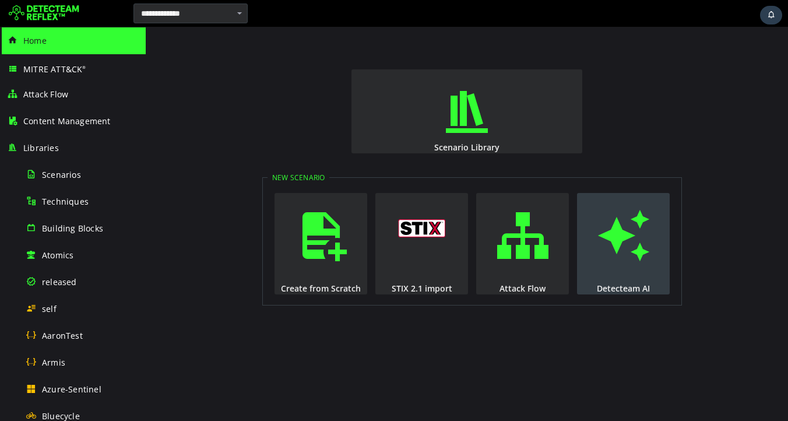
click at [628, 237] on span "button" at bounding box center [624, 235] width 12 height 79
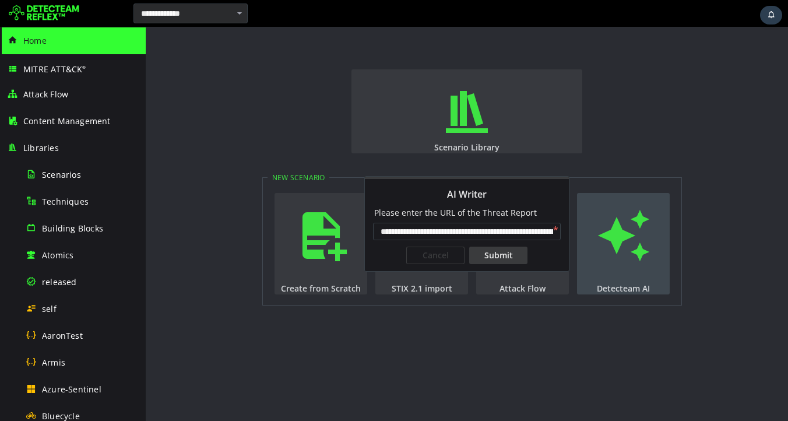
scroll to position [0, 141]
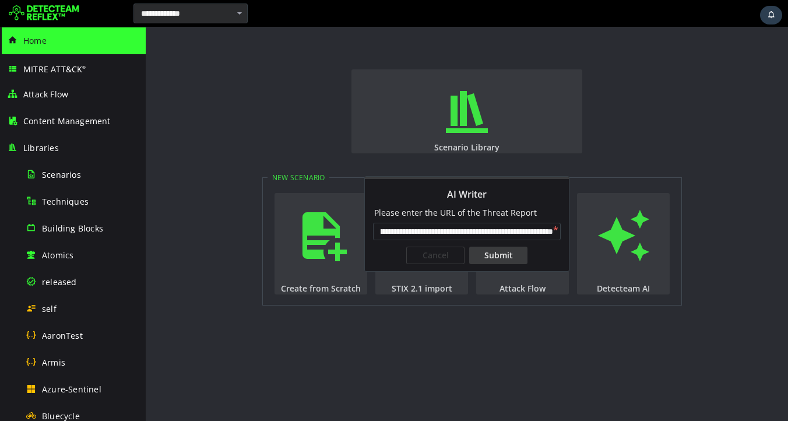
type input "**********"
click at [504, 261] on div "Submit" at bounding box center [498, 255] width 58 height 17
